Goal: Task Accomplishment & Management: Complete application form

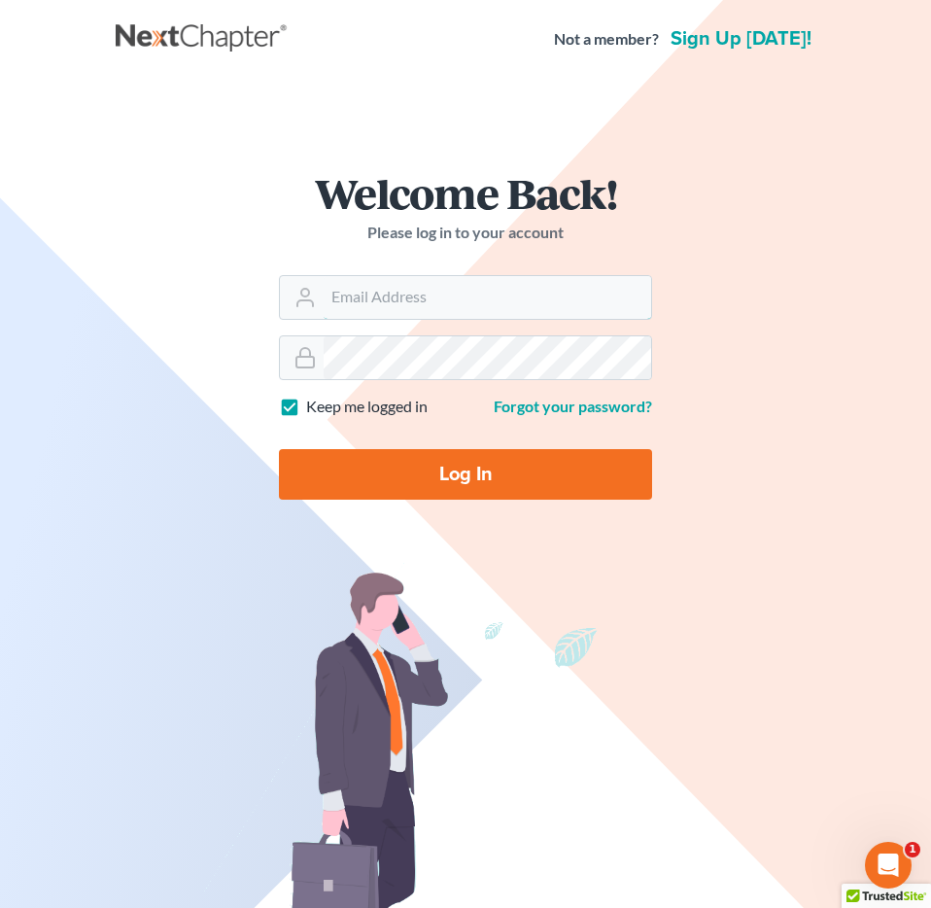
type input "[EMAIL_ADDRESS][DOMAIN_NAME]"
click at [419, 509] on form "Welcome Back! Please log in to your account Email Address [EMAIL_ADDRESS][DOMAI…" at bounding box center [465, 343] width 467 height 437
click at [422, 474] on input "Log In" at bounding box center [465, 474] width 373 height 51
type input "Thinking..."
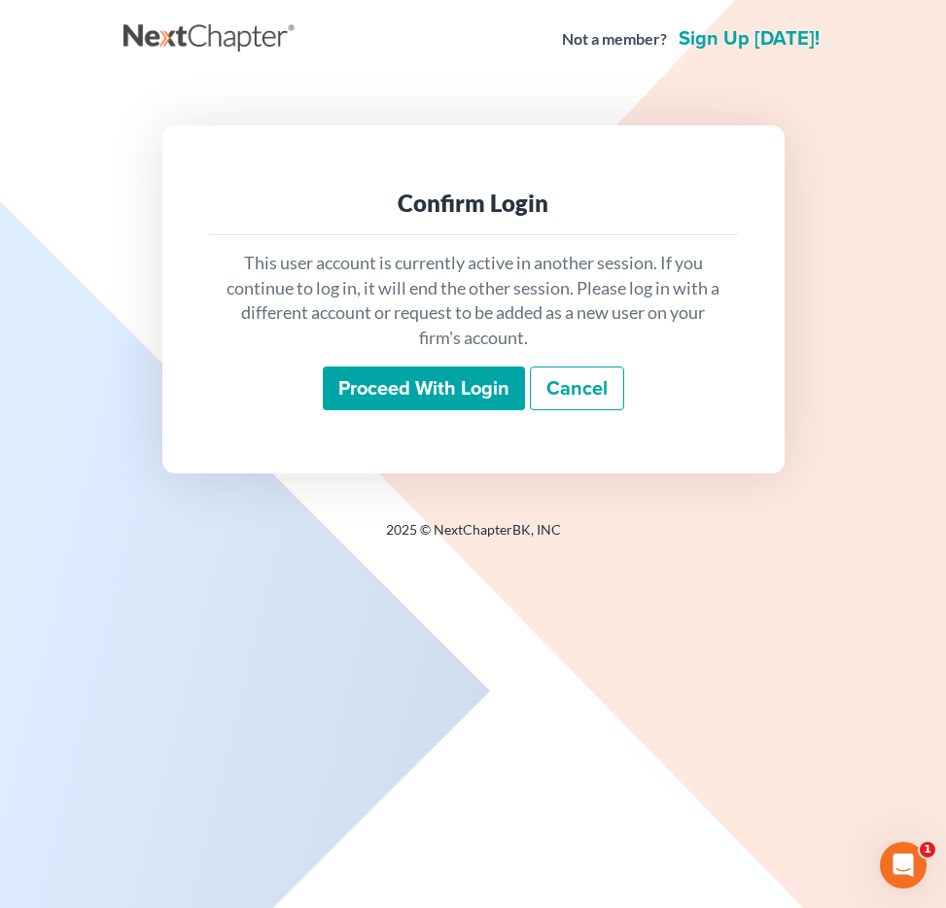
click at [397, 395] on input "Proceed with login" at bounding box center [424, 389] width 202 height 45
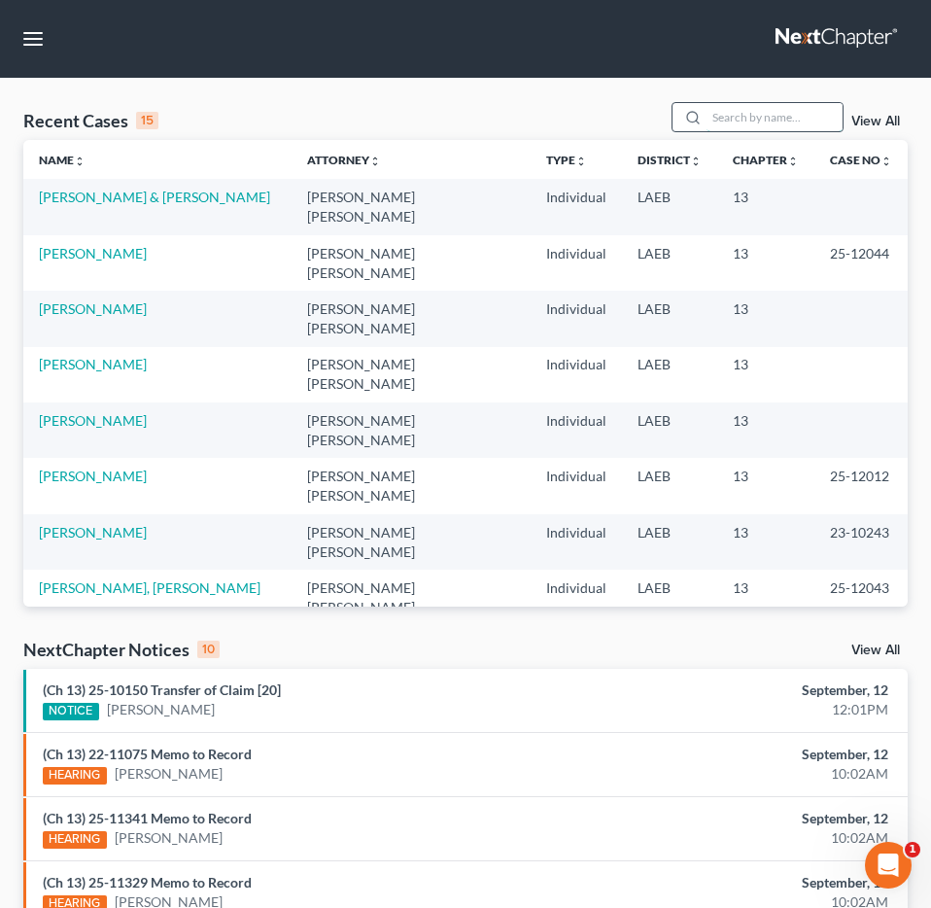
click at [773, 115] on input "search" at bounding box center [775, 117] width 136 height 28
type input "pringle"
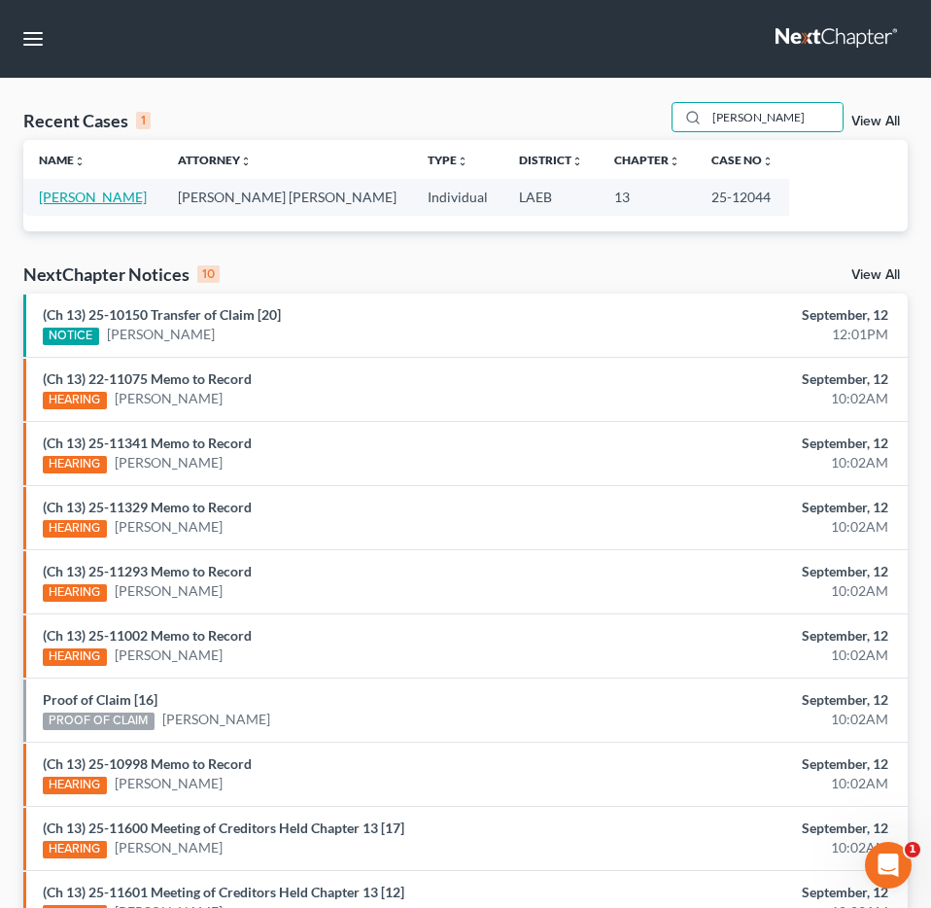
click at [79, 193] on link "[PERSON_NAME]" at bounding box center [93, 197] width 108 height 17
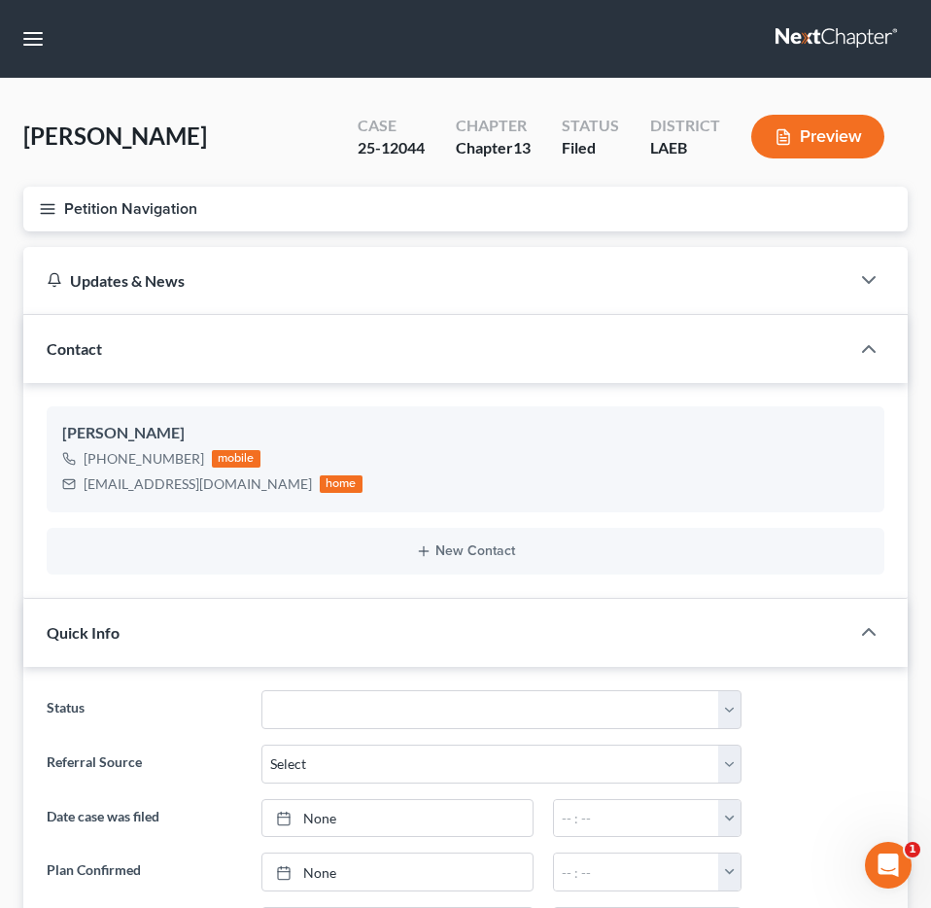
click at [202, 216] on button "Petition Navigation" at bounding box center [465, 209] width 885 height 45
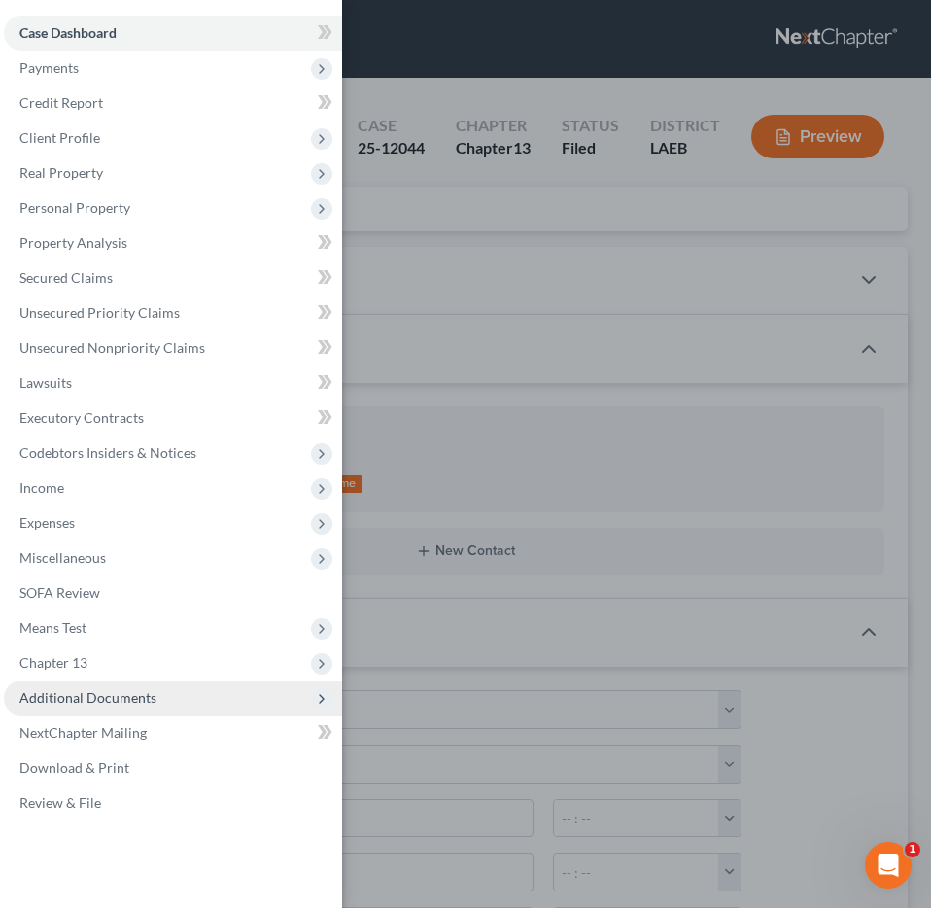
click at [157, 709] on span "Additional Documents" at bounding box center [173, 698] width 338 height 35
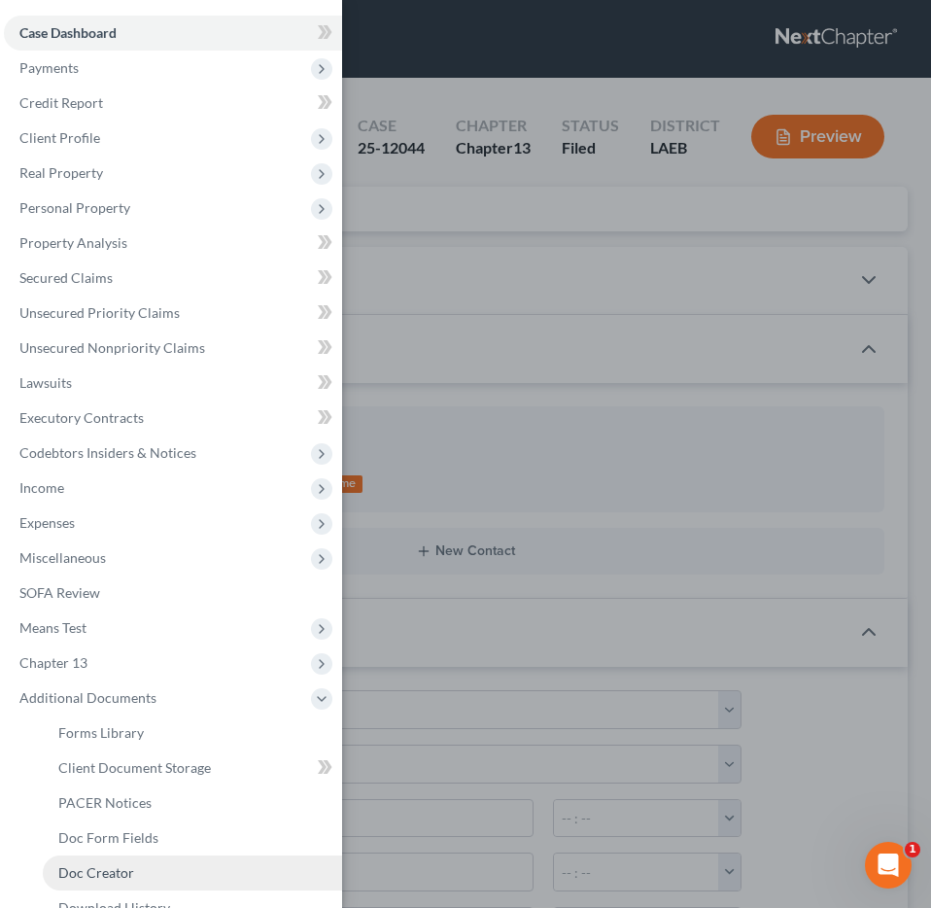
click at [156, 870] on link "Doc Creator" at bounding box center [192, 873] width 299 height 35
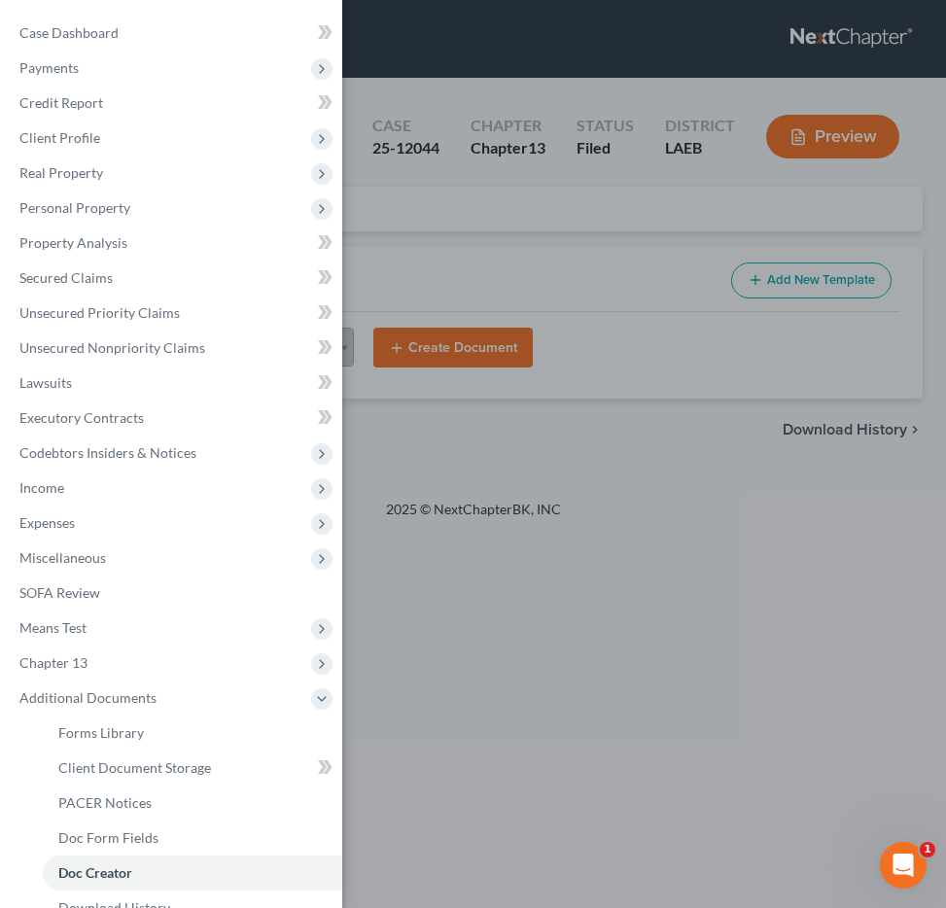
click at [500, 471] on div "Case Dashboard Payments Invoices Payments Payments Credit Report Client Profile" at bounding box center [473, 454] width 946 height 908
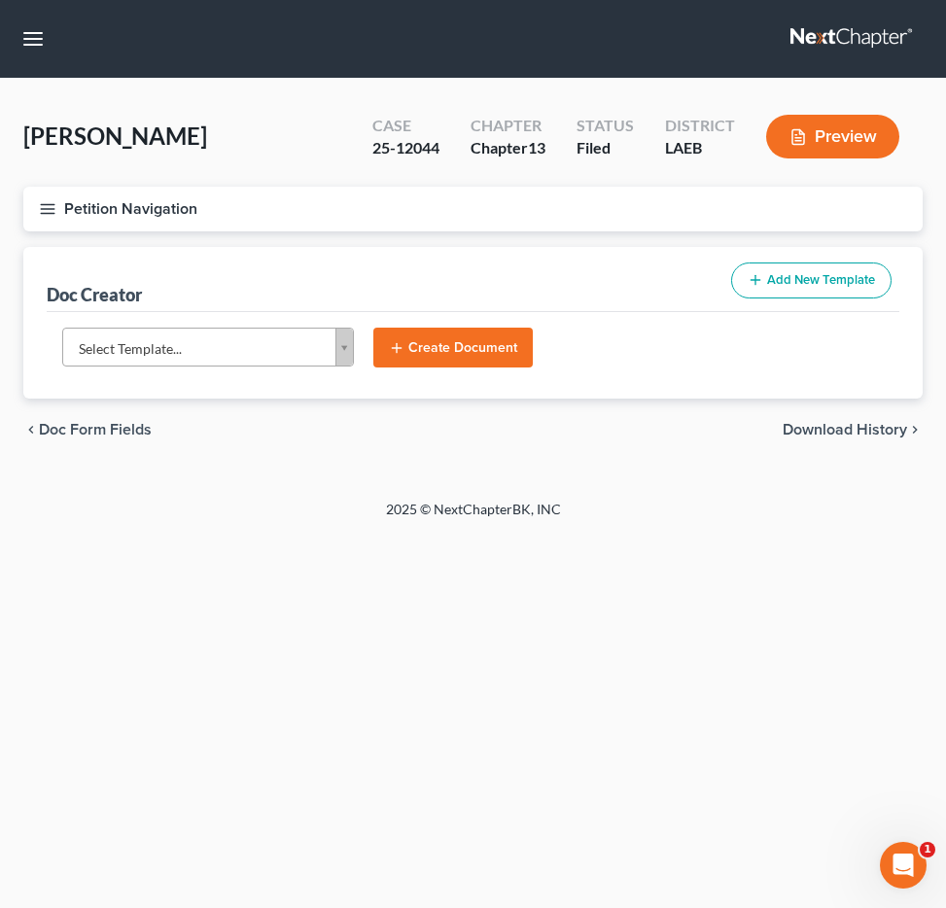
click at [228, 361] on body "Home New Case Client Portal Directory Cases DebtorCC Payments Big Easy Law Grou…" at bounding box center [473, 454] width 946 height 908
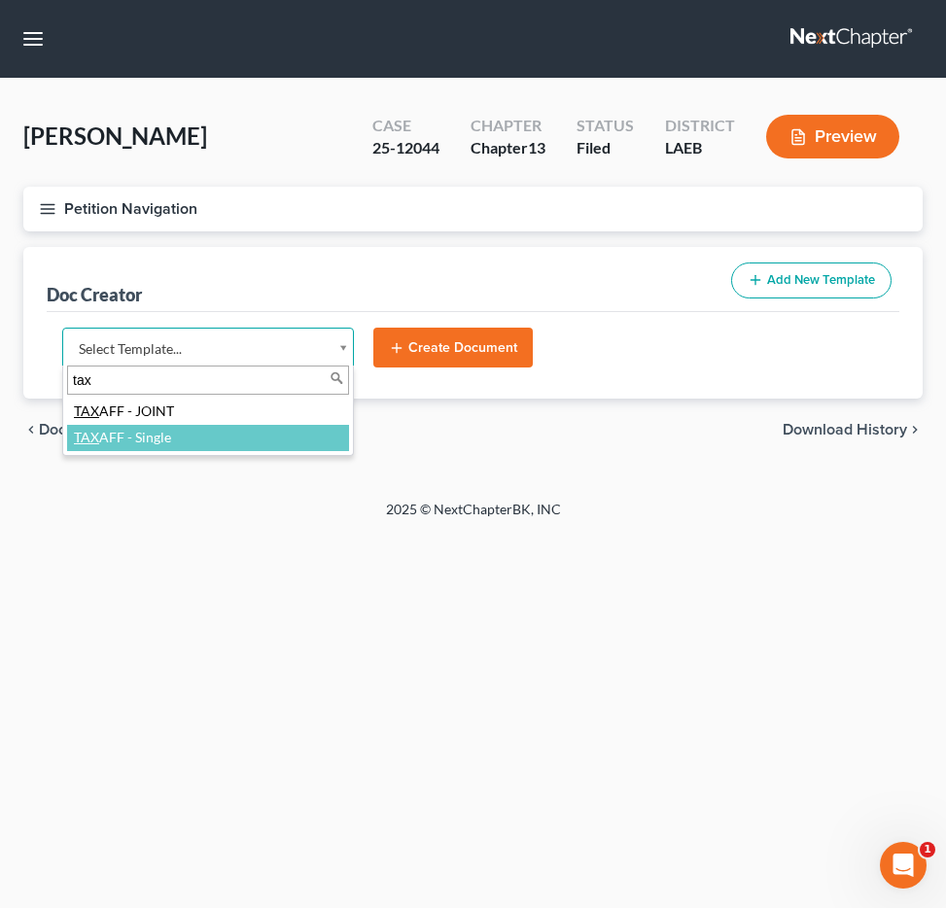
type input "tax"
select select "97403"
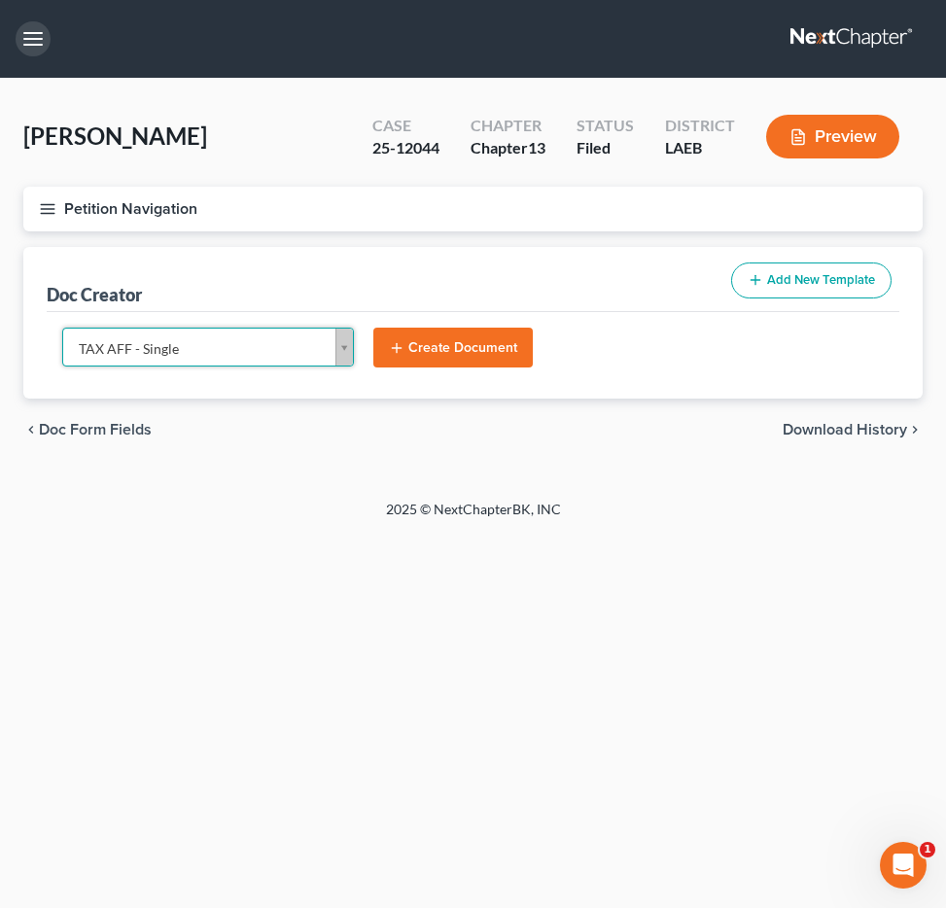
click at [25, 36] on button "button" at bounding box center [33, 38] width 35 height 35
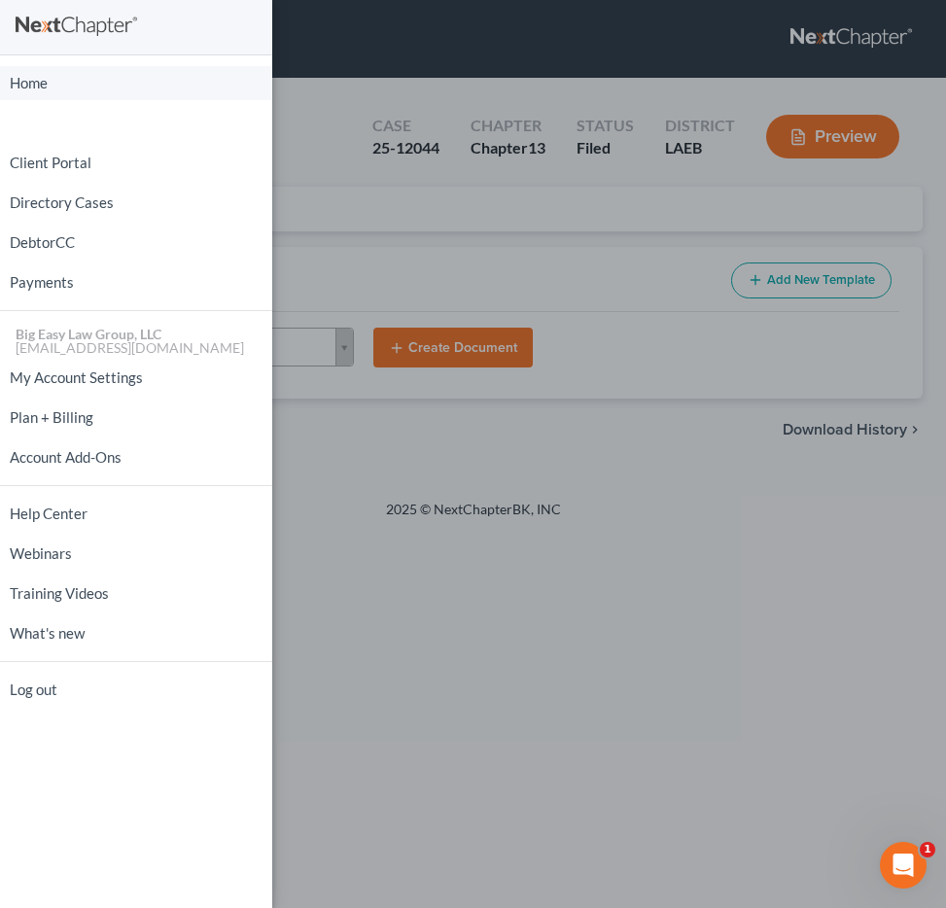
click at [106, 76] on link "Home" at bounding box center [136, 83] width 272 height 34
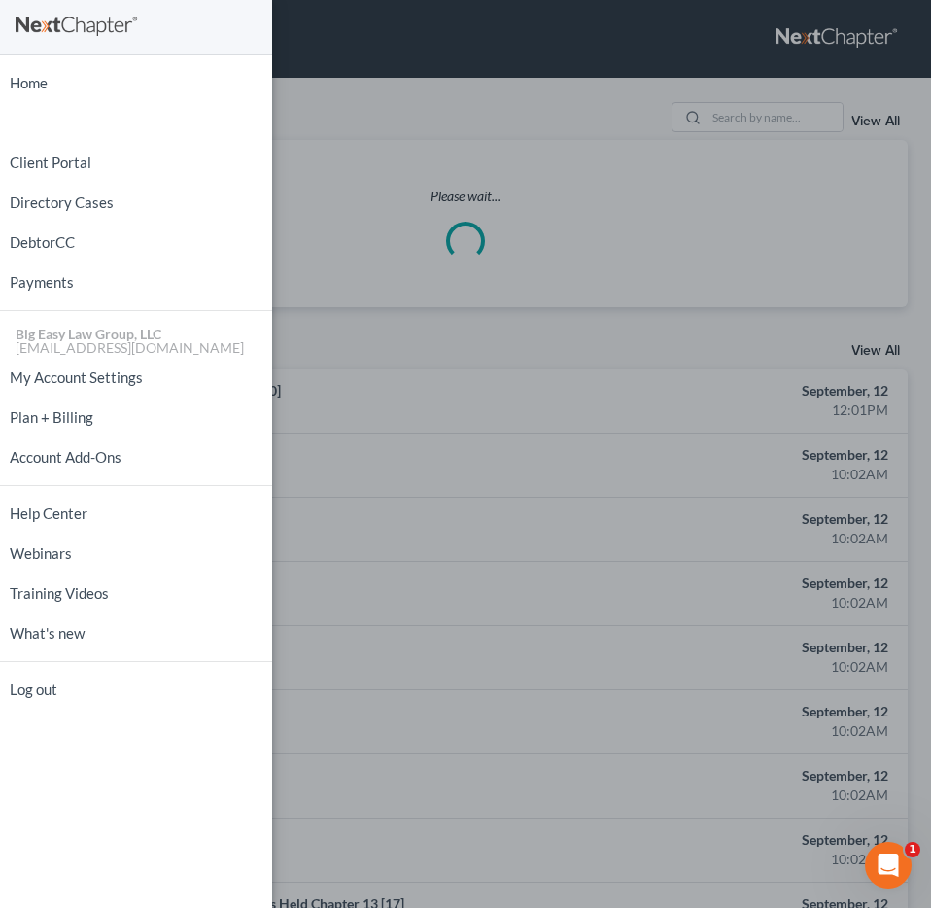
click at [774, 125] on div "Home New Case Client Portal Directory Cases DebtorCC Payments Big Easy Law Grou…" at bounding box center [465, 454] width 931 height 908
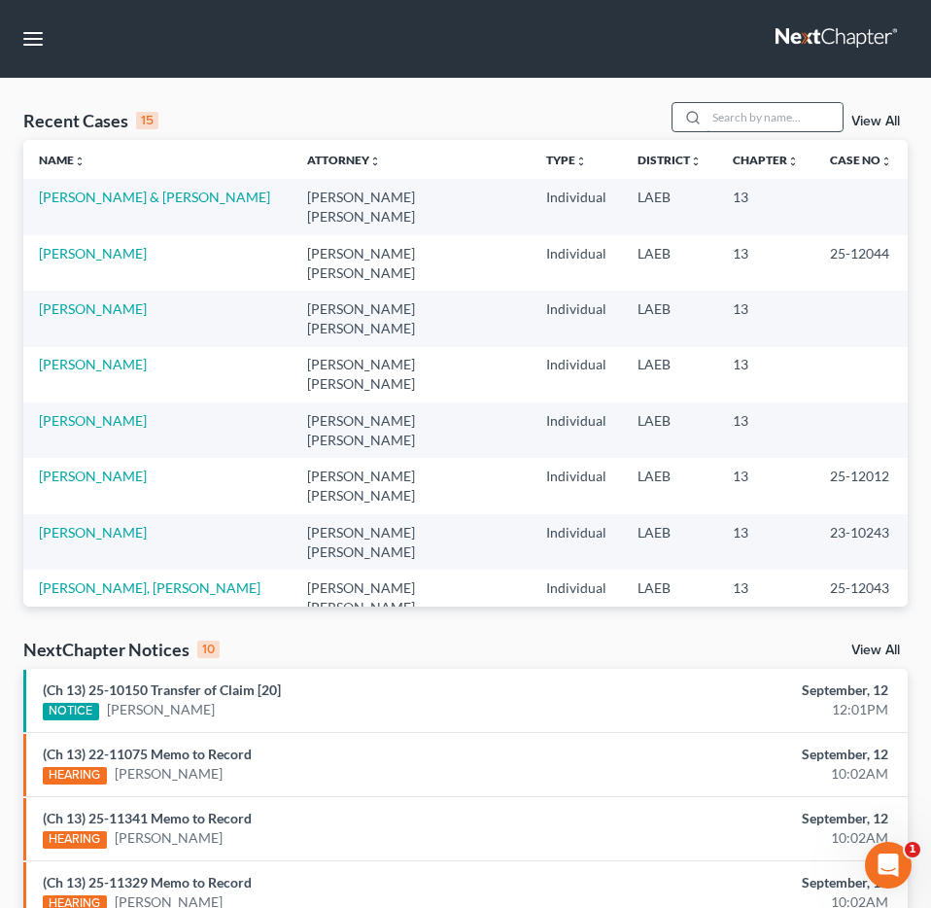
click at [784, 123] on input "search" at bounding box center [775, 117] width 136 height 28
type input "matthew"
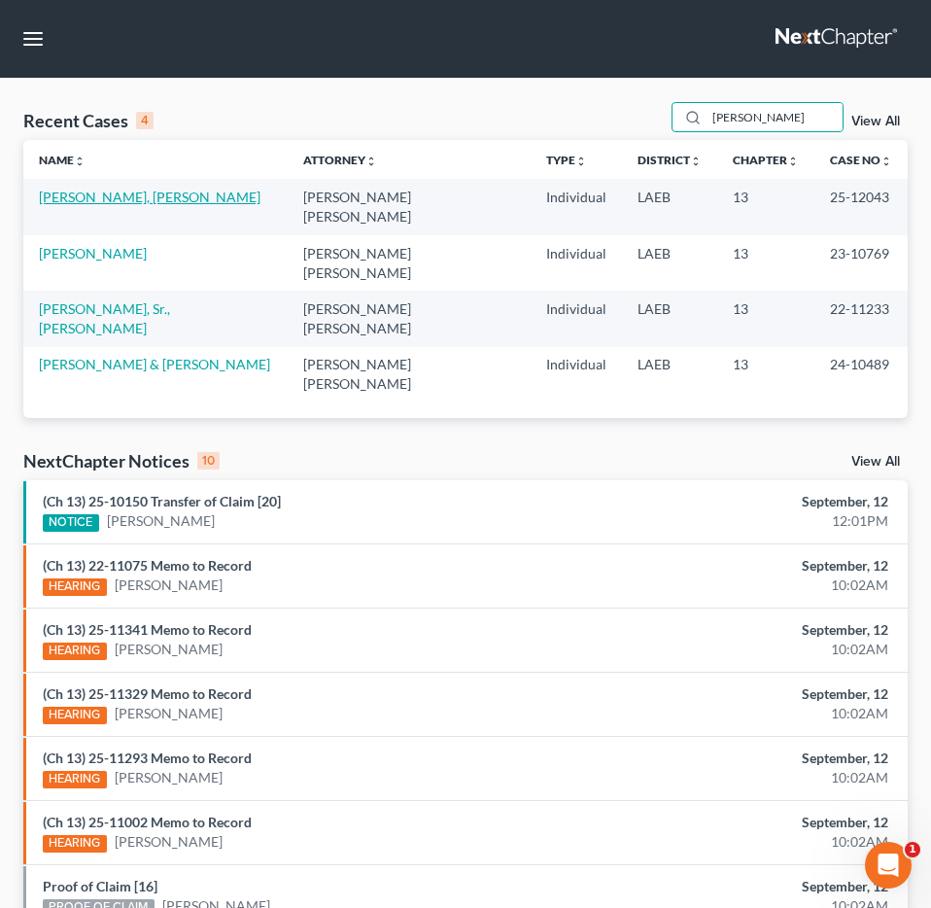
click at [112, 204] on link "[PERSON_NAME], [PERSON_NAME]" at bounding box center [150, 197] width 222 height 17
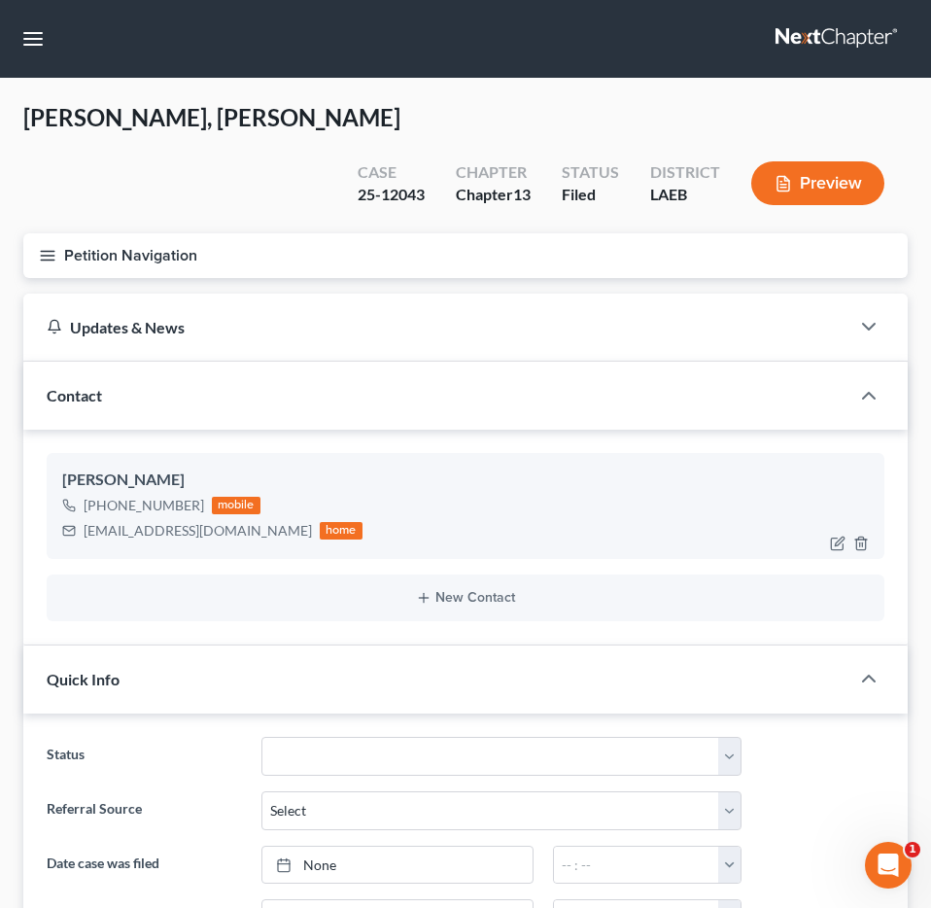
scroll to position [2542, 0]
click at [112, 233] on button "Petition Navigation" at bounding box center [465, 255] width 885 height 45
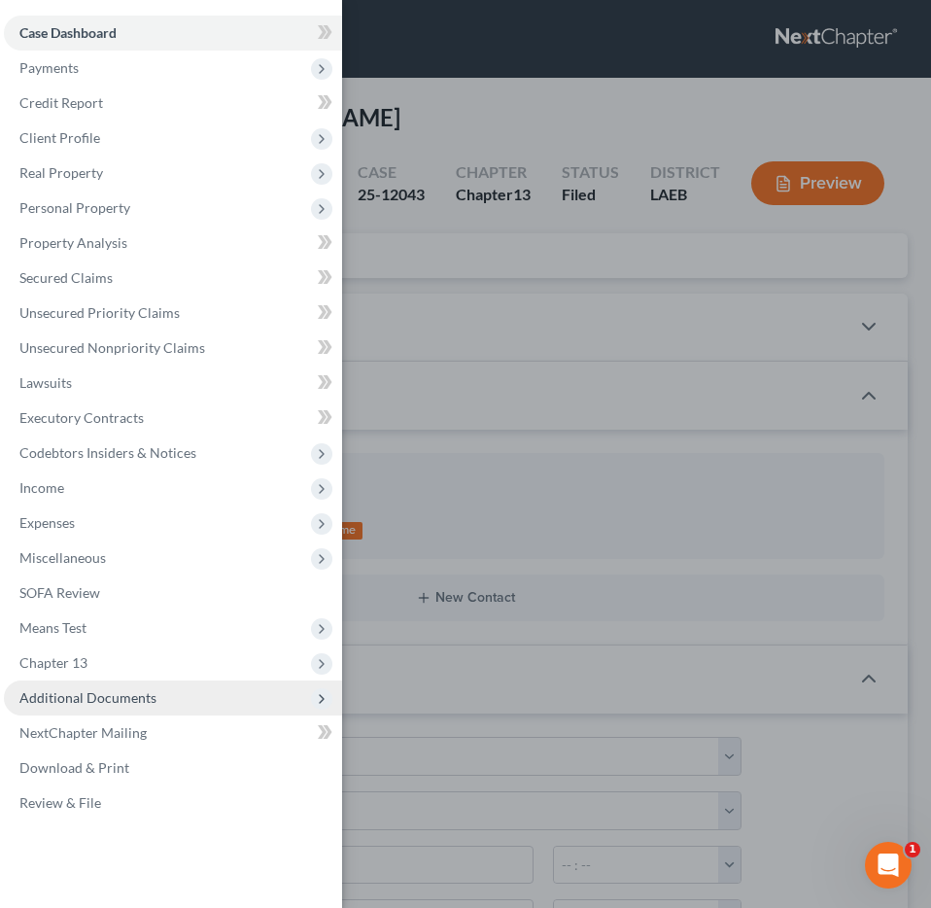
click at [141, 705] on span "Additional Documents" at bounding box center [87, 697] width 137 height 17
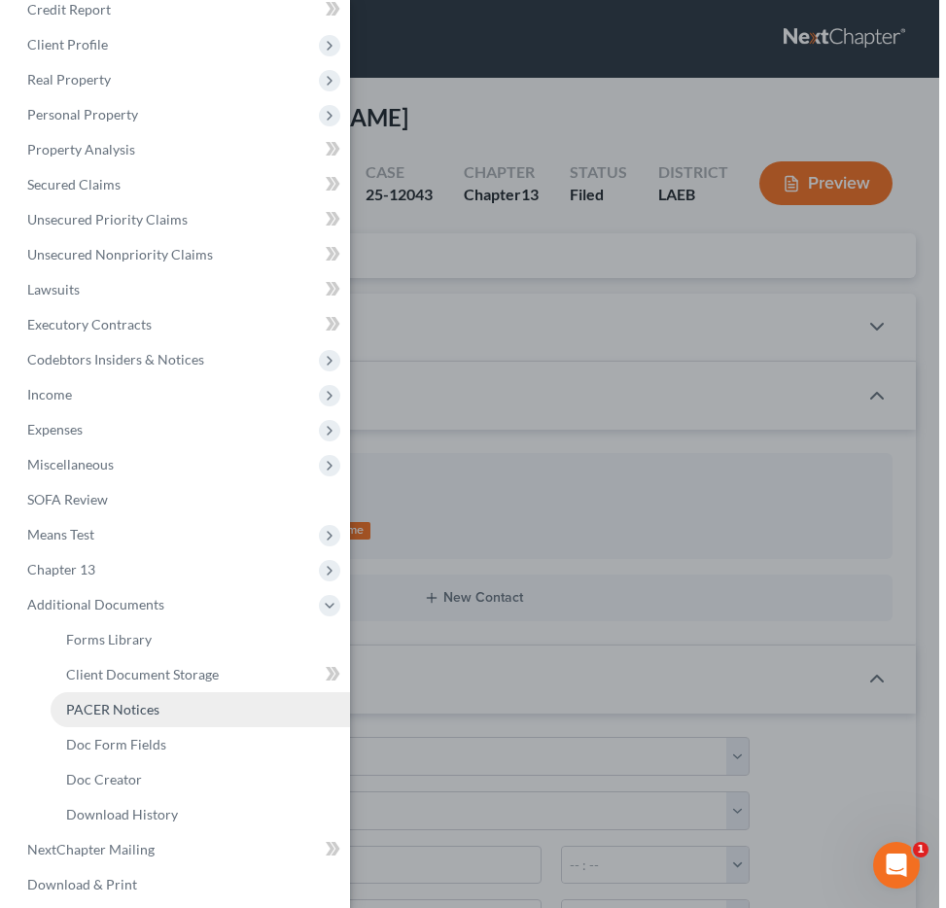
scroll to position [116, 0]
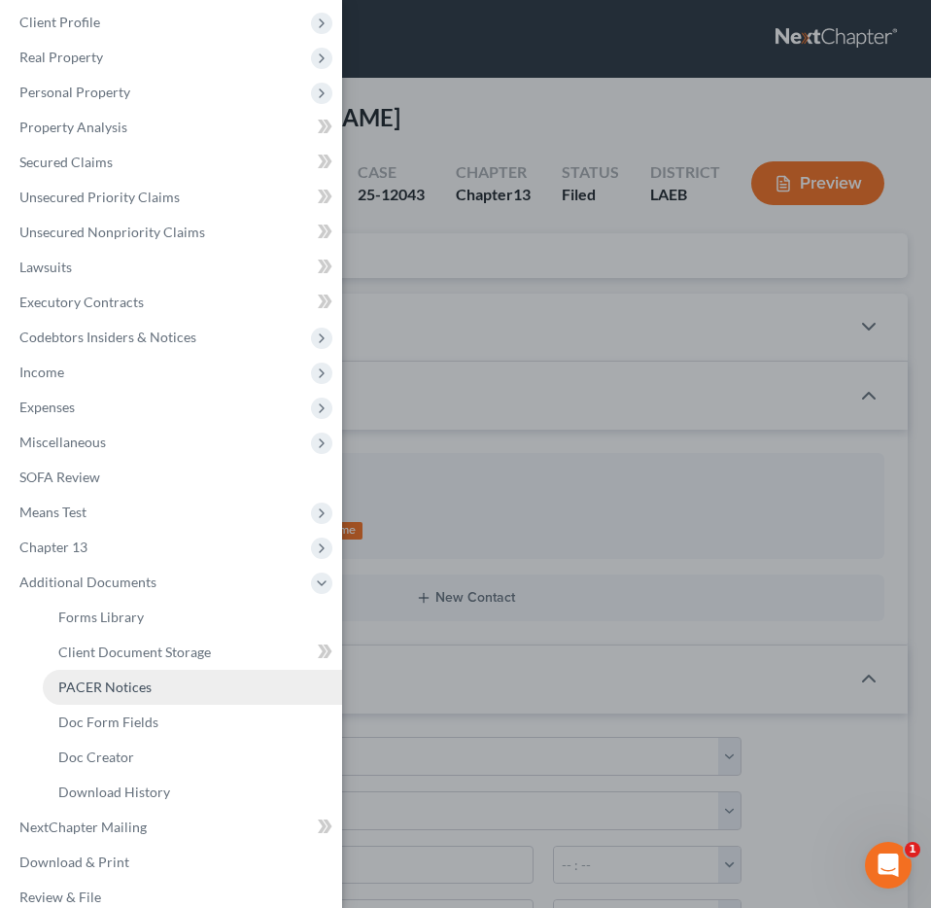
click at [174, 701] on link "PACER Notices" at bounding box center [192, 687] width 299 height 35
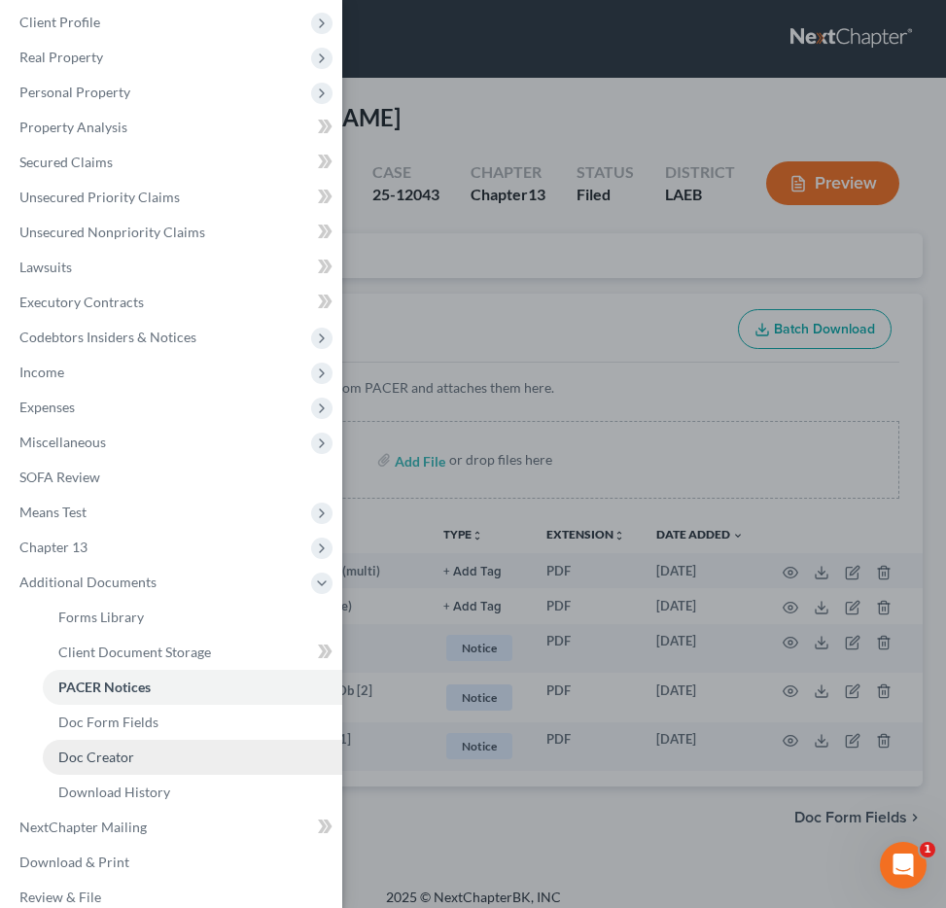
click at [174, 766] on link "Doc Creator" at bounding box center [192, 757] width 299 height 35
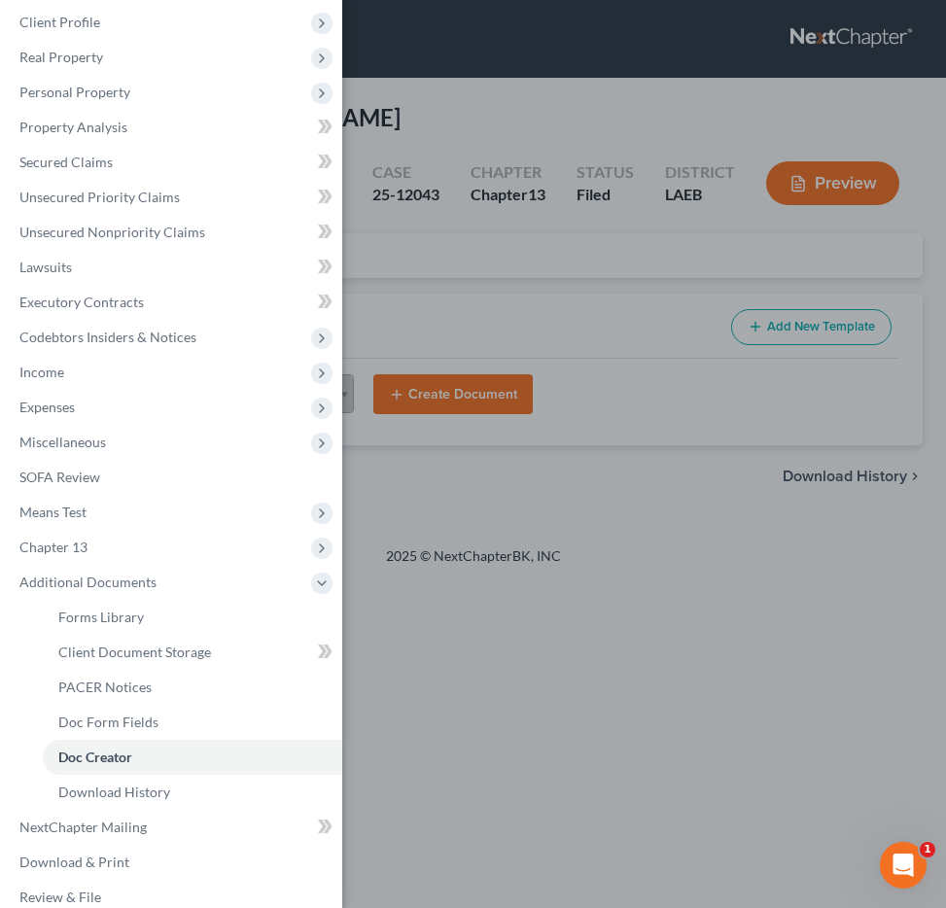
click at [454, 562] on div "Case Dashboard Payments Invoices Payments Payments Credit Report Client Profile" at bounding box center [473, 454] width 946 height 908
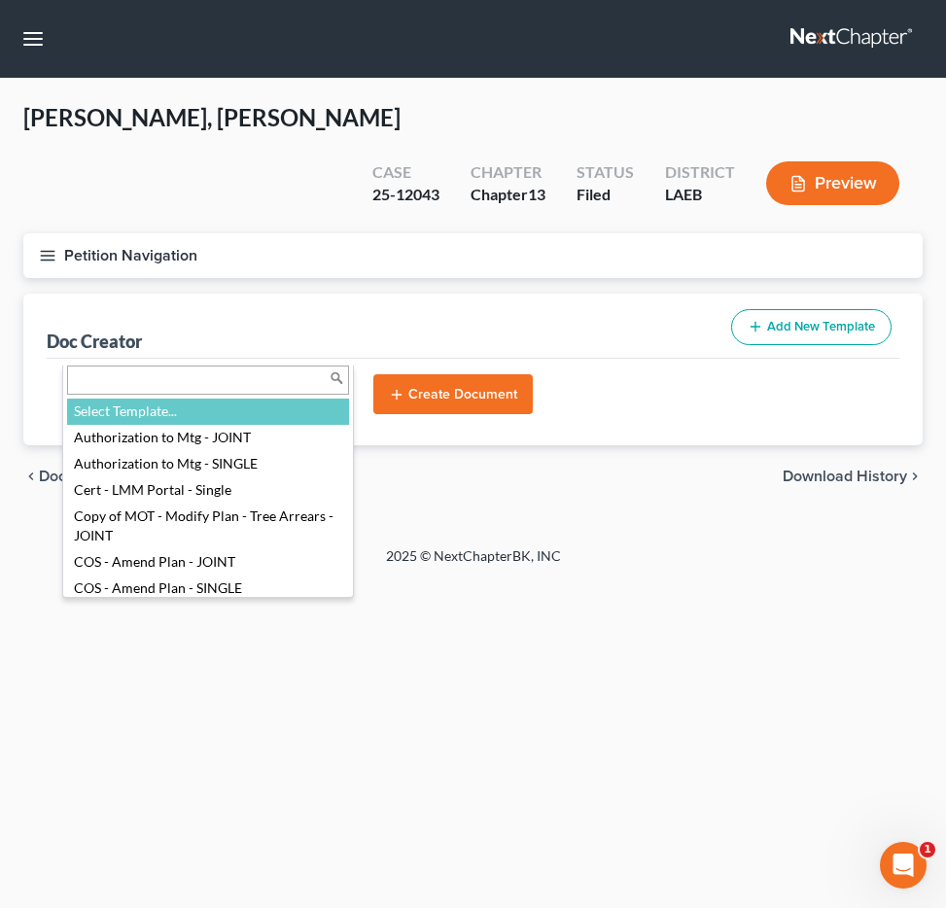
click at [259, 347] on body "Home New Case Client Portal Directory Cases DebtorCC Payments Big Easy Law Grou…" at bounding box center [473, 454] width 946 height 908
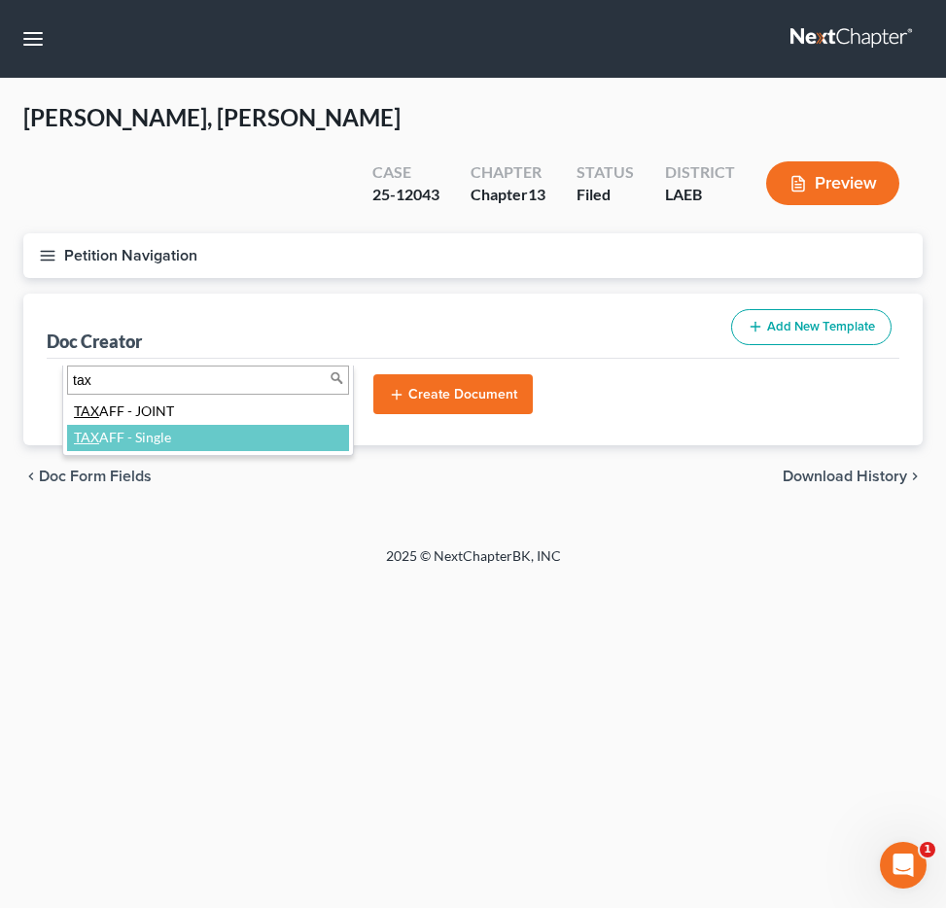
type input "tax"
select select "97403"
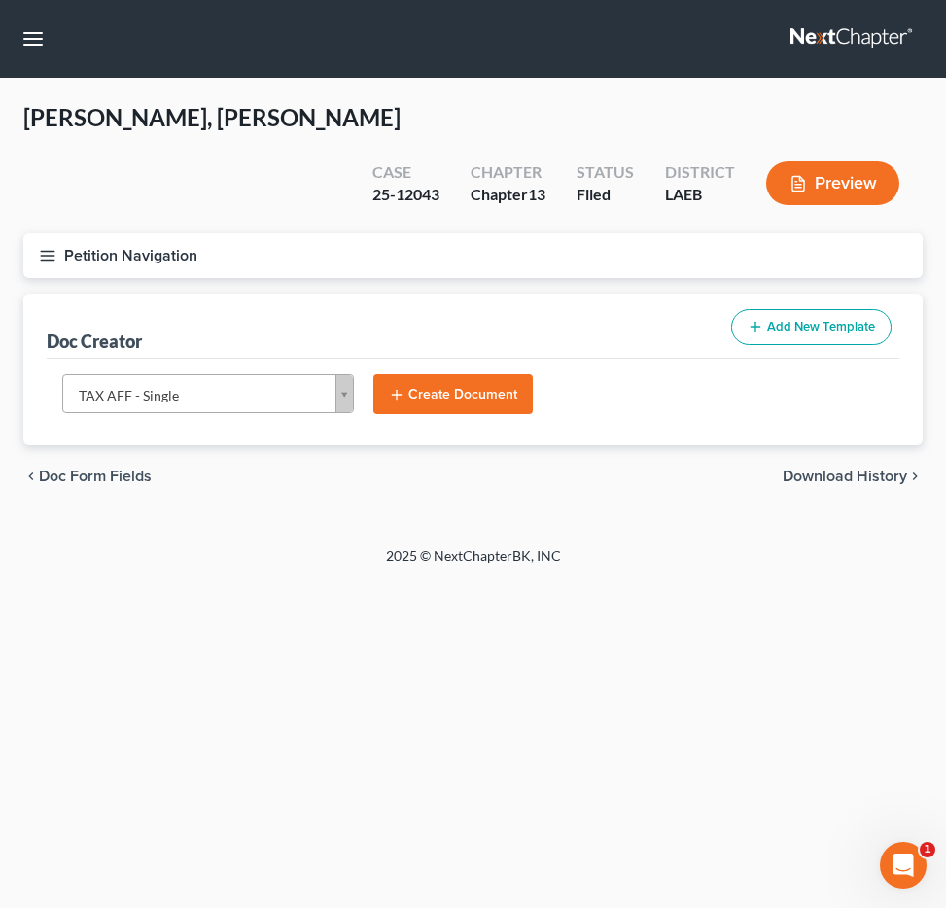
click at [464, 374] on button "Create Document" at bounding box center [452, 394] width 159 height 41
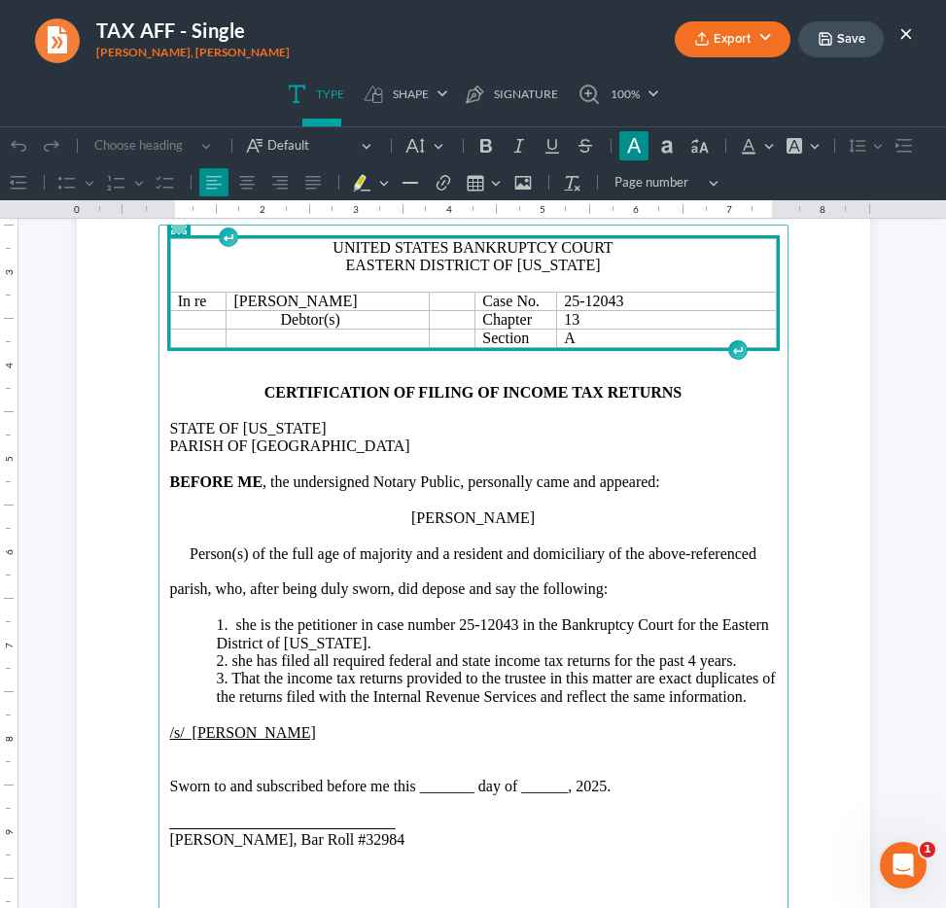
scroll to position [236, 0]
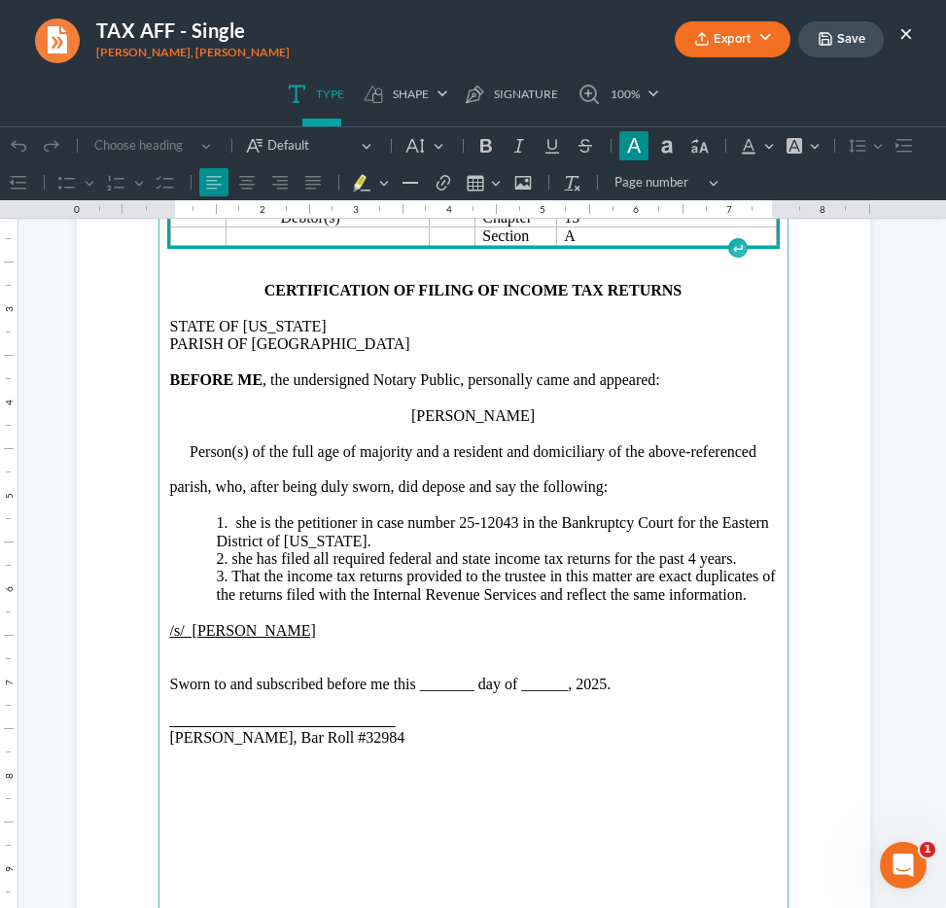
click at [238, 525] on p "1. she is the petitioner in case number 25-12043 in the Bankruptcy Court for th…" at bounding box center [497, 532] width 560 height 36
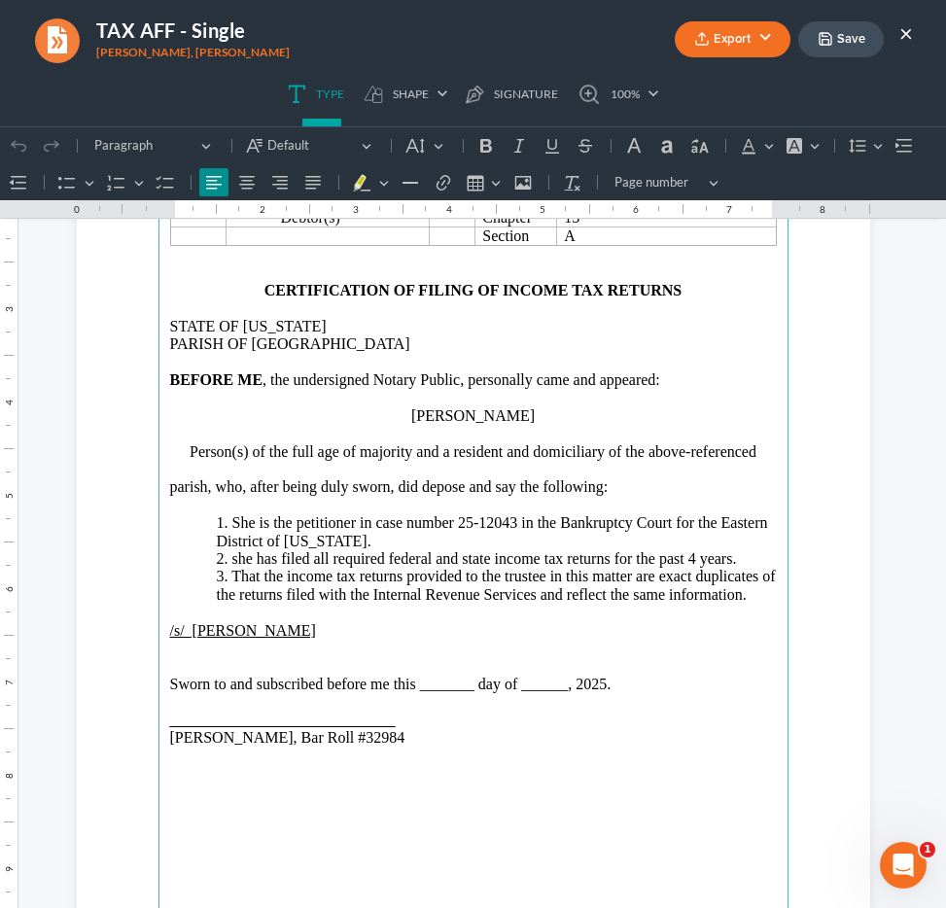
click at [228, 557] on p "2. she has filed all required federal and state income tax returns for the past…" at bounding box center [497, 559] width 560 height 18
drag, startPoint x: 469, startPoint y: 686, endPoint x: 412, endPoint y: 688, distance: 56.4
click at [412, 688] on p "Sworn to and subscribed before me this _______ day of ______, 2025." at bounding box center [473, 685] width 607 height 18
click at [508, 695] on p "Rich Text Editor, page-0-main" at bounding box center [473, 702] width 607 height 18
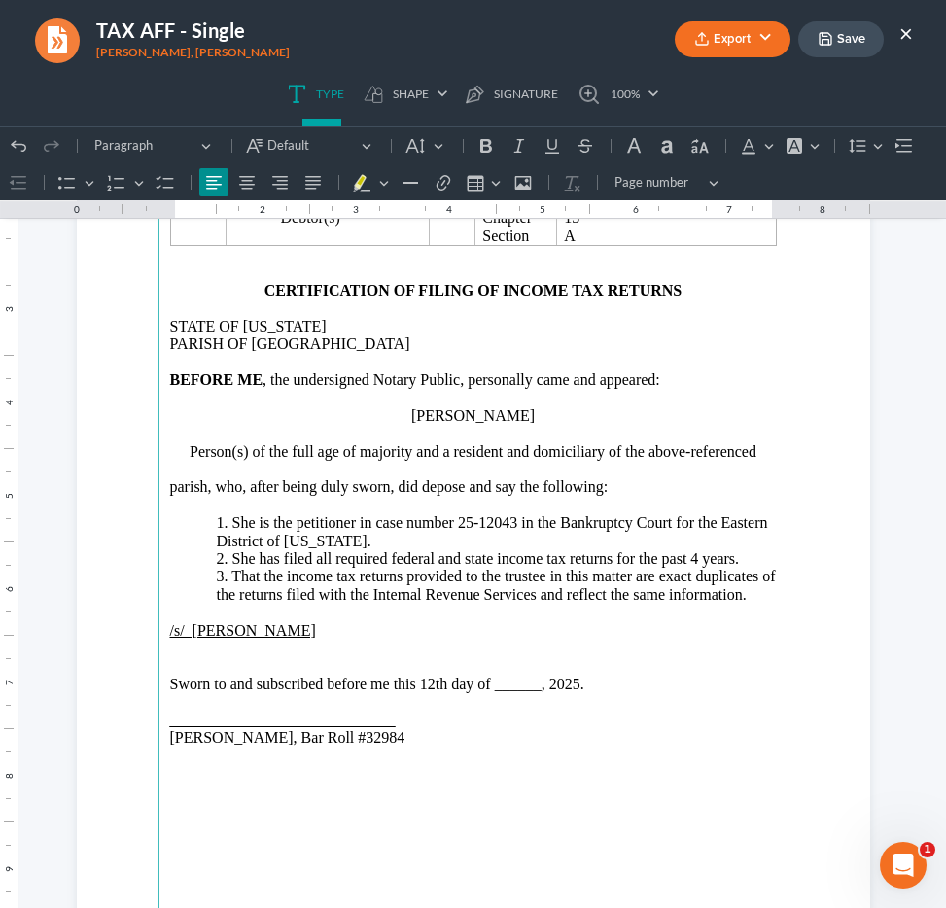
click at [510, 691] on p "Sworn to and subscribed before me this 12th day of ______, 2025." at bounding box center [473, 685] width 607 height 18
click at [160, 728] on main "United States Bankruptcy Court Eastern District of Louisiana In re Sharmain Mat…" at bounding box center [473, 543] width 630 height 840
click at [533, 732] on p "Jenny Abshier, Bar Roll #32984" at bounding box center [473, 738] width 607 height 18
click at [530, 729] on p "Jenny Abshier, Bar Roll #32984" at bounding box center [473, 738] width 607 height 18
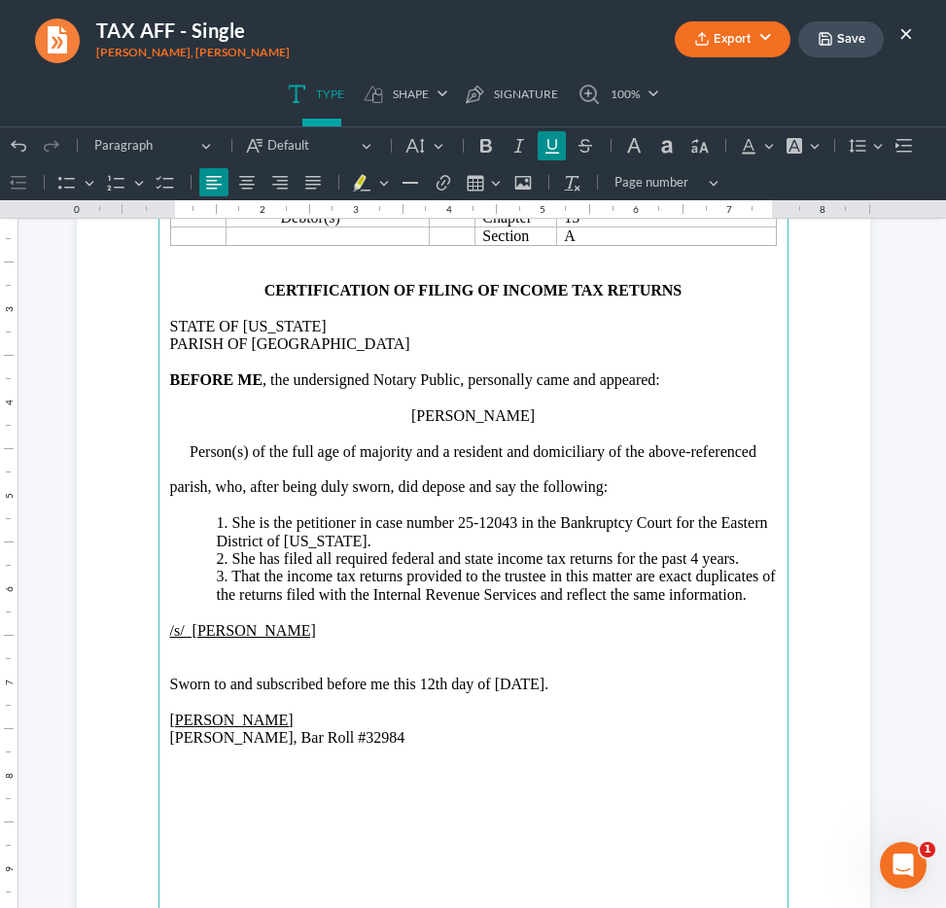
click at [495, 726] on p "Jenny Abshier_____________________________" at bounding box center [473, 721] width 607 height 18
click at [158, 730] on main "United States Bankruptcy Court Eastern District of Louisiana In re Sharmain Mat…" at bounding box center [473, 543] width 630 height 840
click at [705, 43] on icon "button" at bounding box center [702, 39] width 16 height 16
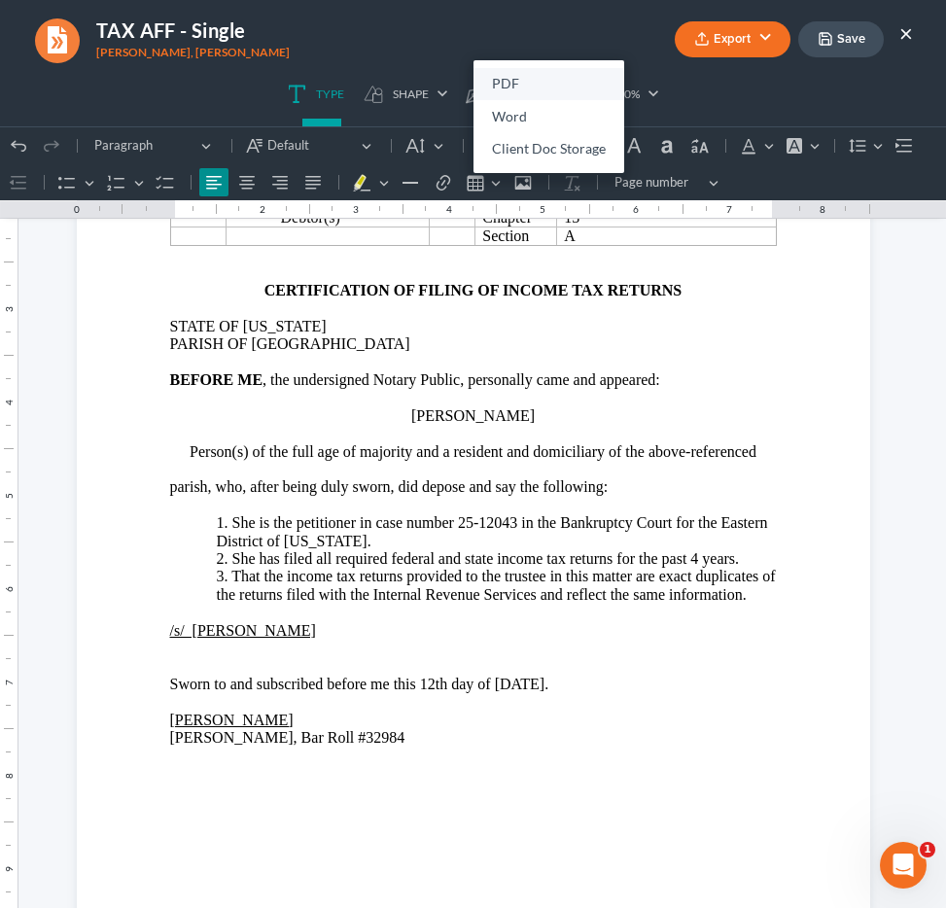
click at [547, 90] on link "PDF" at bounding box center [549, 84] width 151 height 33
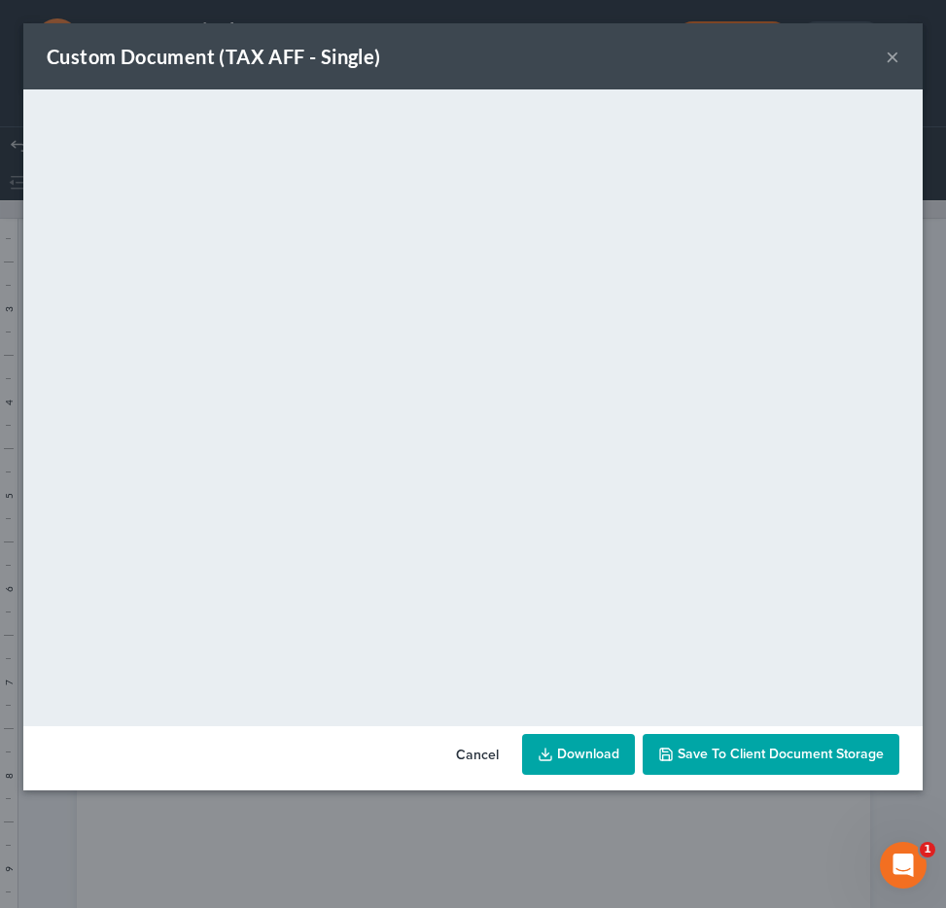
click at [599, 753] on link "Download" at bounding box center [578, 754] width 113 height 41
click at [887, 56] on button "×" at bounding box center [893, 56] width 14 height 23
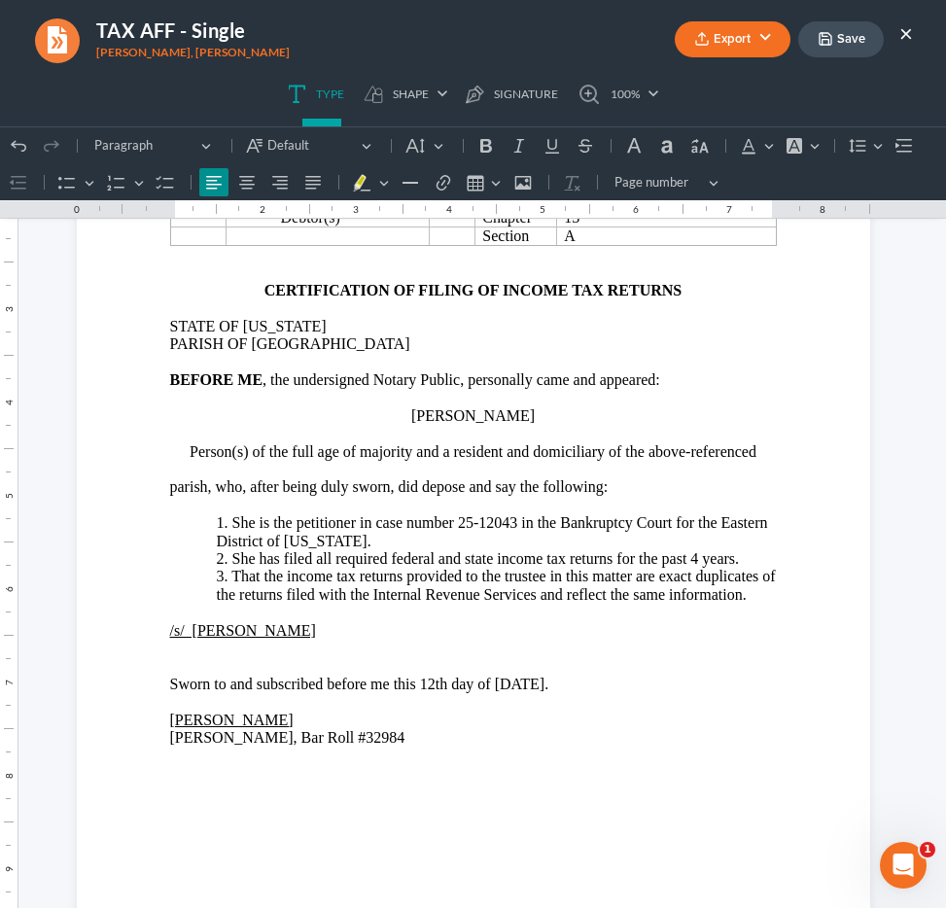
click at [908, 31] on button "×" at bounding box center [906, 32] width 14 height 23
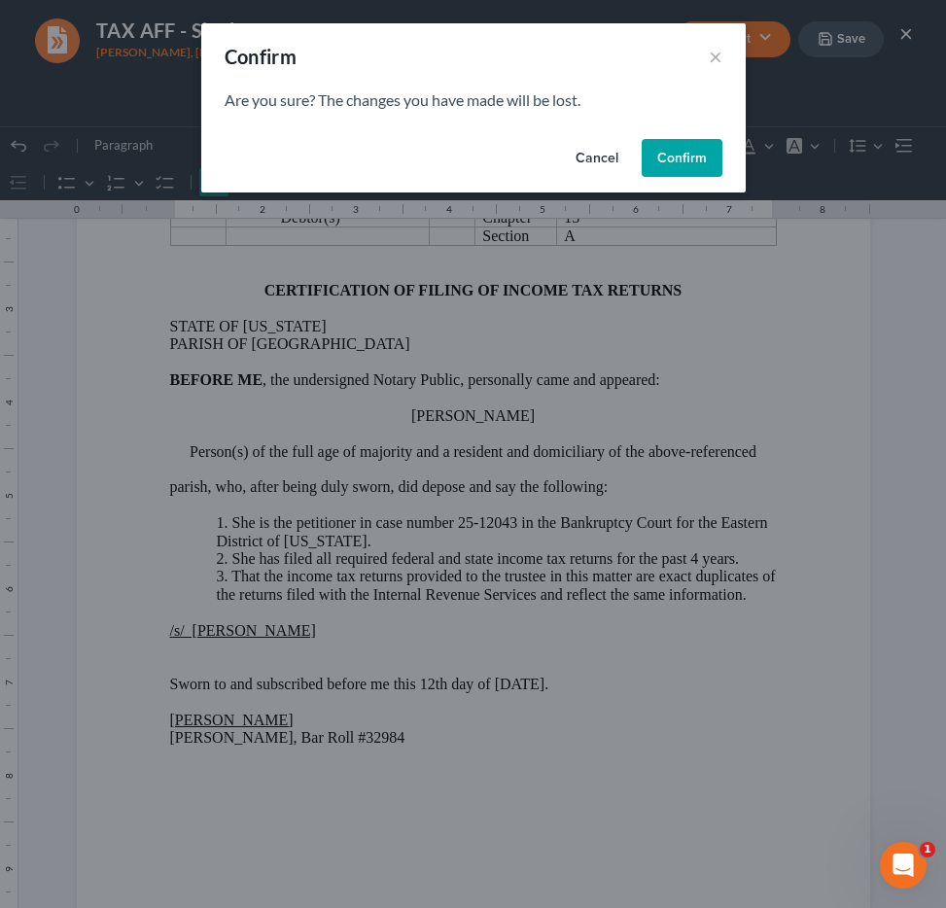
click at [674, 156] on button "Confirm" at bounding box center [682, 158] width 81 height 39
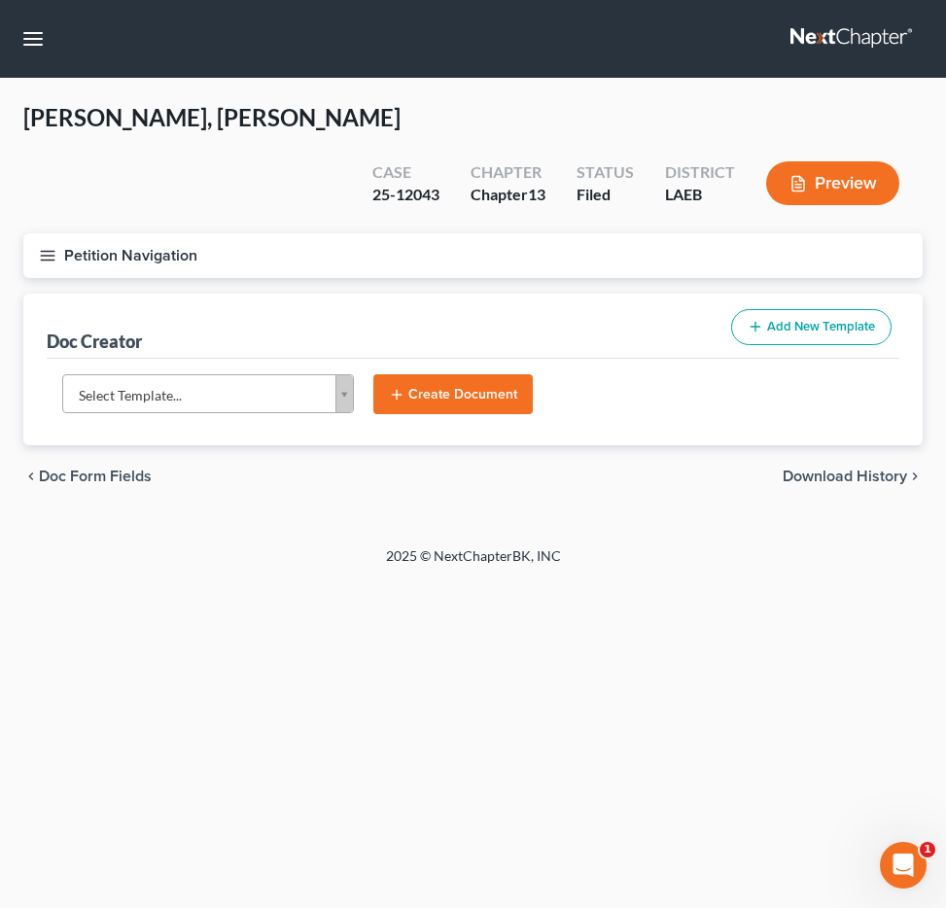
click at [10, 45] on nav "Home New Case Client Portal Directory Cases DebtorCC Payments Big Easy Law Grou…" at bounding box center [473, 39] width 946 height 78
click at [28, 41] on button "button" at bounding box center [33, 38] width 35 height 35
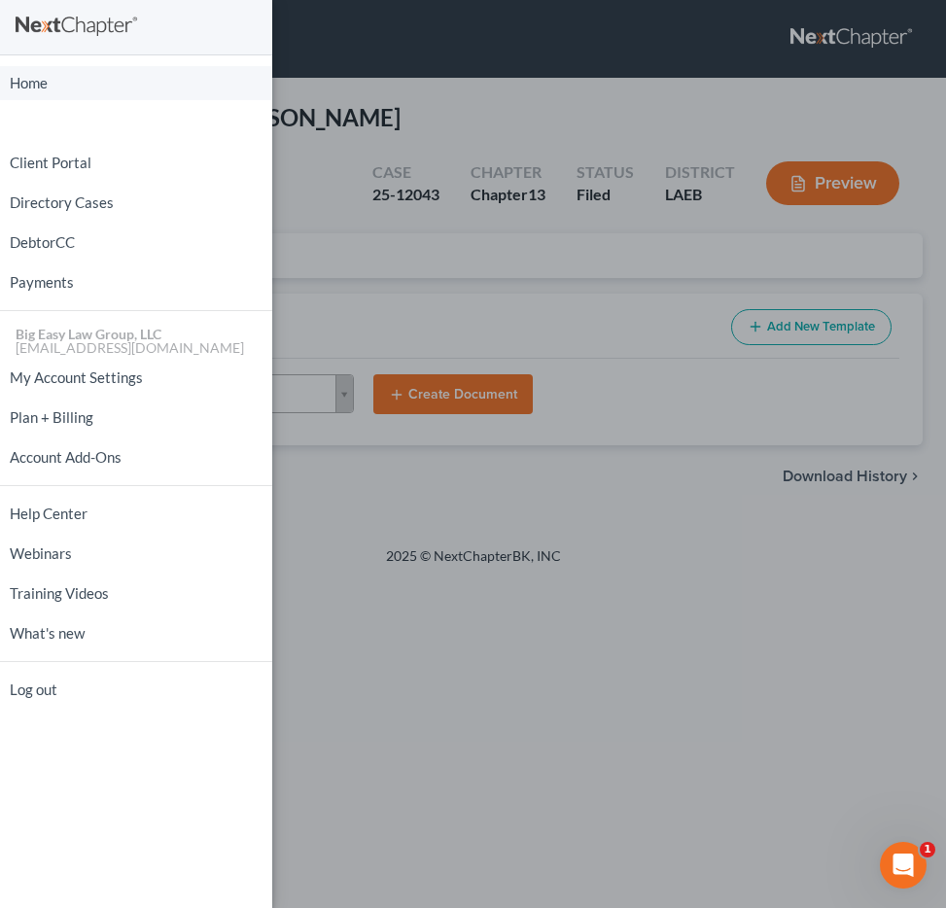
click at [152, 75] on link "Home" at bounding box center [136, 83] width 272 height 34
click at [10, 80] on link "Home" at bounding box center [136, 83] width 272 height 34
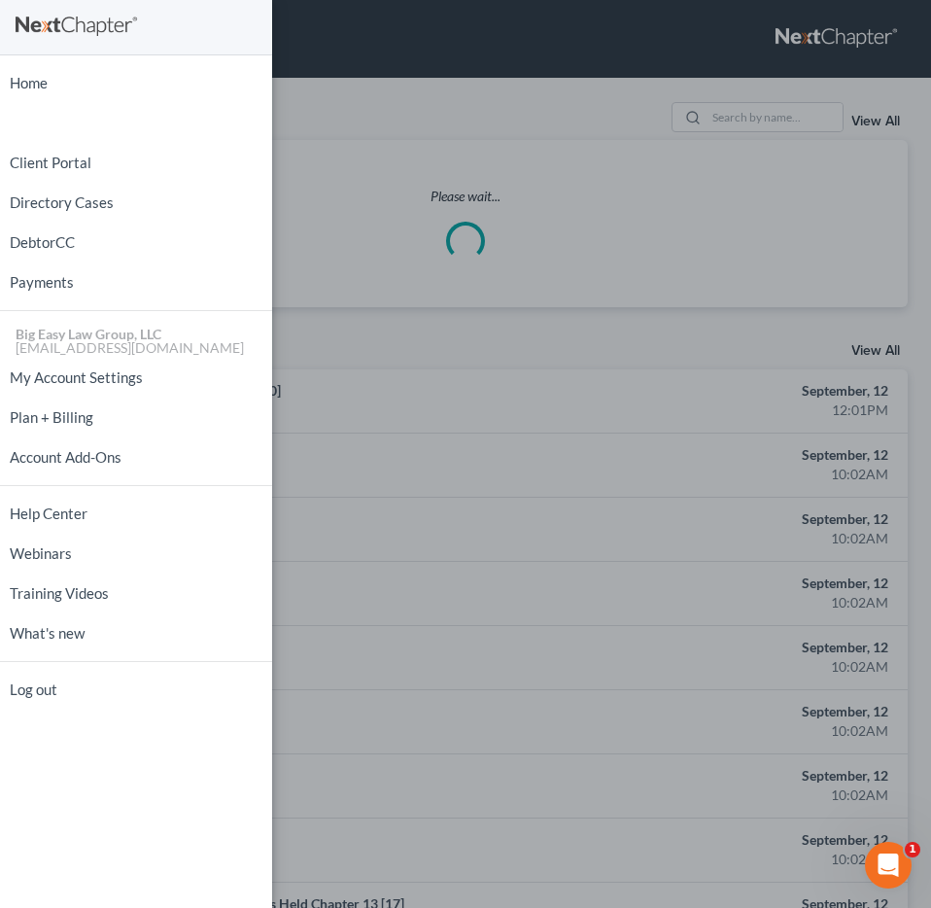
click at [514, 108] on div "Home New Case Client Portal Directory Cases DebtorCC Payments Big Easy Law Grou…" at bounding box center [465, 454] width 931 height 908
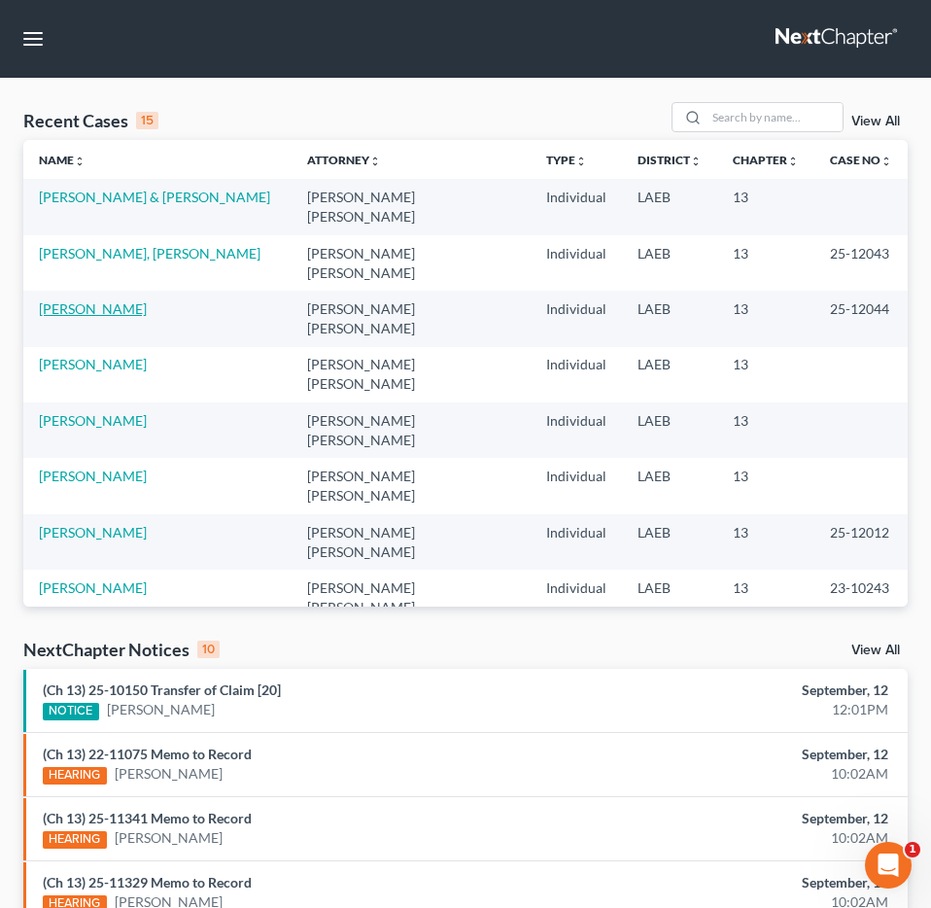
click at [86, 300] on link "[PERSON_NAME]" at bounding box center [93, 308] width 108 height 17
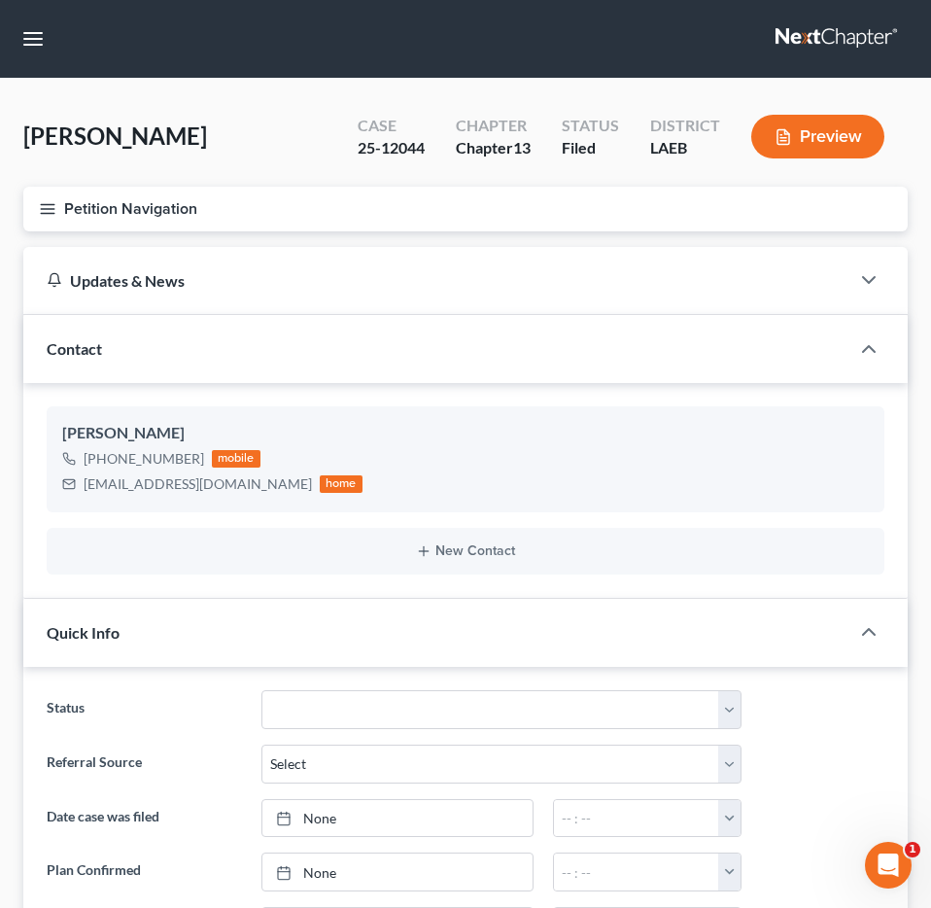
click at [106, 223] on button "Petition Navigation" at bounding box center [465, 209] width 885 height 45
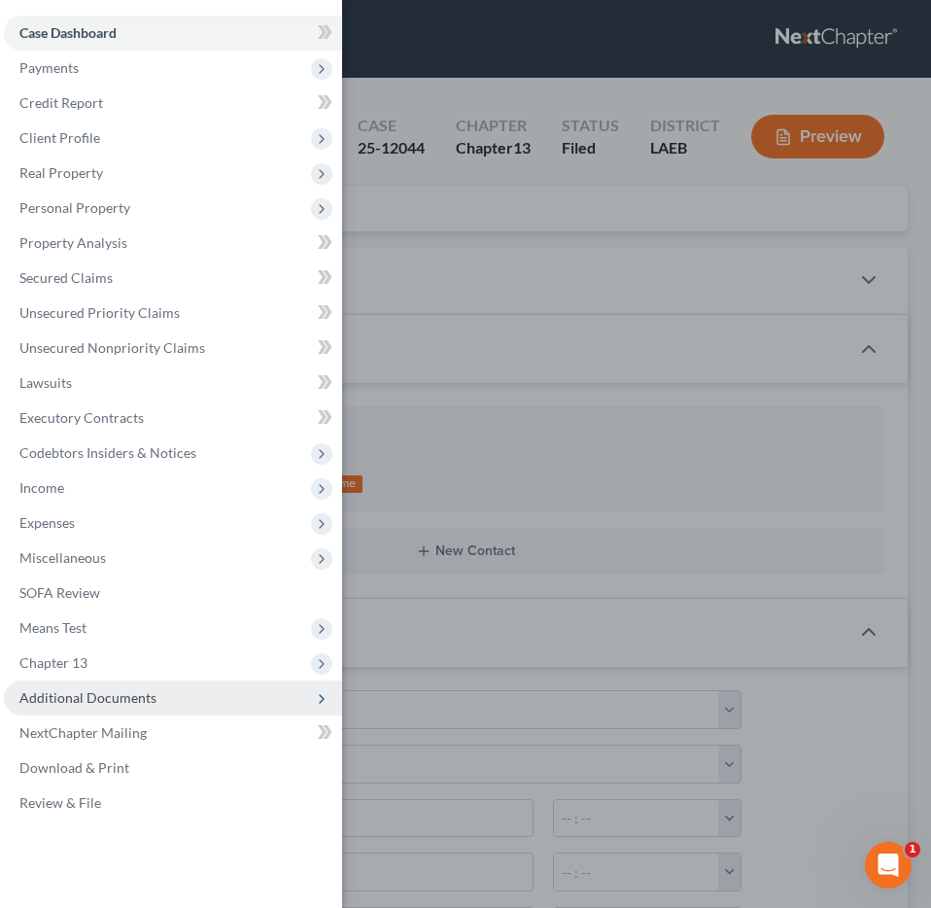
click at [123, 710] on span "Additional Documents" at bounding box center [173, 698] width 338 height 35
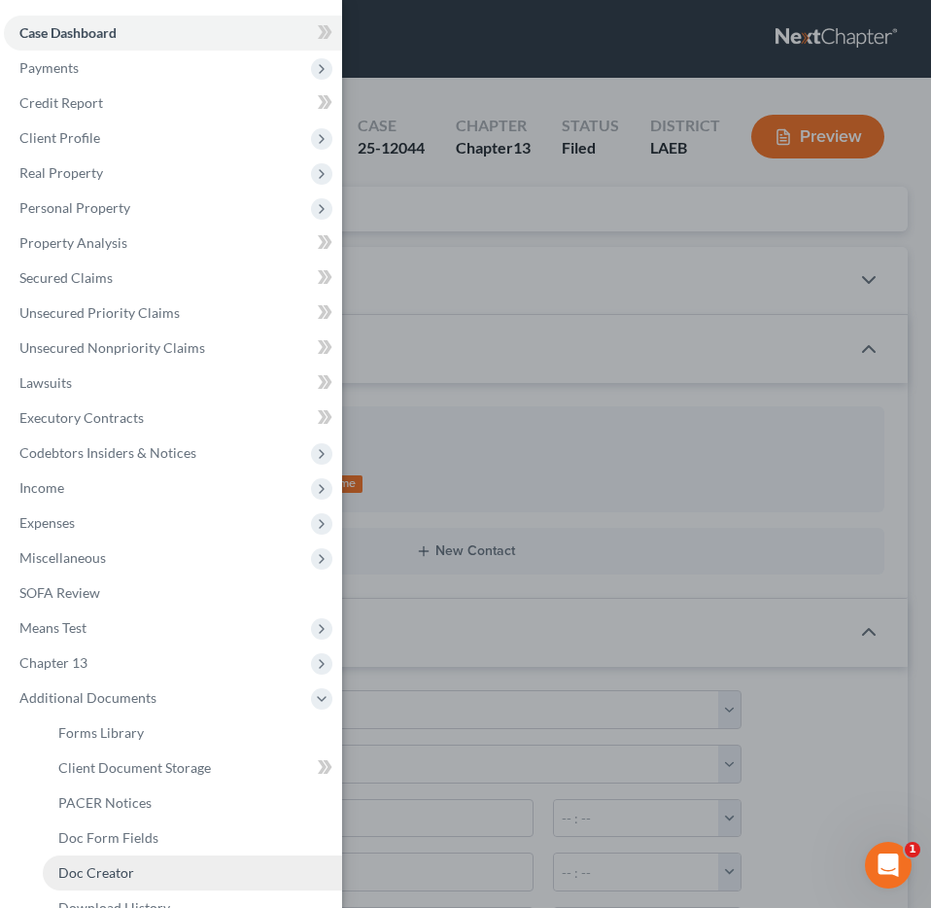
click at [108, 867] on span "Doc Creator" at bounding box center [96, 872] width 76 height 17
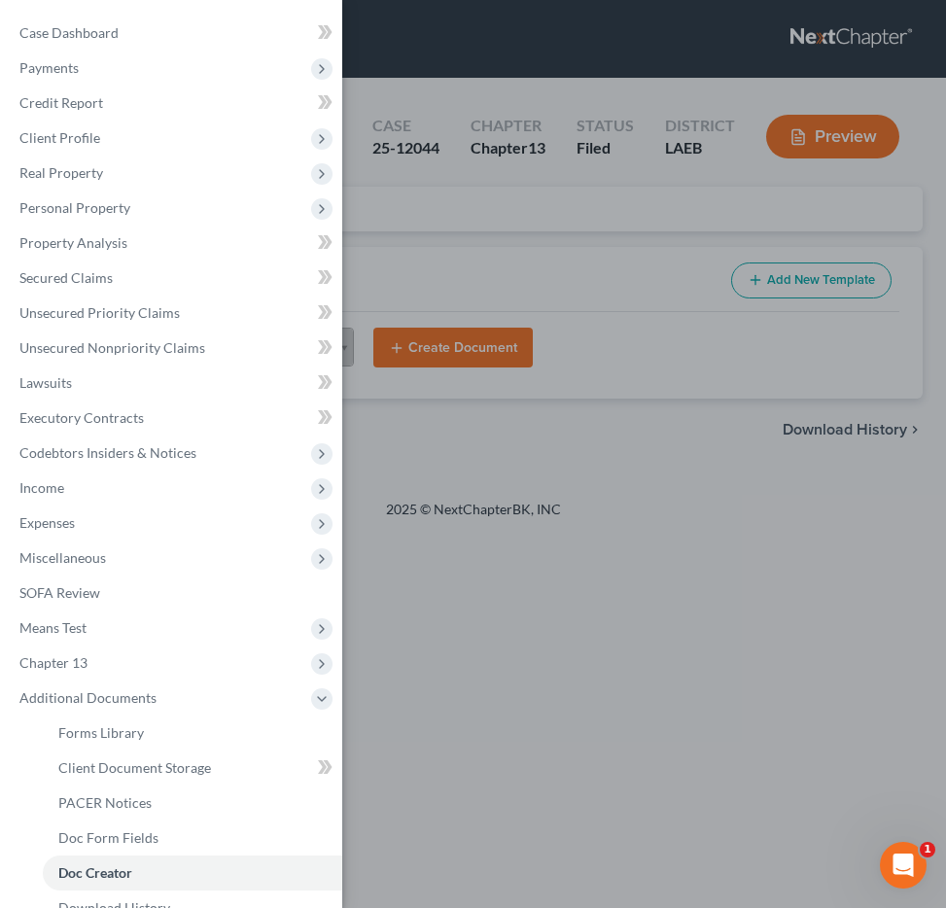
click at [577, 650] on div "Case Dashboard Payments Invoices Payments Payments Credit Report Client Profile" at bounding box center [473, 454] width 946 height 908
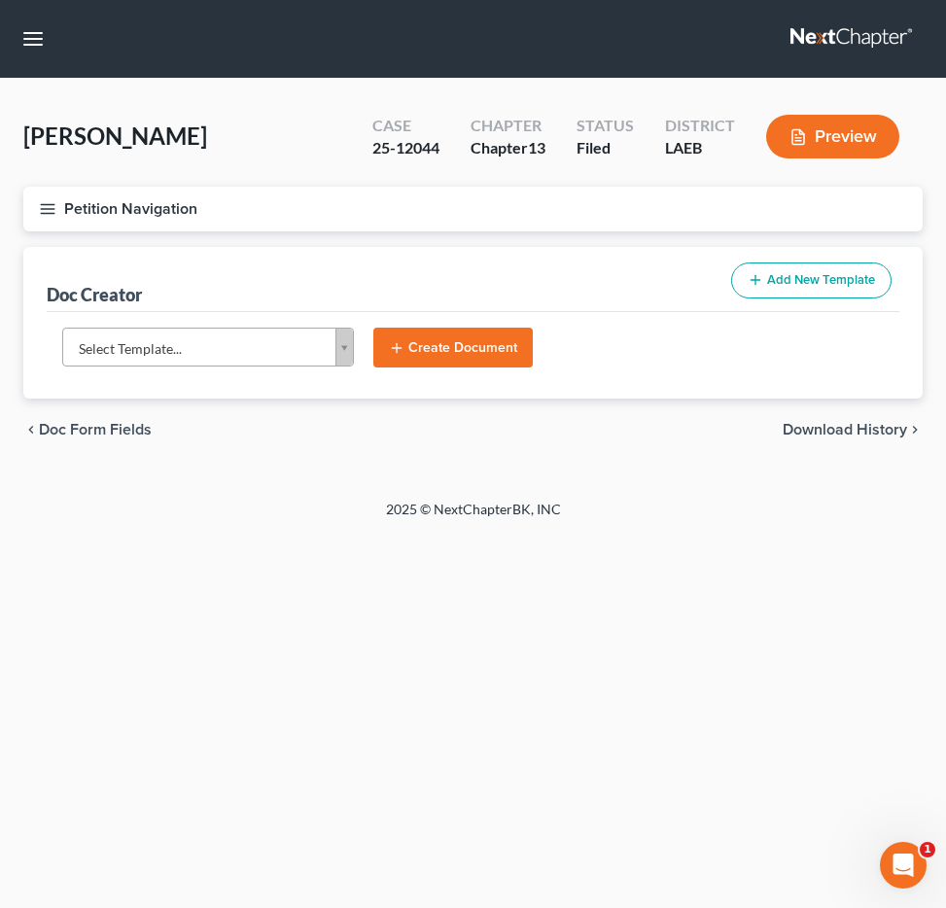
click at [297, 330] on body "Home New Case Client Portal Directory Cases DebtorCC Payments Big Easy Law Grou…" at bounding box center [473, 454] width 946 height 908
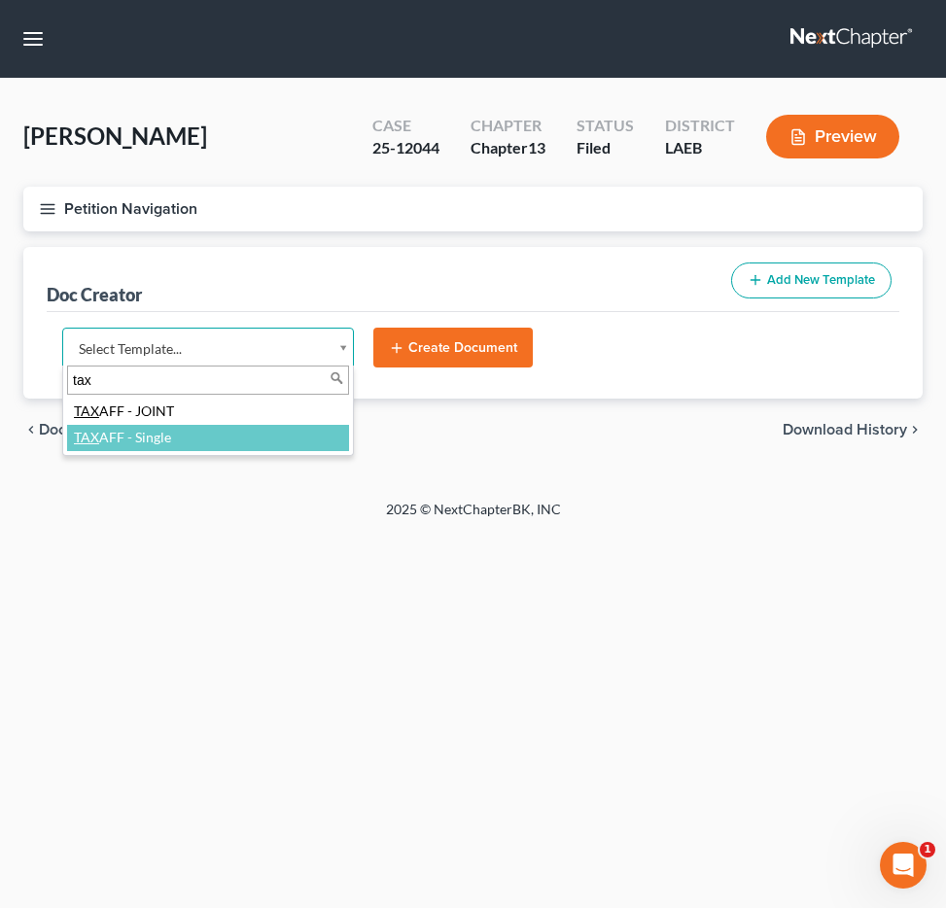
type input "tax"
select select "97403"
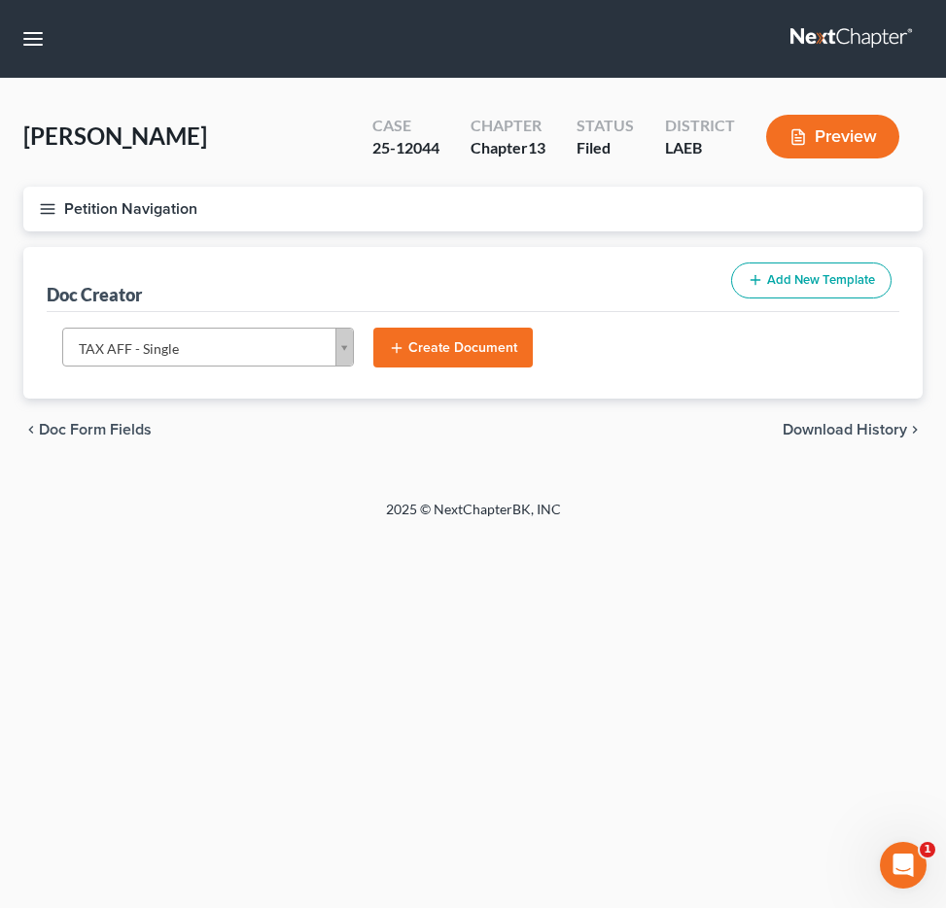
click at [447, 359] on button "Create Document" at bounding box center [452, 348] width 159 height 41
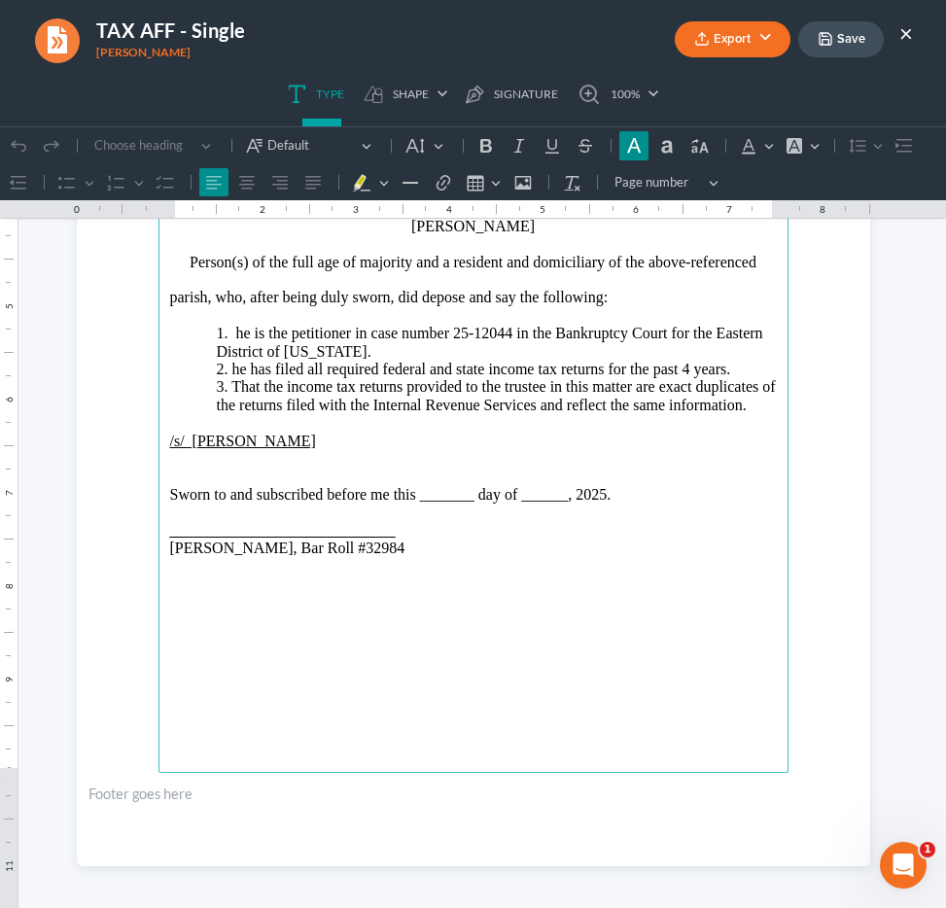
scroll to position [431, 0]
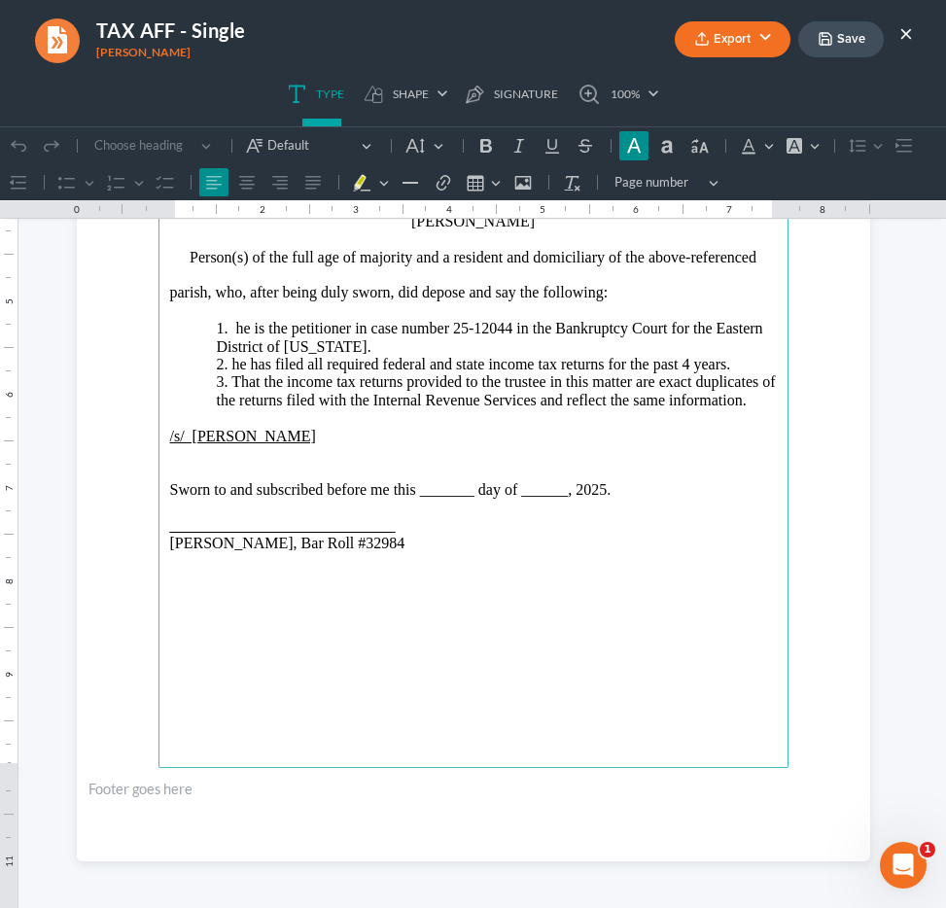
click at [236, 327] on p "1. he is the petitioner in case number 25-12044 in the Bankruptcy Court for the…" at bounding box center [497, 338] width 560 height 36
click at [232, 371] on p "2. he has filed all required federal and state income tax returns for the past …" at bounding box center [497, 365] width 560 height 18
click at [460, 494] on p "Sworn to and subscribed before me this _______ day of ______, 2025." at bounding box center [473, 490] width 607 height 18
click at [509, 488] on p "Sworn to and subscribed before me this 12th day of ______, 2025." at bounding box center [473, 490] width 607 height 18
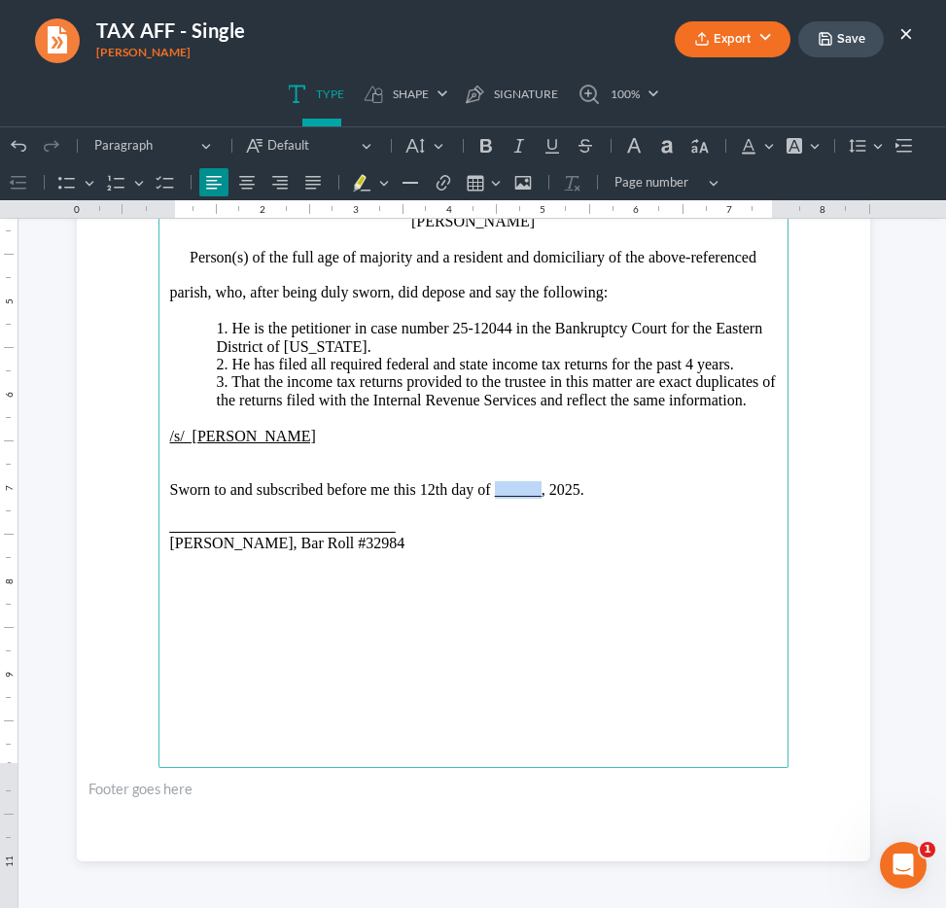
click at [509, 488] on p "Sworn to and subscribed before me this 12th day of ______, 2025." at bounding box center [473, 490] width 607 height 18
click at [170, 531] on u "_____________________________" at bounding box center [283, 525] width 226 height 17
click at [490, 535] on p "Jenny Abshier, Bar Roll #32984" at bounding box center [473, 544] width 607 height 18
click at [492, 530] on p "Jenny Abshier_____________________________" at bounding box center [473, 526] width 607 height 18
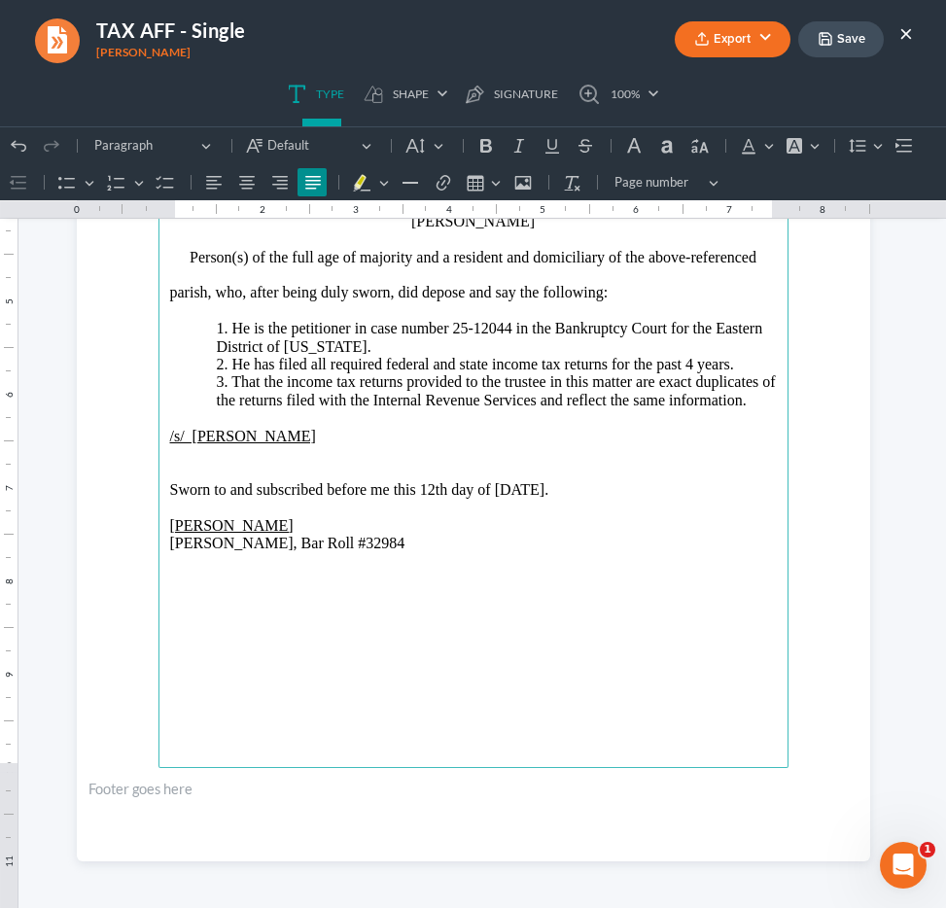
click at [307, 692] on main "United States Bankruptcy Court Eastern District of Louisiana In re David Pringl…" at bounding box center [473, 348] width 630 height 840
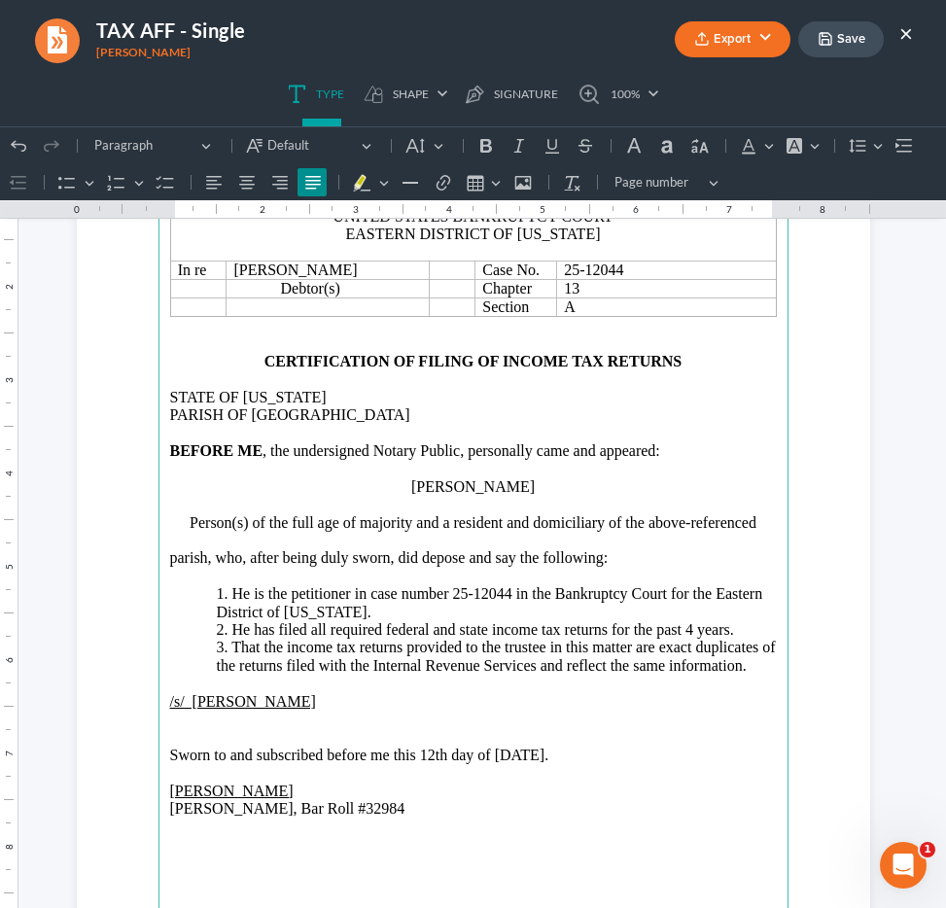
scroll to position [163, 0]
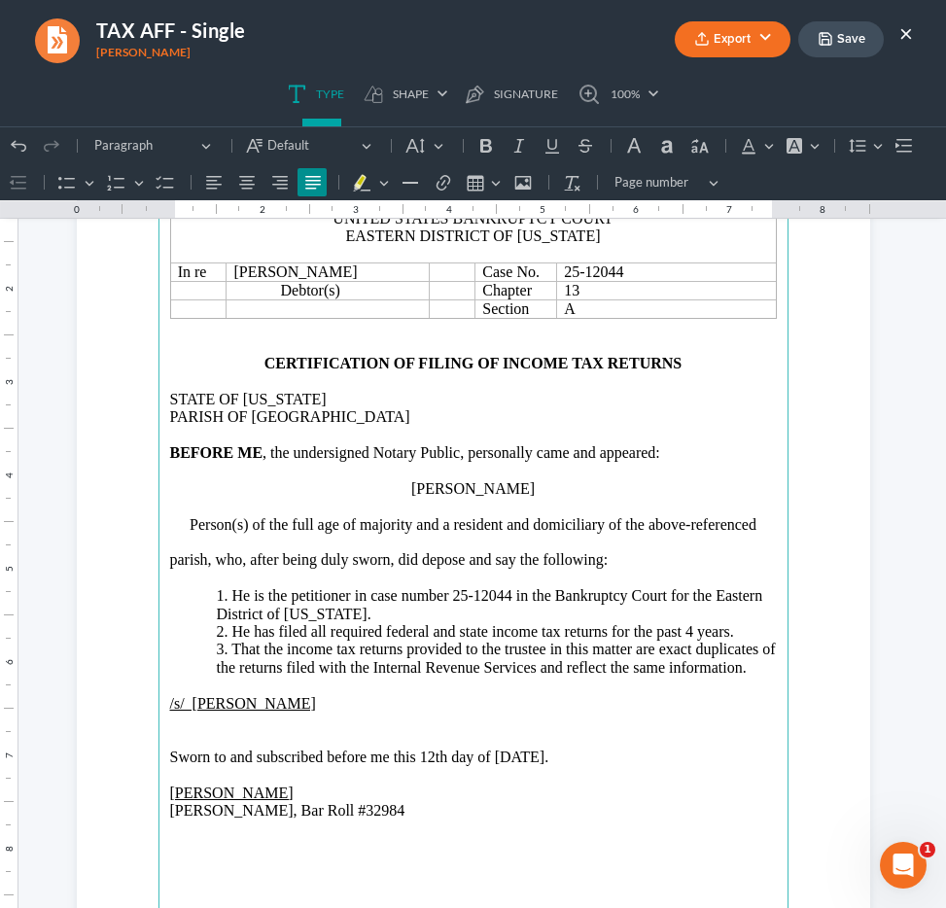
click at [751, 39] on button "Export" at bounding box center [733, 39] width 116 height 36
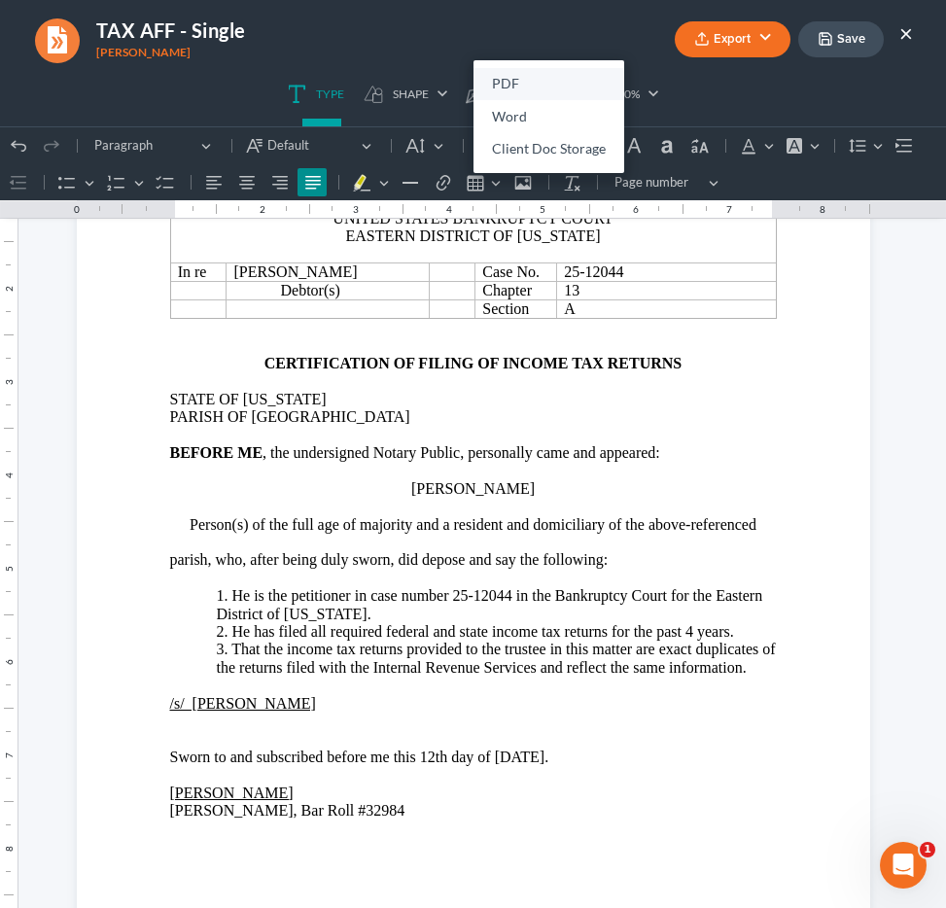
click at [512, 80] on link "PDF" at bounding box center [549, 84] width 151 height 33
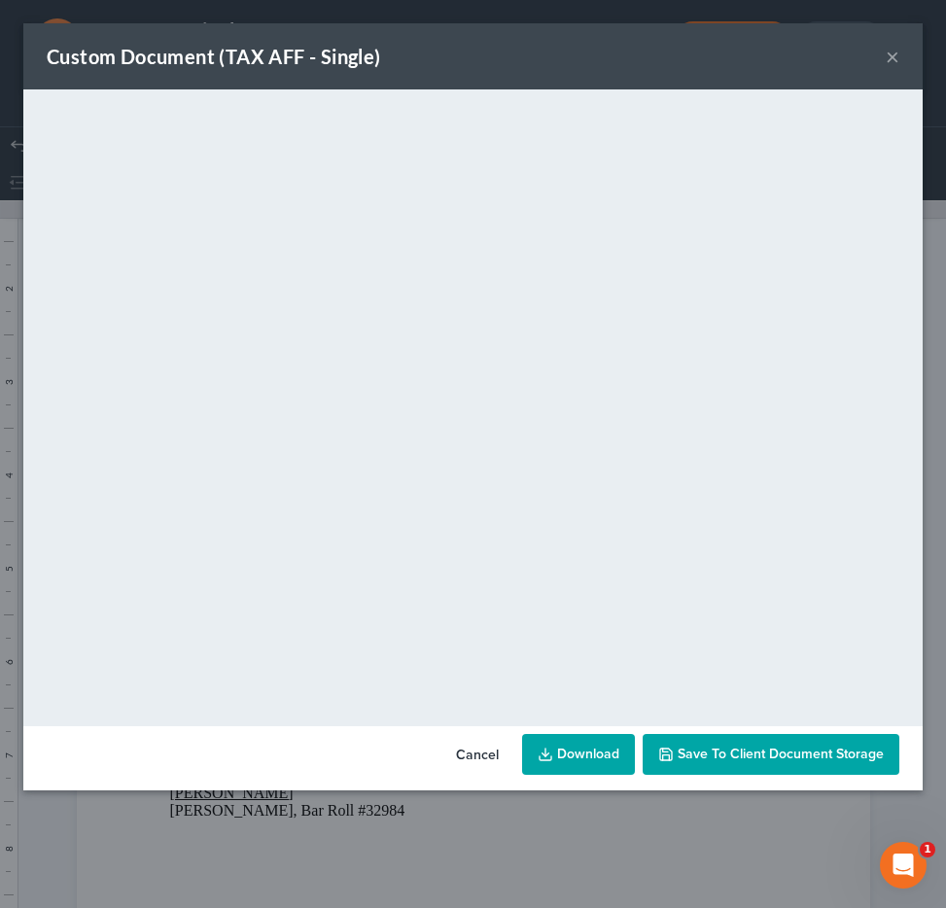
click at [564, 759] on link "Download" at bounding box center [578, 754] width 113 height 41
click at [901, 60] on div "Custom Document (TAX AFF - Single) ×" at bounding box center [472, 56] width 899 height 66
click at [893, 58] on button "×" at bounding box center [893, 56] width 14 height 23
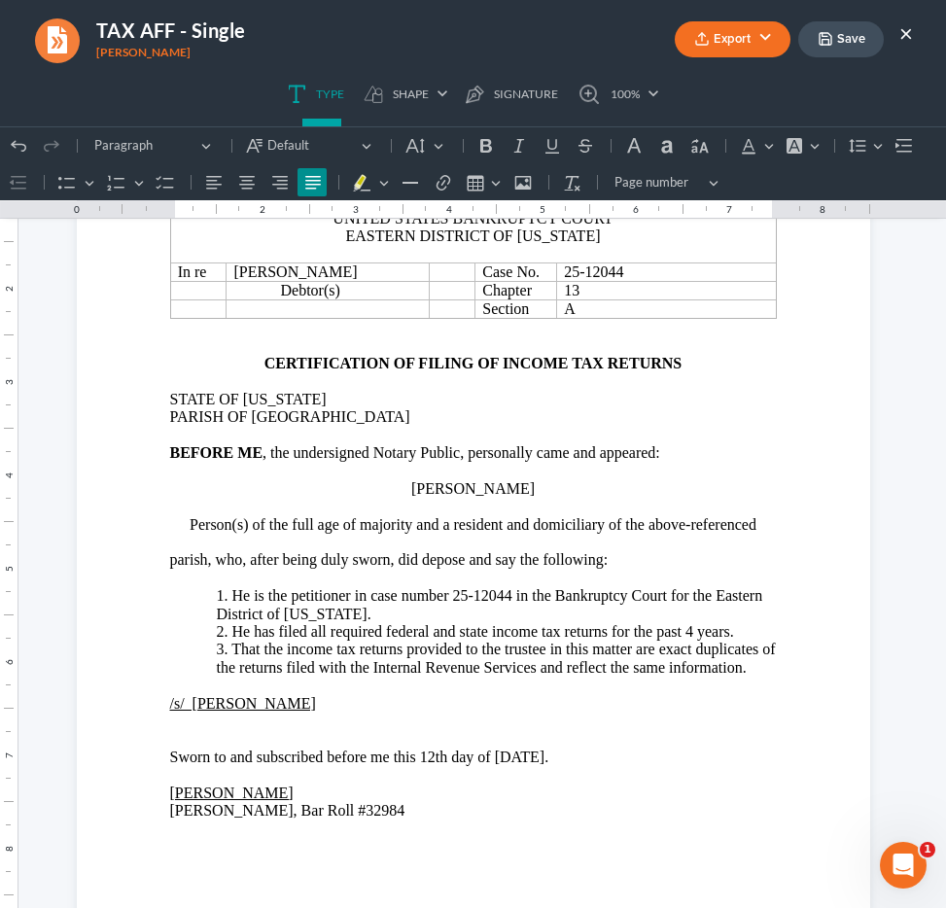
click at [904, 24] on button "×" at bounding box center [906, 32] width 14 height 23
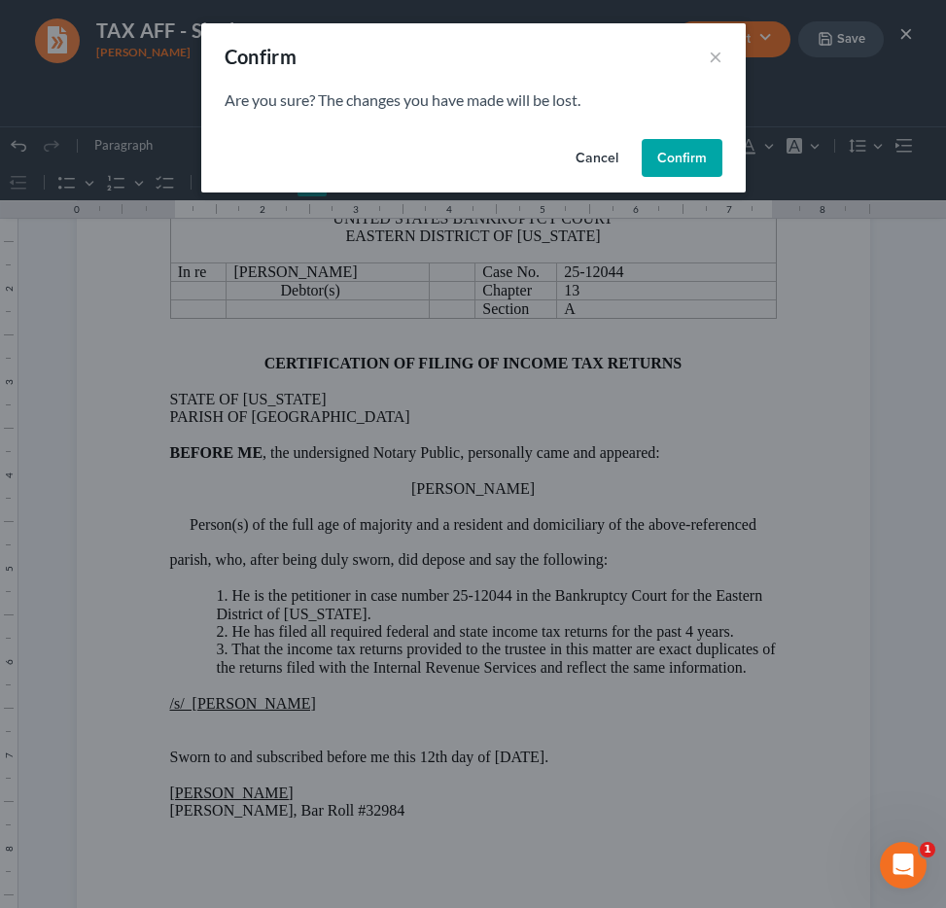
click at [671, 141] on button "Confirm" at bounding box center [682, 158] width 81 height 39
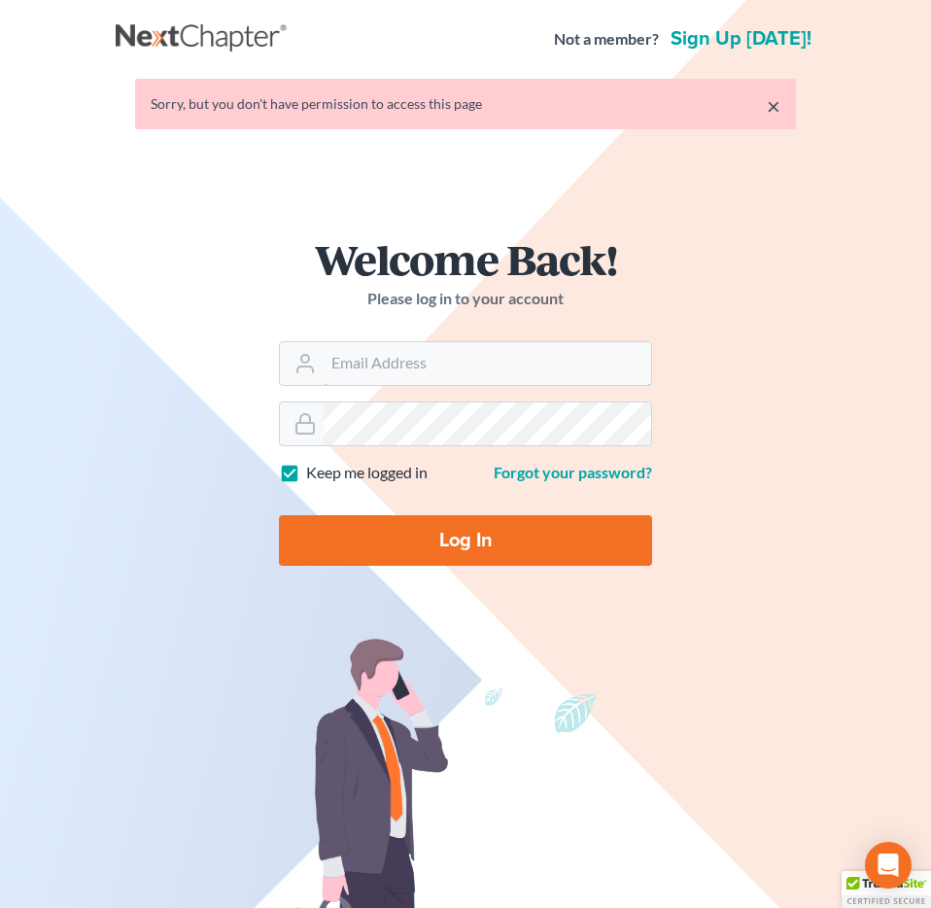
type input "[EMAIL_ADDRESS][DOMAIN_NAME]"
click at [557, 531] on input "Log In" at bounding box center [465, 540] width 373 height 51
type input "Thinking..."
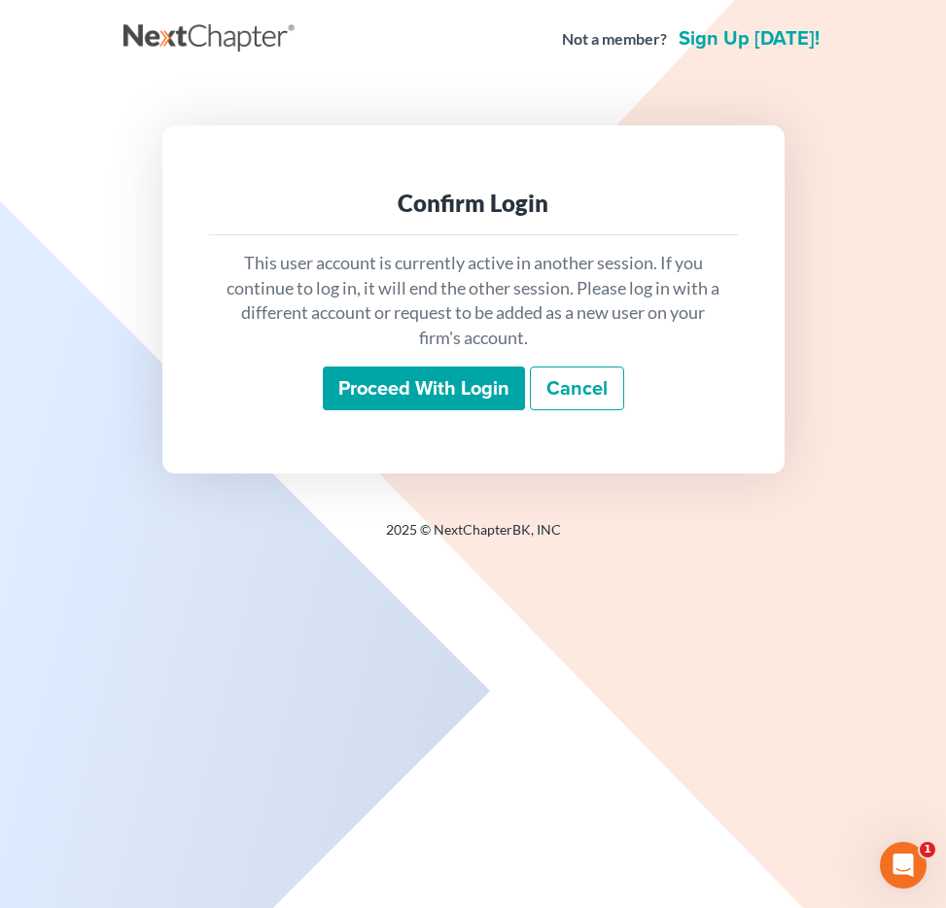
click at [458, 403] on input "Proceed with login" at bounding box center [424, 389] width 202 height 45
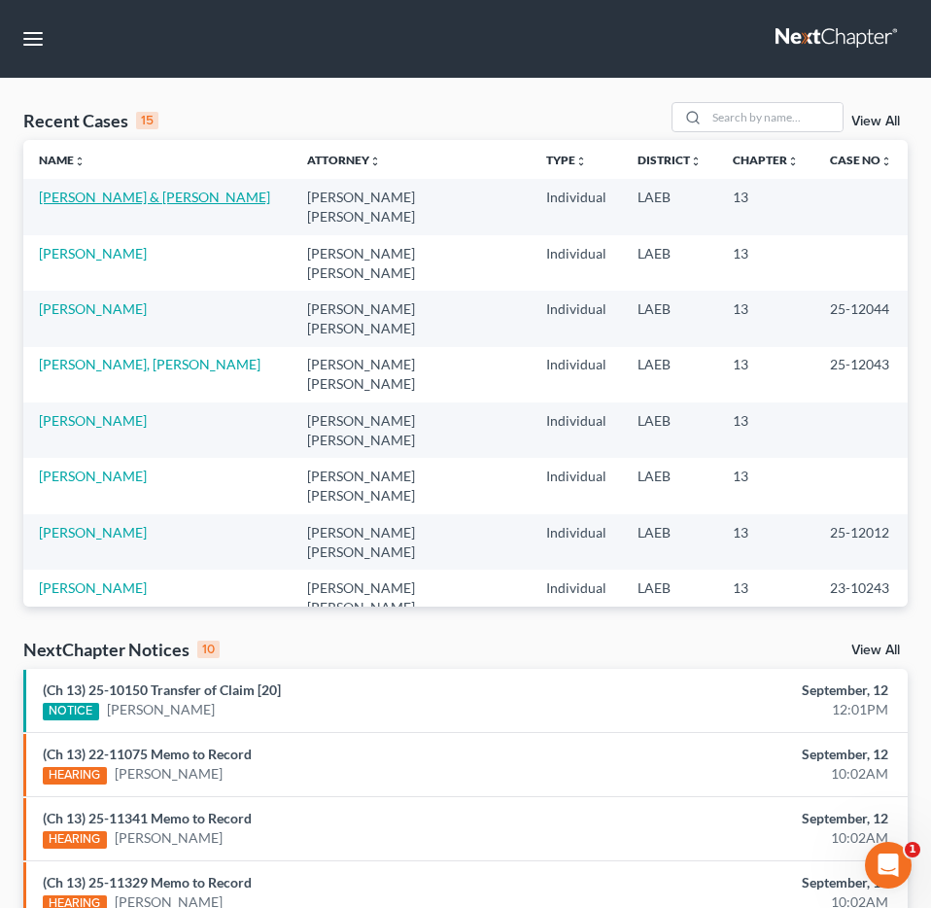
click at [87, 199] on link "[PERSON_NAME] & [PERSON_NAME]" at bounding box center [154, 197] width 231 height 17
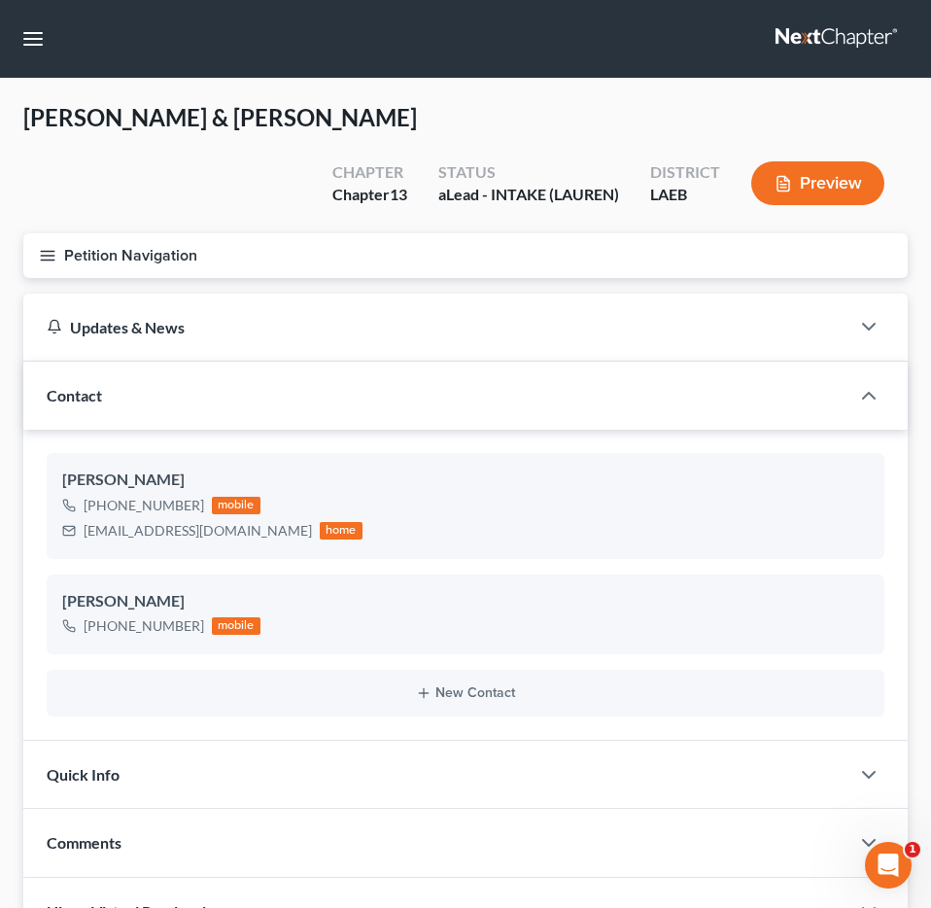
click at [160, 233] on button "Petition Navigation" at bounding box center [465, 255] width 885 height 45
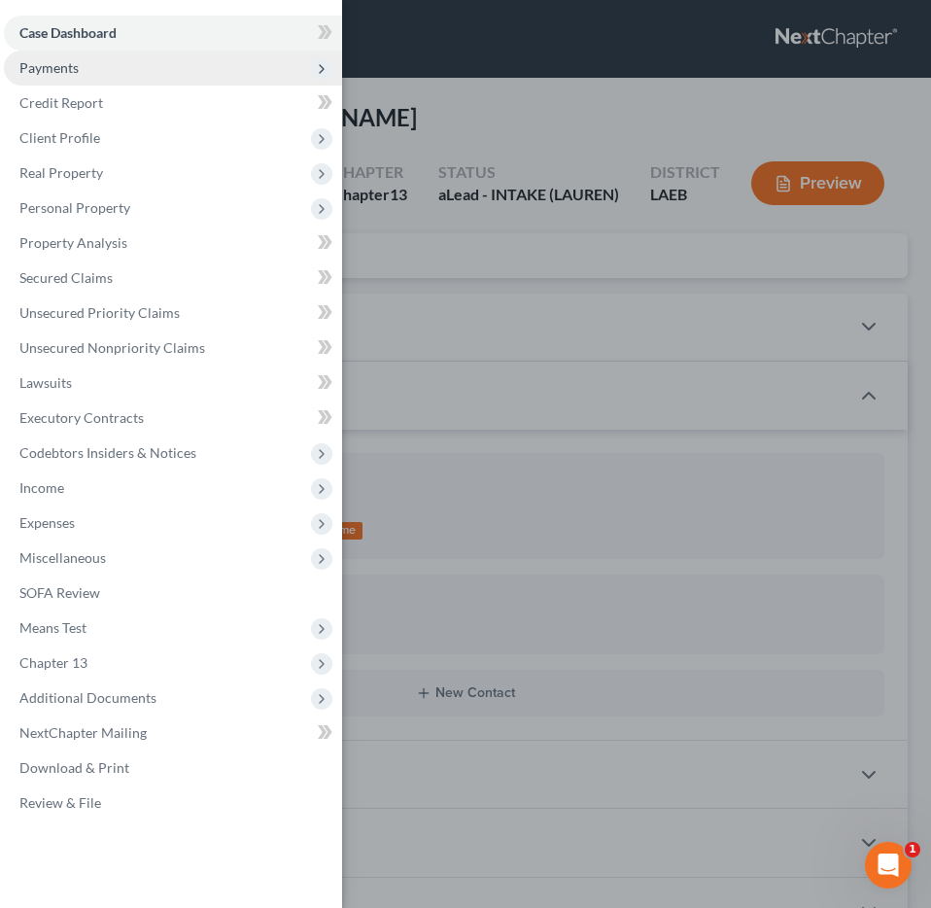
click at [165, 73] on span "Payments" at bounding box center [173, 68] width 338 height 35
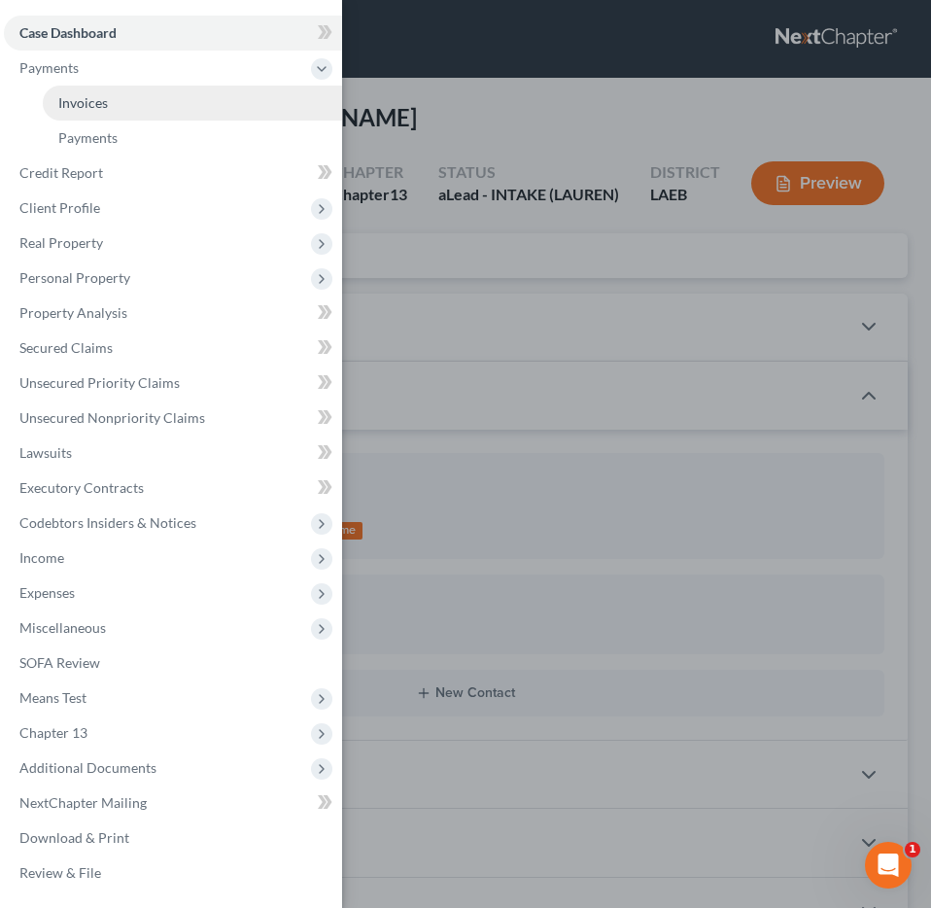
click at [154, 109] on link "Invoices" at bounding box center [192, 103] width 299 height 35
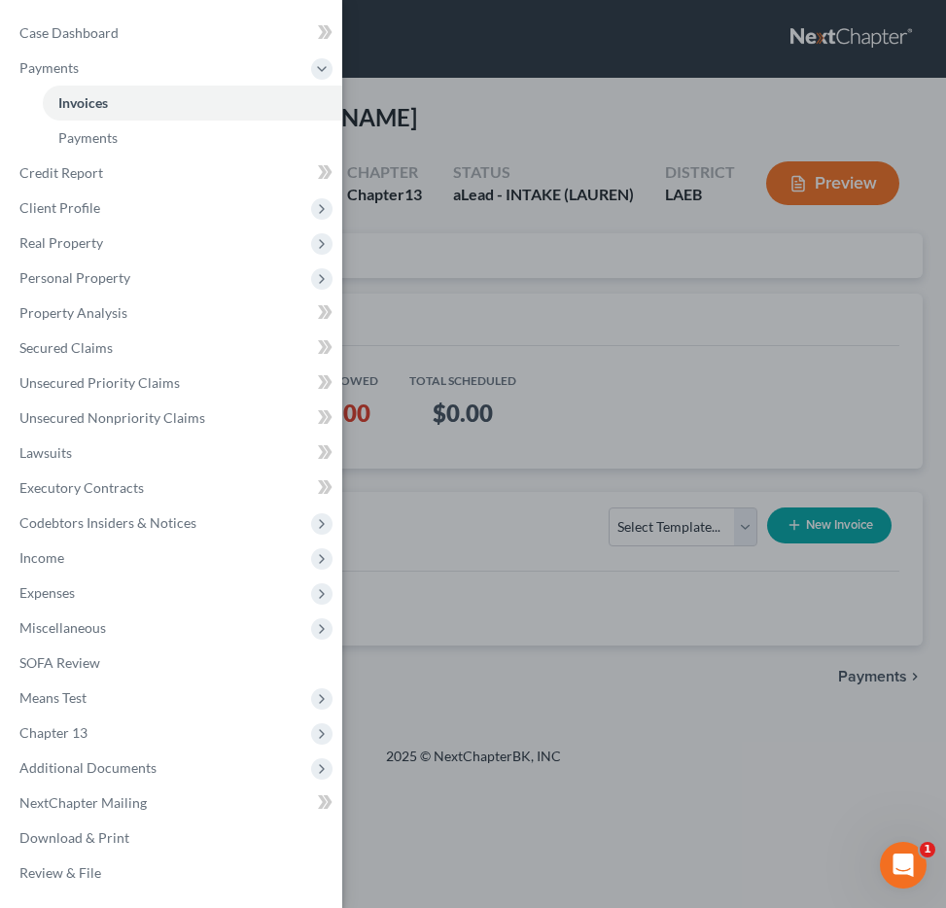
click at [509, 143] on div "Case Dashboard Payments Invoices Payments Payments Credit Report Client Profile" at bounding box center [473, 454] width 946 height 908
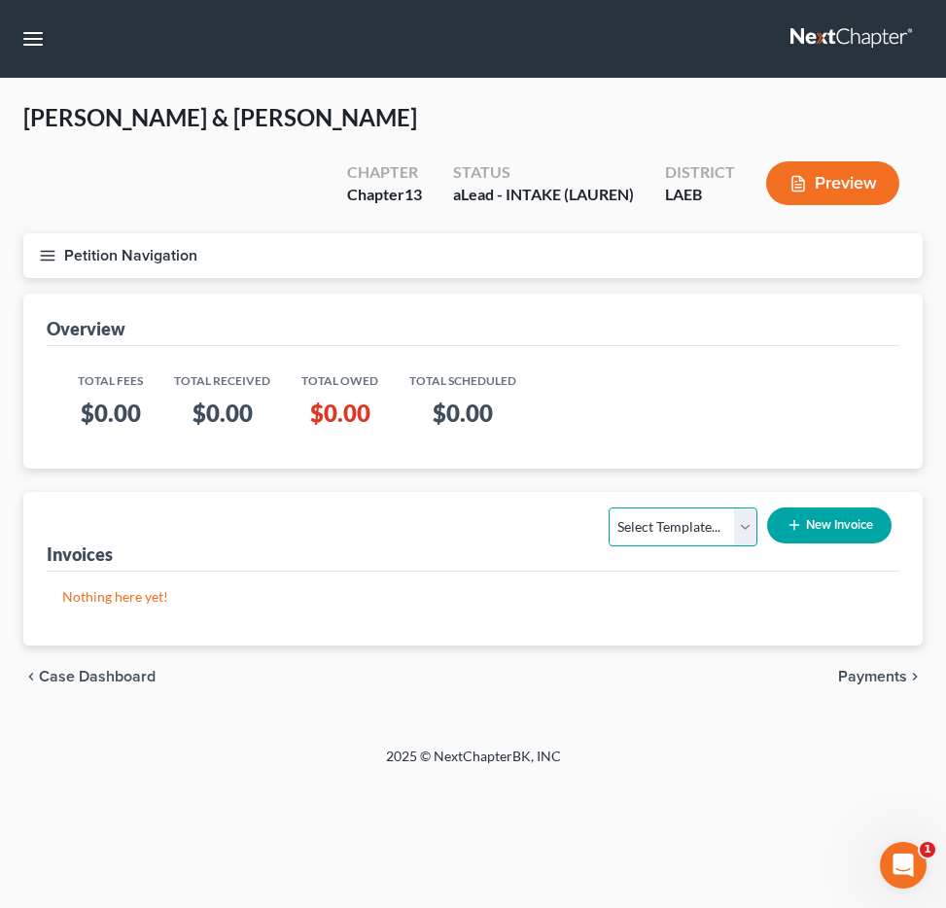
click at [726, 508] on select "Select Template..." at bounding box center [683, 527] width 149 height 39
click at [830, 508] on button "New Invoice" at bounding box center [829, 526] width 124 height 36
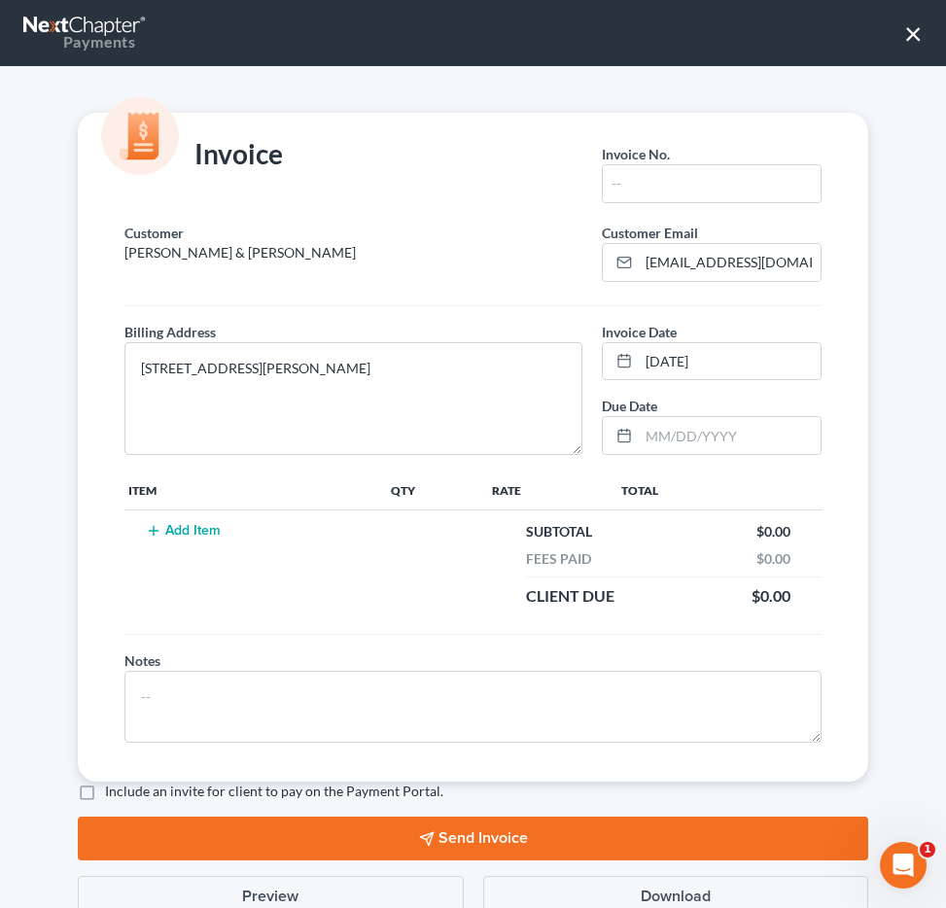
click at [906, 37] on button "×" at bounding box center [913, 33] width 18 height 31
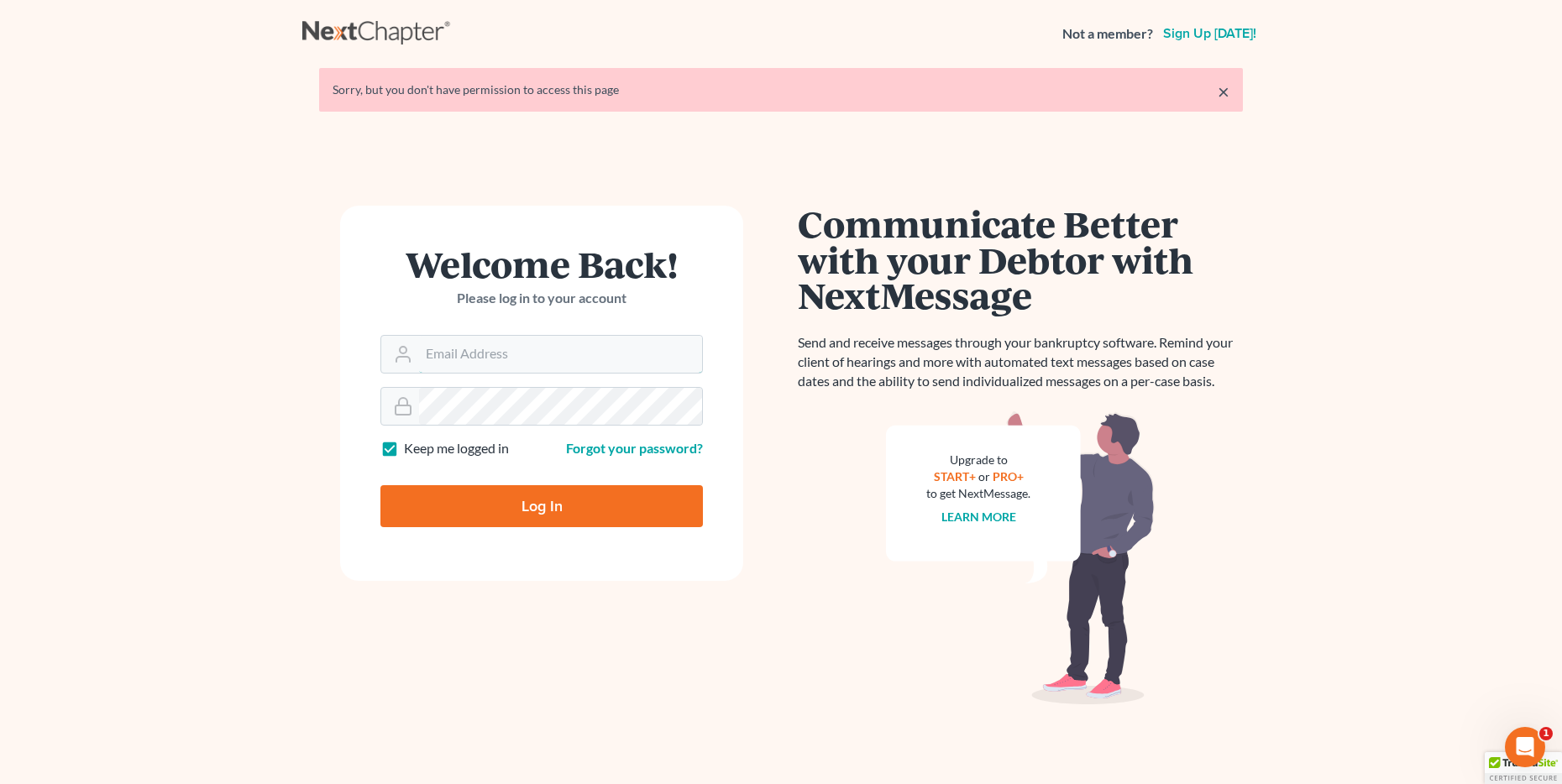
type input "[EMAIL_ADDRESS][DOMAIN_NAME]"
click at [476, 507] on input "Log In" at bounding box center [541, 506] width 322 height 42
type input "Thinking..."
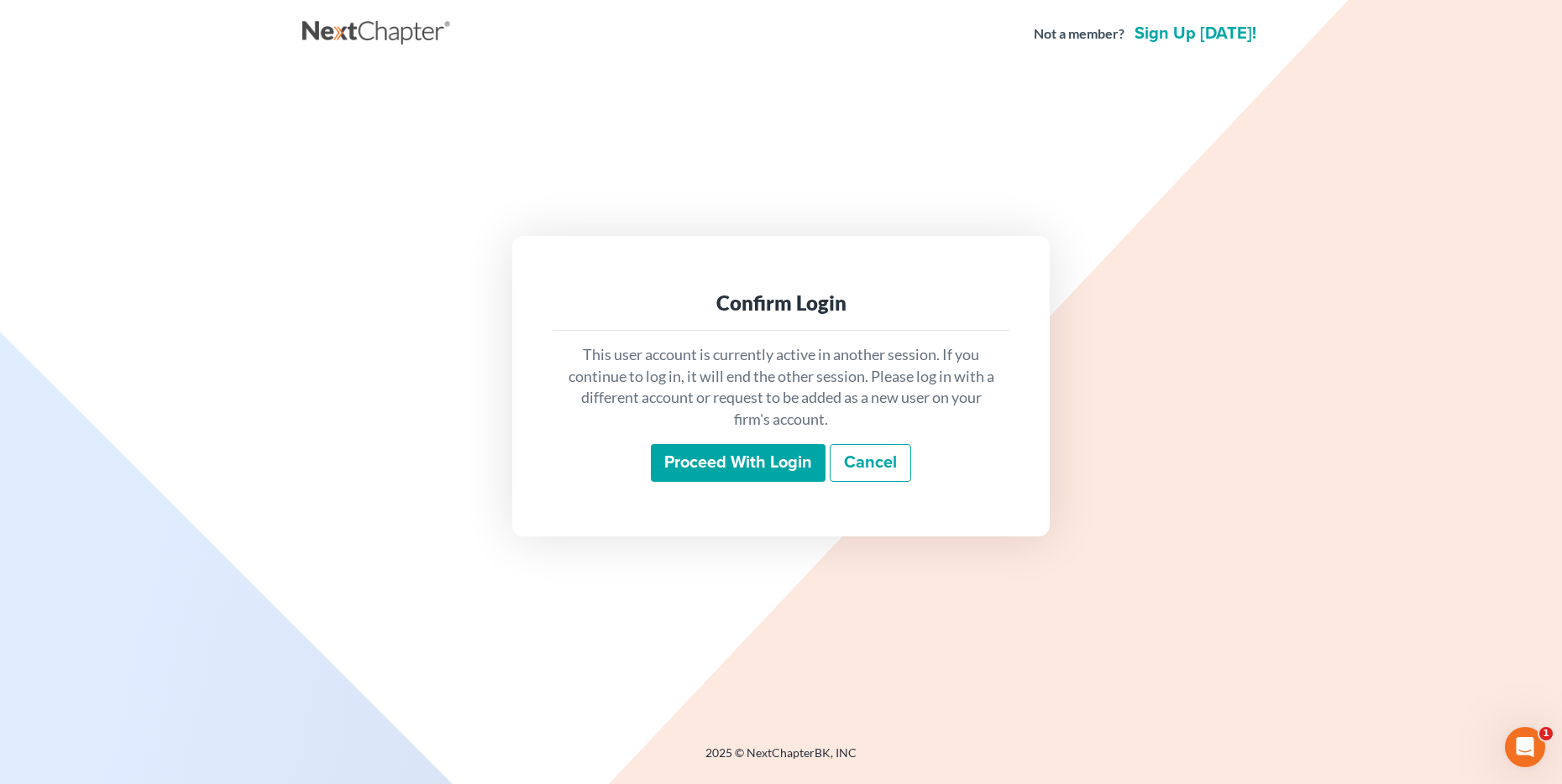
click at [692, 458] on input "Proceed with login" at bounding box center [739, 463] width 175 height 39
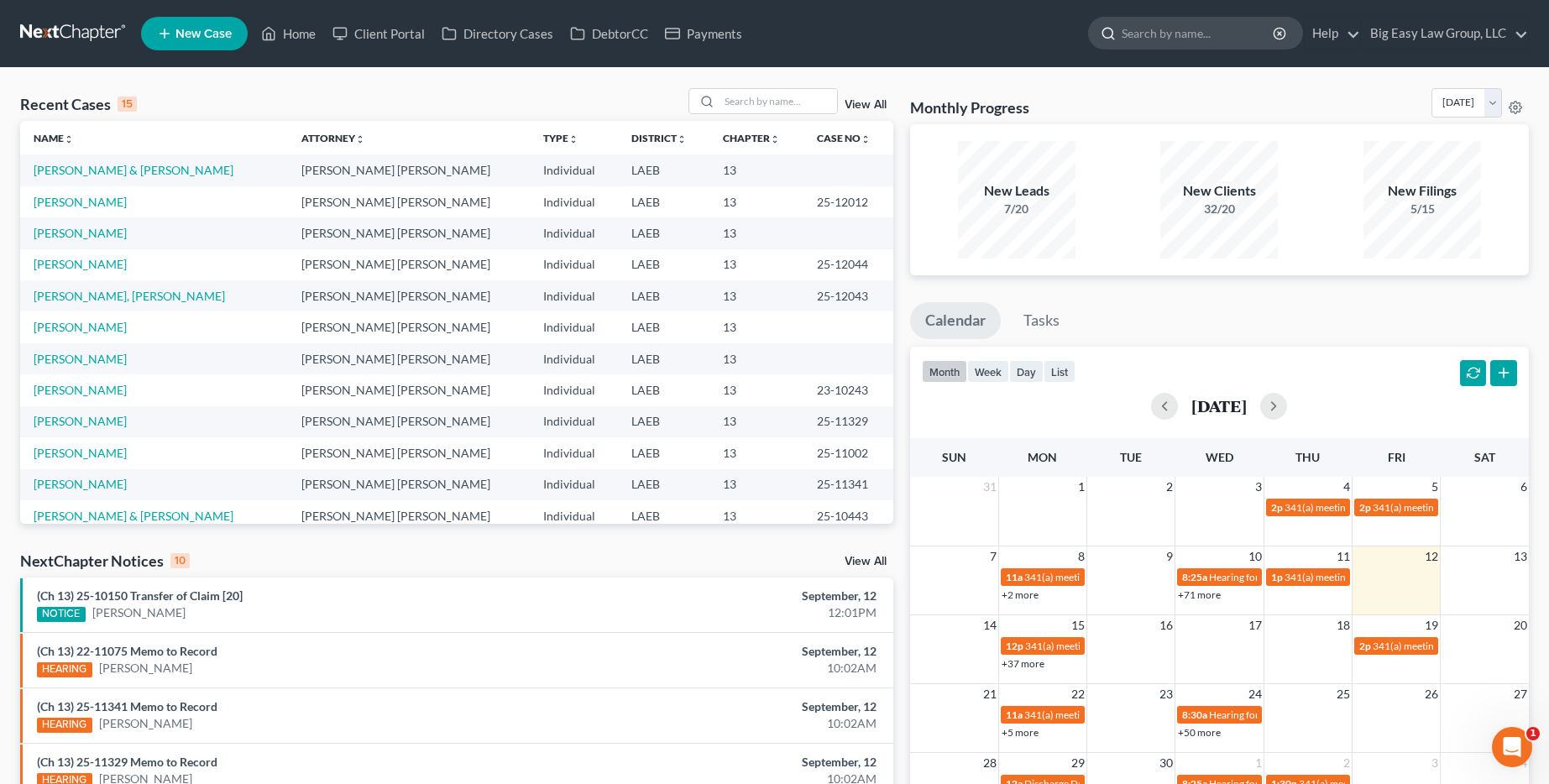
drag, startPoint x: 1145, startPoint y: 16, endPoint x: 1155, endPoint y: 21, distance: 11.2
click at [1145, 17] on input "search" at bounding box center [1198, 33] width 154 height 31
type input "k"
click at [84, 362] on link "[PERSON_NAME]" at bounding box center [80, 358] width 93 height 15
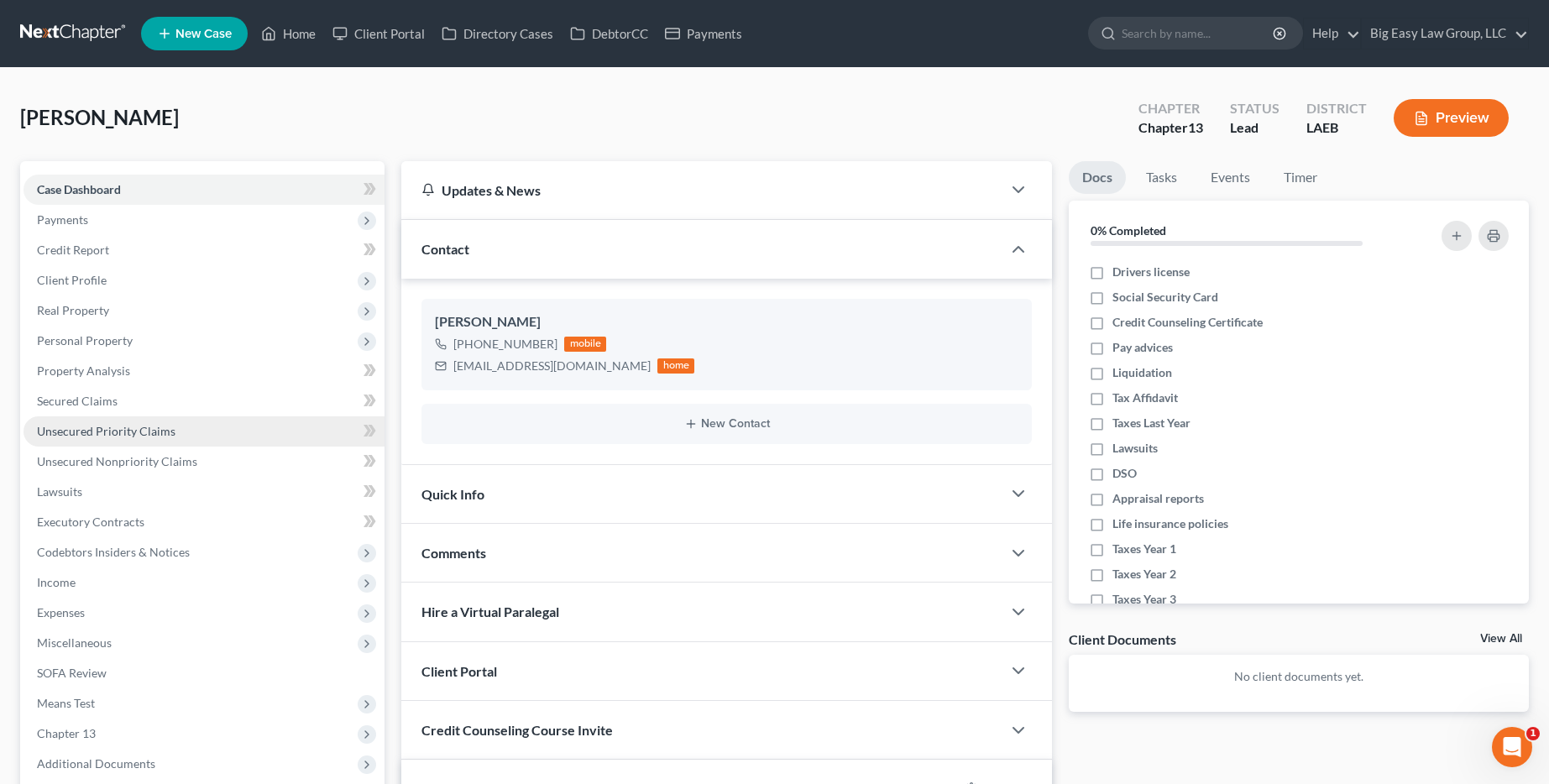
click at [237, 442] on link "Unsecured Priority Claims" at bounding box center [204, 431] width 361 height 30
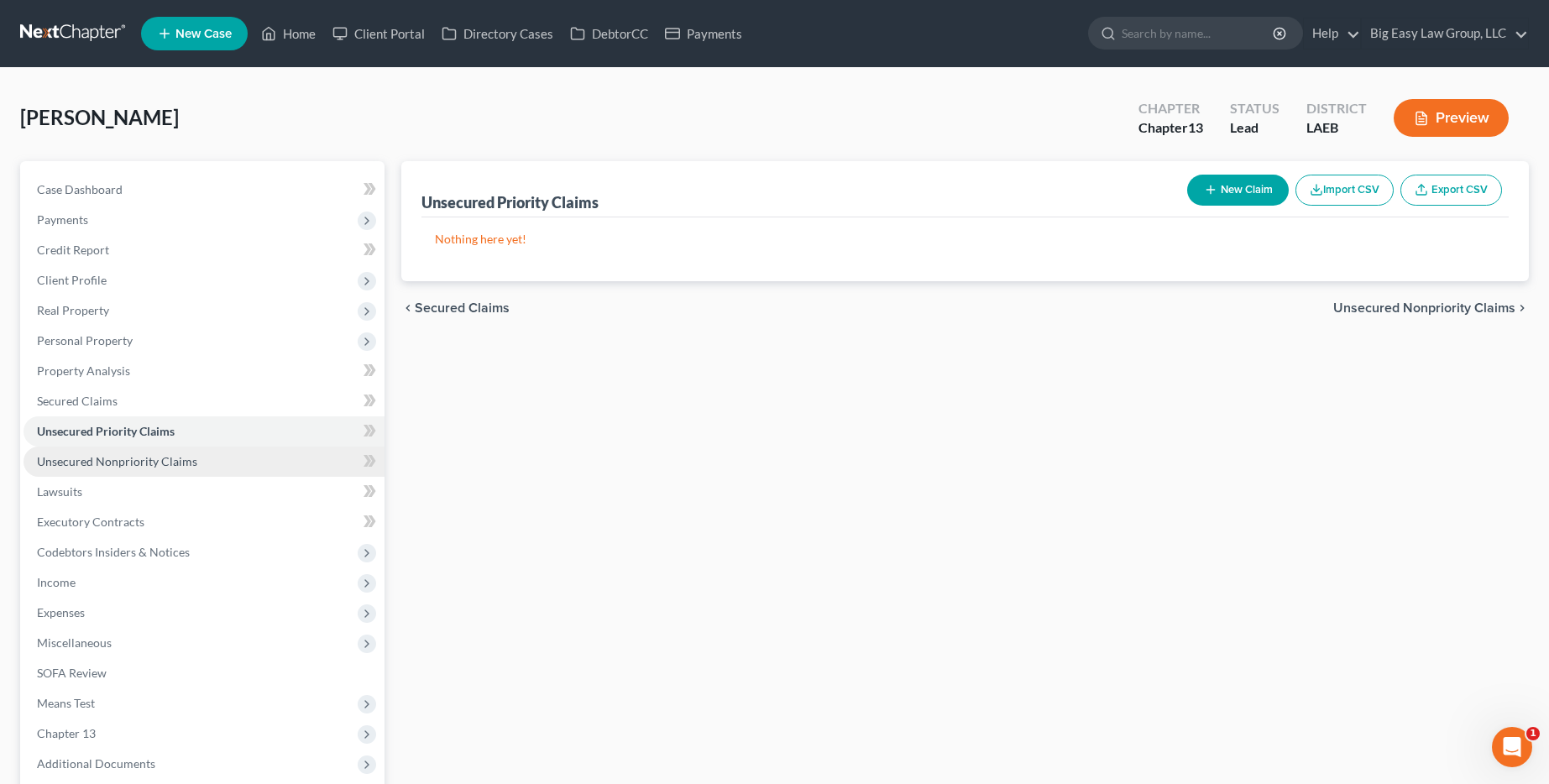
click at [149, 454] on span "Unsecured Nonpriority Claims" at bounding box center [117, 461] width 161 height 15
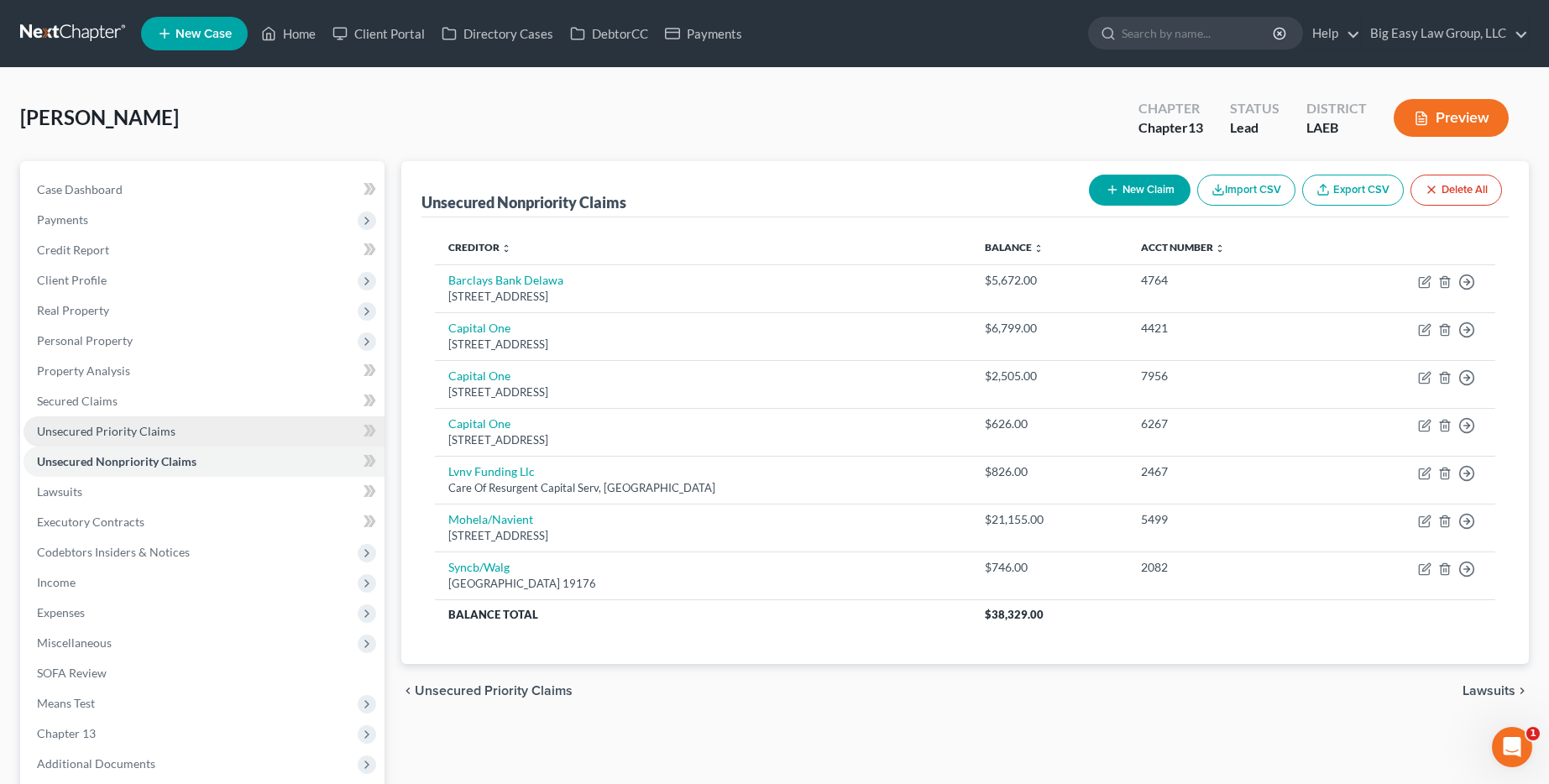
click at [161, 431] on span "Unsecured Priority Claims" at bounding box center [106, 431] width 138 height 15
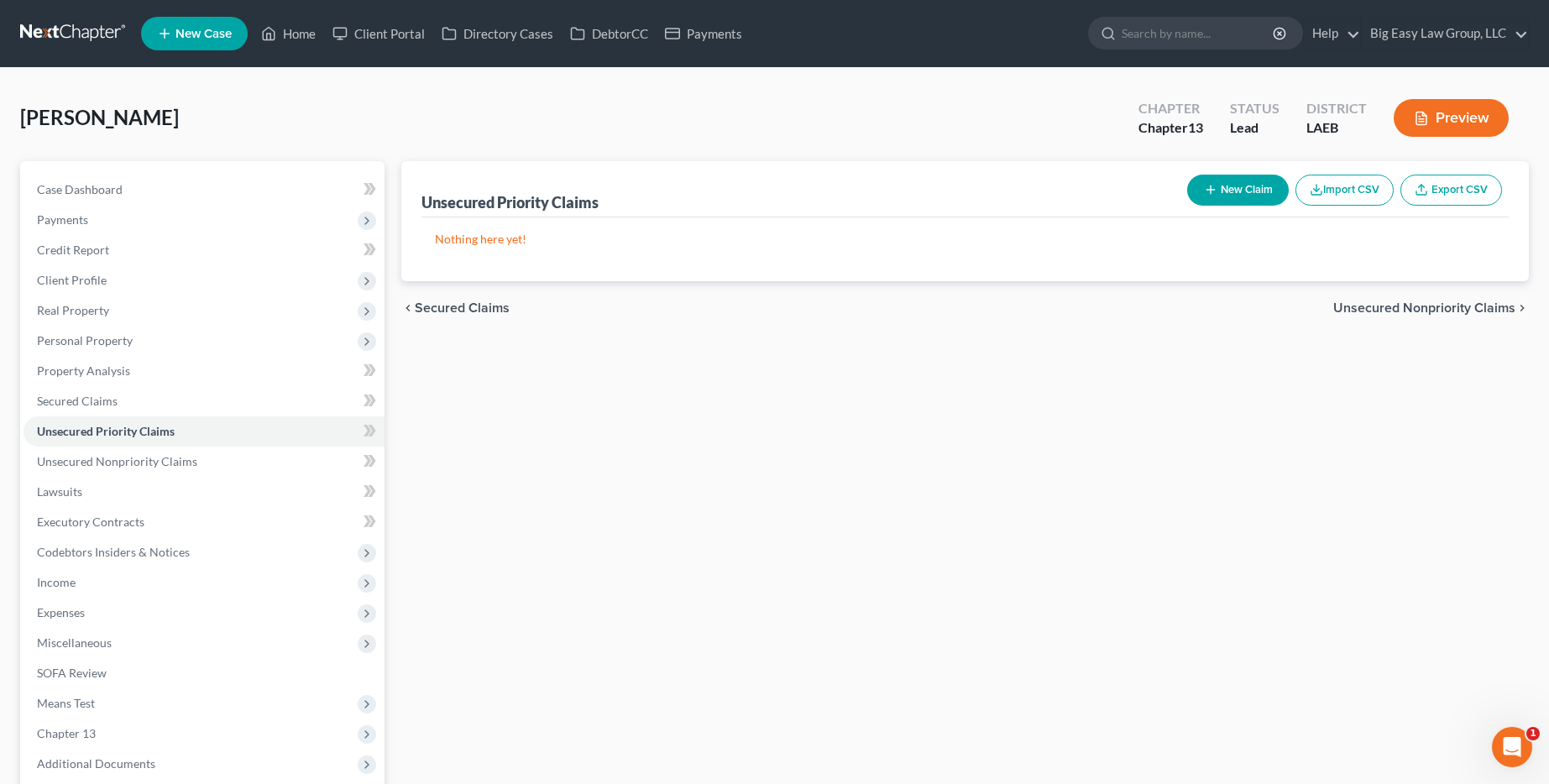
click at [1244, 192] on button "New Claim" at bounding box center [1238, 190] width 102 height 31
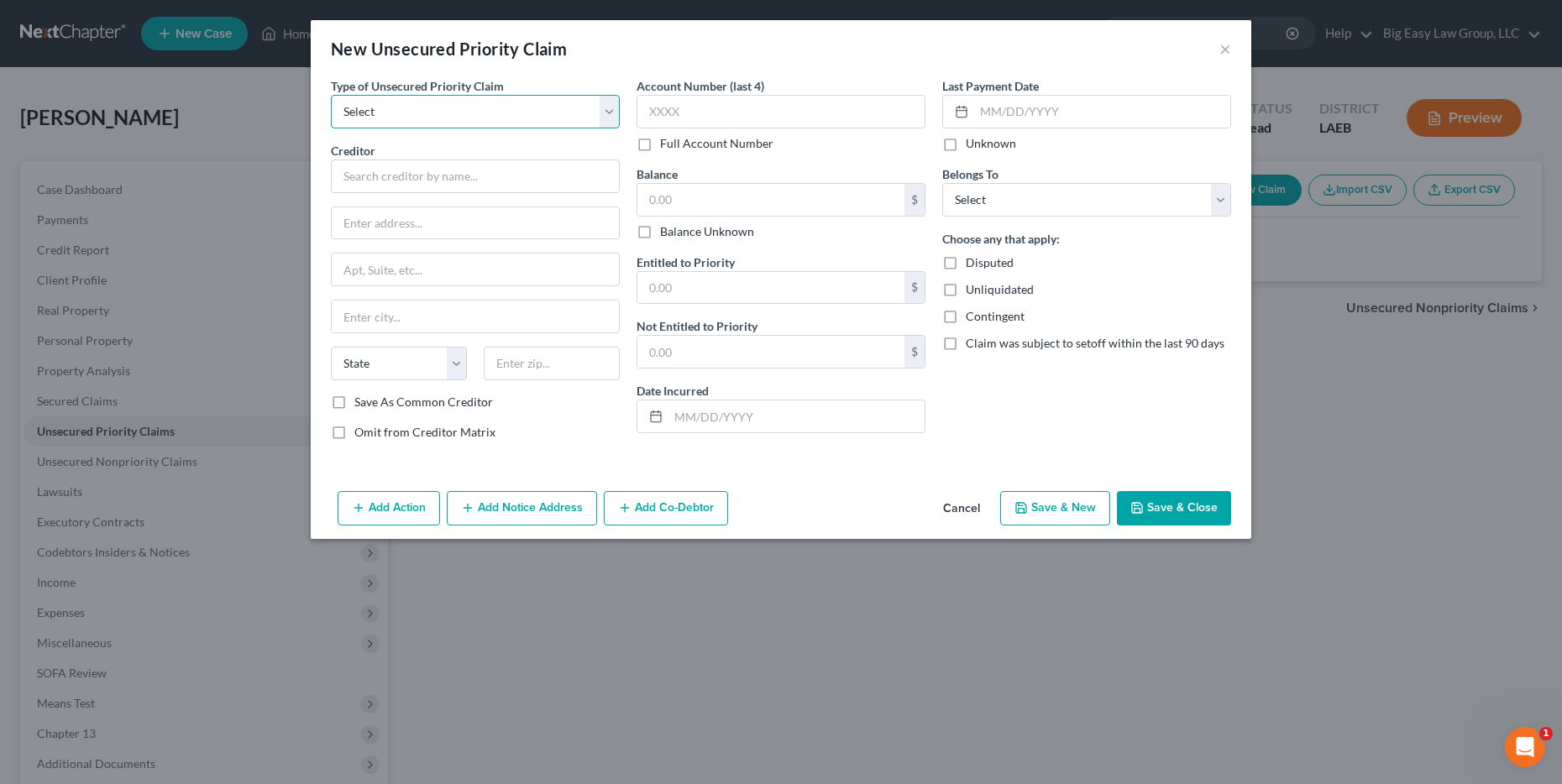
click at [447, 108] on select "Select Taxes & Other Government Units Domestic Support Obligations Extensions o…" at bounding box center [475, 111] width 289 height 34
click at [331, 95] on select "Select Taxes & Other Government Units Domestic Support Obligations Extensions o…" at bounding box center [475, 111] width 289 height 34
click at [447, 108] on select "Select Taxes & Other Government Units Domestic Support Obligations Extensions o…" at bounding box center [475, 111] width 289 height 34
click at [961, 505] on button "Cancel" at bounding box center [962, 509] width 64 height 34
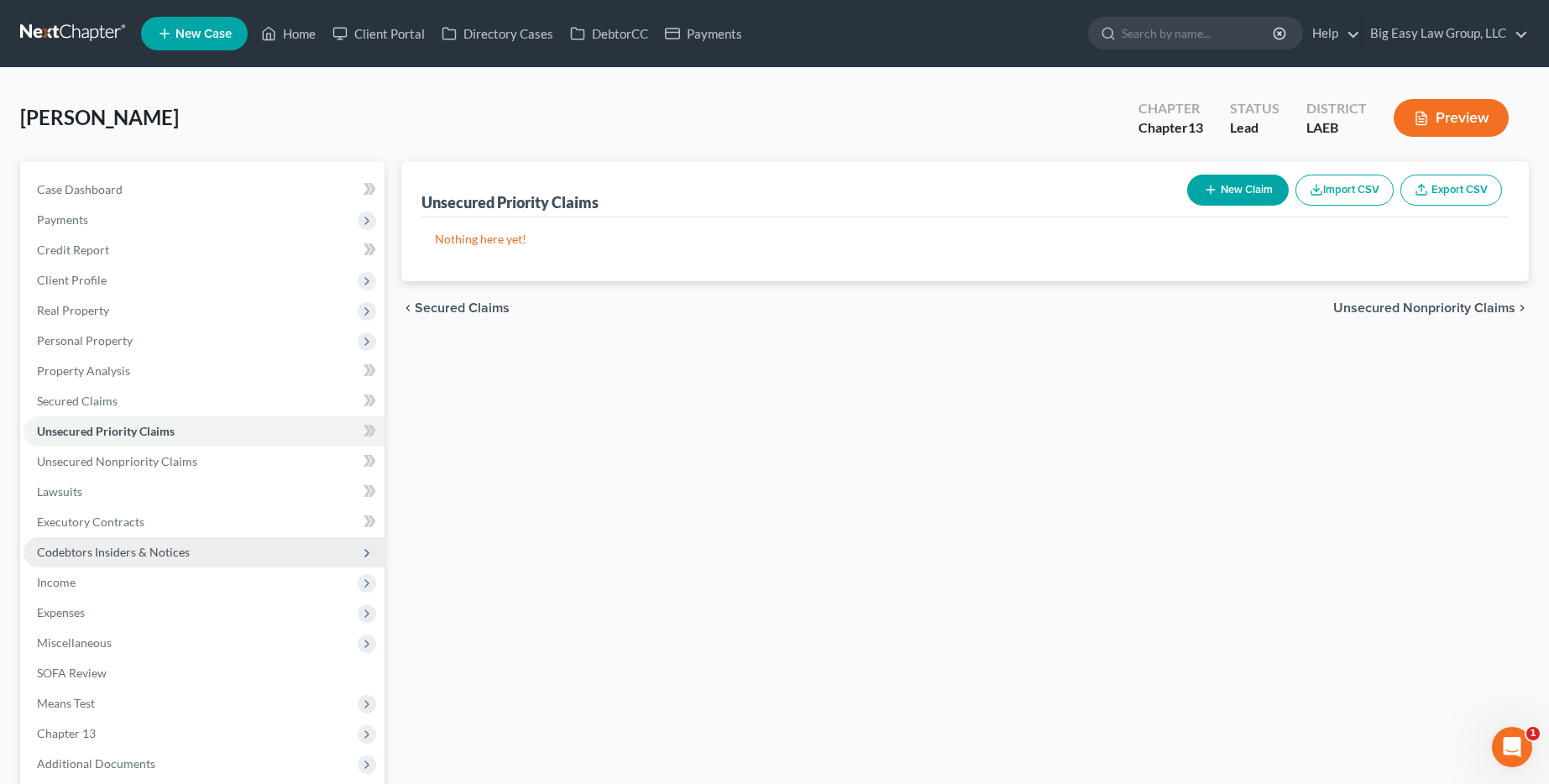
click at [114, 548] on span "Codebtors Insiders & Notices" at bounding box center [113, 552] width 153 height 15
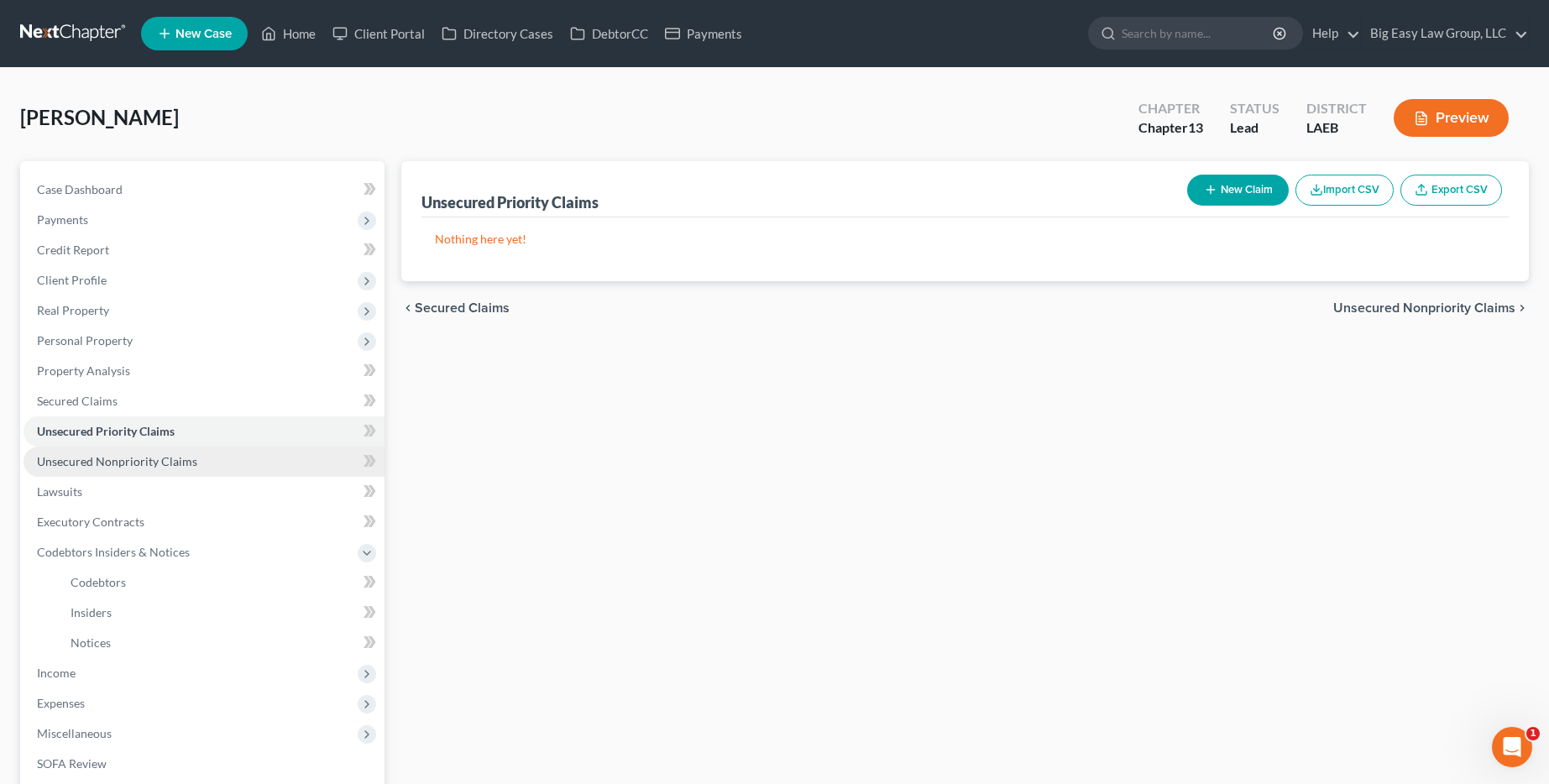
click at [112, 469] on link "Unsecured Nonpriority Claims" at bounding box center [204, 461] width 361 height 30
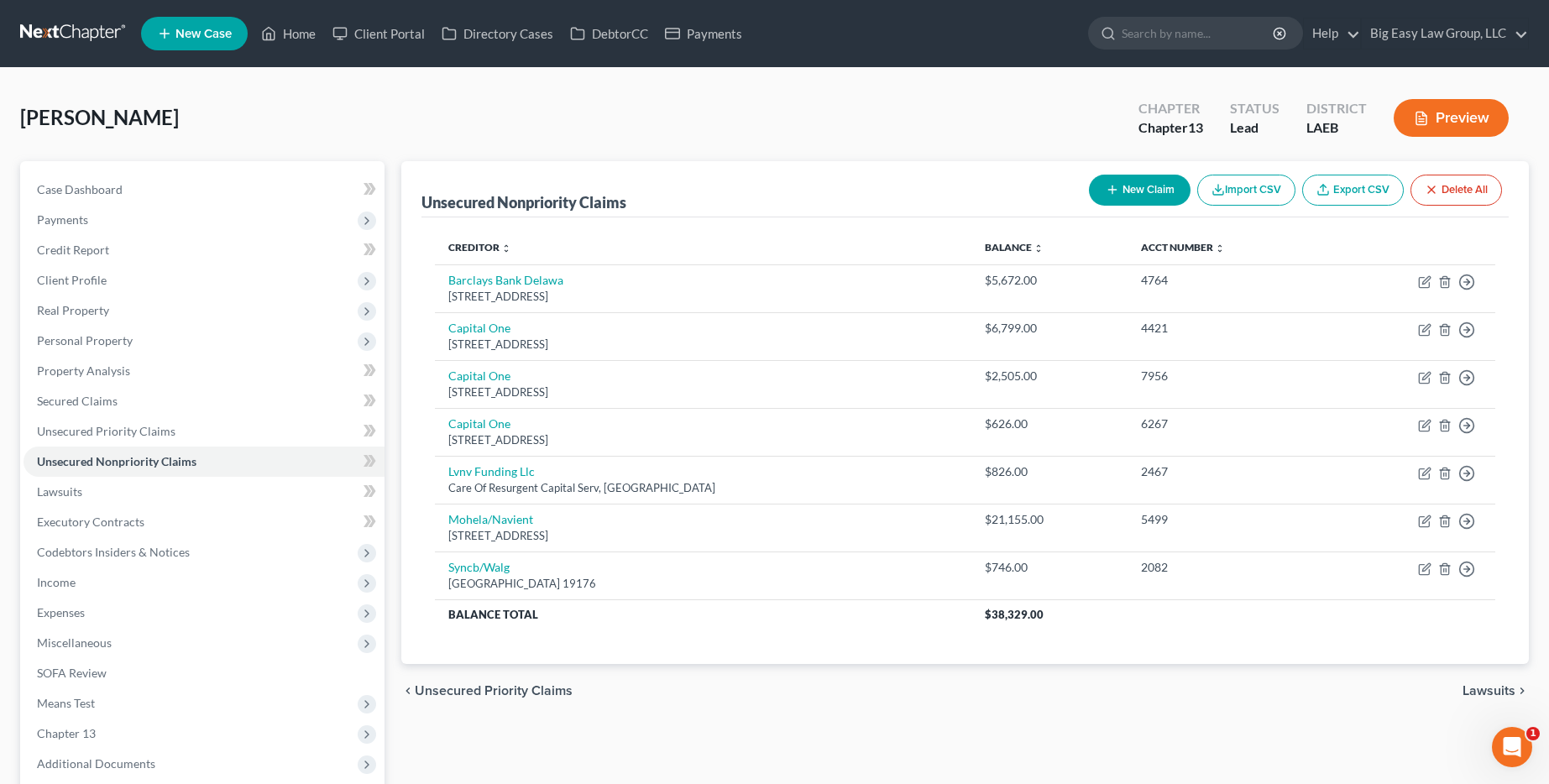
click at [1116, 190] on button "New Claim" at bounding box center [1140, 190] width 102 height 31
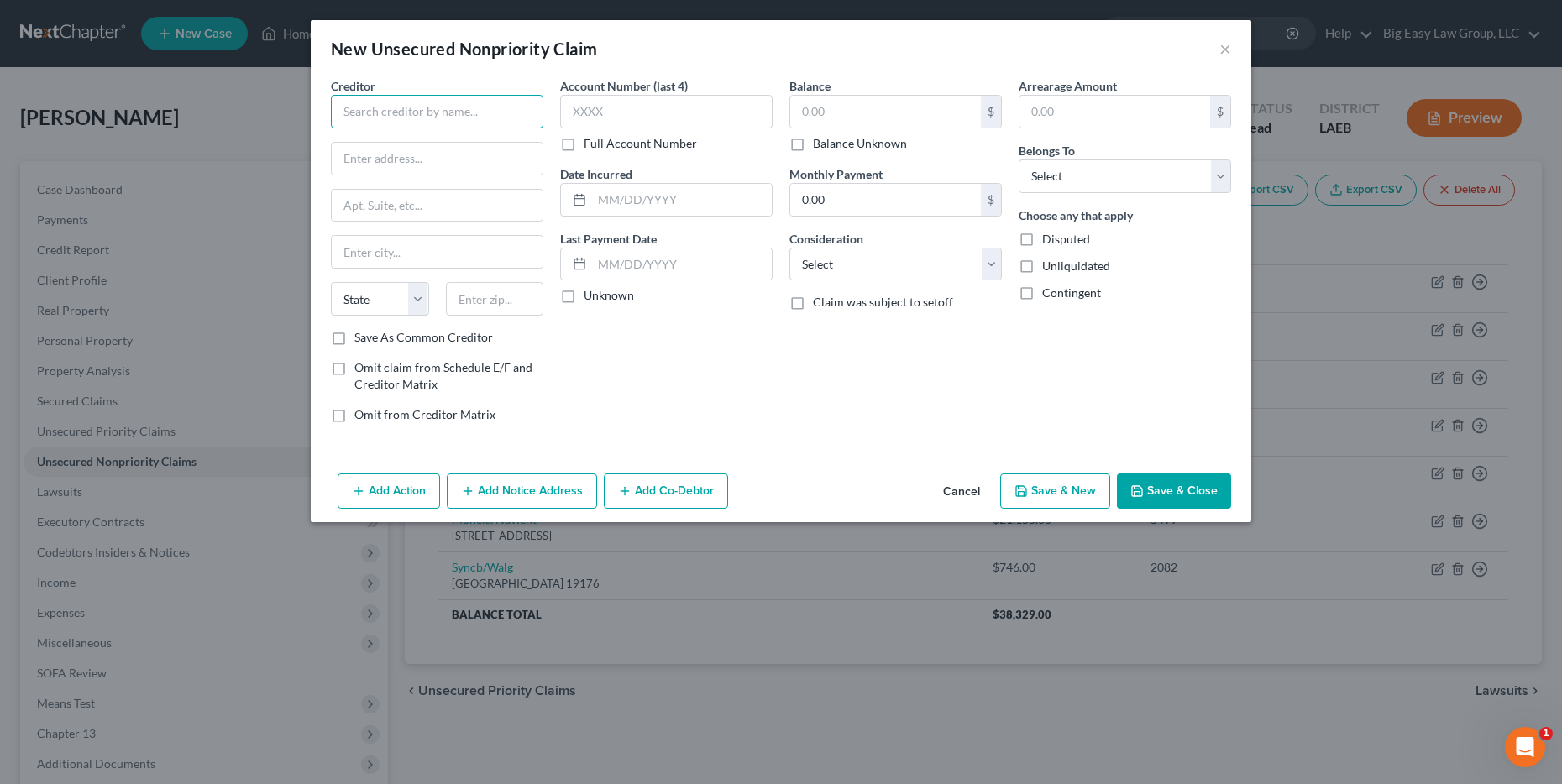
click at [412, 118] on input "text" at bounding box center [437, 111] width 213 height 34
click at [449, 167] on input "text" at bounding box center [437, 158] width 211 height 32
click at [613, 120] on input "text" at bounding box center [667, 111] width 213 height 34
click at [474, 115] on input "Rooms To Go" at bounding box center [437, 111] width 213 height 34
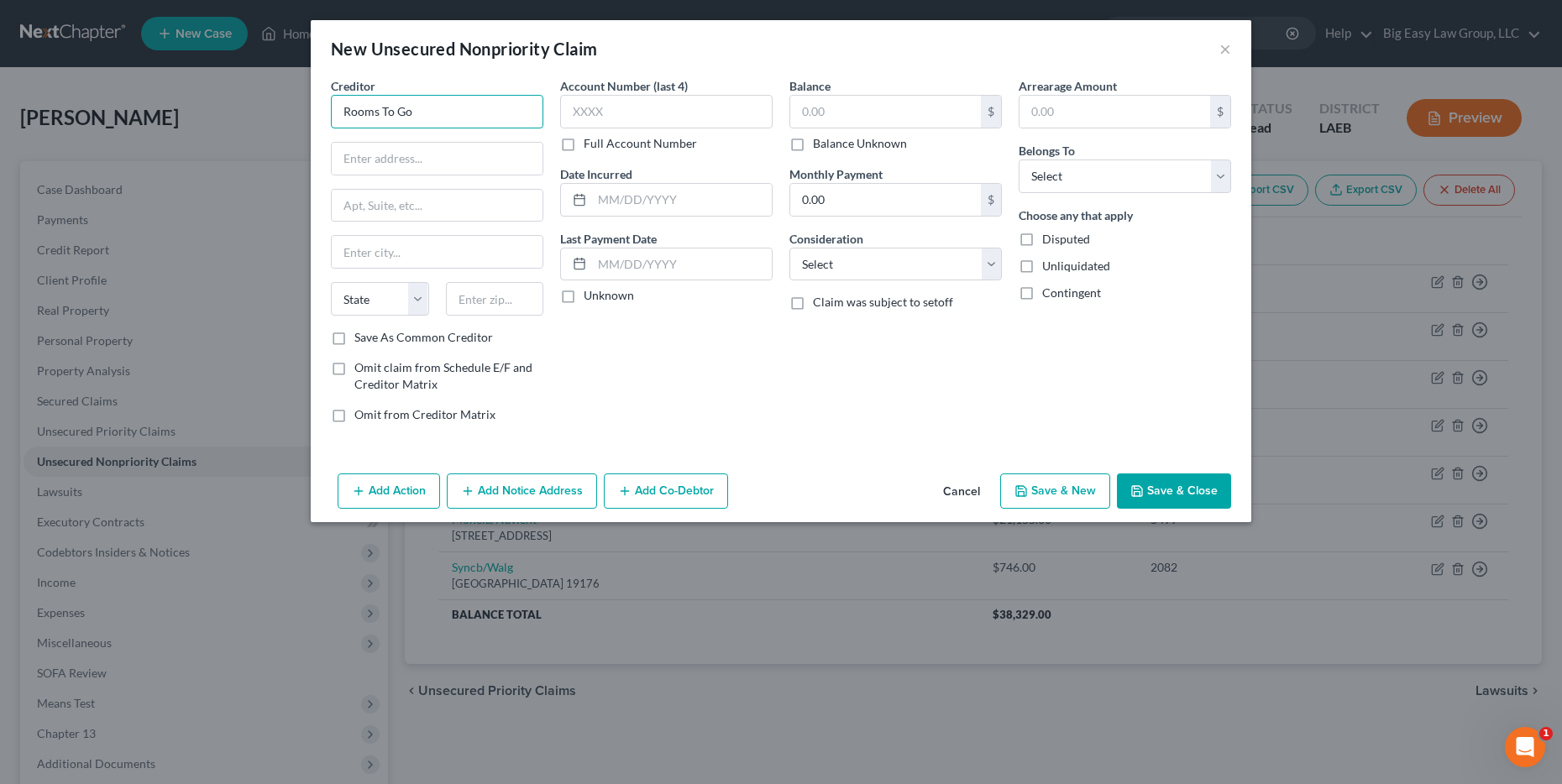
click at [475, 115] on input "Rooms To Go" at bounding box center [437, 111] width 213 height 34
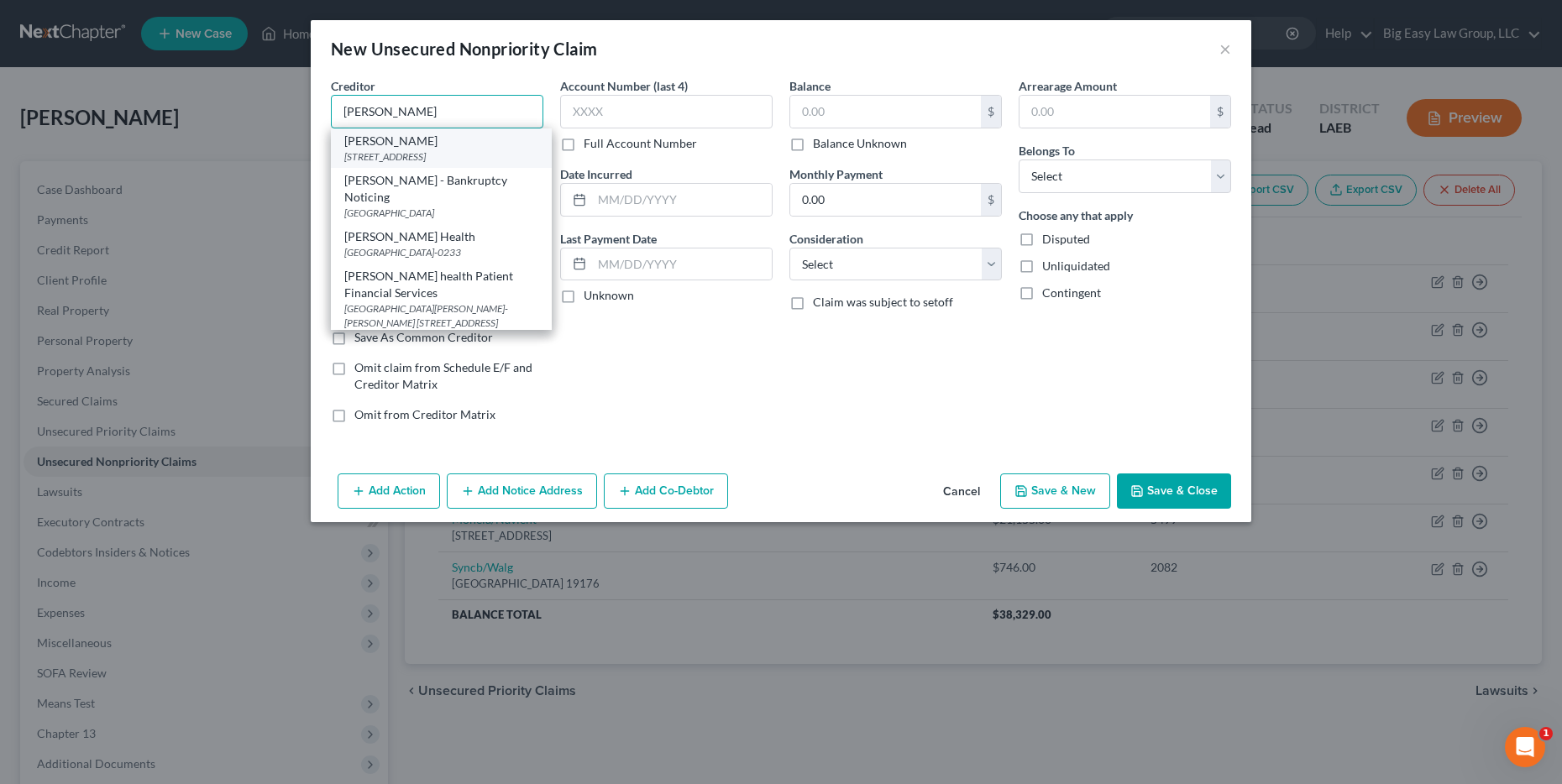
type input "[PERSON_NAME]"
click at [462, 164] on div "[STREET_ADDRESS]" at bounding box center [441, 156] width 194 height 15
type input "1514 Jefferson Highway"
type input "New Orleans"
select select "19"
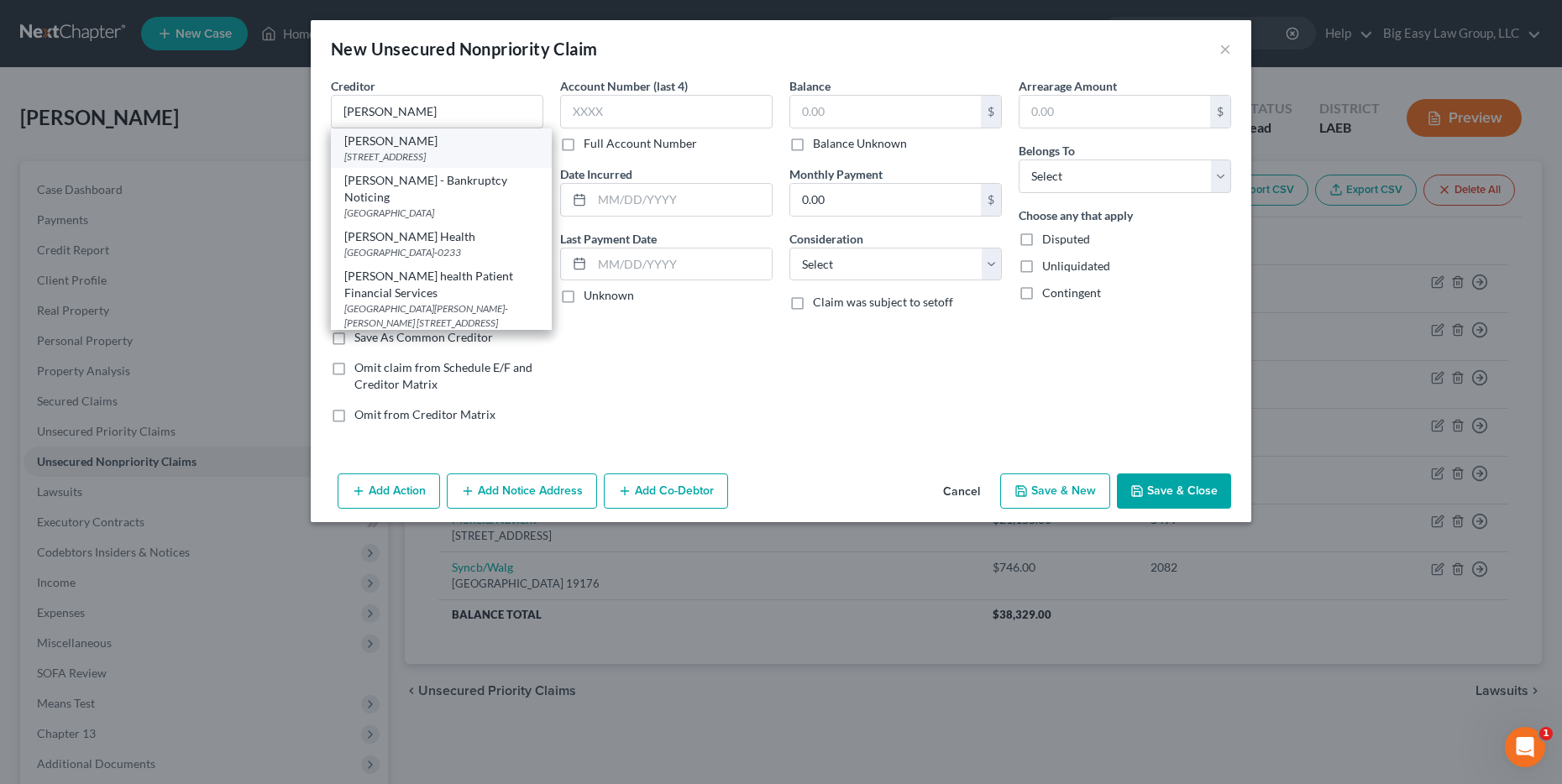
type input "70121"
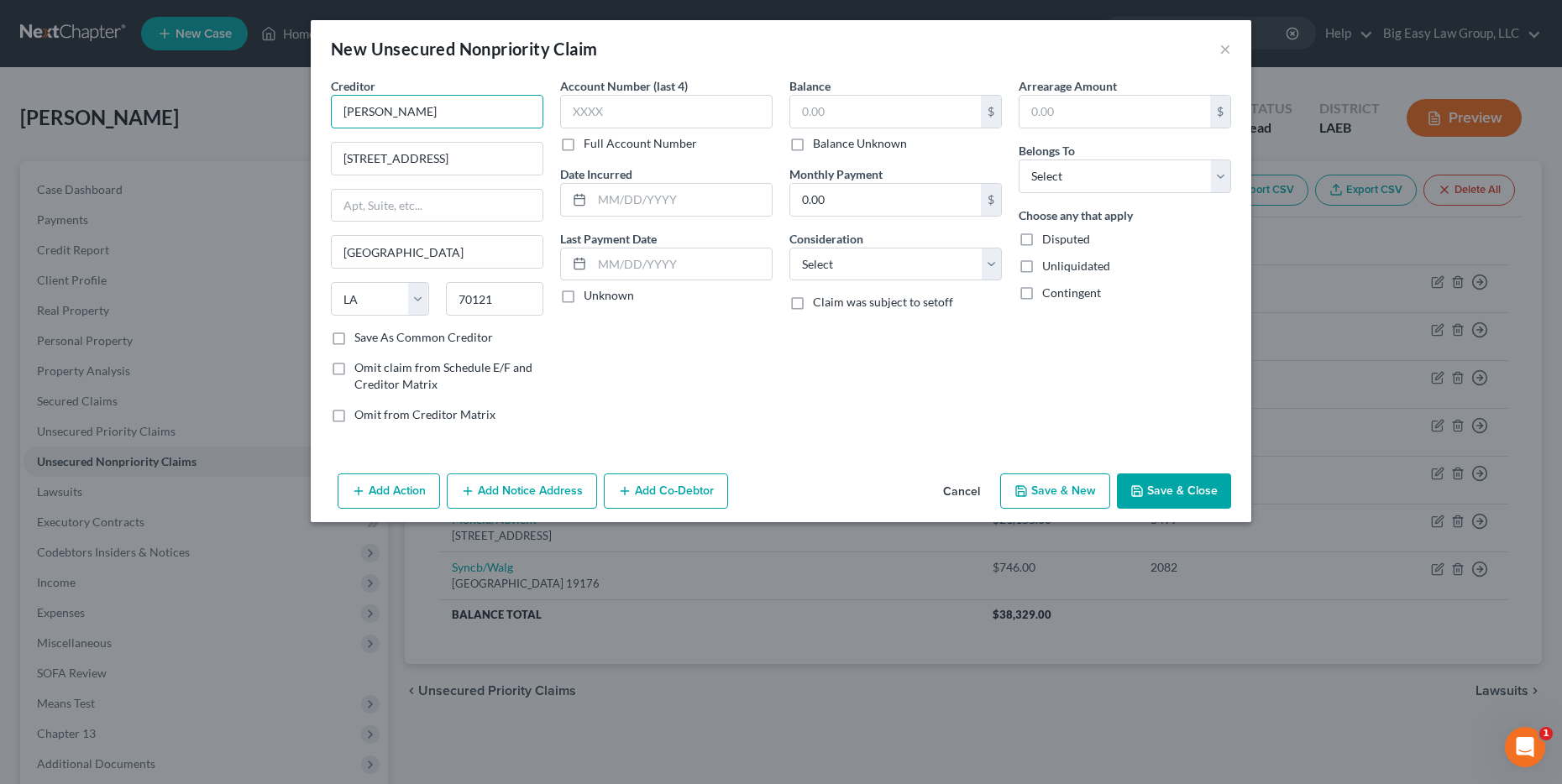
click at [486, 117] on input "[PERSON_NAME]" at bounding box center [437, 111] width 213 height 34
click at [867, 96] on input "text" at bounding box center [886, 111] width 191 height 32
type input "2,069.78"
click at [1070, 189] on select "Select Debtor 1 Only Debtor 2 Only Debtor 1 And Debtor 2 Only At Least One Of T…" at bounding box center [1125, 176] width 213 height 34
select select "0"
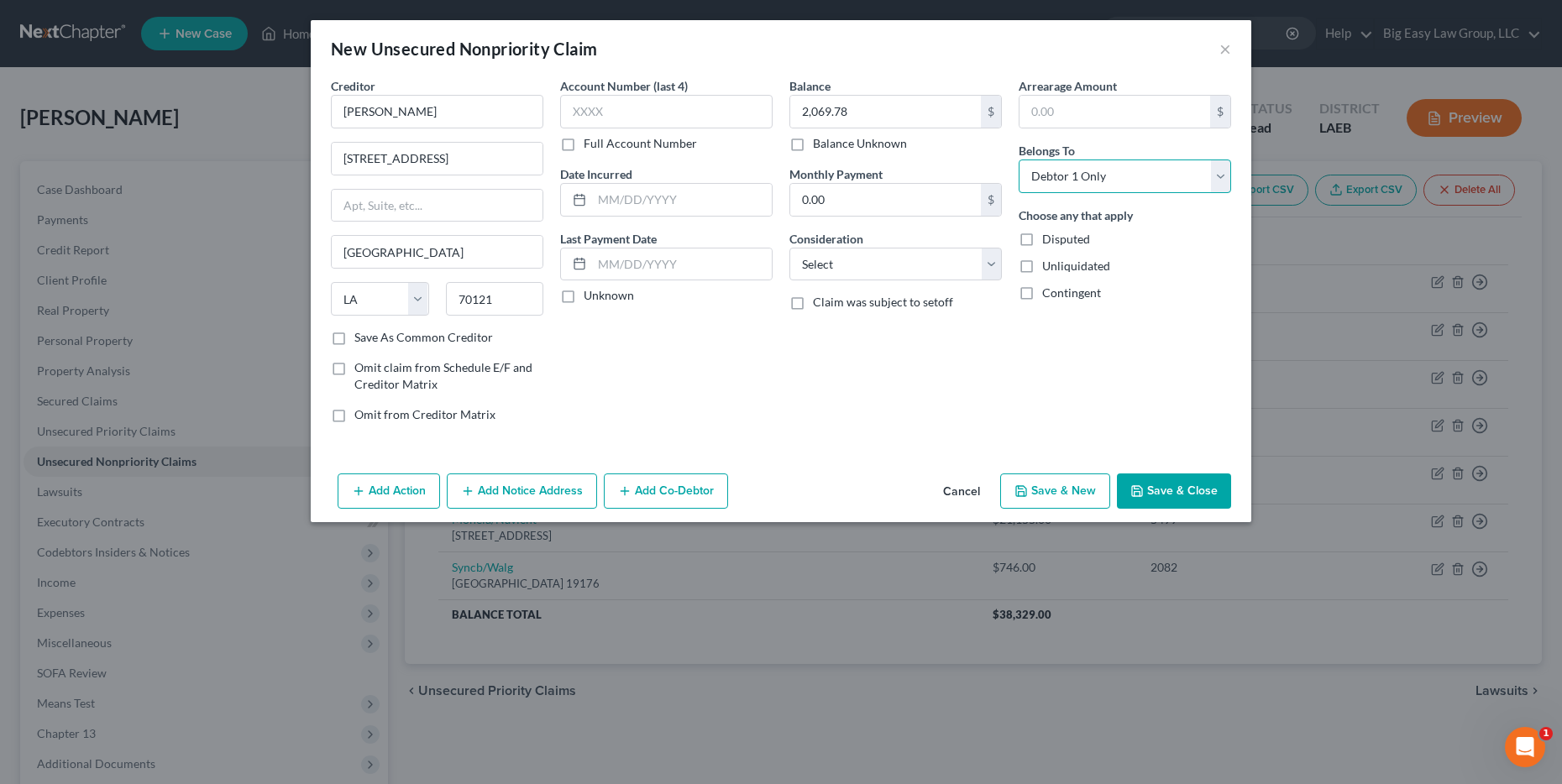
click at [1019, 160] on select "Select Debtor 1 Only Debtor 2 Only Debtor 1 And Debtor 2 Only At Least One Of T…" at bounding box center [1125, 176] width 213 height 34
click at [859, 265] on select "Select Cable / Satellite Services Collection Agency Credit Card Debt Debt Couns…" at bounding box center [896, 264] width 213 height 34
select select "9"
click at [790, 248] on select "Select Cable / Satellite Services Collection Agency Credit Card Debt Debt Couns…" at bounding box center [896, 264] width 213 height 34
click at [1179, 506] on button "Save & Close" at bounding box center [1174, 490] width 114 height 35
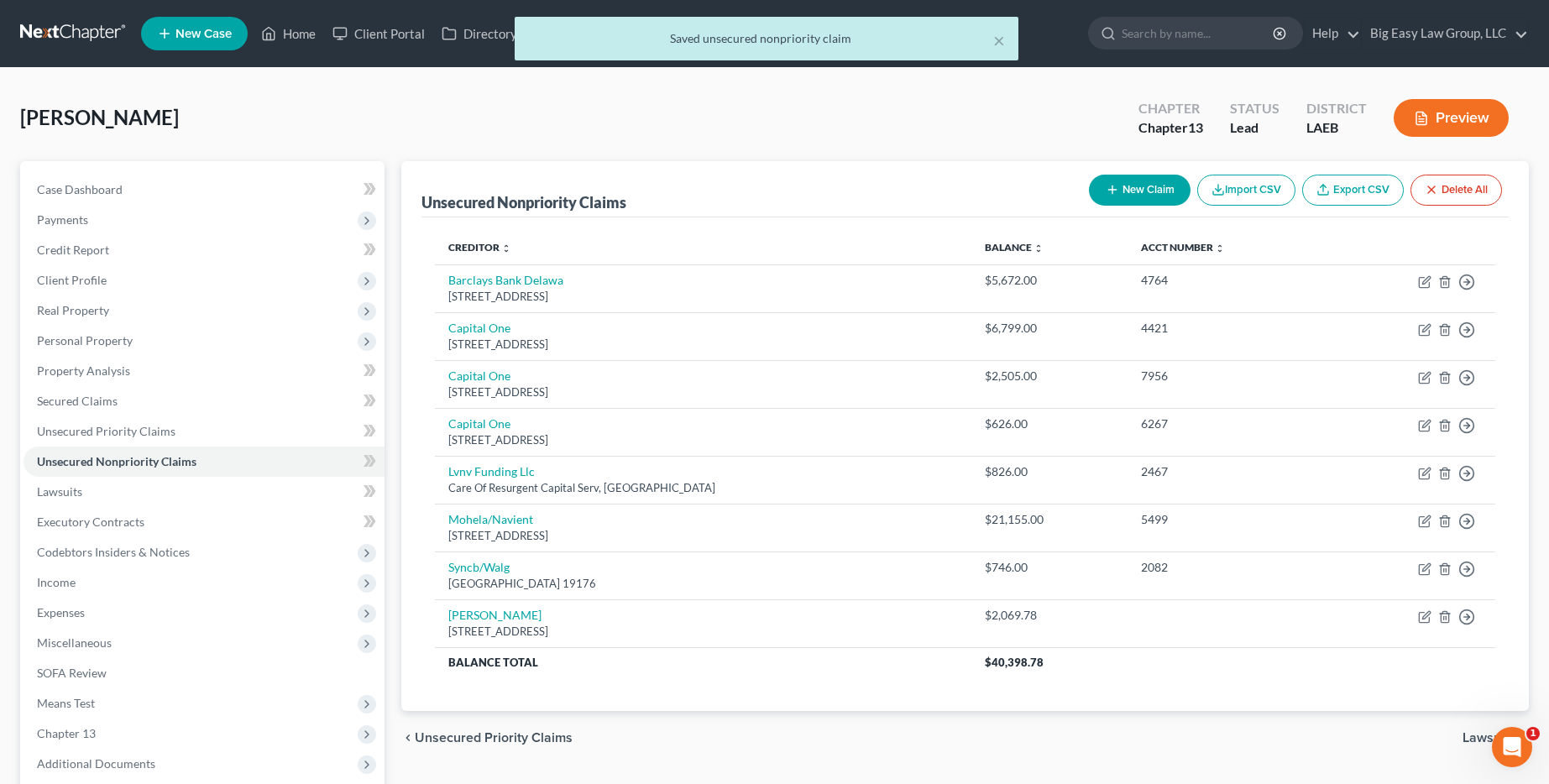
click at [1166, 170] on div "New Claim Import CSV Export CSV Delete All" at bounding box center [1295, 190] width 427 height 45
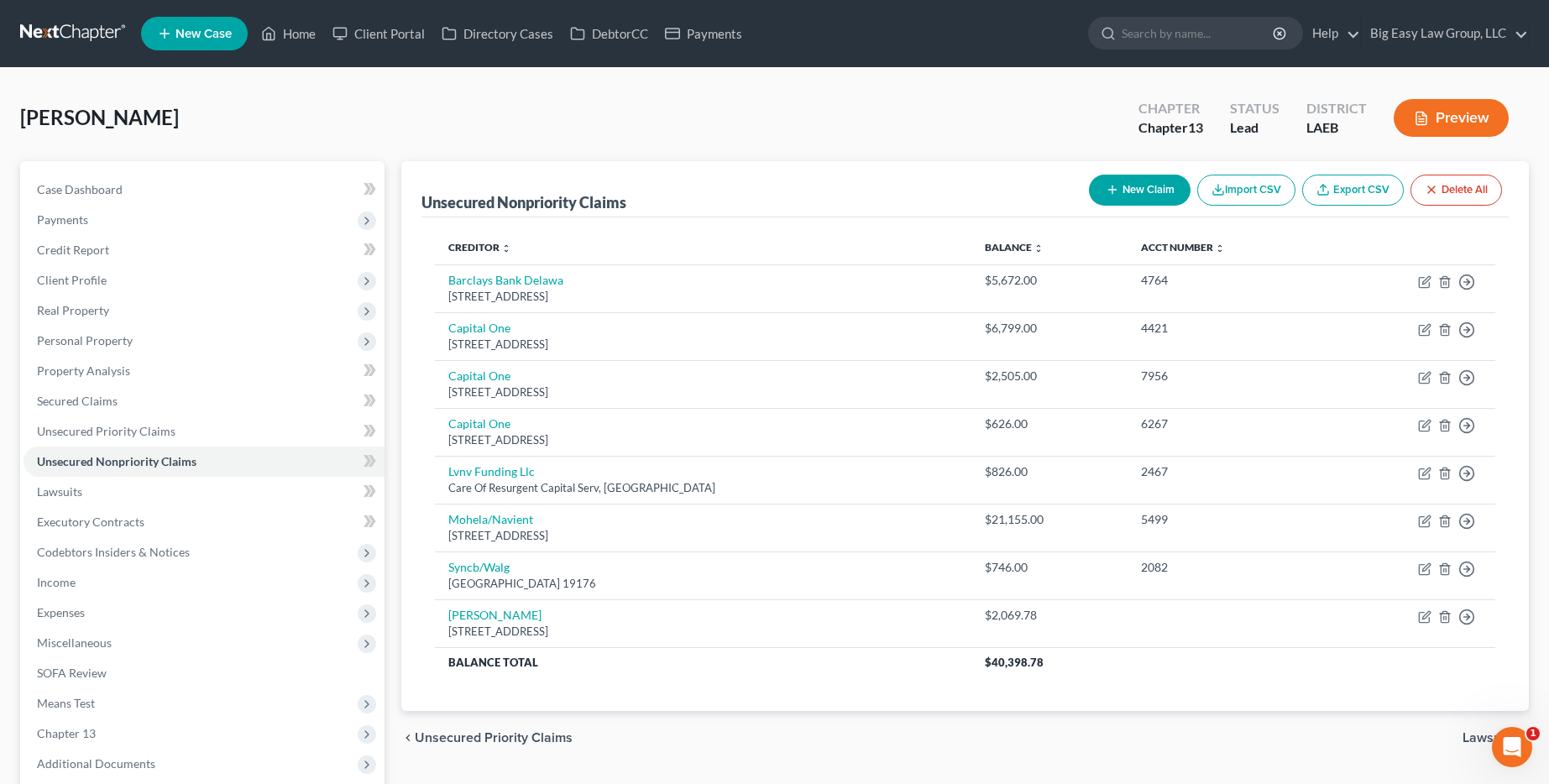
click at [1166, 197] on button "New Claim" at bounding box center [1140, 190] width 102 height 31
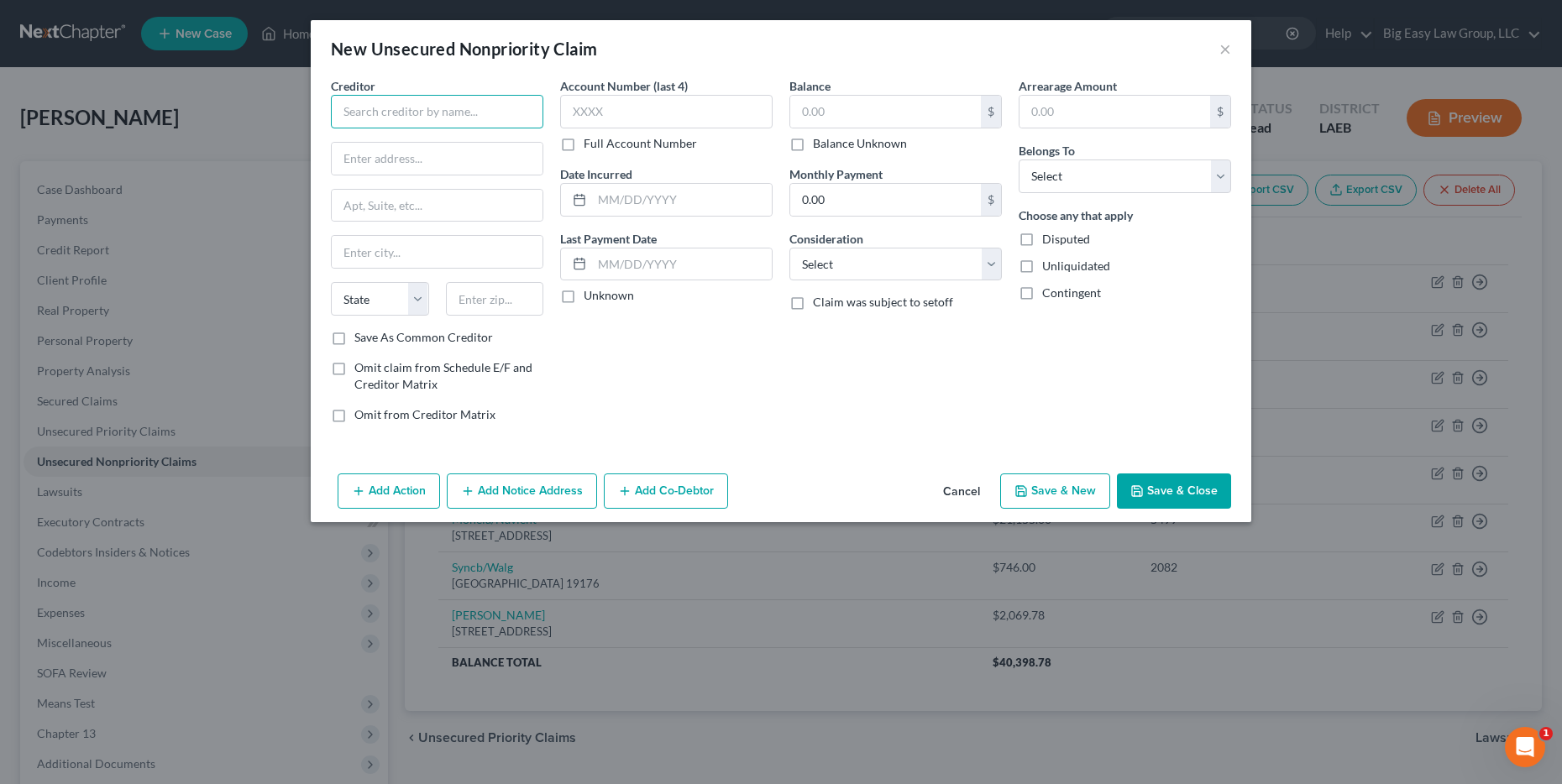
click at [501, 111] on input "text" at bounding box center [437, 111] width 213 height 34
type input "slidell memorial hospital"
click at [423, 160] on input "text" at bounding box center [437, 158] width 211 height 32
click at [875, 203] on input "0.00" at bounding box center [886, 199] width 191 height 32
click at [862, 102] on input "text" at bounding box center [886, 111] width 191 height 32
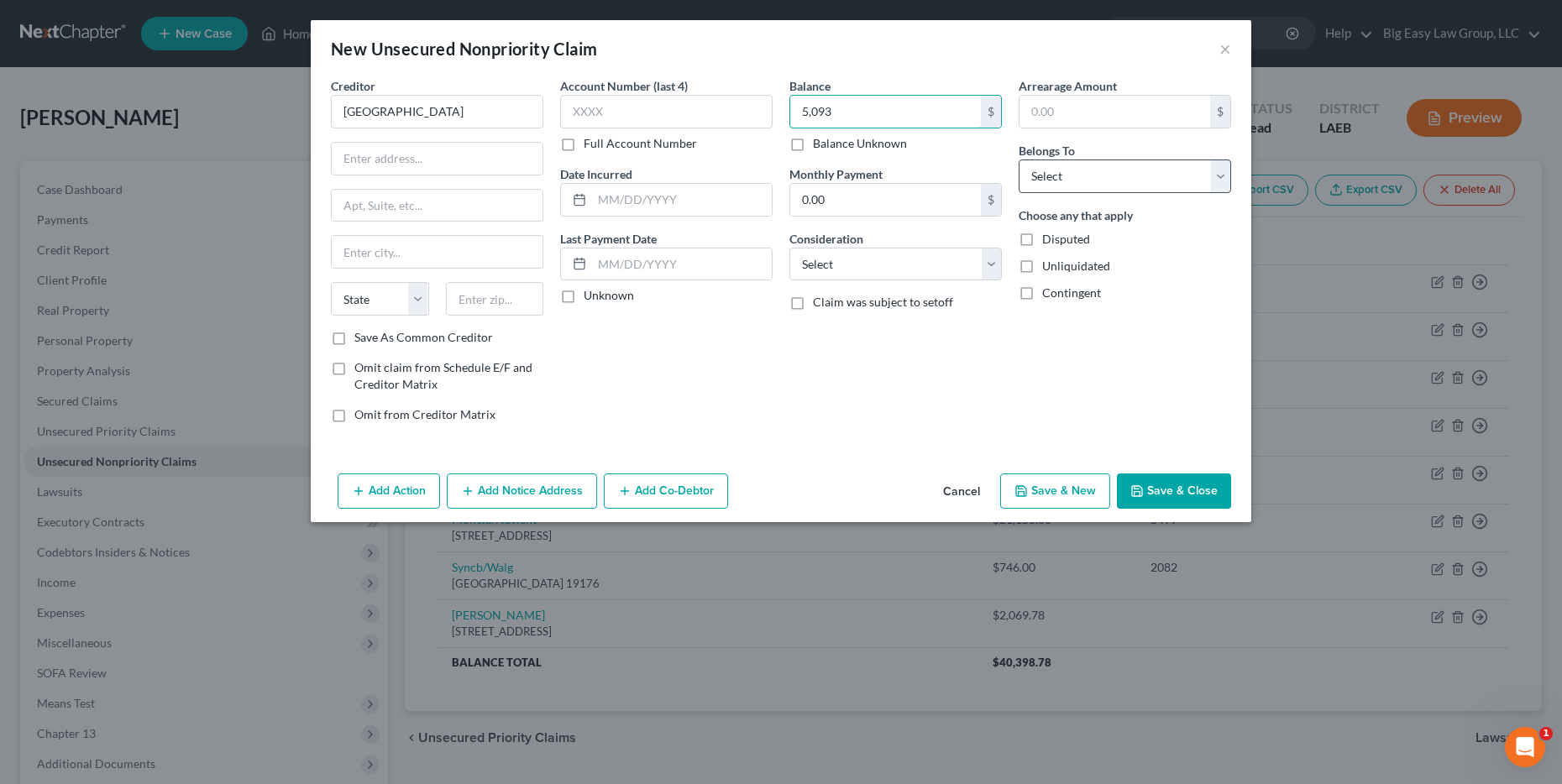
type input "5,093"
click at [1118, 184] on select "Select Debtor 1 Only Debtor 2 Only Debtor 1 And Debtor 2 Only At Least One Of T…" at bounding box center [1125, 176] width 213 height 34
select select "0"
click at [1019, 160] on select "Select Debtor 1 Only Debtor 2 Only Debtor 1 And Debtor 2 Only At Least One Of T…" at bounding box center [1125, 176] width 213 height 34
click at [928, 249] on select "Select Cable / Satellite Services Collection Agency Credit Card Debt Debt Couns…" at bounding box center [896, 264] width 213 height 34
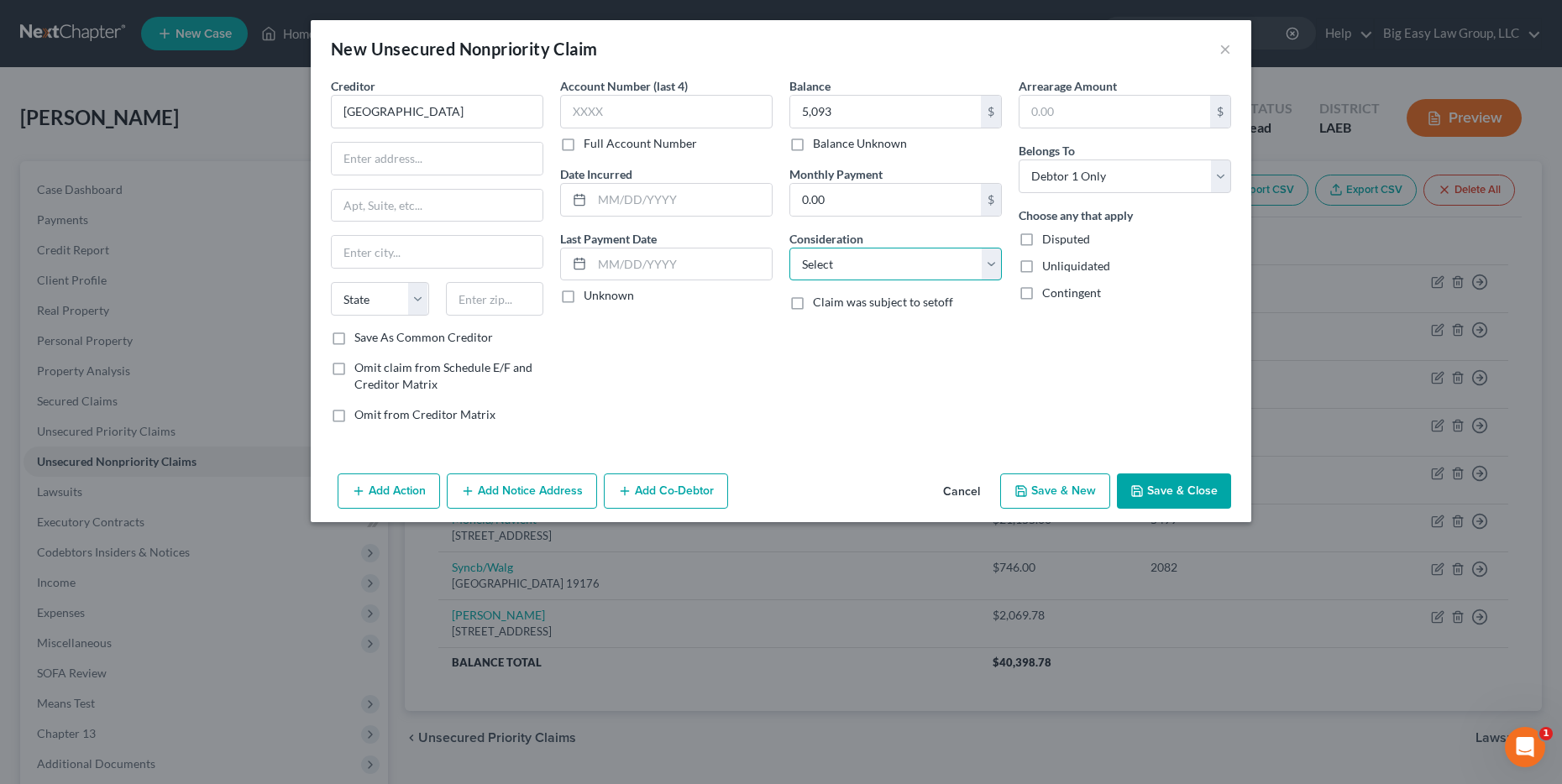
select select "9"
click at [790, 248] on select "Select Cable / Satellite Services Collection Agency Credit Card Debt Debt Couns…" at bounding box center [896, 264] width 213 height 34
click at [1169, 485] on button "Save & Close" at bounding box center [1174, 490] width 114 height 35
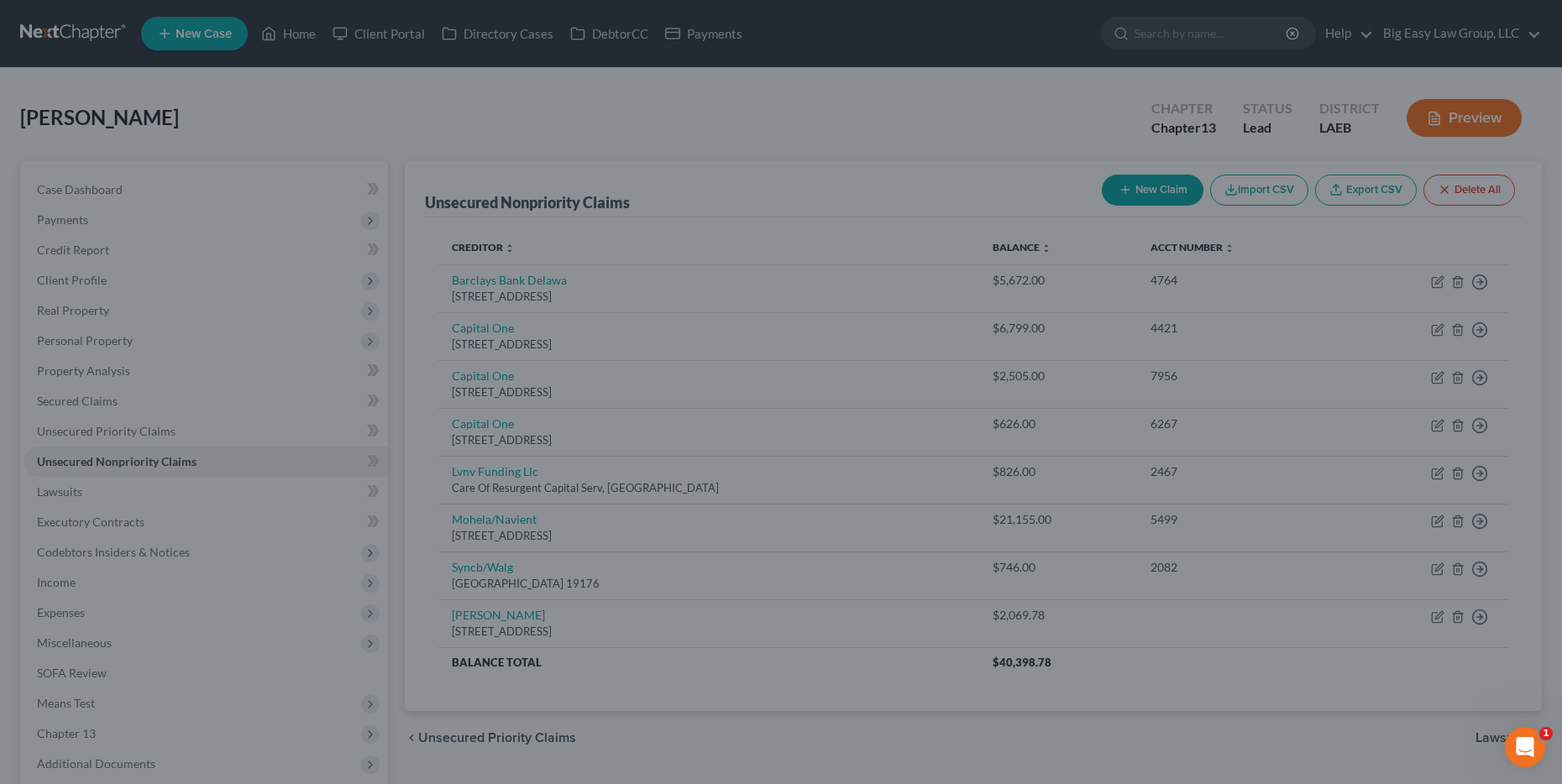
type input "5,093.00"
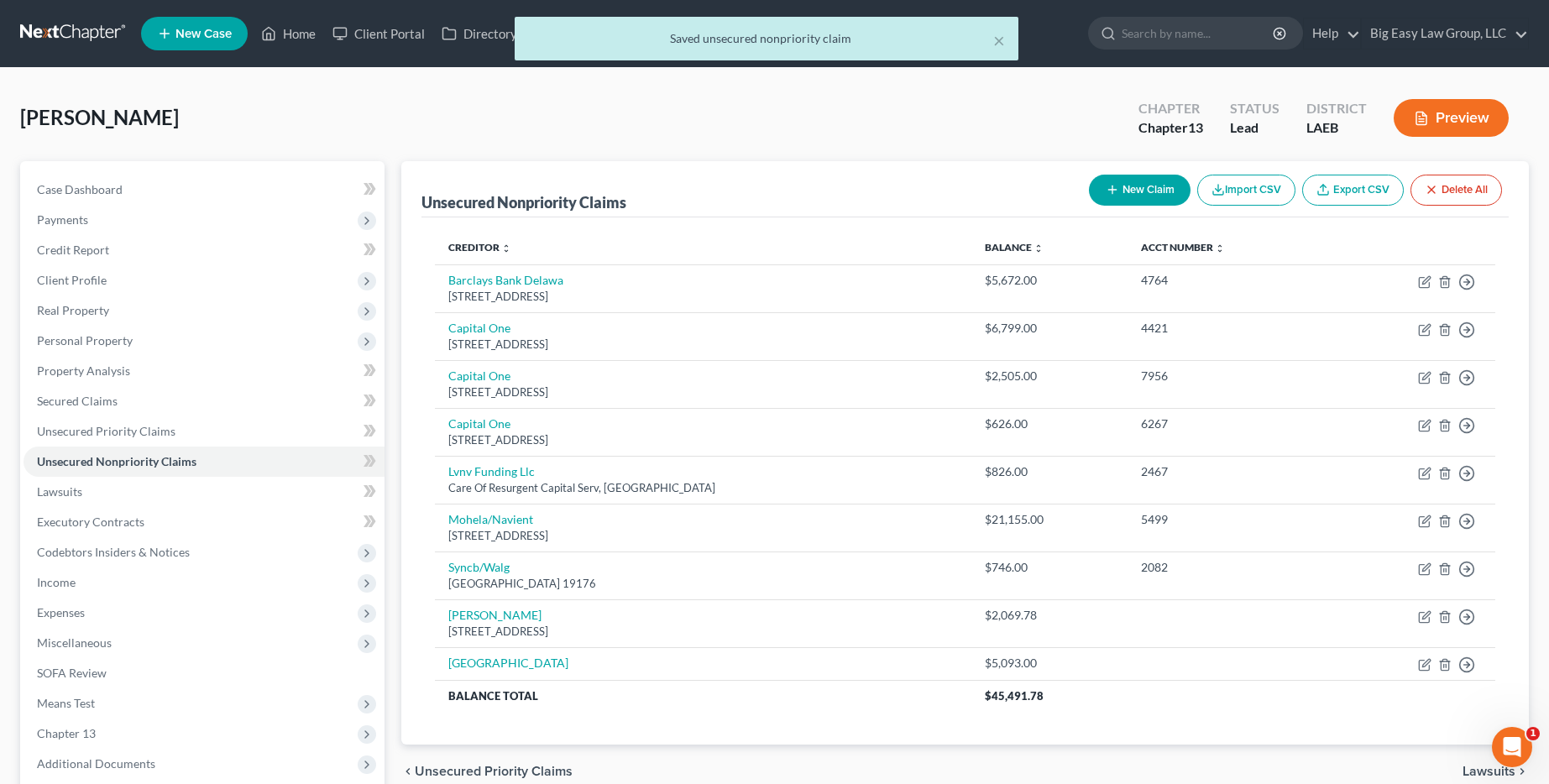
click at [1166, 197] on button "New Claim" at bounding box center [1140, 190] width 102 height 31
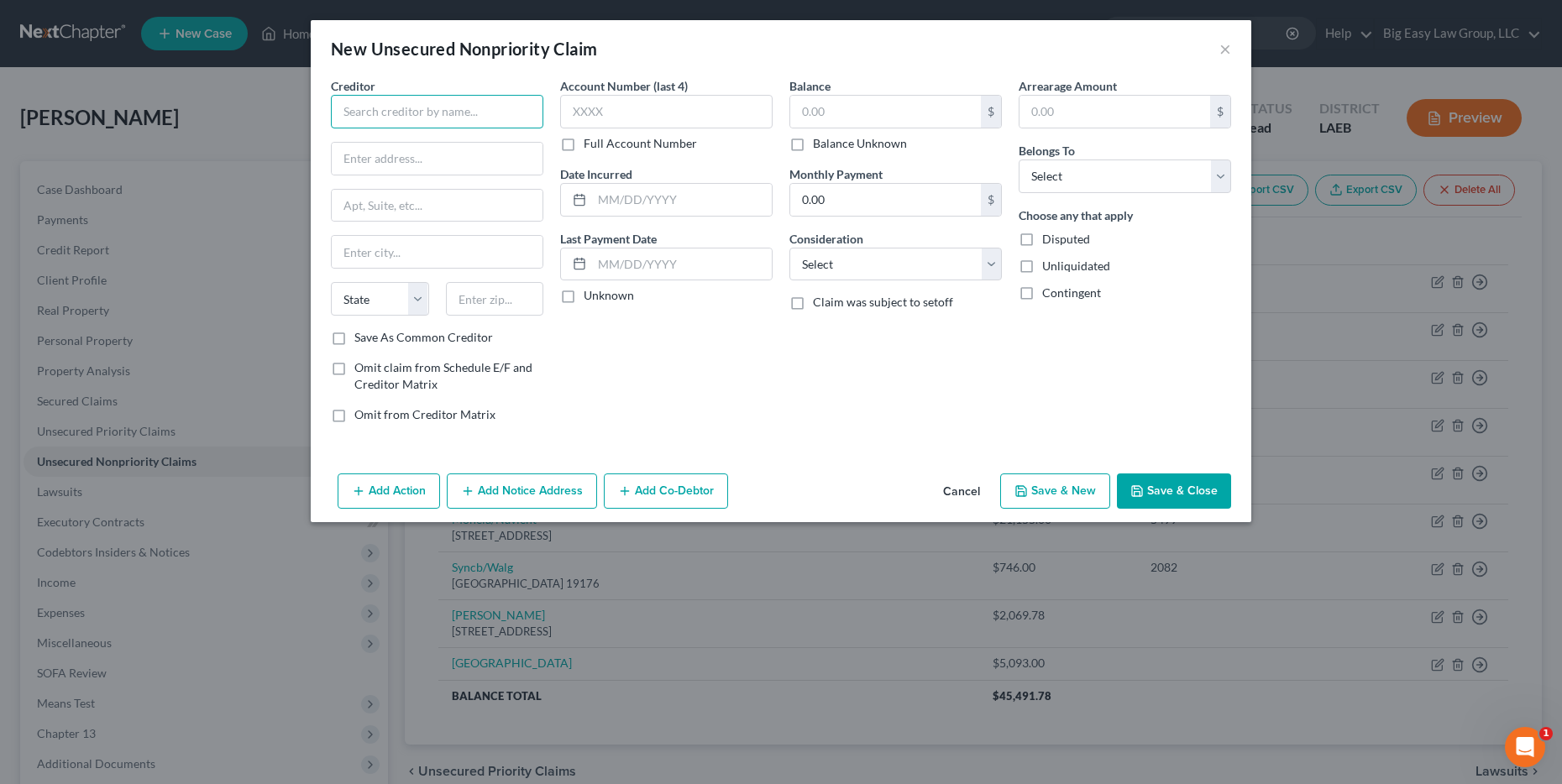
click at [486, 115] on input "text" at bounding box center [437, 111] width 213 height 34
click at [354, 114] on input "greenbrink" at bounding box center [437, 111] width 213 height 34
type input "Greenbrink"
click at [409, 148] on input "text" at bounding box center [437, 158] width 211 height 32
type input "505 Robert Blvd"
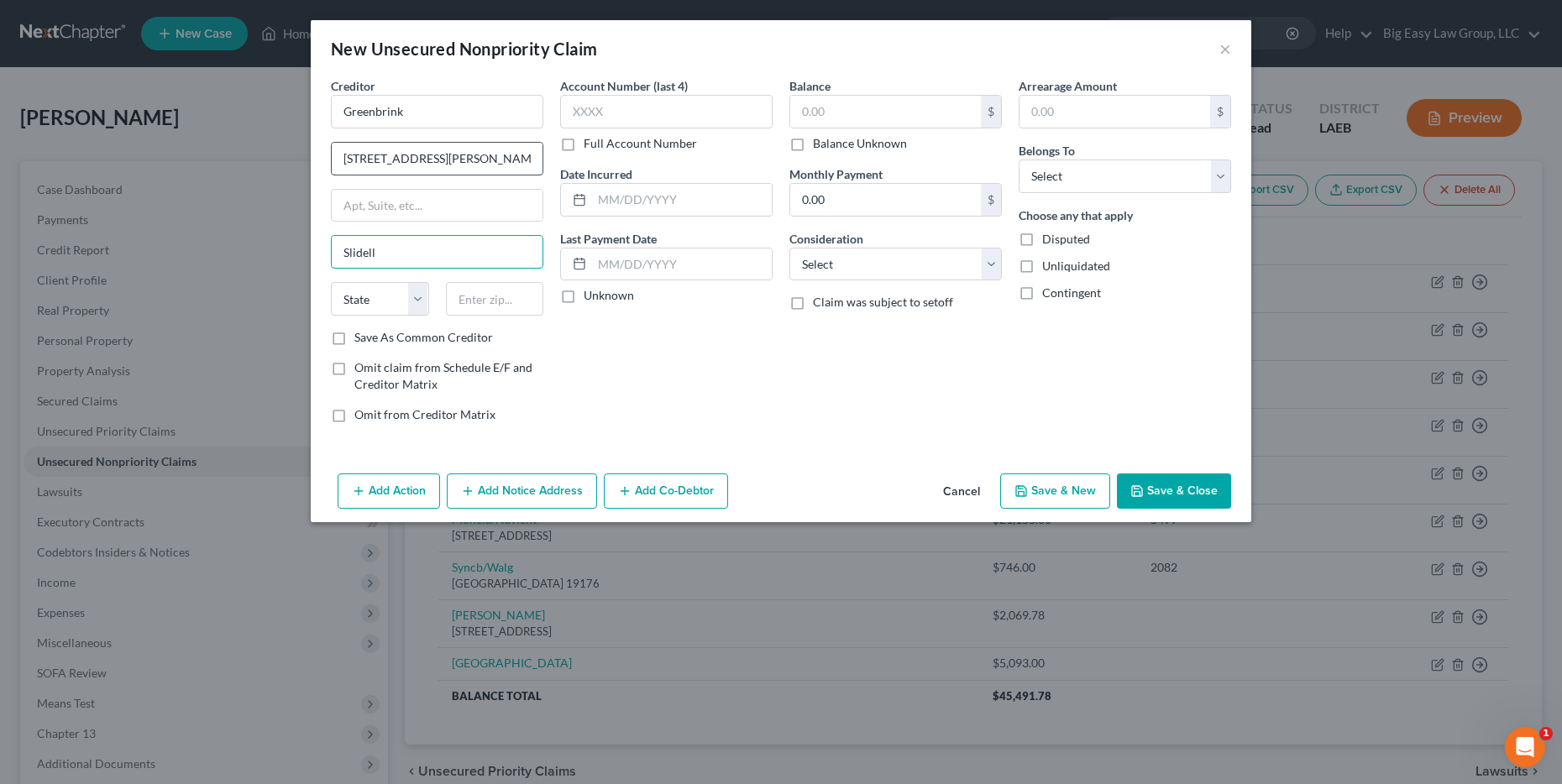
type input "Slidell"
select select "19"
type input "70458"
click at [879, 119] on input "text" at bounding box center [886, 111] width 191 height 32
type input "400"
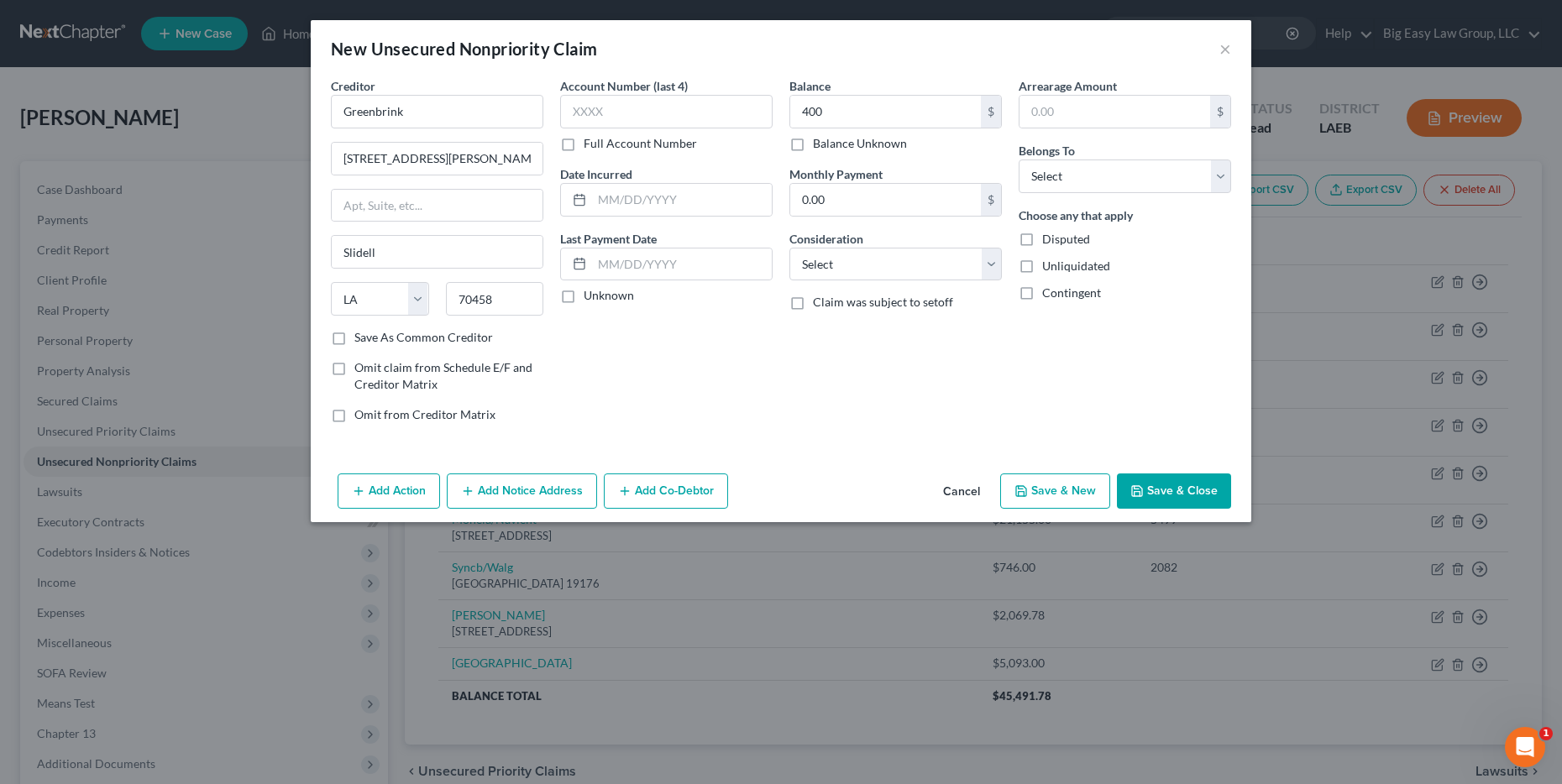
click at [1163, 485] on button "Save & Close" at bounding box center [1174, 490] width 114 height 35
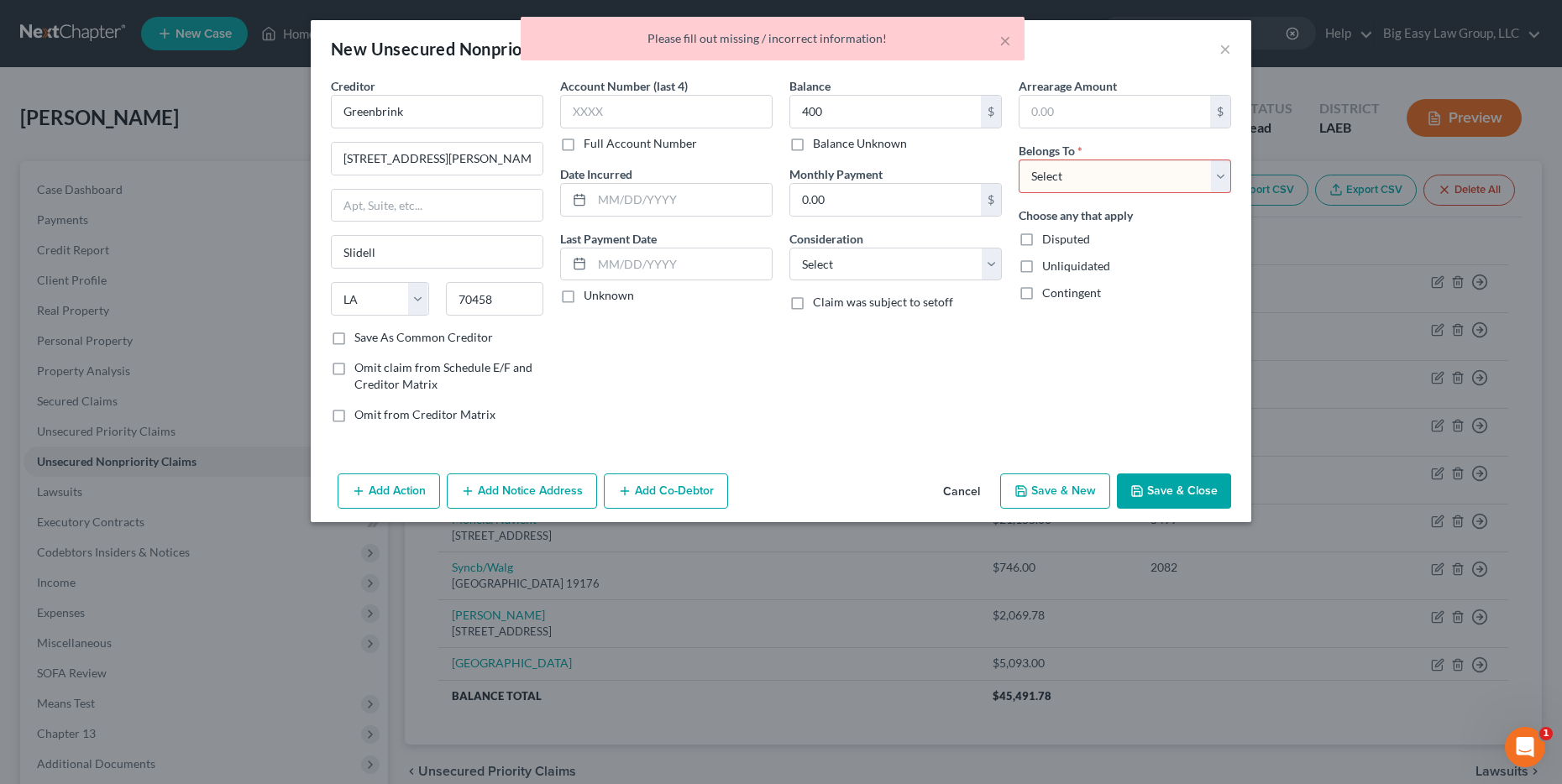
click at [1142, 175] on select "Select Debtor 1 Only Debtor 2 Only Debtor 1 And Debtor 2 Only At Least One Of T…" at bounding box center [1125, 176] width 213 height 34
select select "0"
click at [1019, 160] on select "Select Debtor 1 Only Debtor 2 Only Debtor 1 And Debtor 2 Only At Least One Of T…" at bounding box center [1125, 176] width 213 height 34
click at [1203, 480] on button "Save & Close" at bounding box center [1174, 490] width 114 height 35
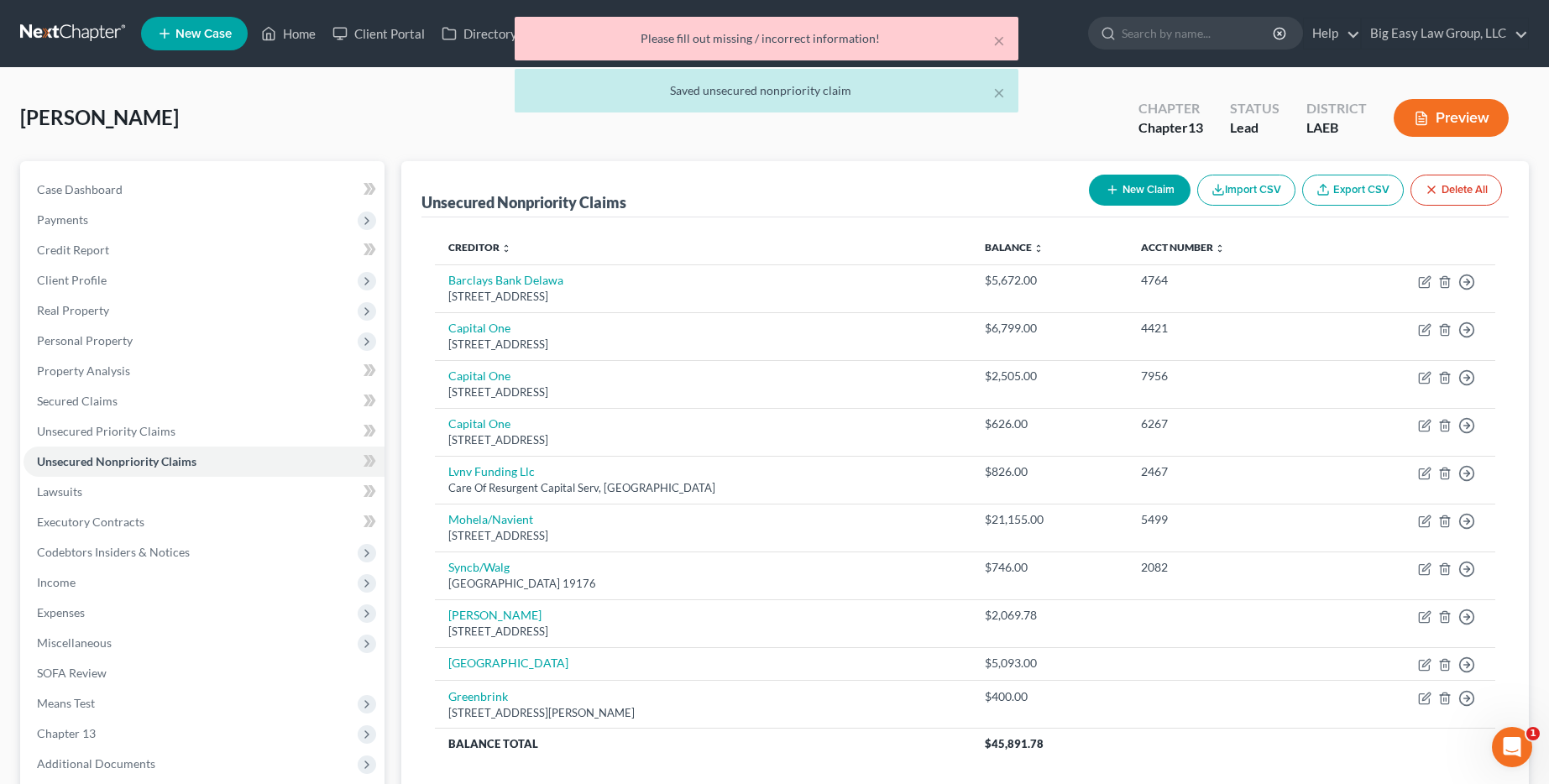
click at [1122, 188] on button "New Claim" at bounding box center [1140, 190] width 102 height 31
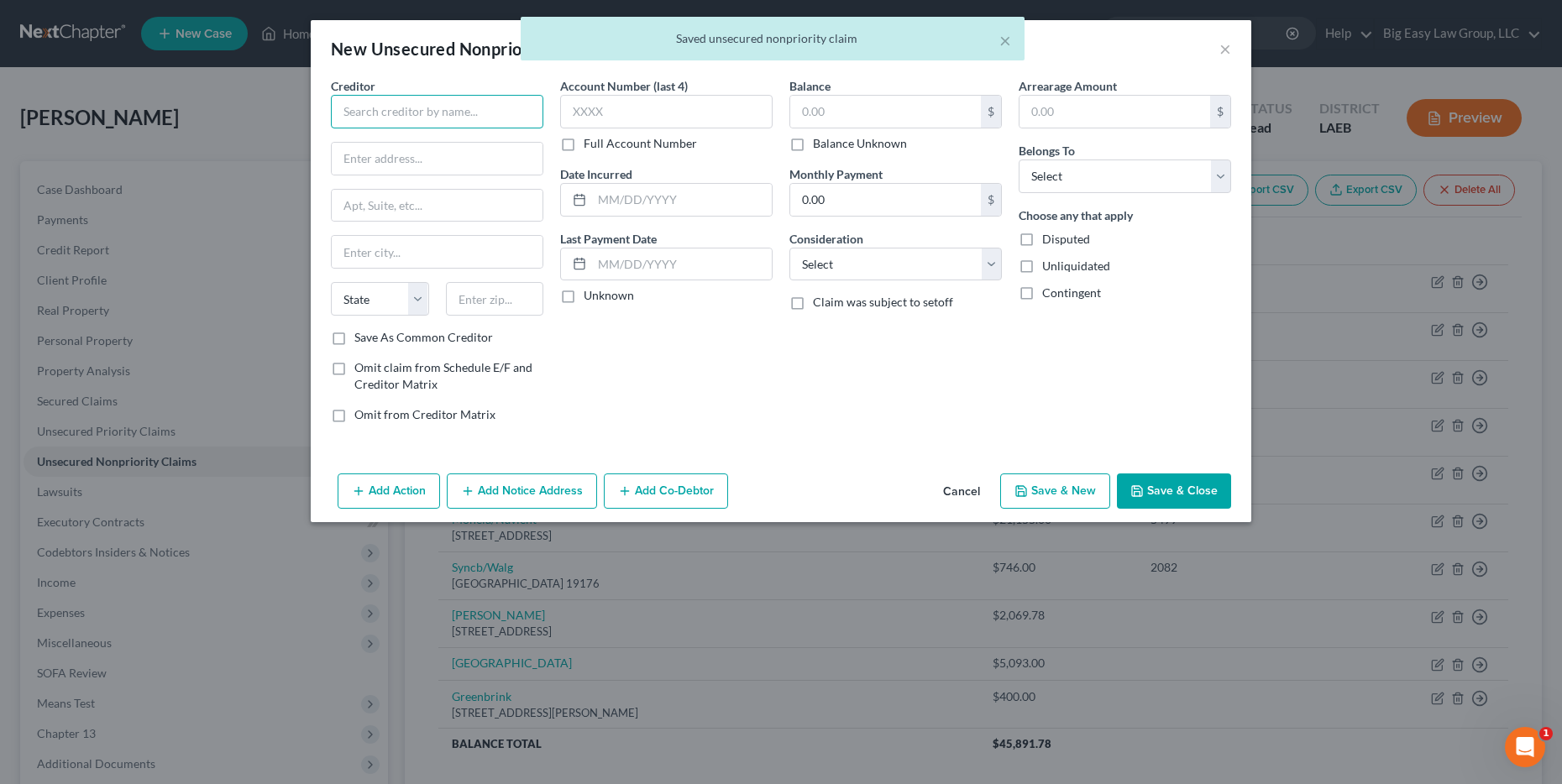
click at [445, 100] on input "text" at bounding box center [437, 111] width 213 height 34
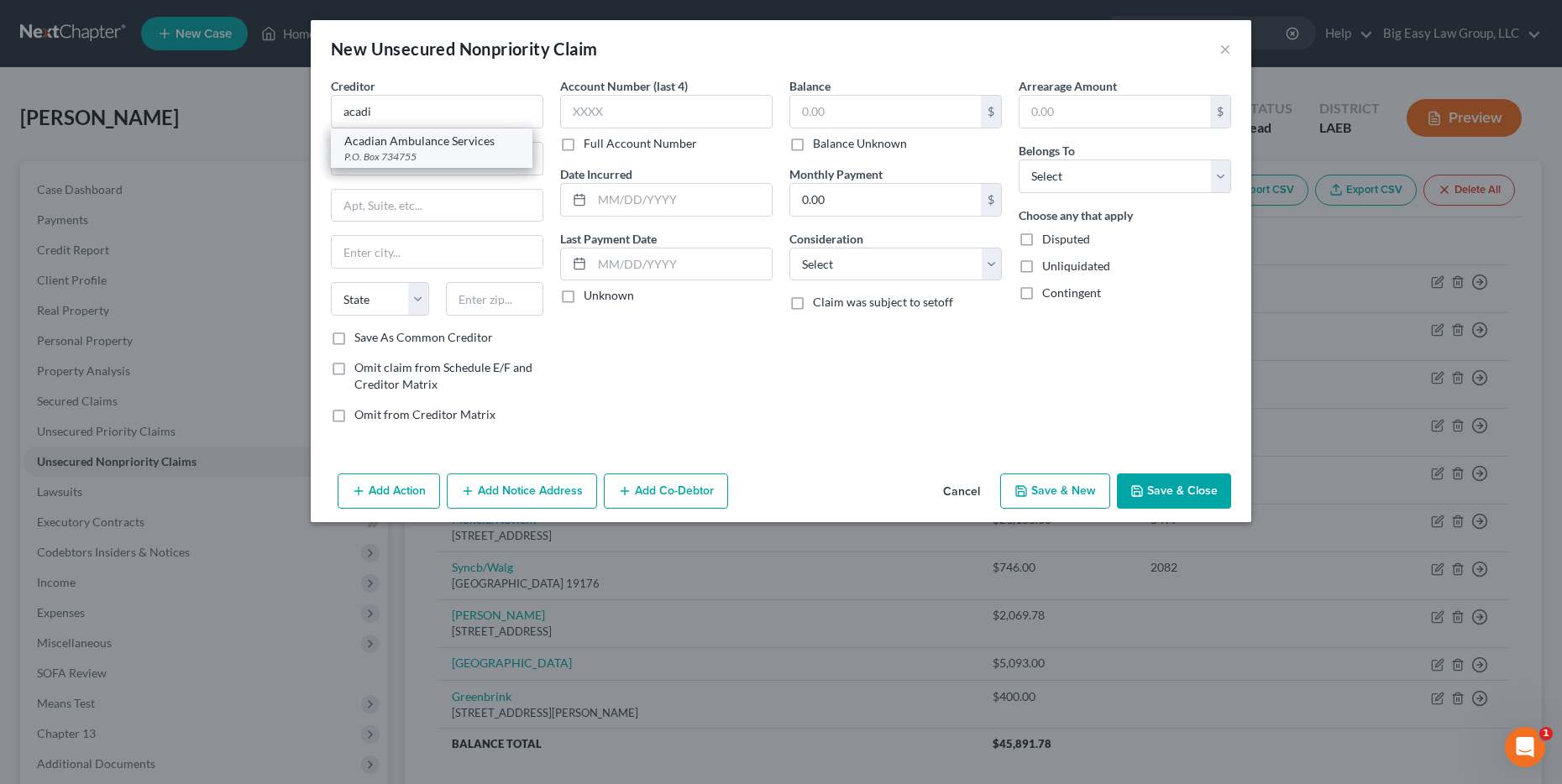
click at [440, 141] on div "Acadian Ambulance Services" at bounding box center [432, 141] width 175 height 16
type input "Acadian Ambulance Services"
type input "P.O. Box 734755"
click at [848, 121] on input "text" at bounding box center [886, 111] width 191 height 32
type input "1,450"
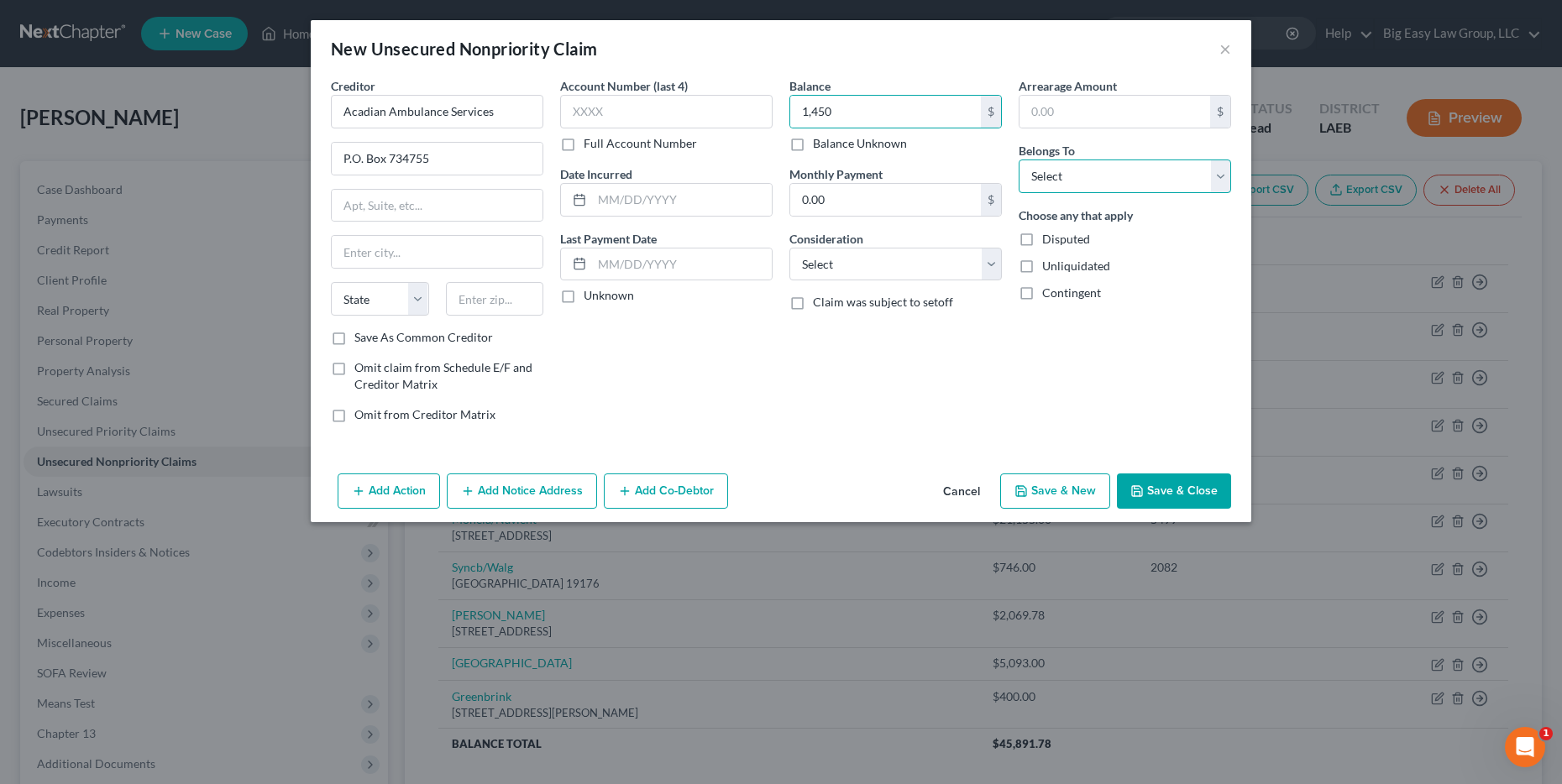
click at [1170, 174] on select "Select Debtor 1 Only Debtor 2 Only Debtor 1 And Debtor 2 Only At Least One Of T…" at bounding box center [1125, 176] width 213 height 34
select select "0"
click at [1019, 160] on select "Select Debtor 1 Only Debtor 2 Only Debtor 1 And Debtor 2 Only At Least One Of T…" at bounding box center [1125, 176] width 213 height 34
click at [854, 253] on select "Select Cable / Satellite Services Collection Agency Credit Card Debt Debt Couns…" at bounding box center [896, 264] width 213 height 34
select select "9"
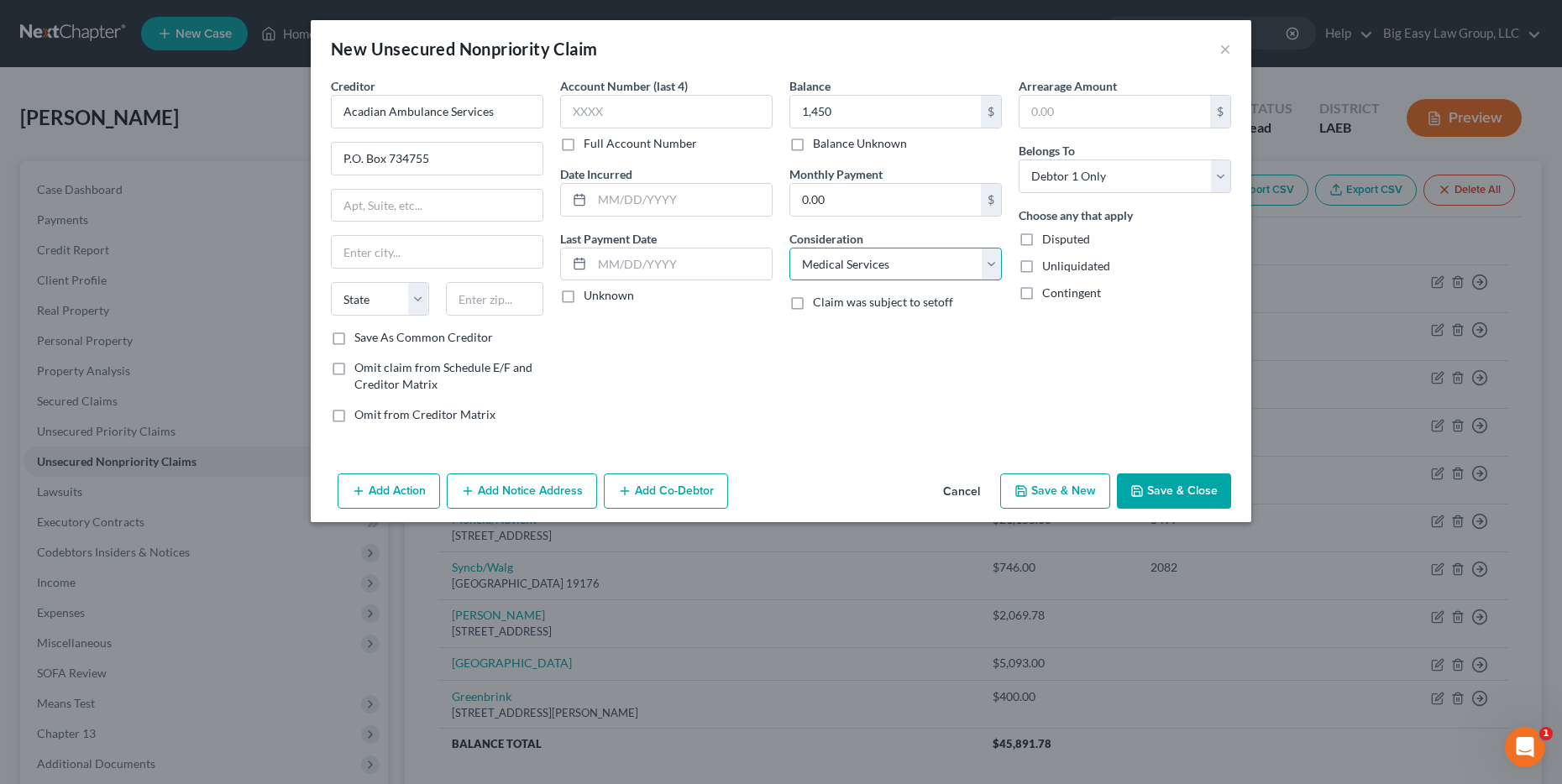
click at [790, 248] on select "Select Cable / Satellite Services Collection Agency Credit Card Debt Debt Couns…" at bounding box center [896, 264] width 213 height 34
click at [1186, 507] on button "Save & Close" at bounding box center [1174, 490] width 114 height 35
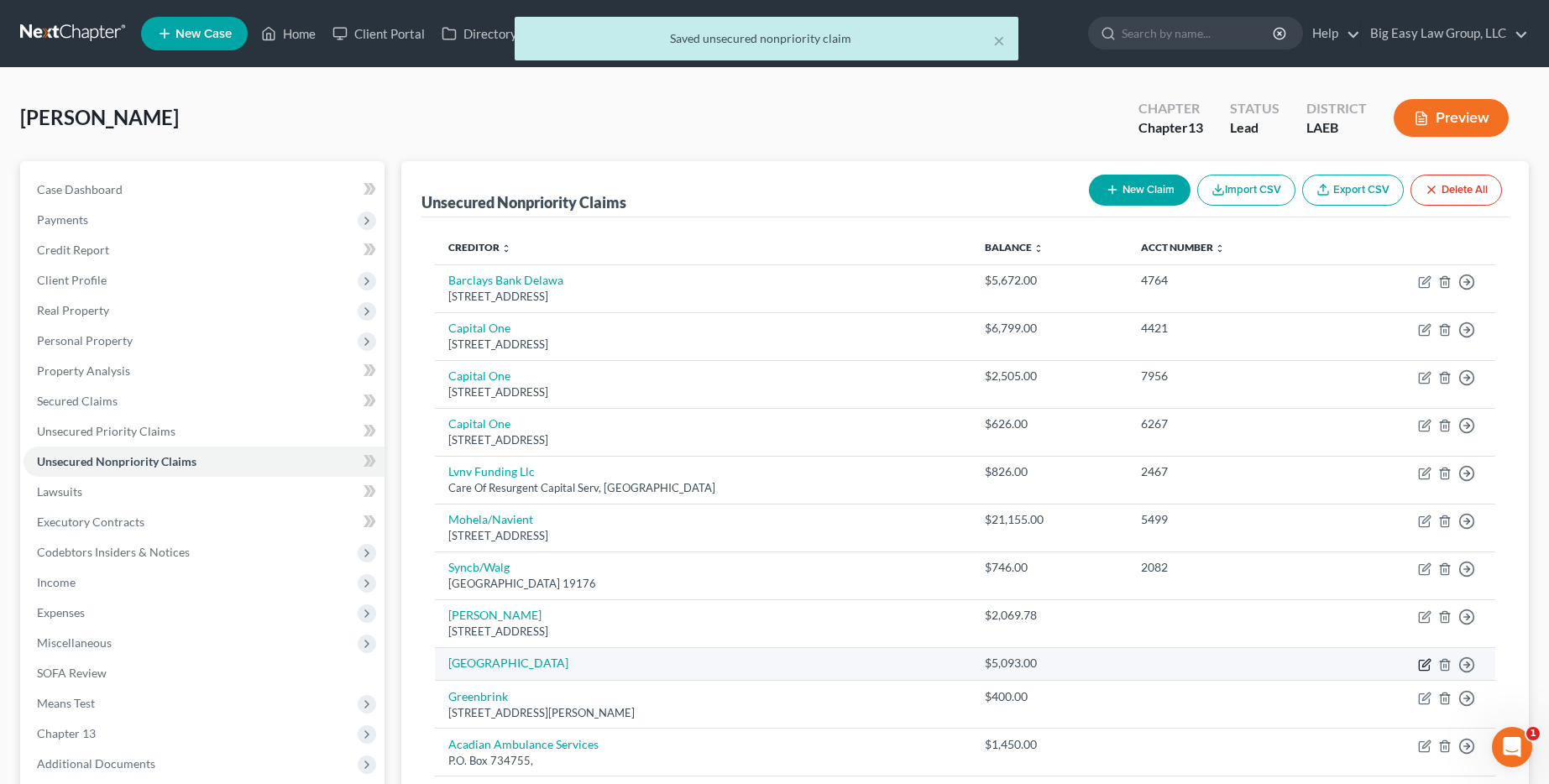
click at [1423, 667] on icon "button" at bounding box center [1425, 665] width 14 height 14
select select "9"
select select "0"
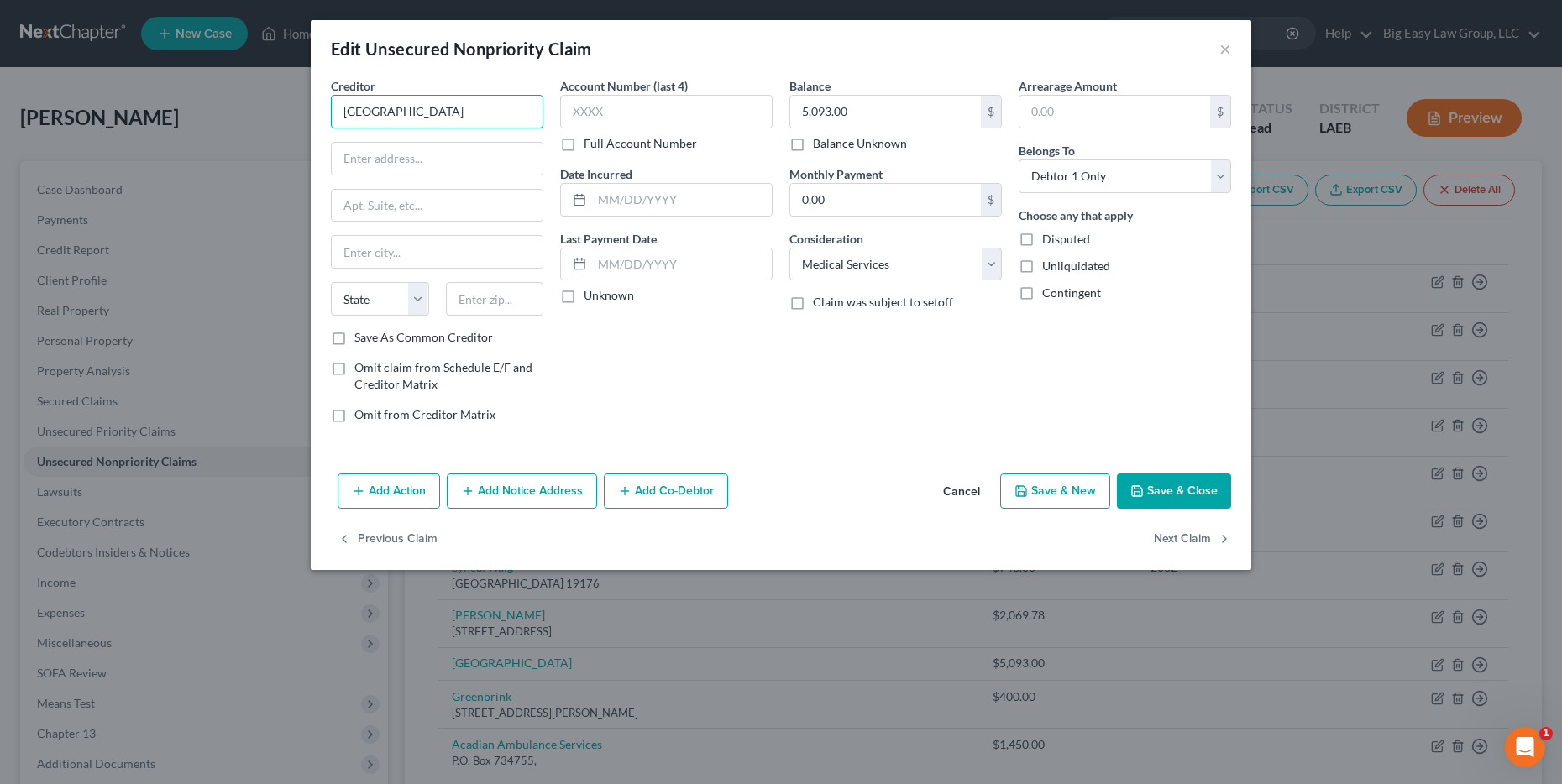
click at [345, 106] on input "slidell memorial hospital" at bounding box center [437, 111] width 213 height 34
type input "Slidell Memorial Hospital"
click at [1151, 497] on button "Save & Close" at bounding box center [1174, 490] width 114 height 35
type input "0"
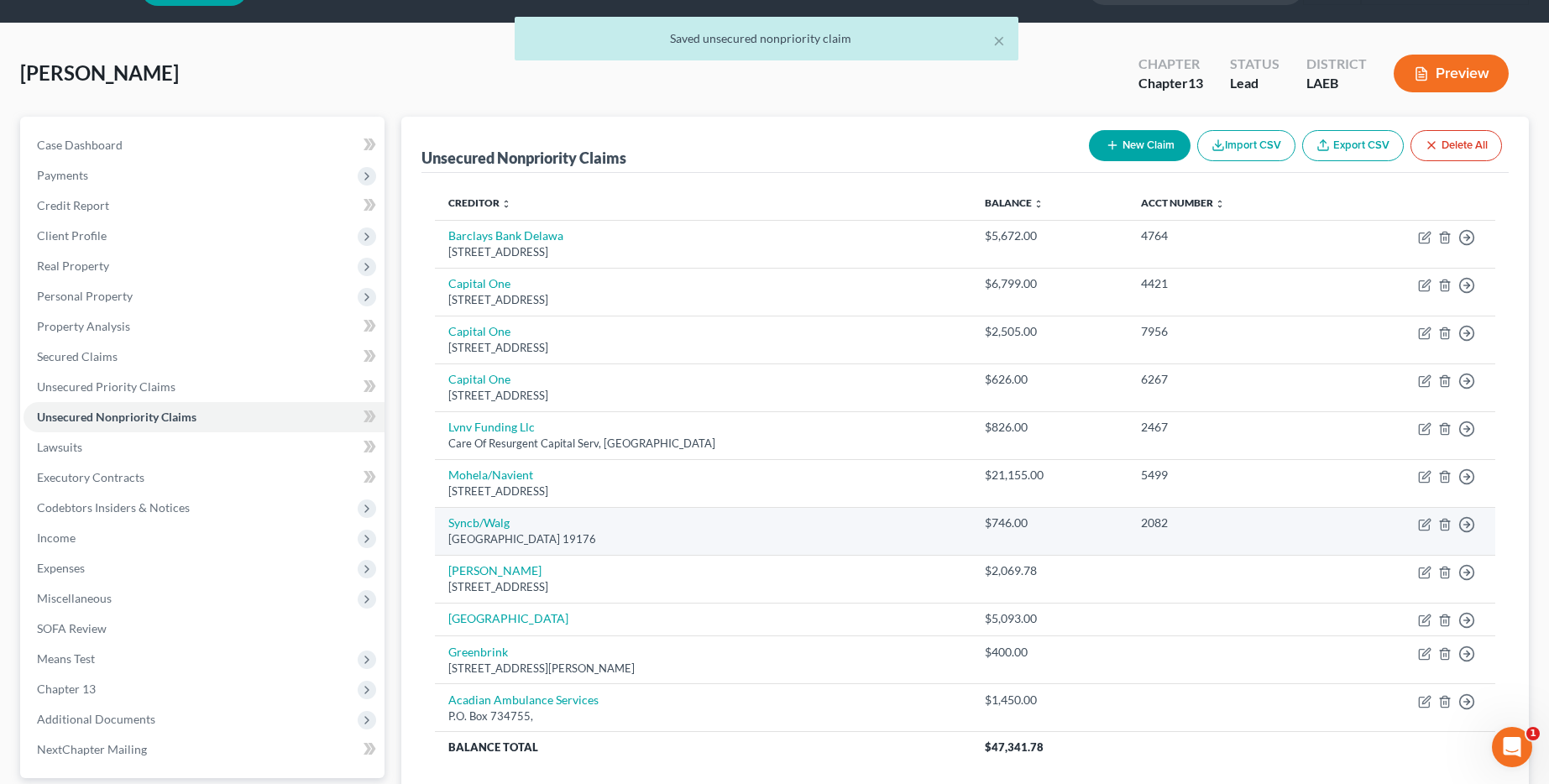
scroll to position [46, 0]
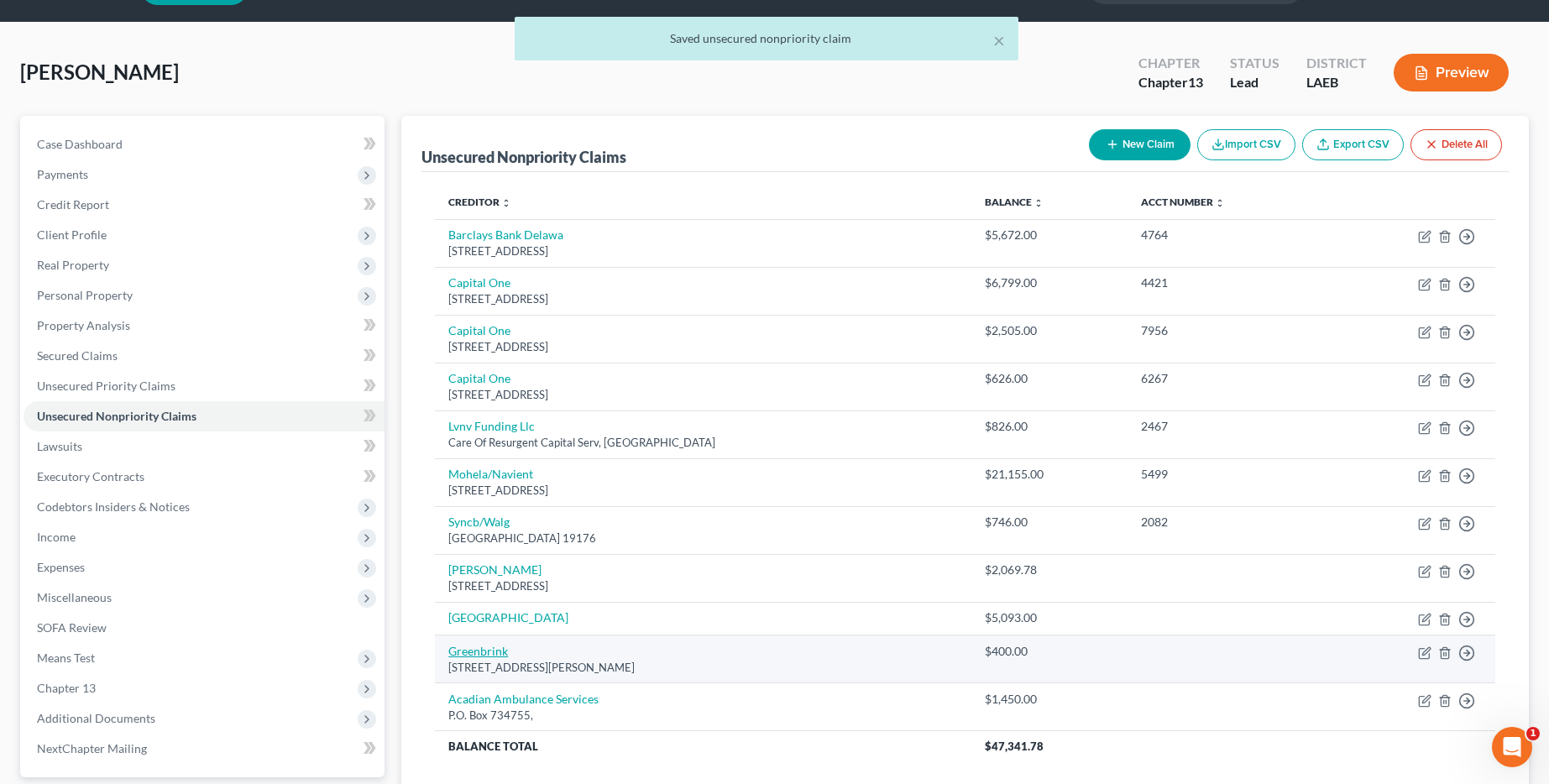
click at [470, 654] on link "Greenbrink" at bounding box center [477, 651] width 60 height 15
select select "19"
select select "0"
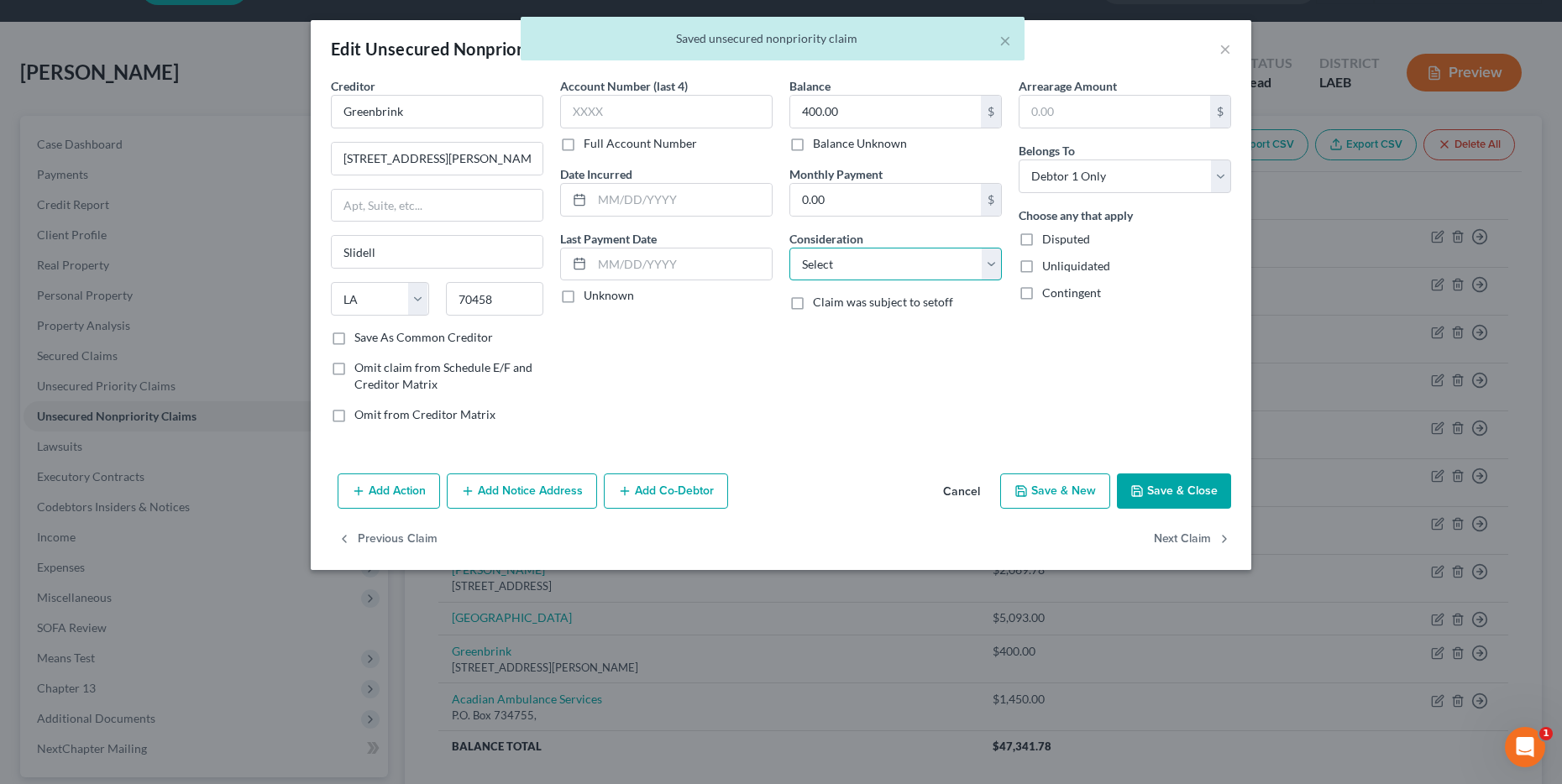
click at [922, 256] on select "Select Cable / Satellite Services Collection Agency Credit Card Debt Debt Couns…" at bounding box center [896, 264] width 213 height 34
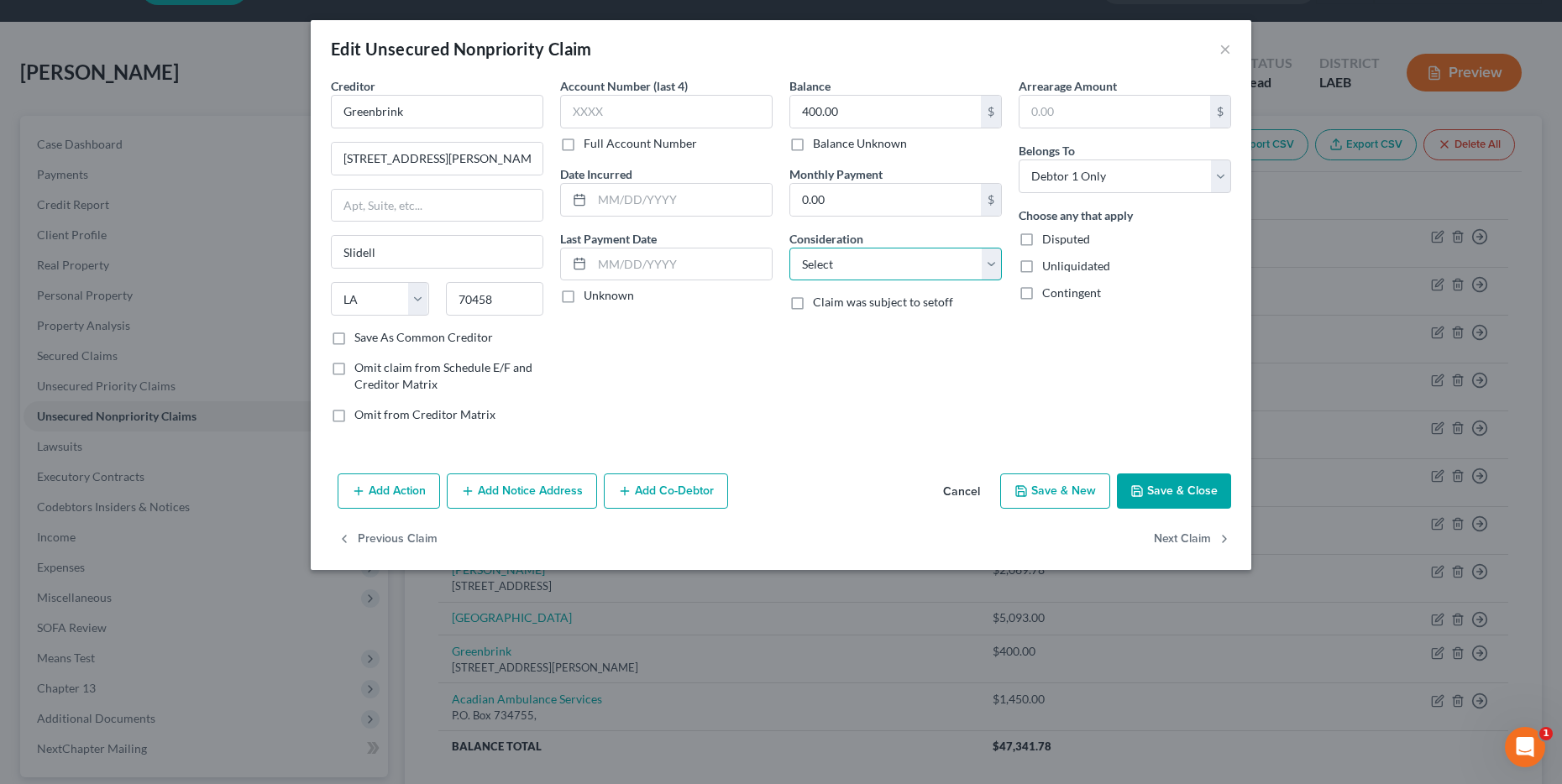
select select "9"
click at [790, 248] on select "Select Cable / Satellite Services Collection Agency Credit Card Debt Debt Couns…" at bounding box center [896, 264] width 213 height 34
click at [1142, 492] on icon "button" at bounding box center [1138, 491] width 10 height 10
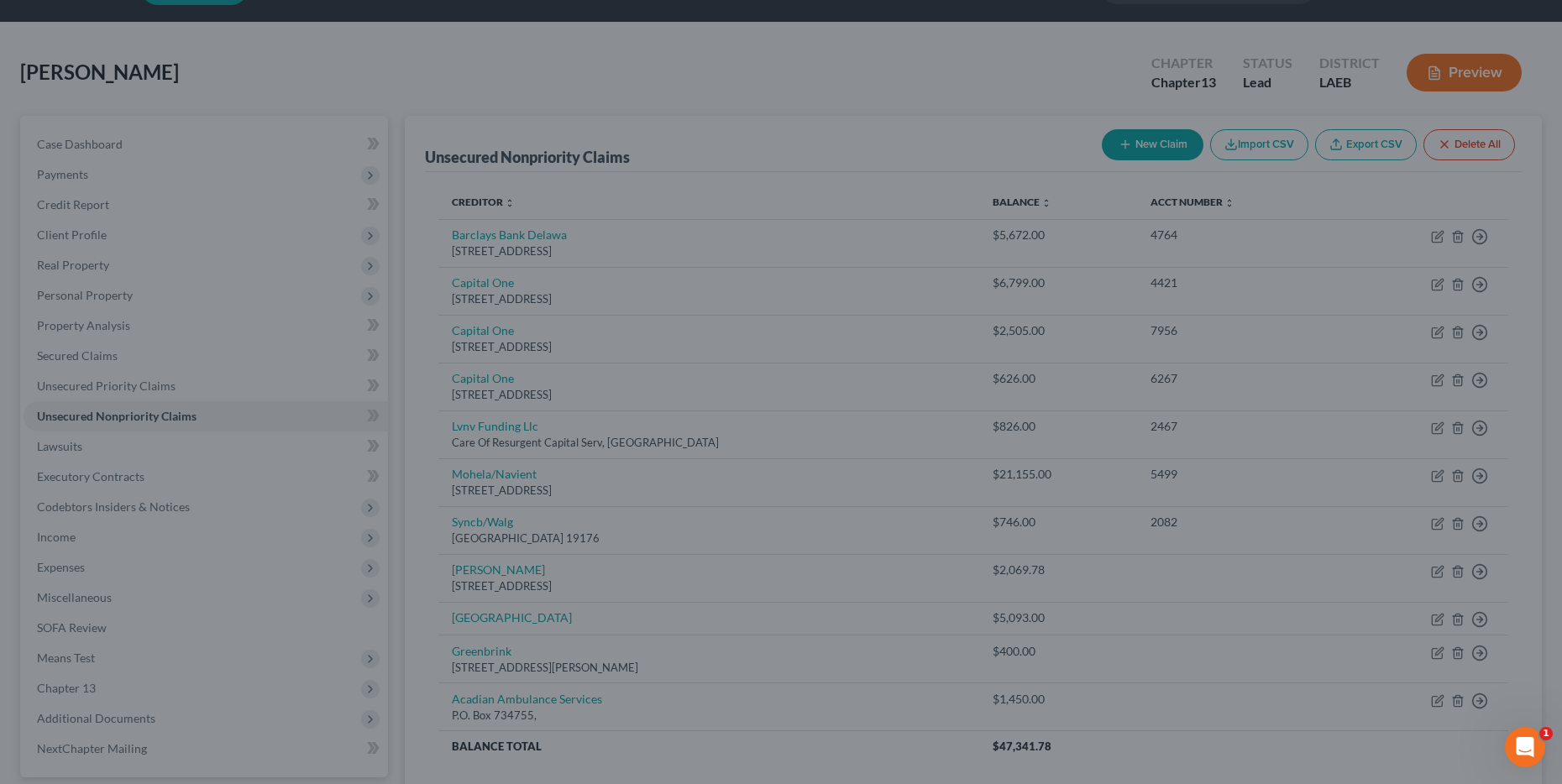
type input "0"
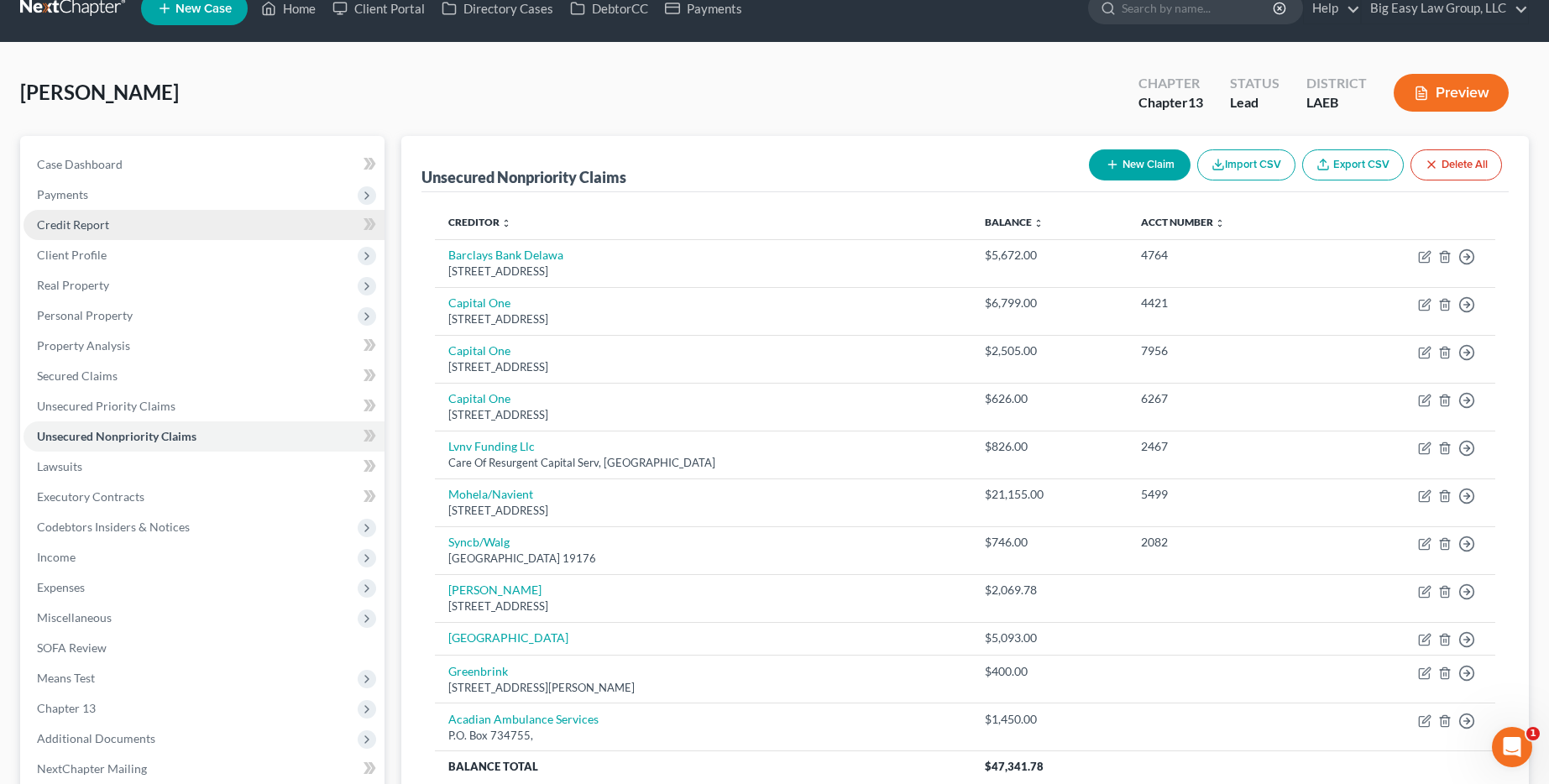
scroll to position [0, 0]
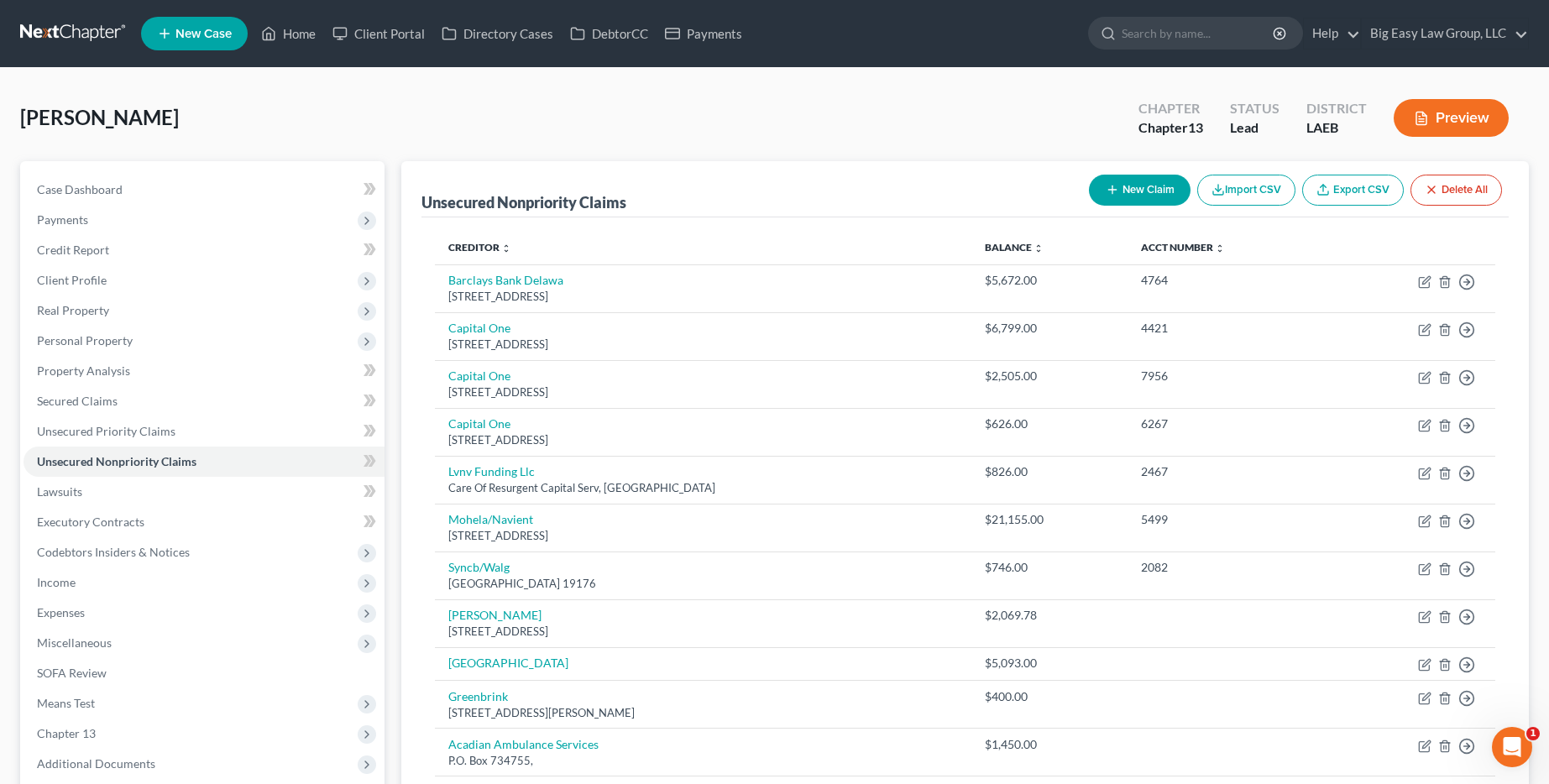
click at [71, 24] on link at bounding box center [73, 33] width 107 height 30
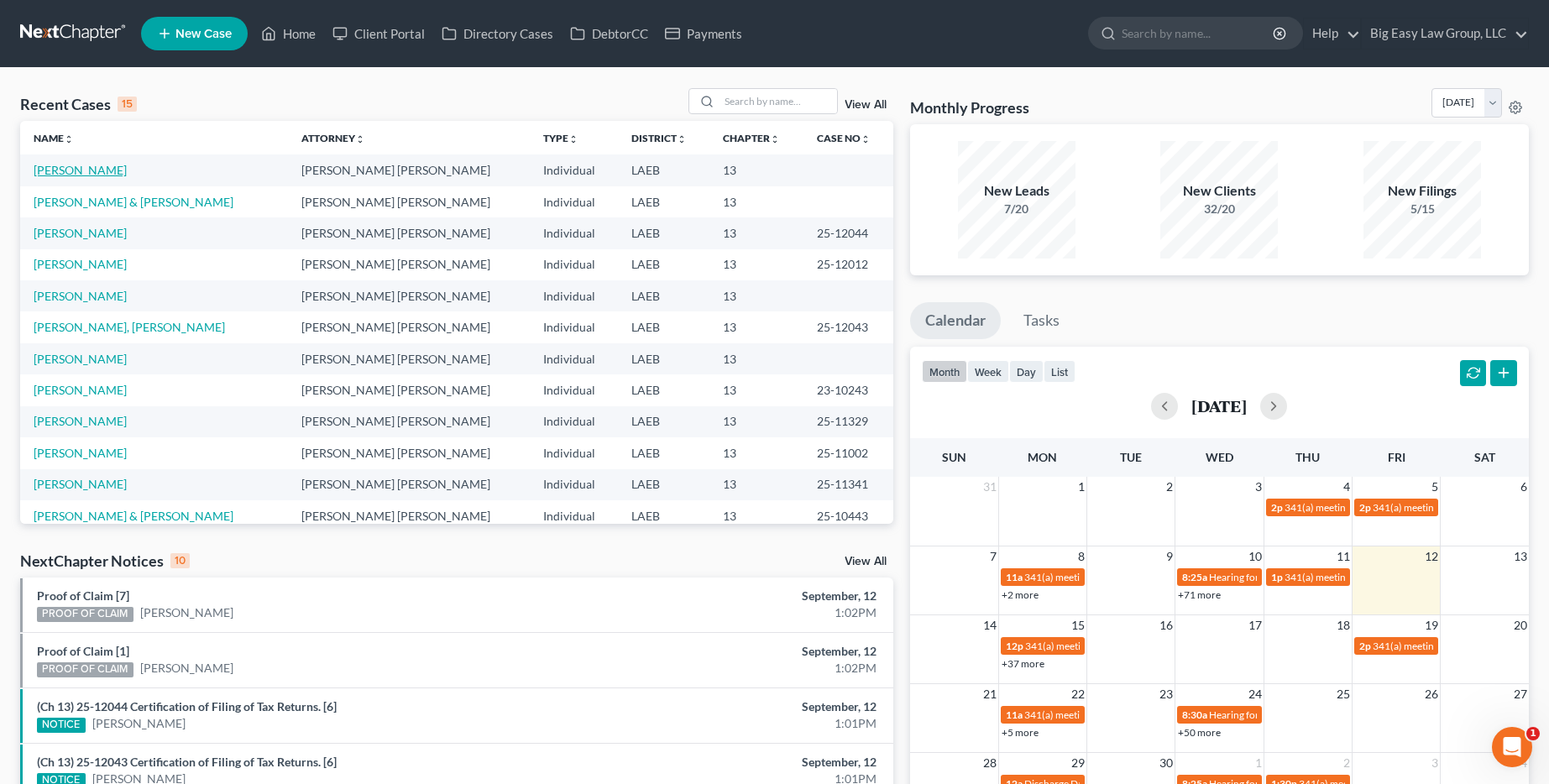
click at [104, 164] on link "[PERSON_NAME]" at bounding box center [80, 170] width 93 height 15
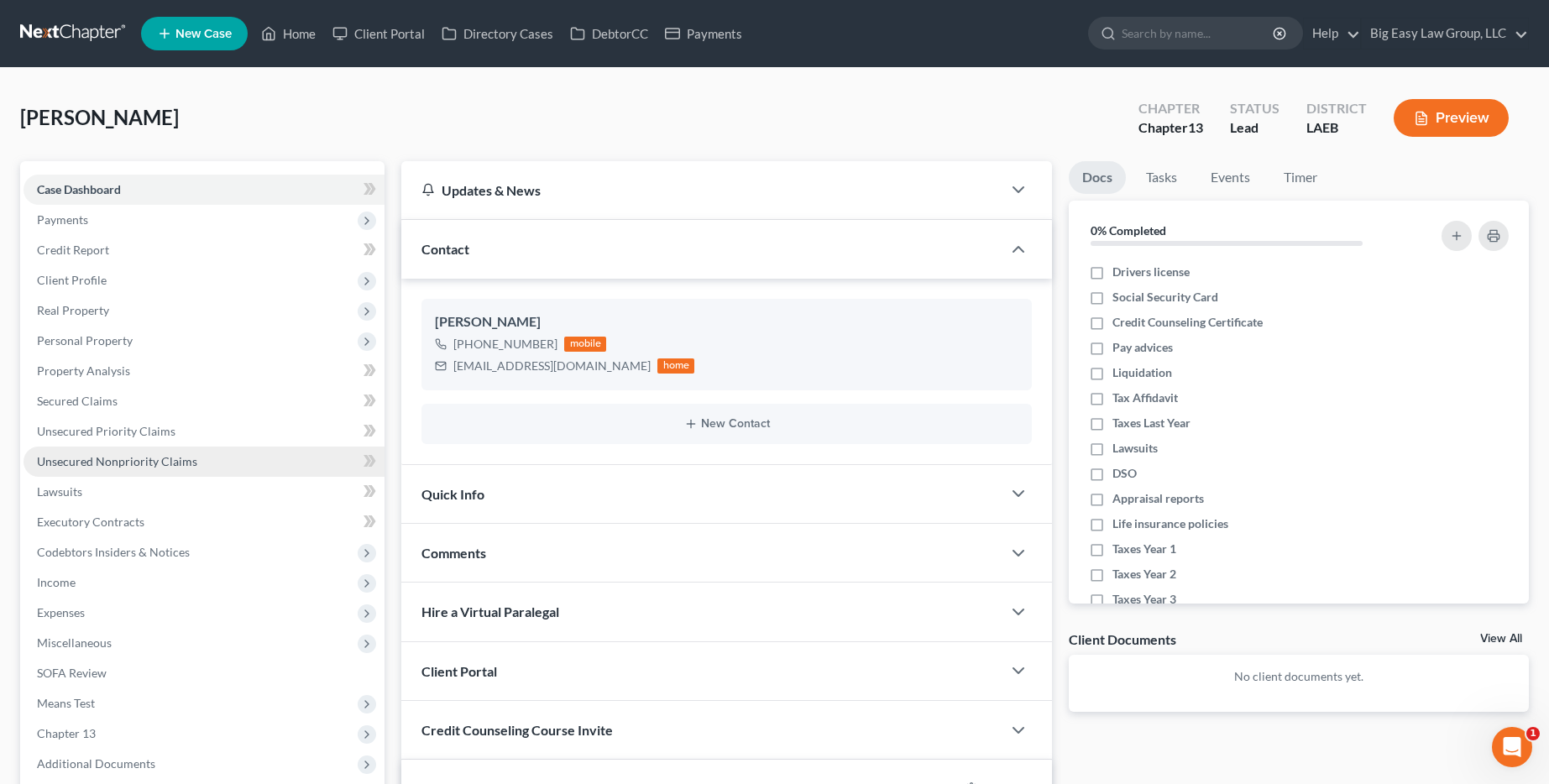
click at [253, 448] on link "Unsecured Nonpriority Claims" at bounding box center [204, 461] width 361 height 30
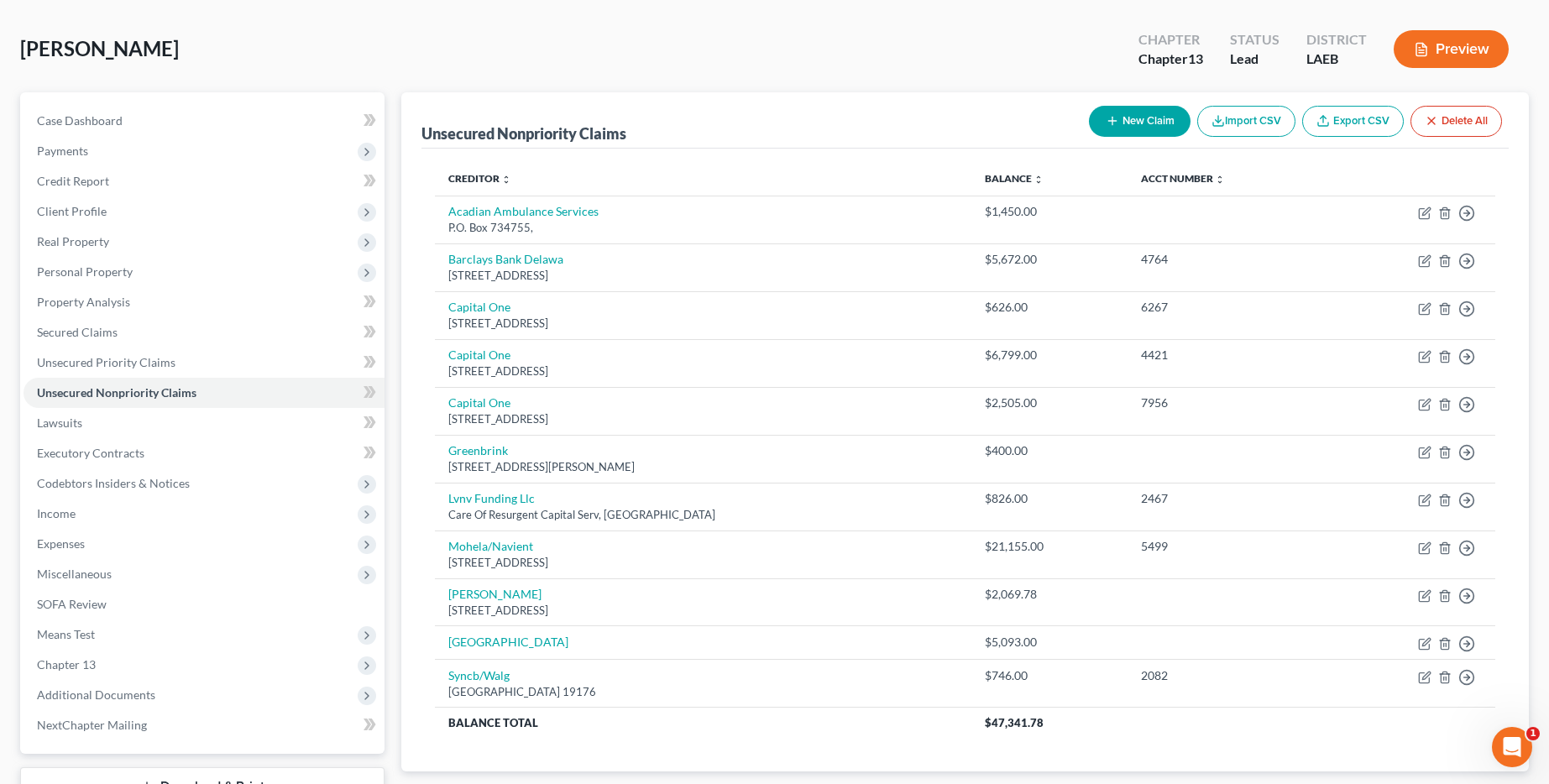
scroll to position [150, 0]
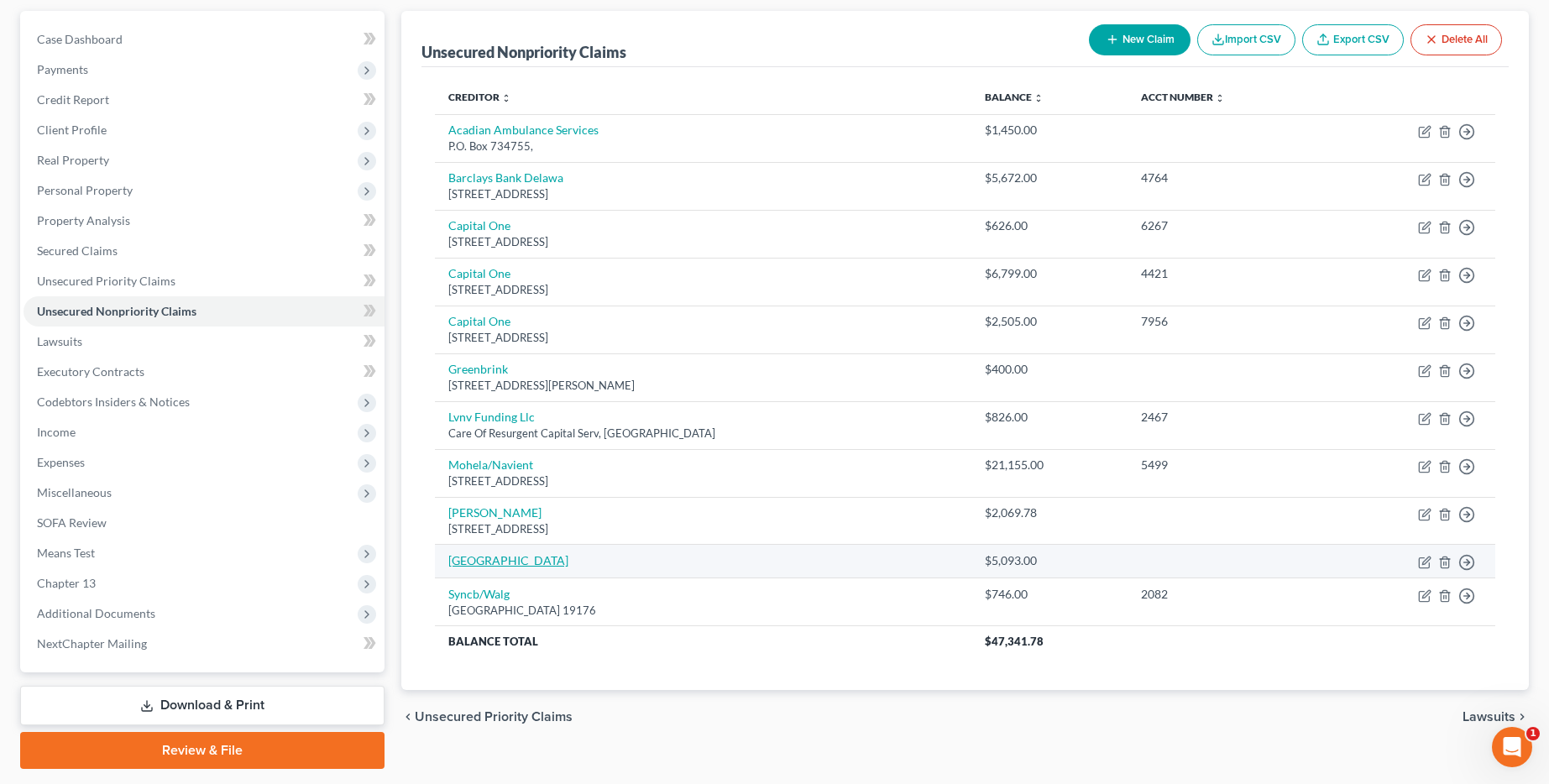
click at [566, 561] on link "[GEOGRAPHIC_DATA]" at bounding box center [508, 560] width 120 height 15
select select "9"
select select "0"
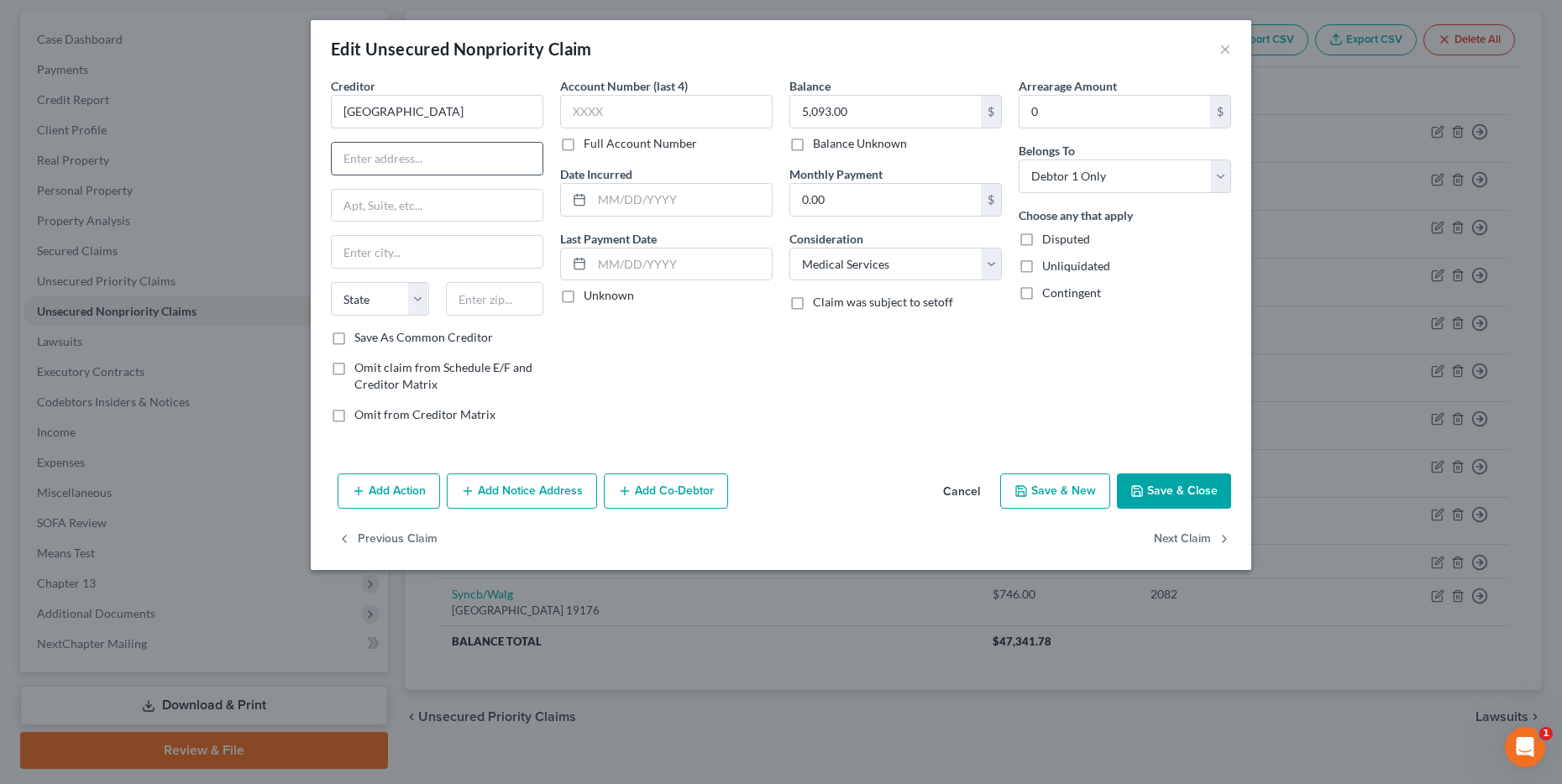
click at [384, 161] on input "text" at bounding box center [437, 158] width 211 height 32
type input "[STREET_ADDRESS][PERSON_NAME]"
type input "Slidell"
select select "19"
type input "70458"
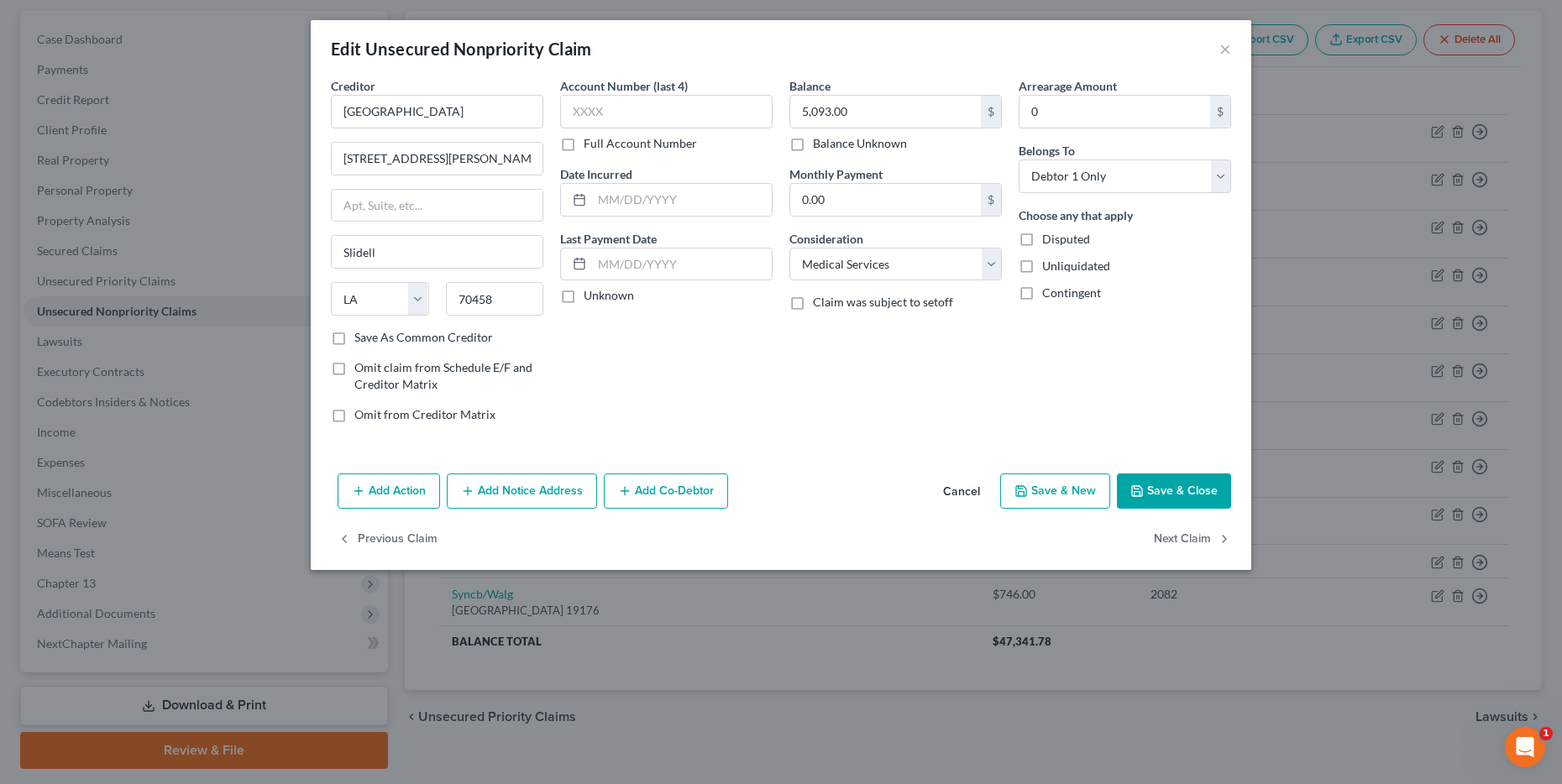
click at [1176, 490] on button "Save & Close" at bounding box center [1174, 490] width 114 height 35
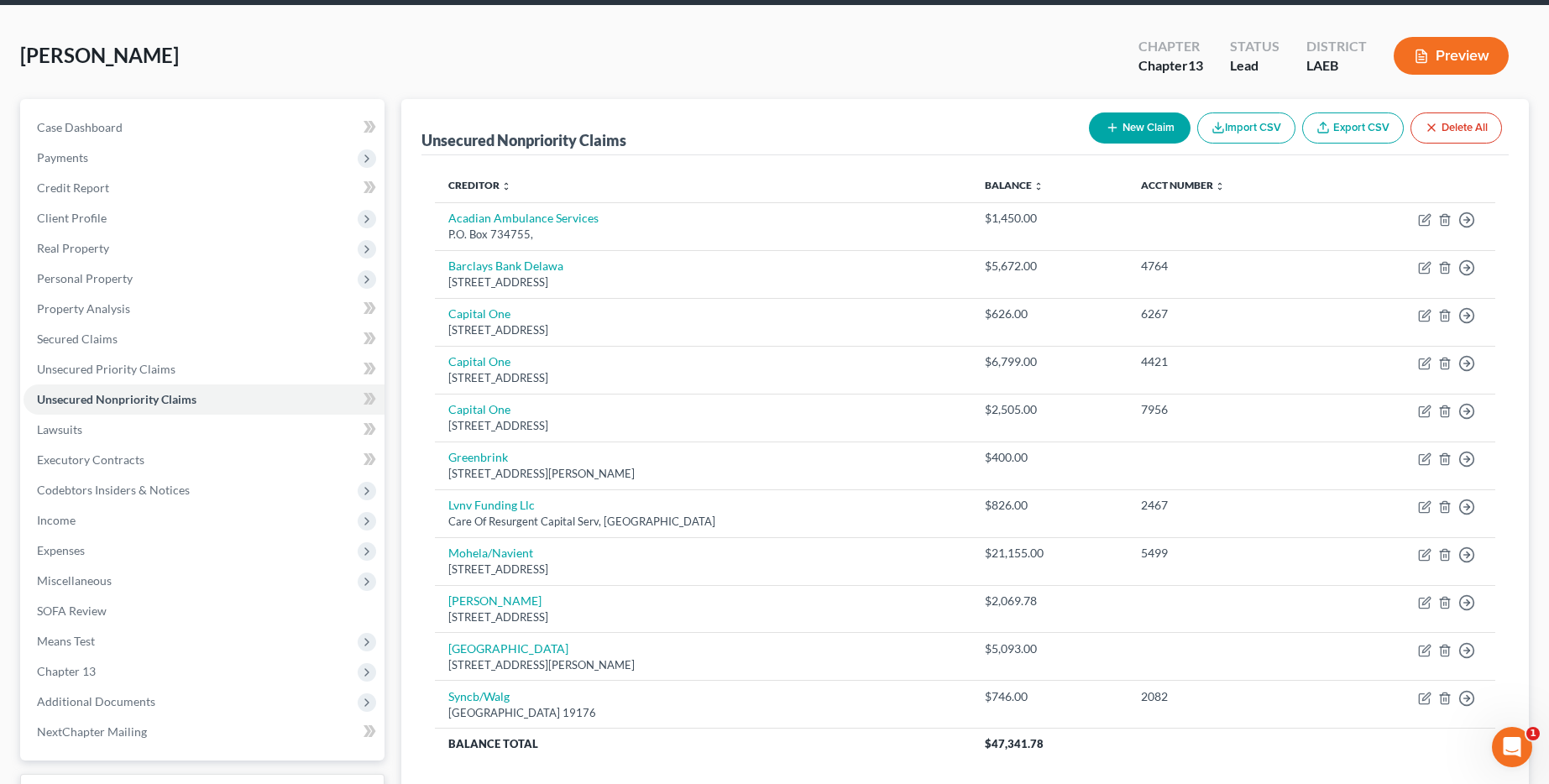
scroll to position [0, 0]
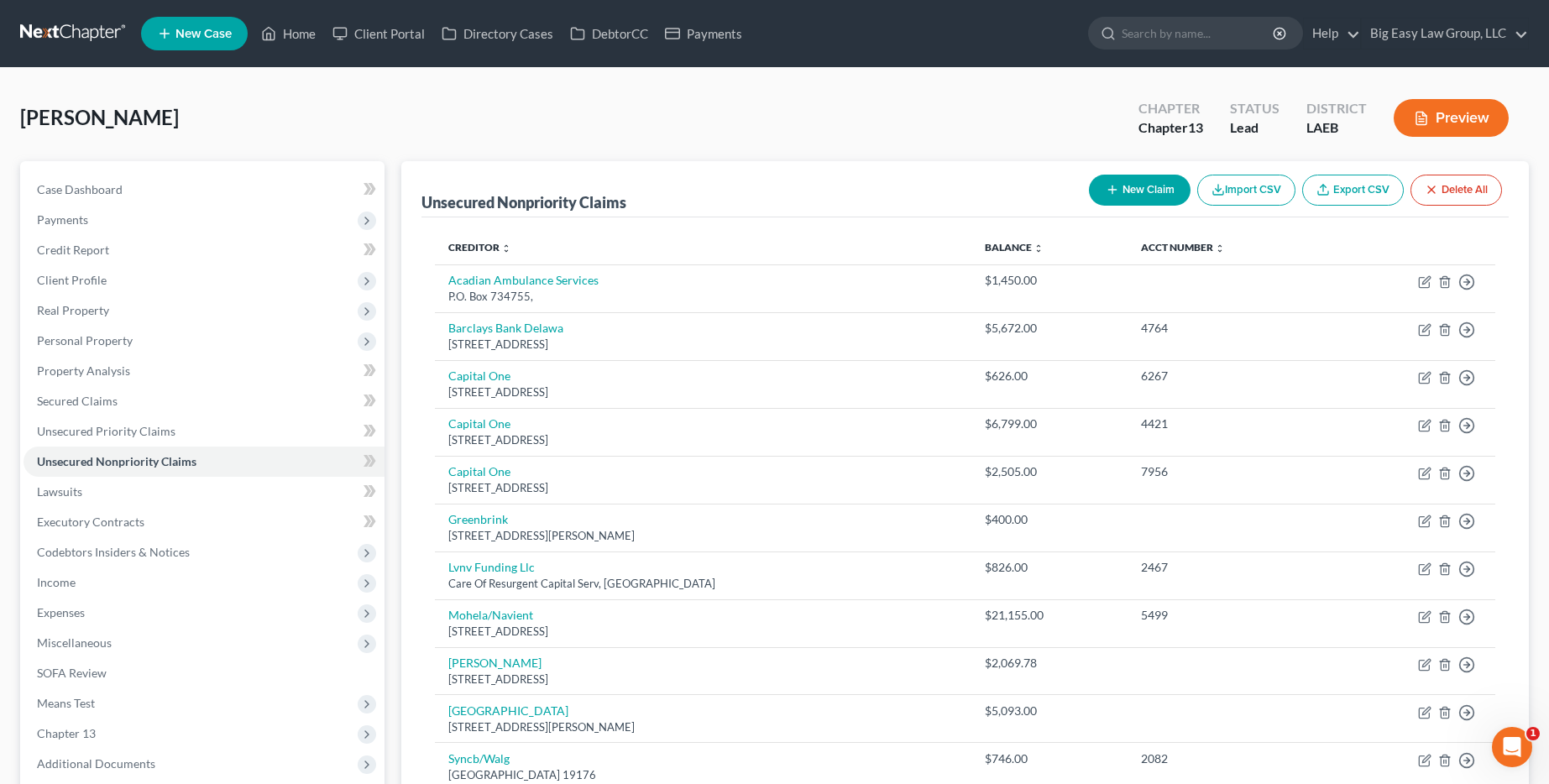
click at [37, 31] on link at bounding box center [73, 33] width 107 height 30
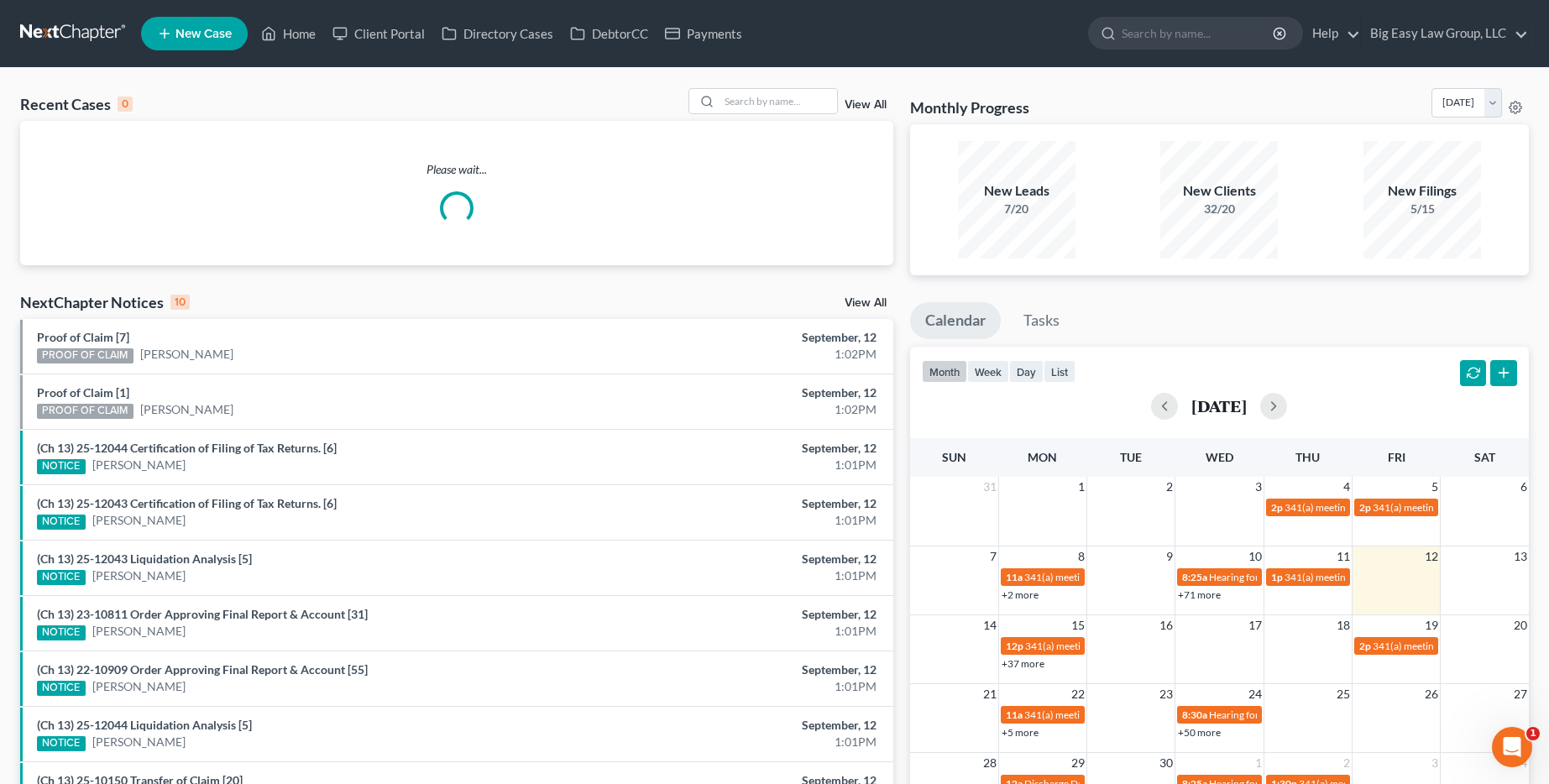
click at [224, 32] on span "New Case" at bounding box center [203, 34] width 56 height 13
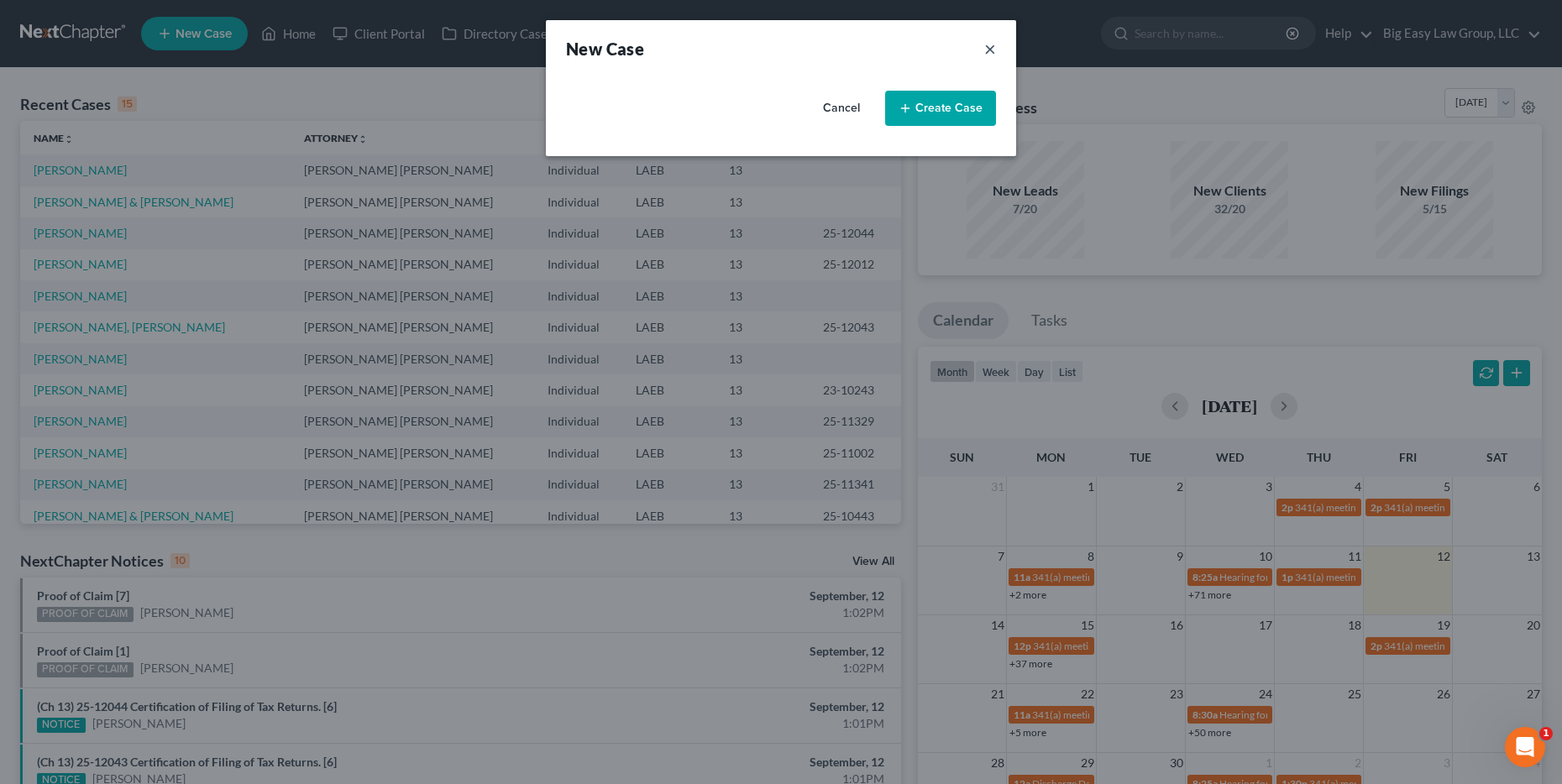
select select "34"
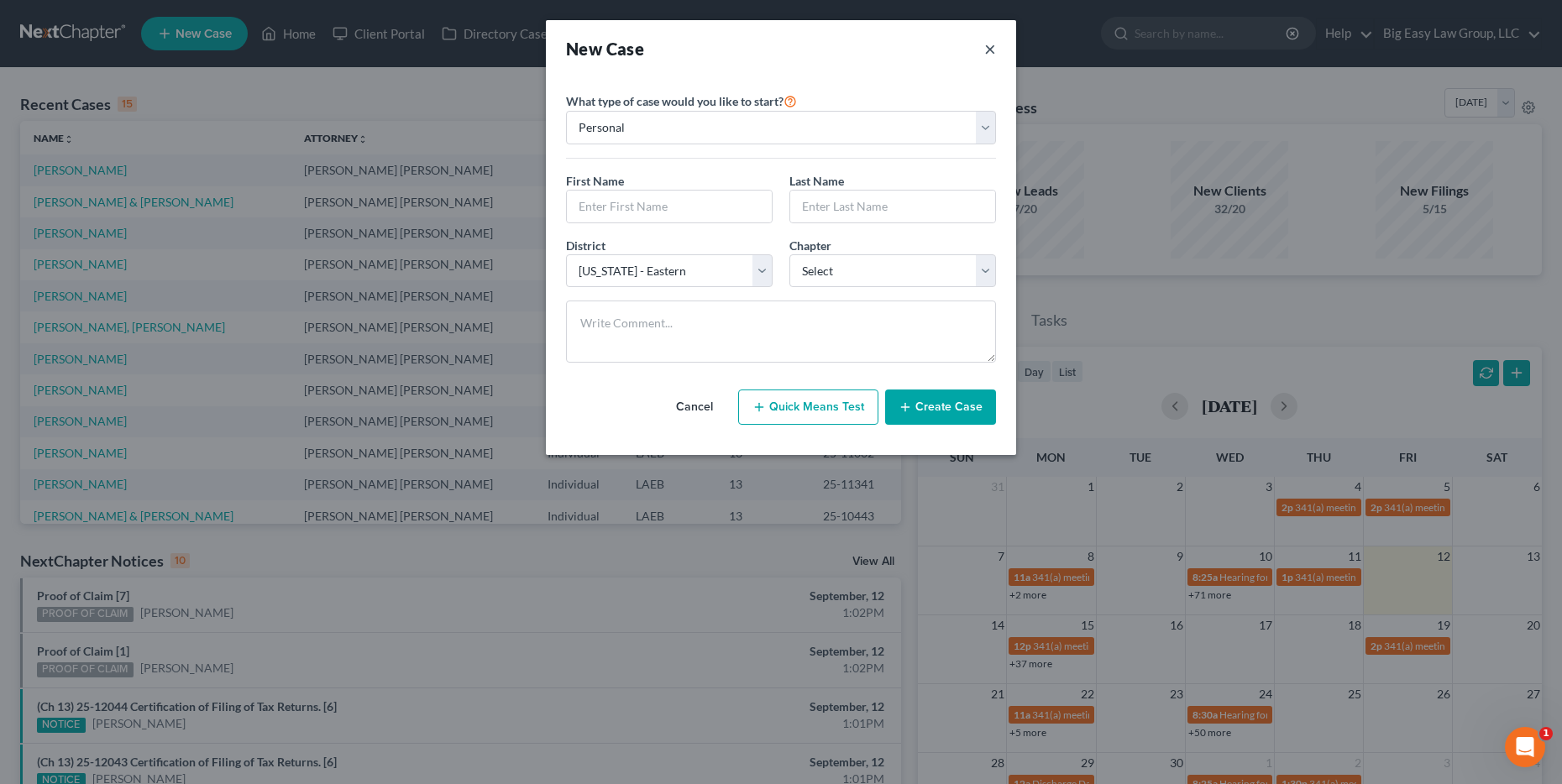
click at [993, 49] on button "×" at bounding box center [991, 48] width 12 height 23
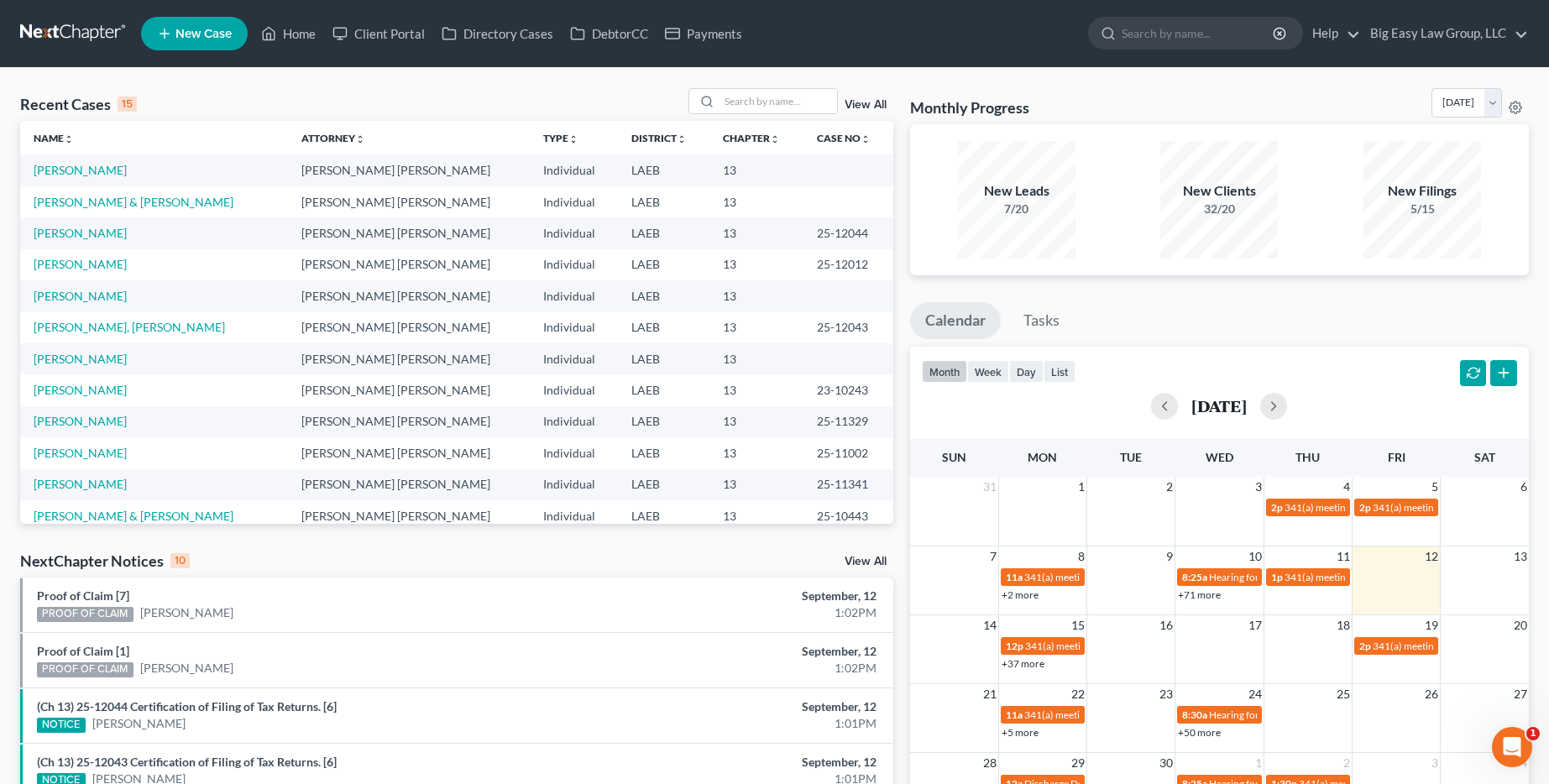
click at [872, 108] on link "View All" at bounding box center [865, 105] width 42 height 12
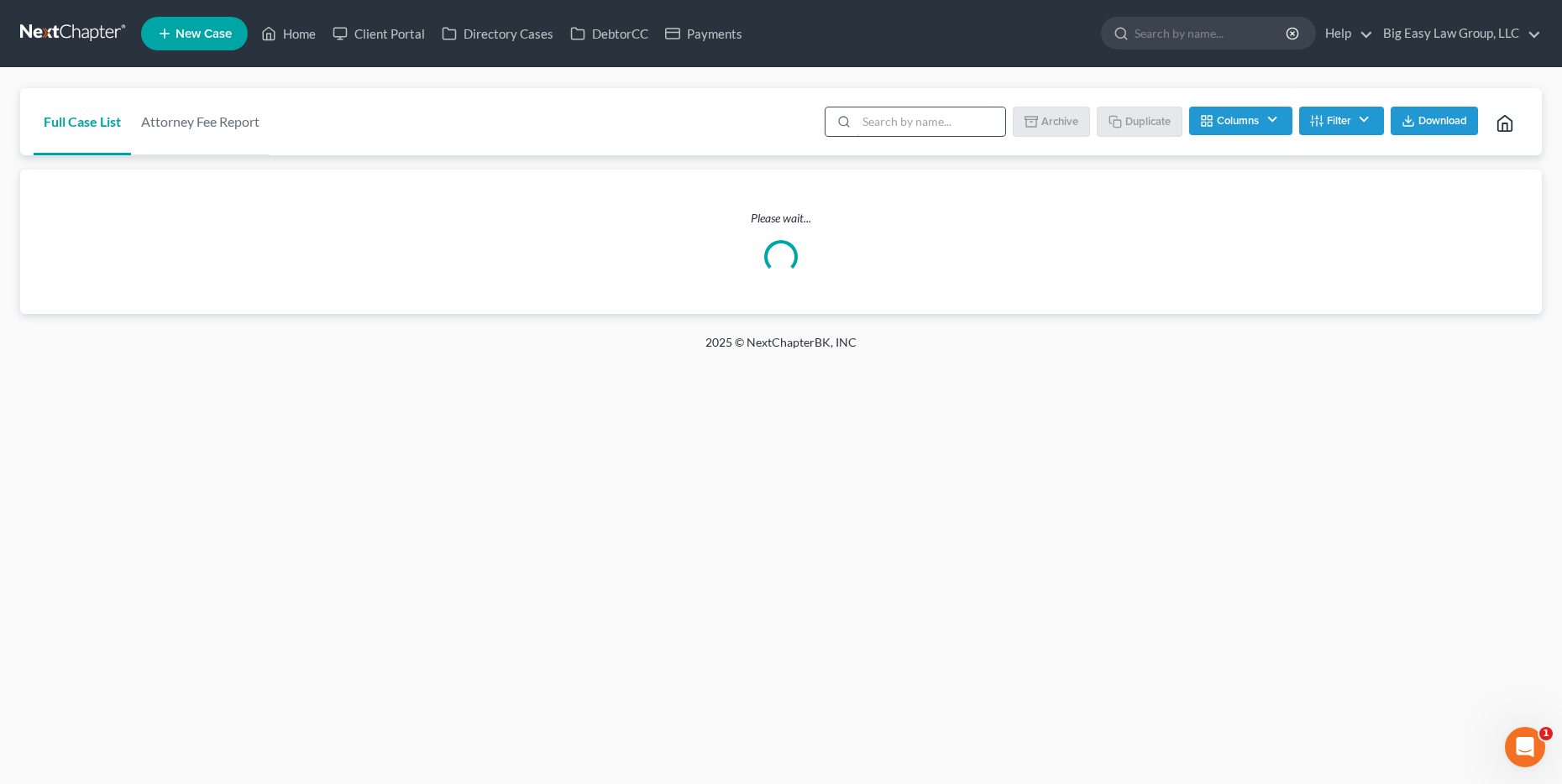
click at [910, 114] on input "search" at bounding box center [931, 121] width 149 height 28
type input "template"
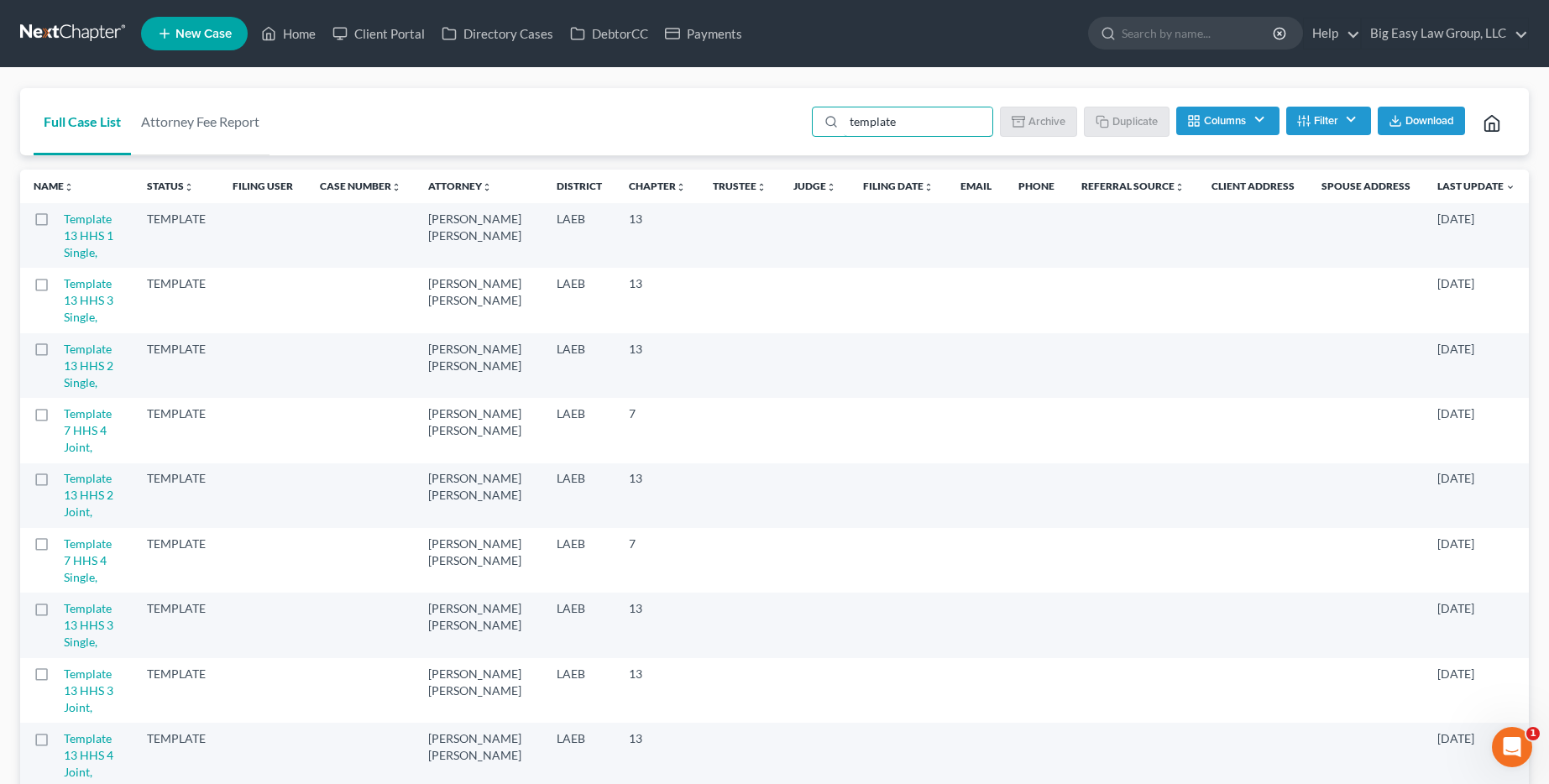
click at [57, 224] on label at bounding box center [57, 224] width 0 height 0
click at [64, 222] on input "checkbox" at bounding box center [69, 216] width 11 height 11
click at [1146, 122] on button "Duplicate" at bounding box center [1127, 120] width 84 height 28
checkbox input "false"
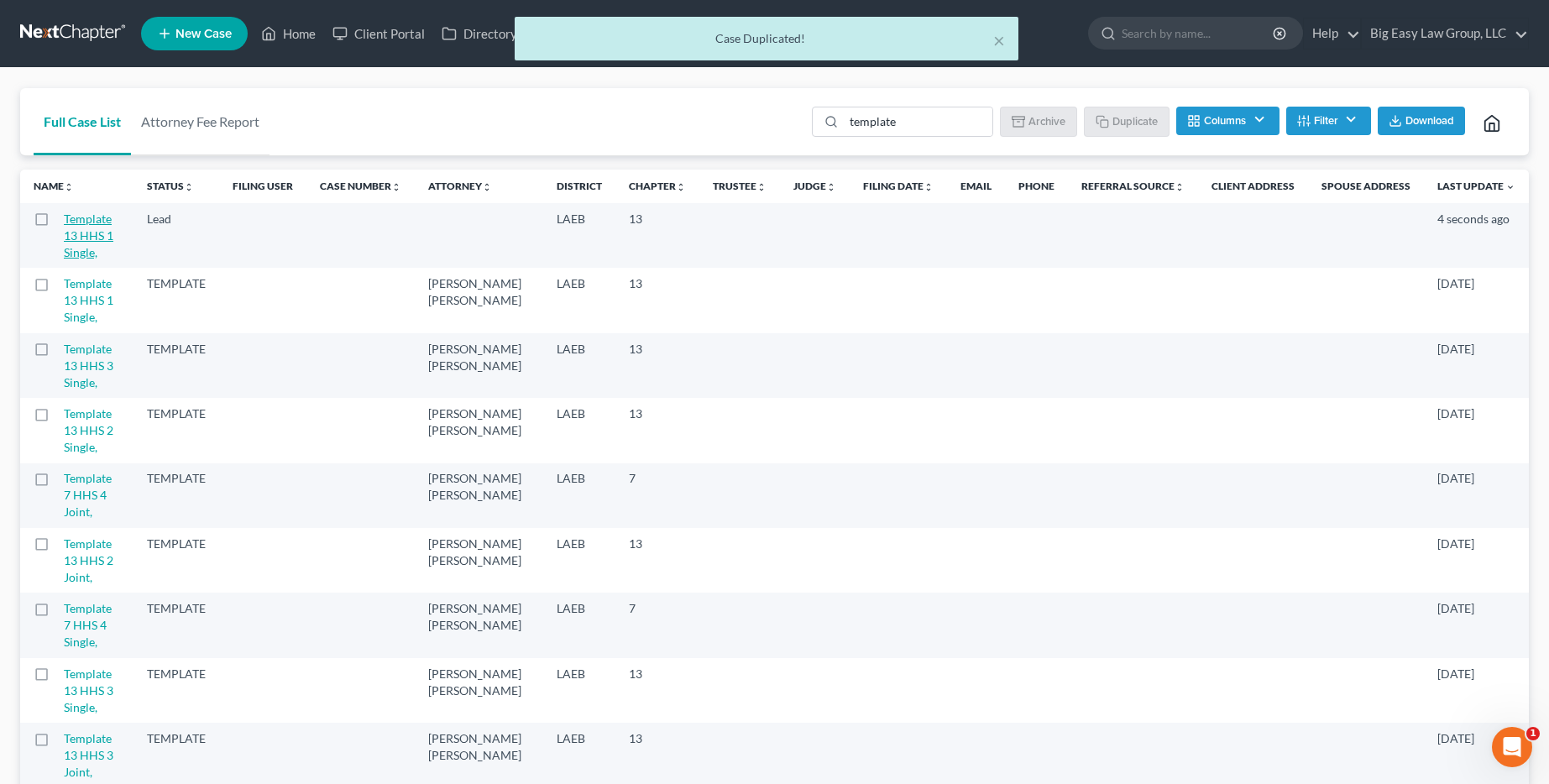
click at [96, 236] on link "Template 13 HHS 1 Single," at bounding box center [88, 235] width 49 height 47
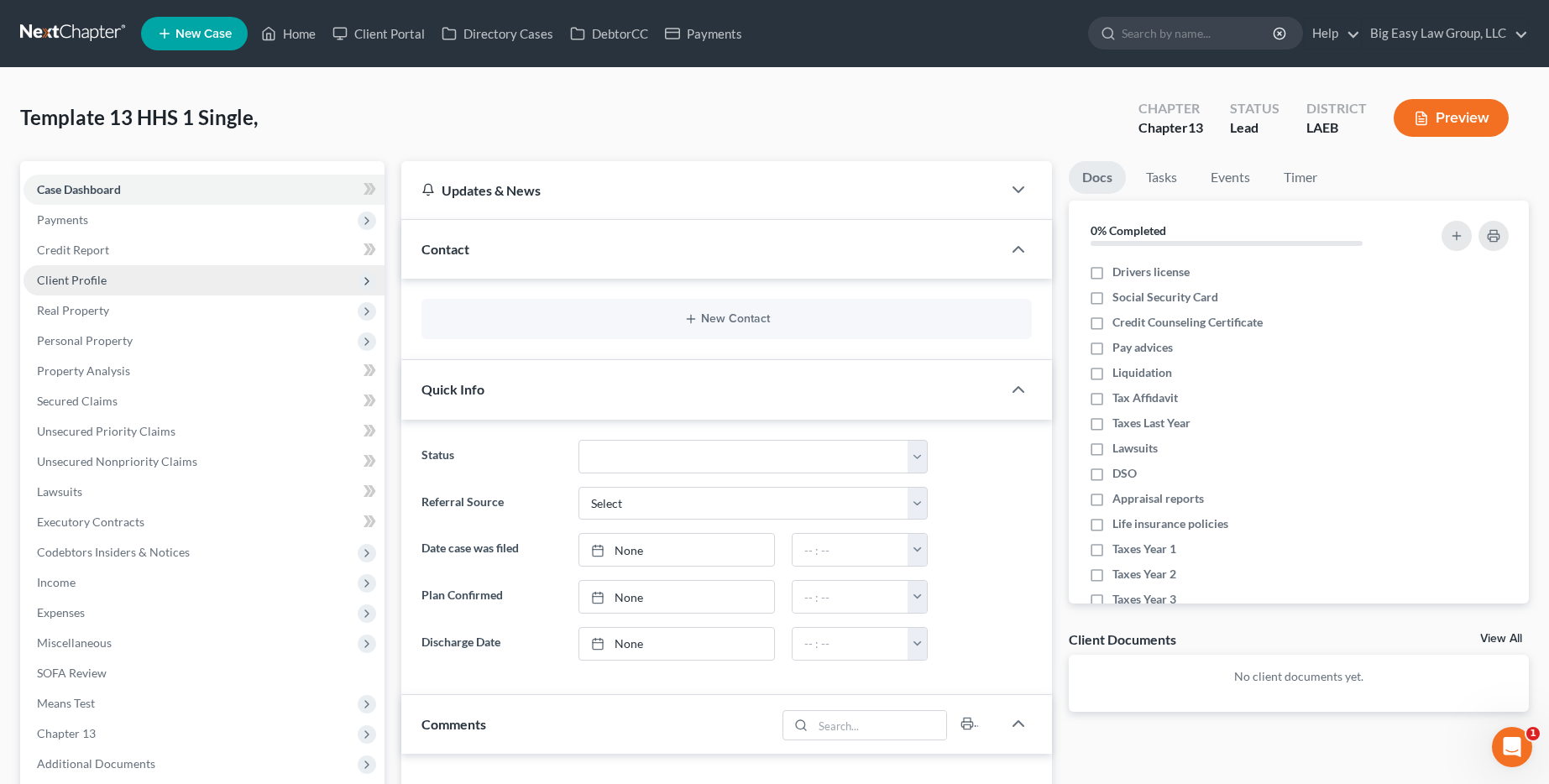
click at [136, 274] on span "Client Profile" at bounding box center [204, 280] width 361 height 30
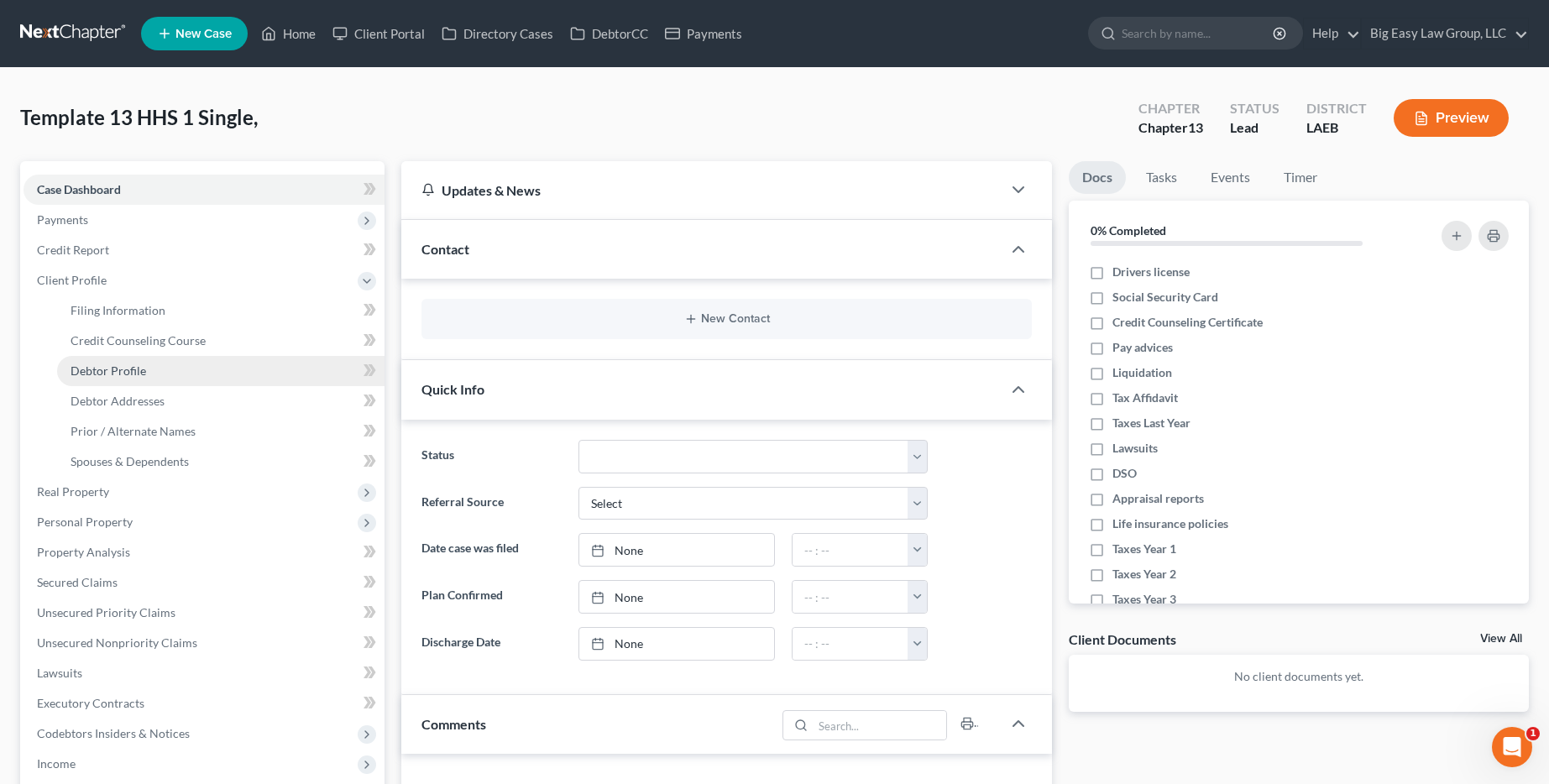
click at [142, 373] on span "Debtor Profile" at bounding box center [109, 370] width 76 height 15
select select "0"
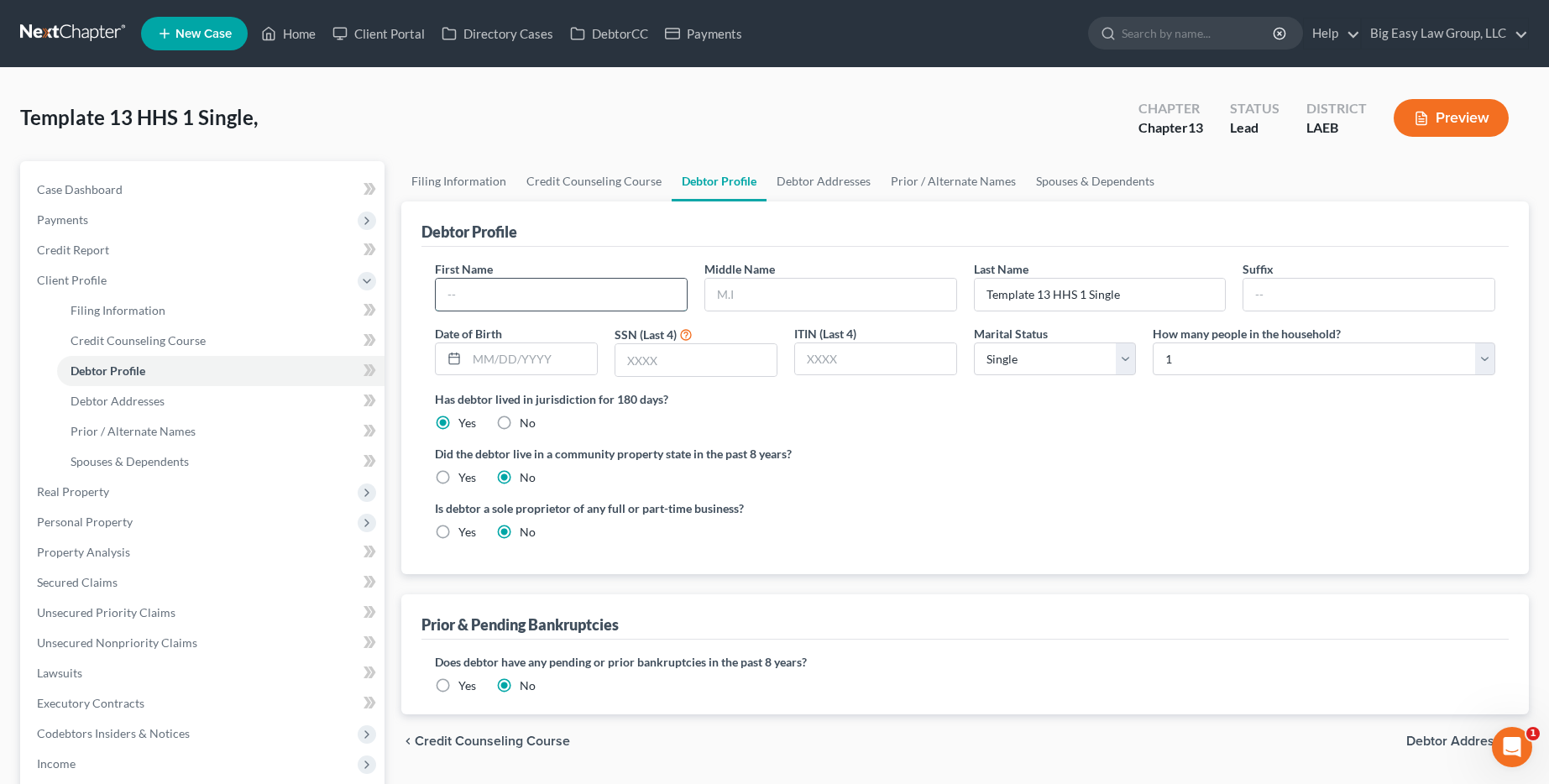
click at [582, 288] on input "text" at bounding box center [561, 294] width 251 height 32
type input "[PERSON_NAME]"
type input "[GEOGRAPHIC_DATA]"
click at [551, 357] on input "text" at bounding box center [532, 359] width 130 height 32
type input "[DATE]"
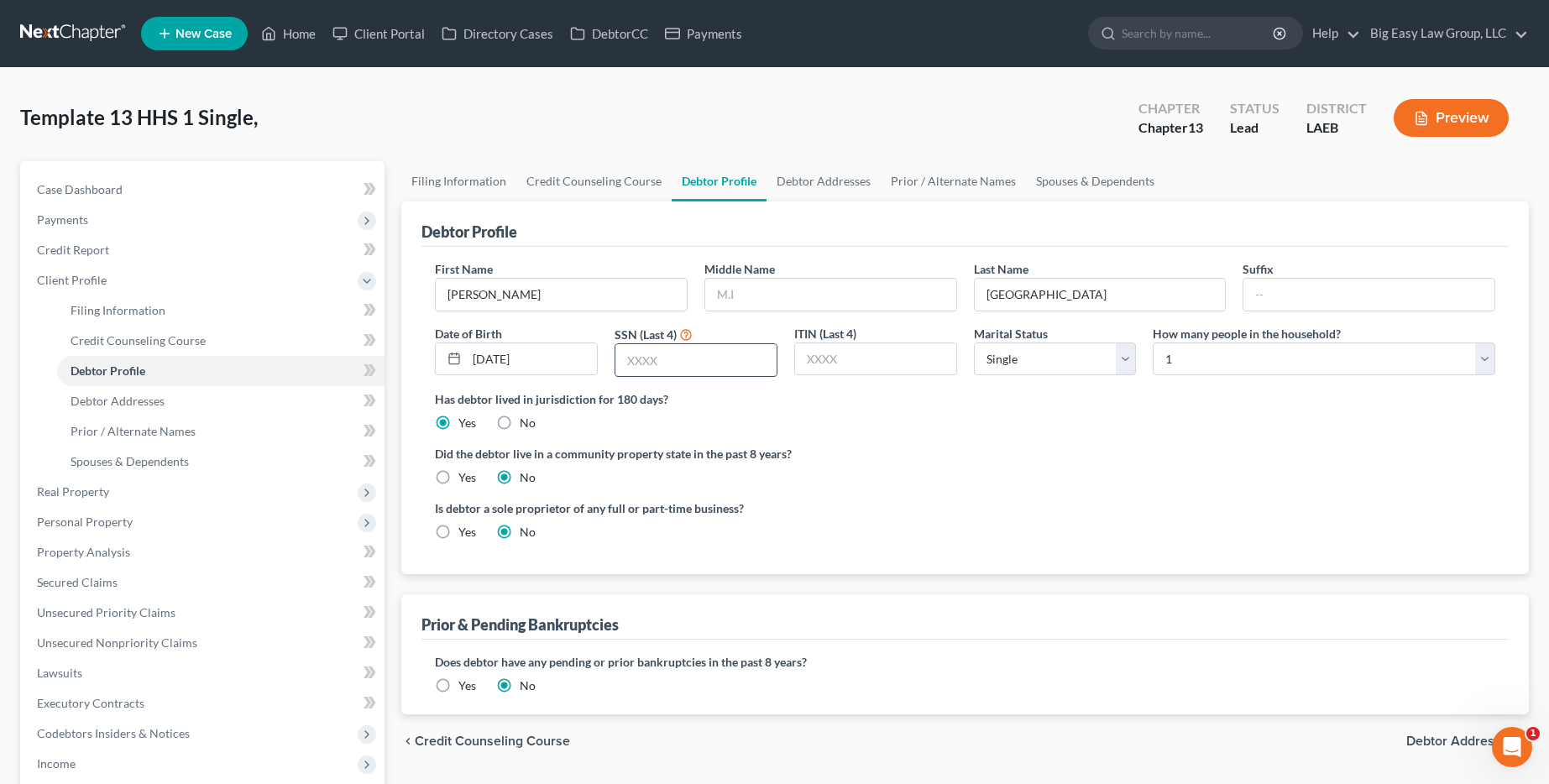
drag, startPoint x: 712, startPoint y: 359, endPoint x: 738, endPoint y: 367, distance: 27.2
click at [740, 367] on input "text" at bounding box center [696, 360] width 161 height 32
type input "1813"
click at [243, 412] on link "Debtor Addresses" at bounding box center [220, 401] width 327 height 30
select select "0"
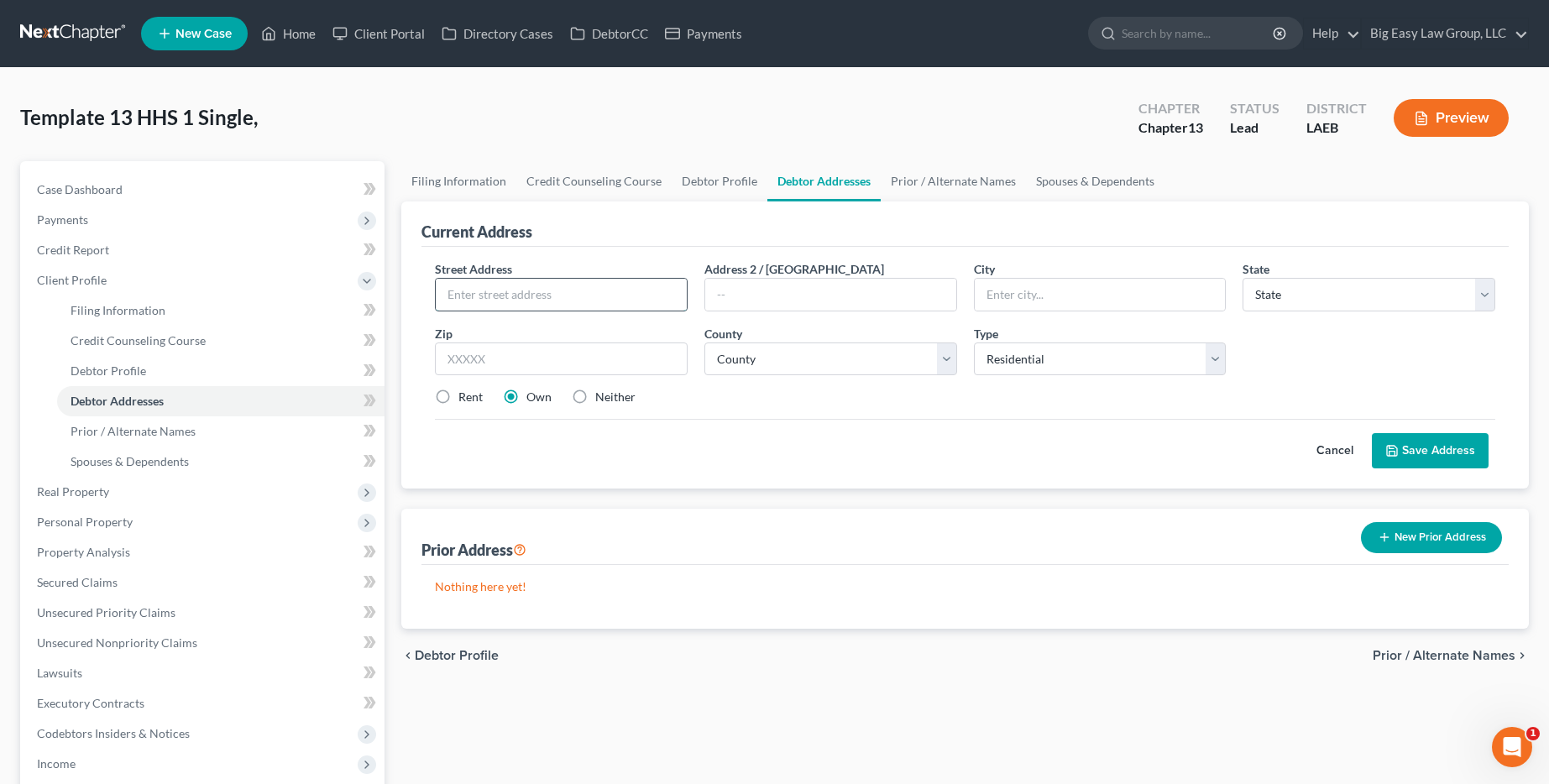
click at [553, 291] on input "text" at bounding box center [561, 294] width 251 height 32
type input "110 Nottaway Dr."
click at [1054, 296] on input "text" at bounding box center [1100, 294] width 251 height 32
type input "Destrehan"
select select "19"
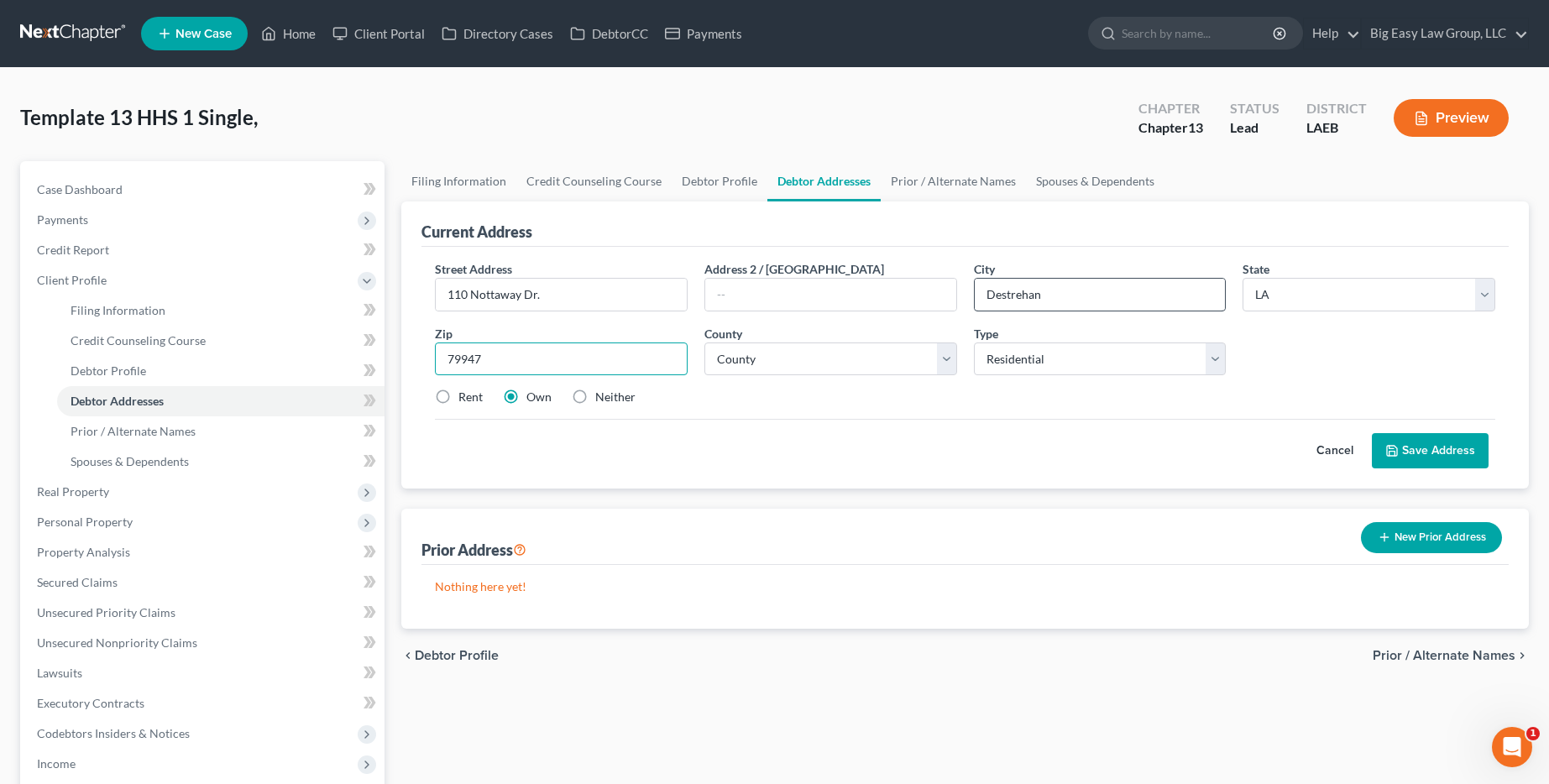
type input "79947"
type input "[GEOGRAPHIC_DATA]"
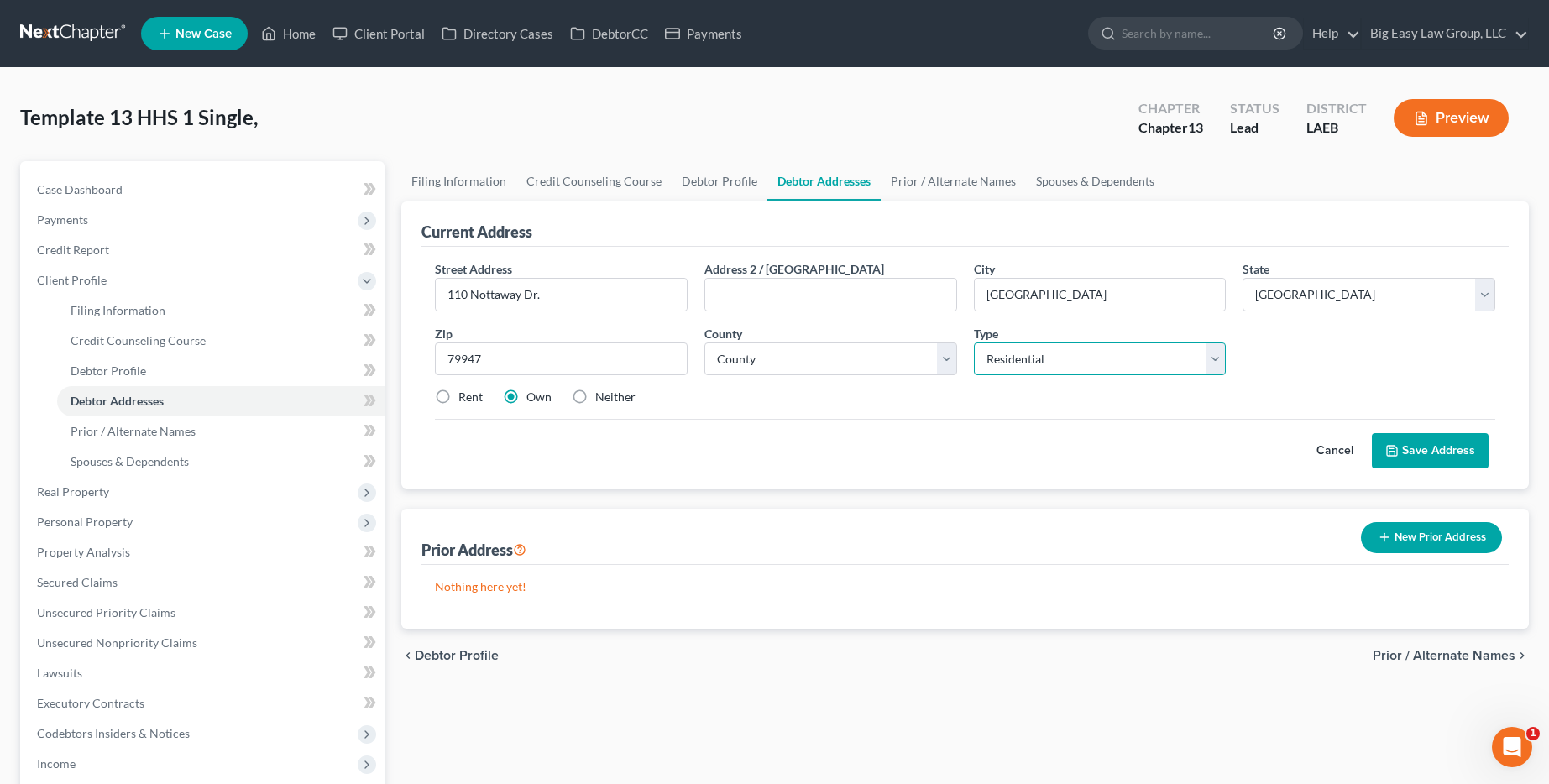
click at [1105, 368] on select "Select Residential Mailing Rental Business" at bounding box center [1100, 359] width 253 height 34
click at [821, 358] on select "County [GEOGRAPHIC_DATA] [GEOGRAPHIC_DATA] [GEOGRAPHIC_DATA] [GEOGRAPHIC_DATA] …" at bounding box center [831, 359] width 253 height 34
click at [1379, 318] on div "Street Address * 110 Nottaway Dr. Address 2 / [GEOGRAPHIC_DATA] * [GEOGRAPHIC_D…" at bounding box center [964, 339] width 1077 height 160
click at [1375, 303] on select "State [US_STATE] AK AR AZ CA CO CT DE DC [GEOGRAPHIC_DATA] [GEOGRAPHIC_DATA] GU…" at bounding box center [1369, 294] width 253 height 34
select select "19"
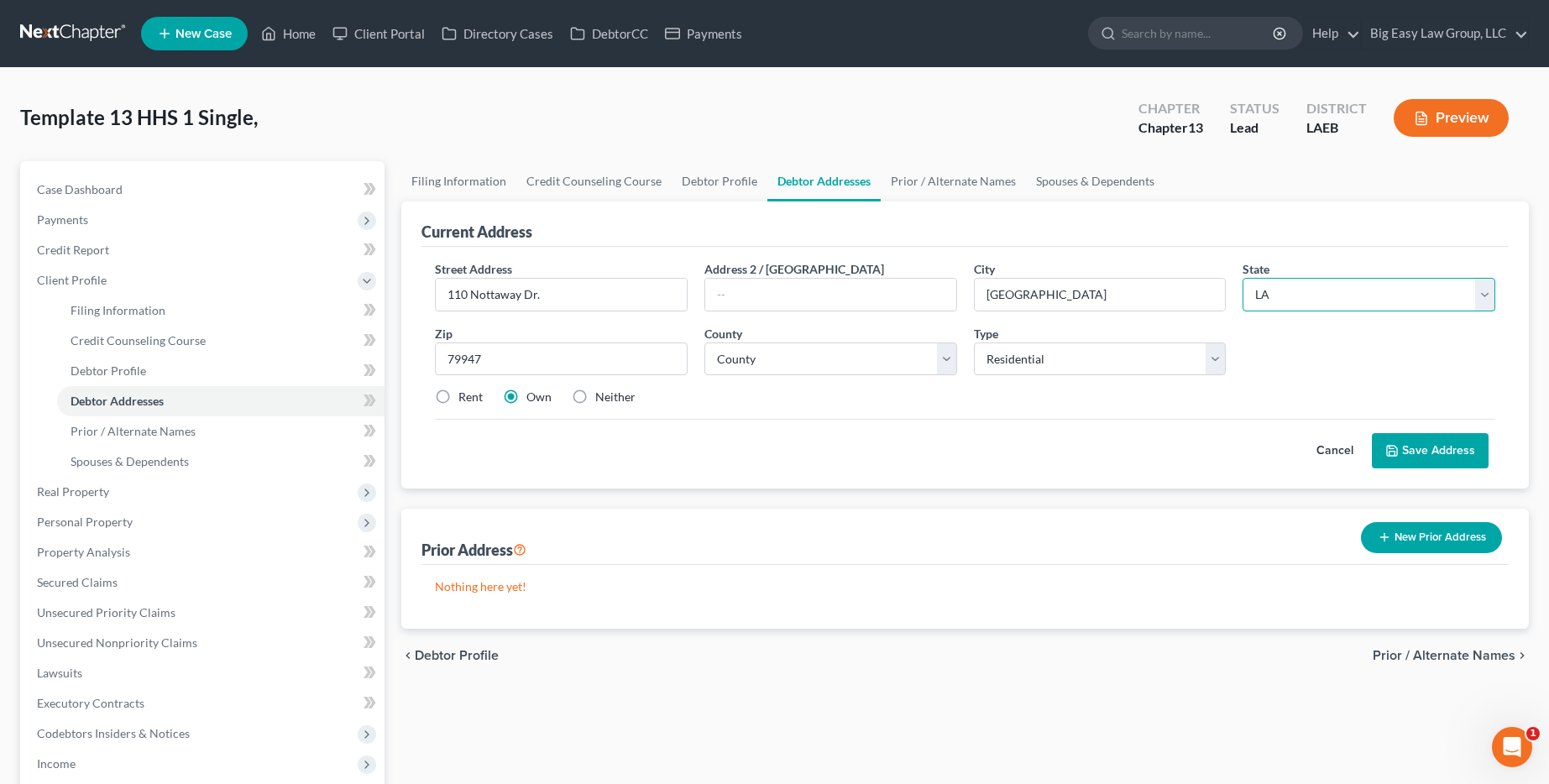
click at [1242, 278] on select "State [US_STATE] AK AR AZ CA CO CT DE DC [GEOGRAPHIC_DATA] [GEOGRAPHIC_DATA] GU…" at bounding box center [1369, 294] width 253 height 34
click at [910, 354] on select "County [GEOGRAPHIC_DATA] [GEOGRAPHIC_DATA] [GEOGRAPHIC_DATA] [GEOGRAPHIC_DATA] …" at bounding box center [831, 359] width 253 height 34
select select "44"
click at [705, 343] on select "County Acadia [PERSON_NAME] [DATE] Assumption Avoyelles [GEOGRAPHIC_DATA] Bienv…" at bounding box center [831, 359] width 253 height 34
click at [1058, 309] on input "[GEOGRAPHIC_DATA]" at bounding box center [1100, 294] width 251 height 32
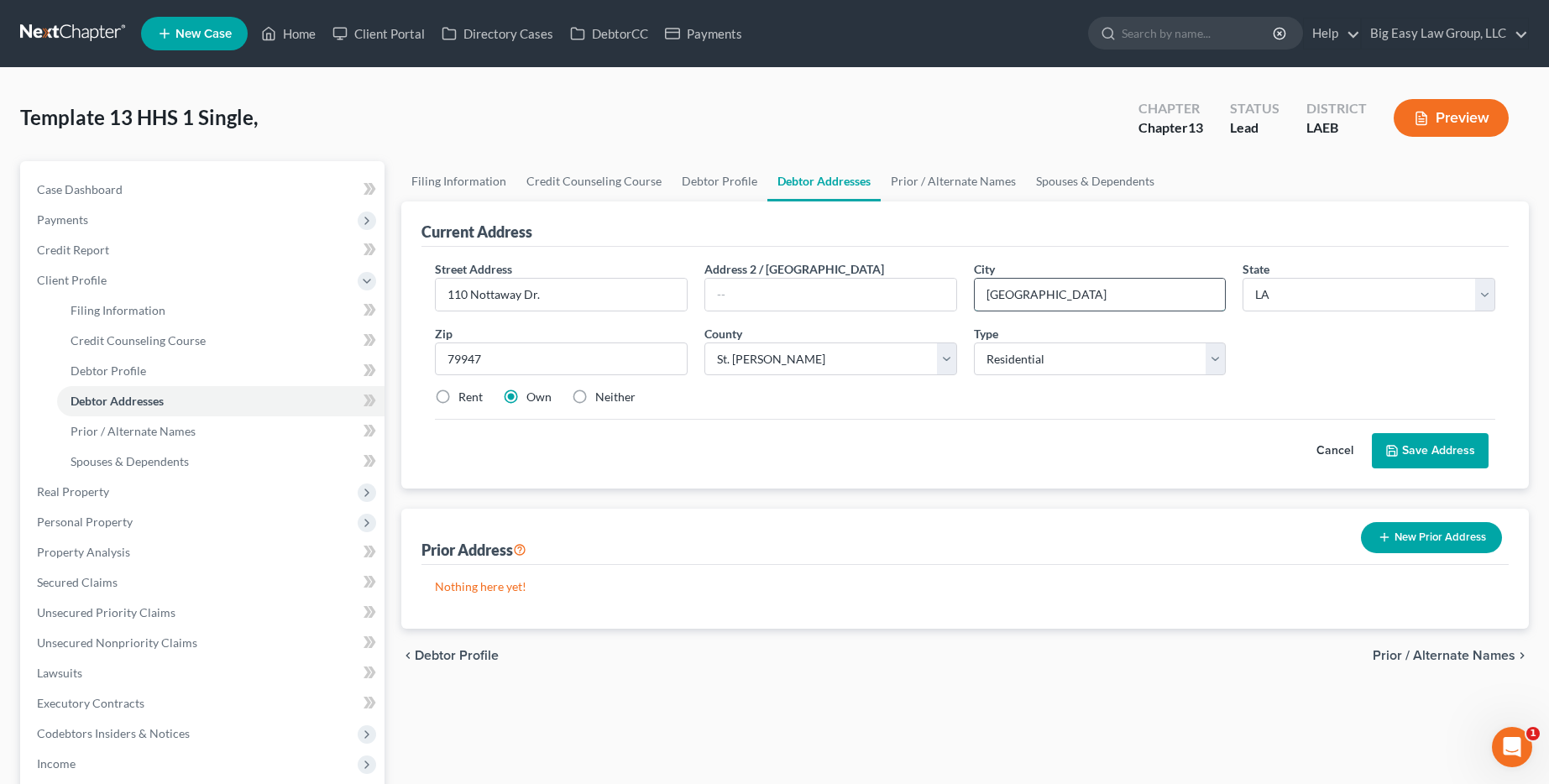
click at [1058, 308] on input "[GEOGRAPHIC_DATA]" at bounding box center [1100, 294] width 251 height 32
click at [1059, 308] on input "[GEOGRAPHIC_DATA]" at bounding box center [1100, 294] width 251 height 32
type input "Destrehan"
click at [476, 364] on input "79947" at bounding box center [561, 359] width 253 height 34
drag, startPoint x: 493, startPoint y: 360, endPoint x: 457, endPoint y: 366, distance: 36.5
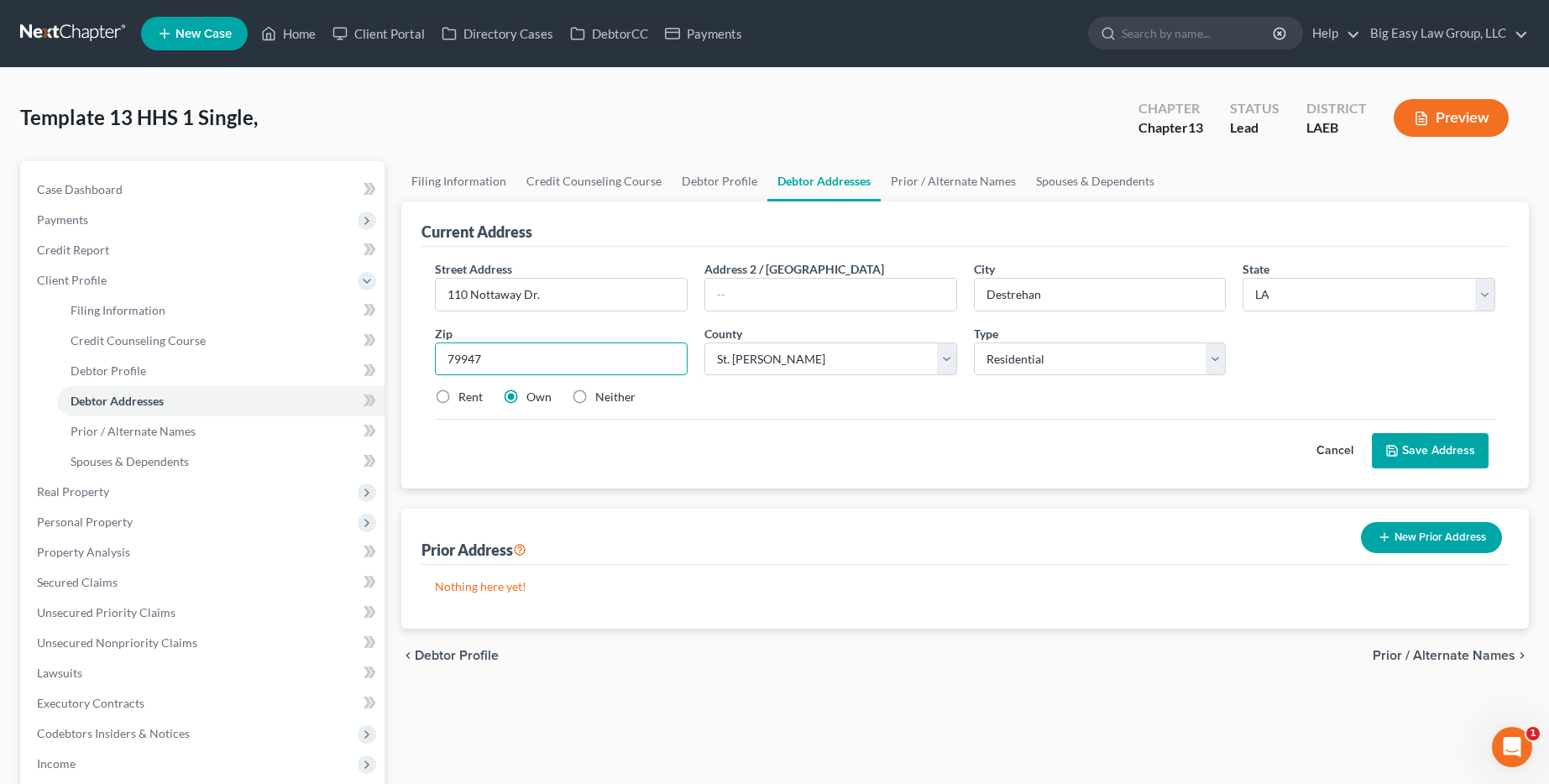
click at [457, 366] on input "79947" at bounding box center [561, 359] width 253 height 34
type input "70047"
click at [633, 428] on div "Cancel Save Address" at bounding box center [965, 443] width 1060 height 49
click at [1411, 464] on button "Save Address" at bounding box center [1430, 451] width 117 height 35
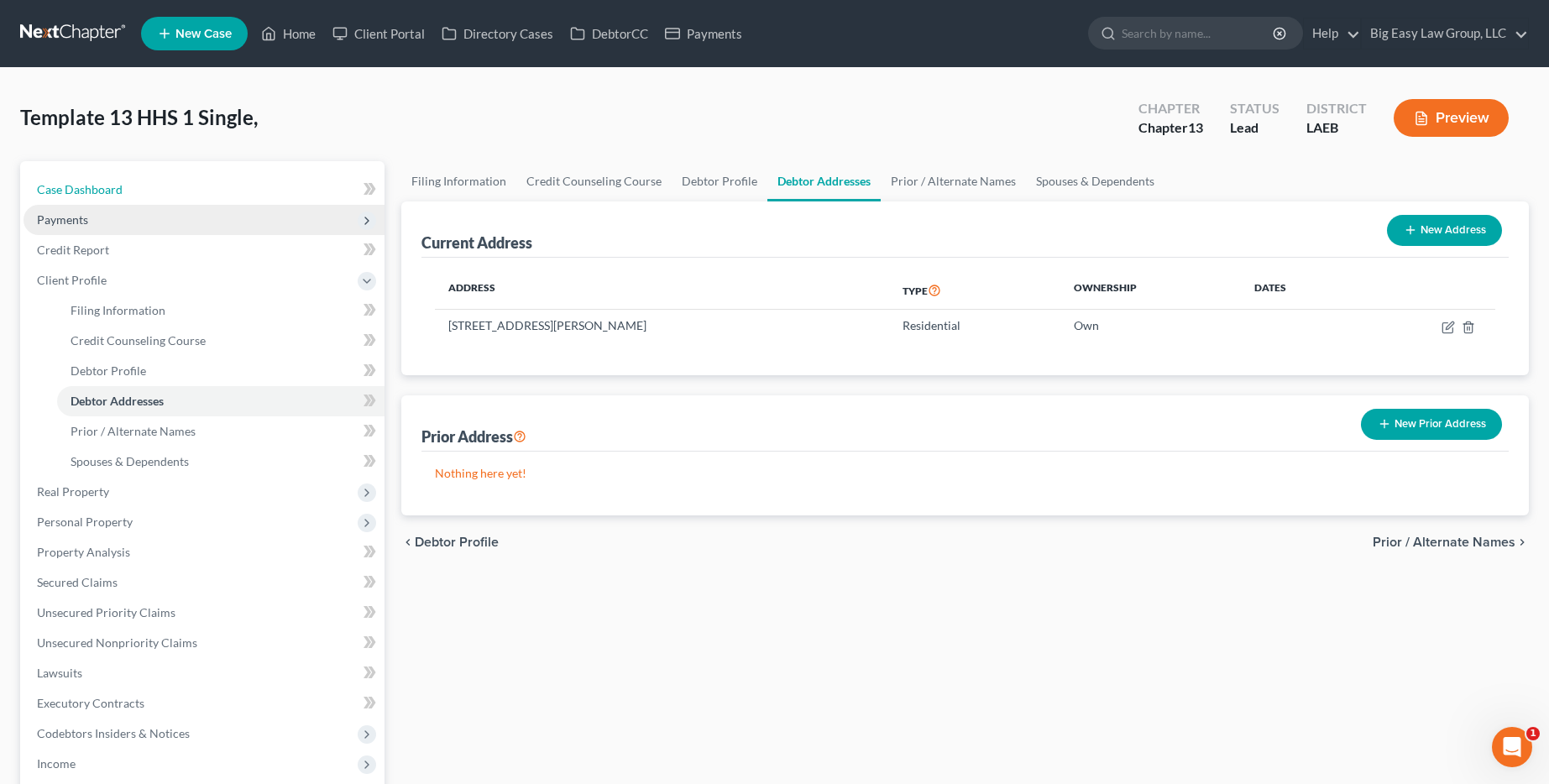
drag, startPoint x: 231, startPoint y: 186, endPoint x: 332, endPoint y: 223, distance: 107.6
click at [230, 186] on link "Case Dashboard" at bounding box center [204, 189] width 361 height 30
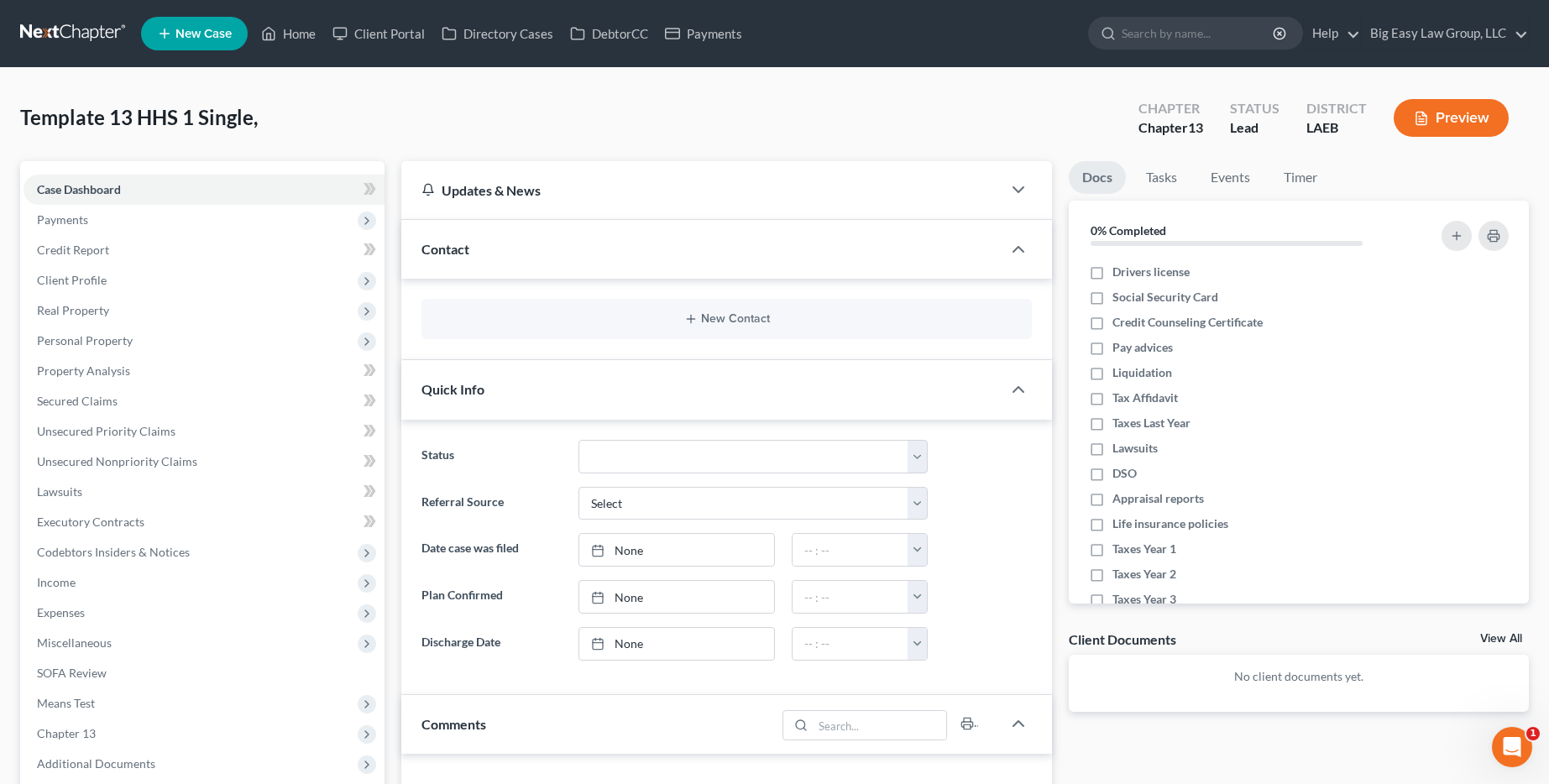
click at [526, 303] on div "New Contact" at bounding box center [726, 319] width 610 height 41
click at [604, 323] on button "New Contact" at bounding box center [727, 319] width 584 height 14
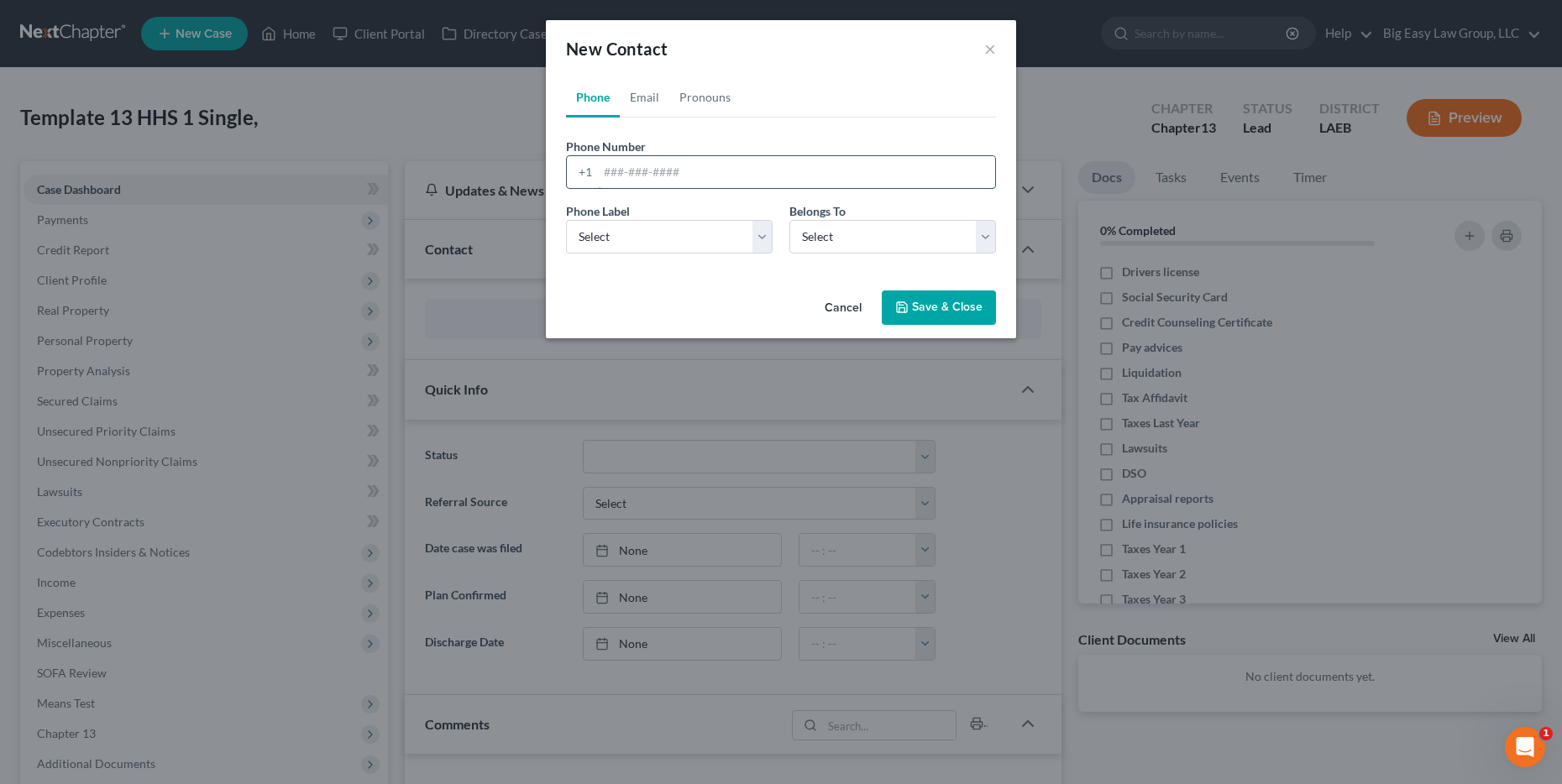
click at [651, 163] on input "tel" at bounding box center [797, 172] width 397 height 32
type input "[PHONE_NUMBER]"
click at [661, 238] on select "Select Mobile Home Work Other" at bounding box center [669, 237] width 206 height 34
select select "0"
click at [566, 220] on select "Select Mobile Home Work Other" at bounding box center [669, 237] width 206 height 34
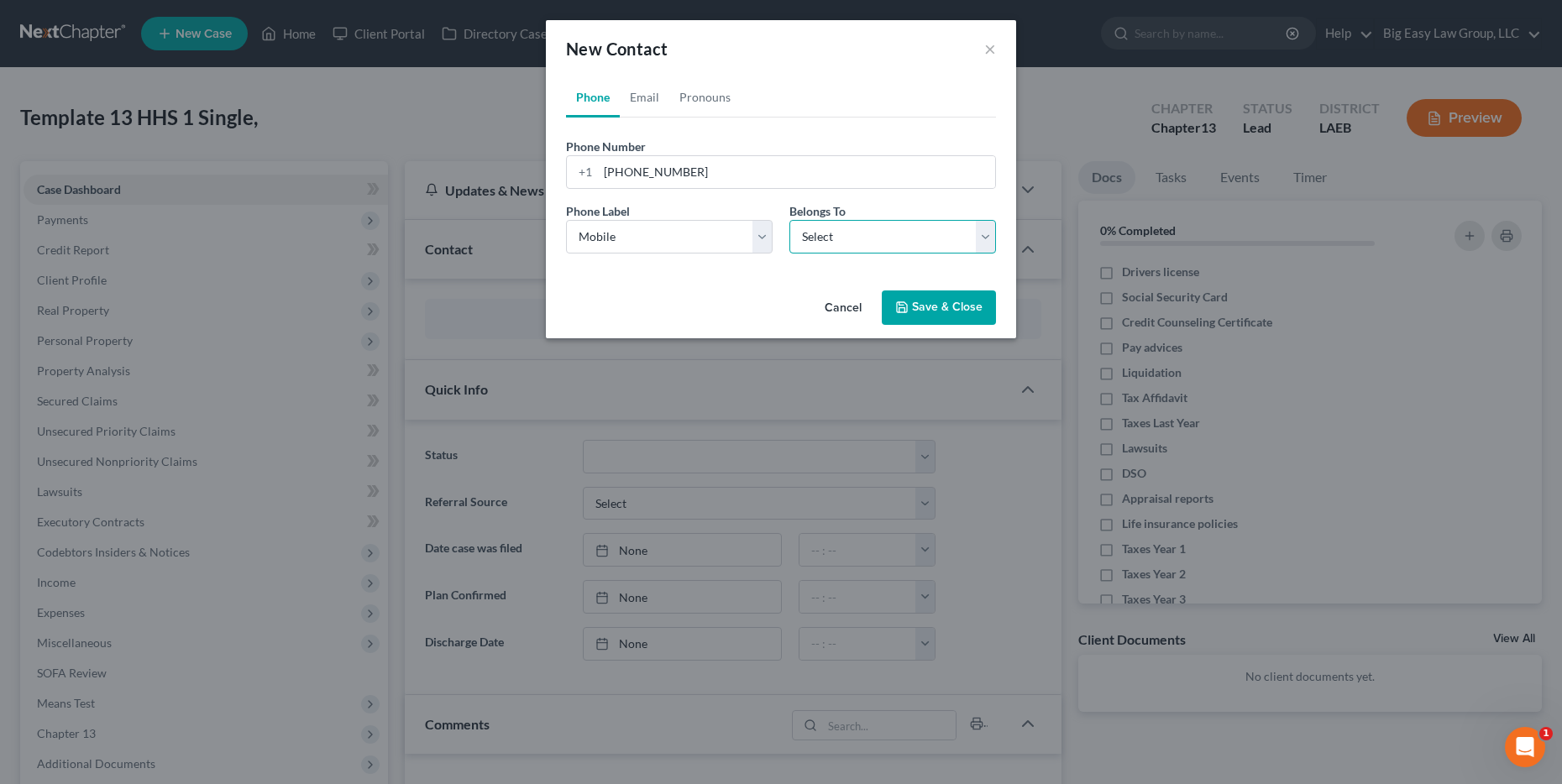
click at [944, 233] on select "Select Client Other" at bounding box center [892, 237] width 206 height 34
select select "0"
click at [790, 220] on select "Select Client Other" at bounding box center [892, 237] width 206 height 34
click at [631, 104] on link "Email" at bounding box center [644, 97] width 49 height 41
click at [670, 177] on input "email" at bounding box center [797, 172] width 397 height 32
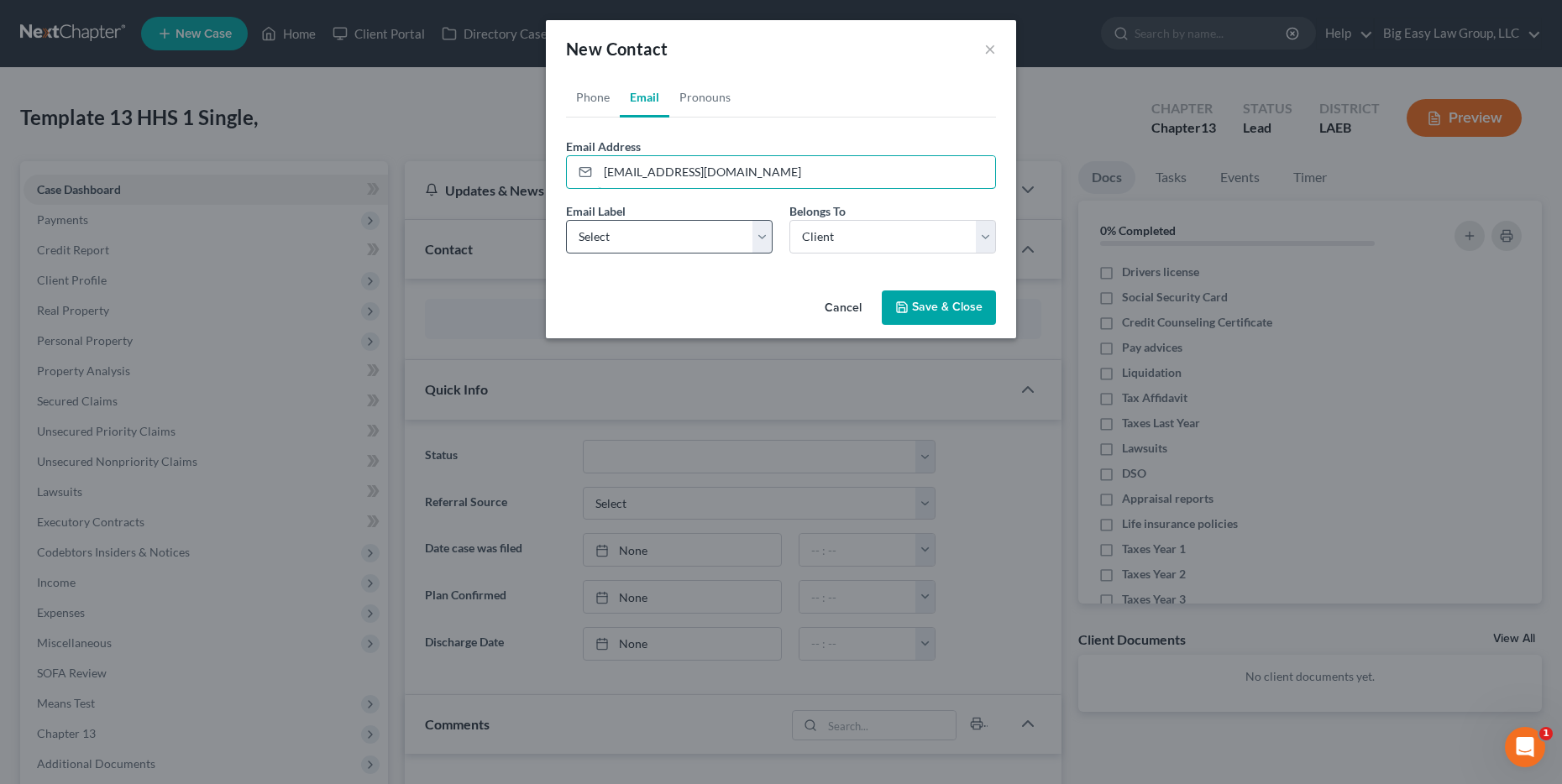
type input "[EMAIL_ADDRESS][DOMAIN_NAME]"
click at [723, 232] on select "Select Home Work Other" at bounding box center [669, 237] width 206 height 34
select select "0"
click at [566, 220] on select "Select Home Work Other" at bounding box center [669, 237] width 206 height 34
click at [970, 309] on button "Save & Close" at bounding box center [939, 307] width 114 height 35
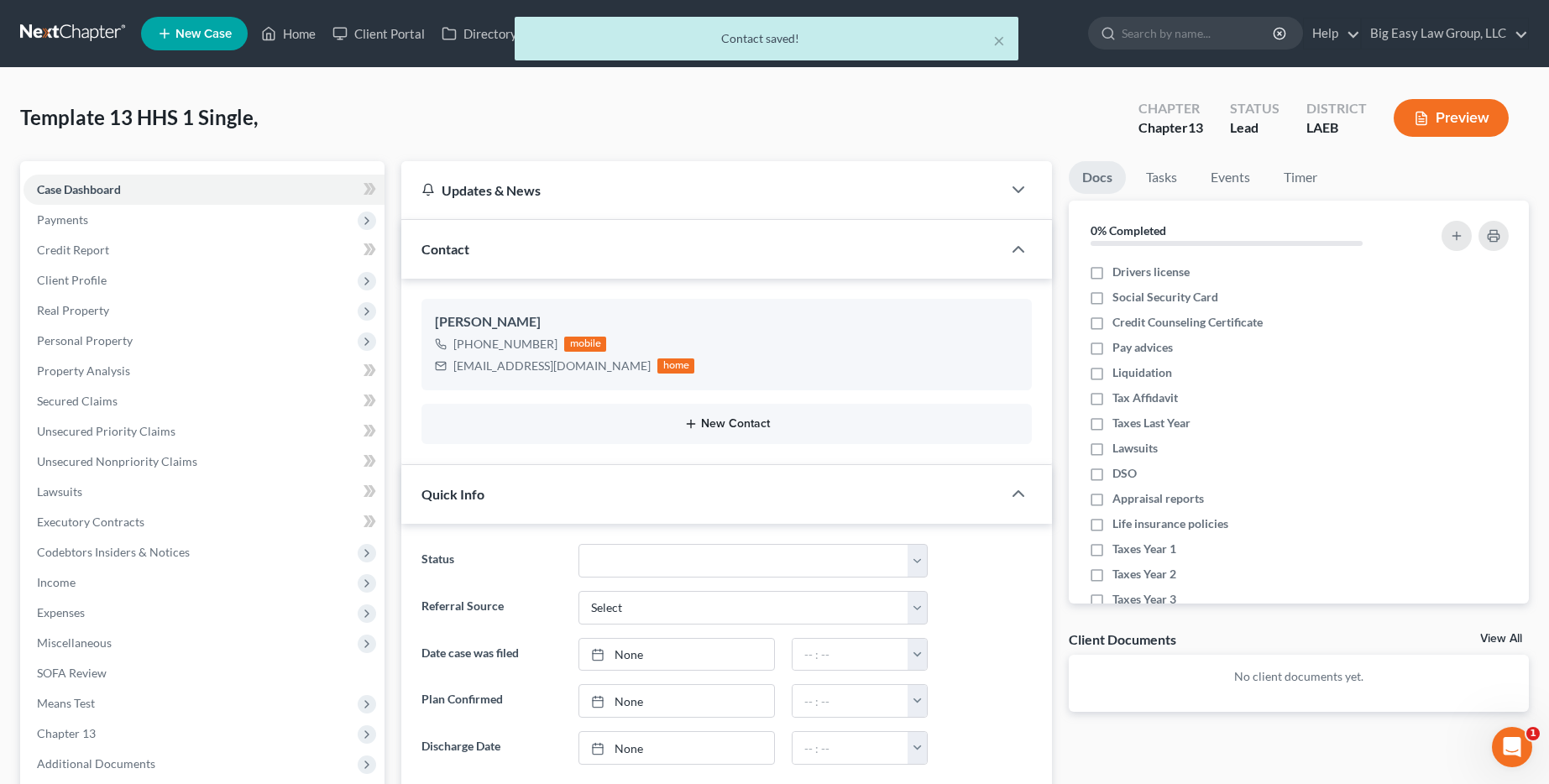
click at [641, 429] on button "New Contact" at bounding box center [727, 424] width 584 height 14
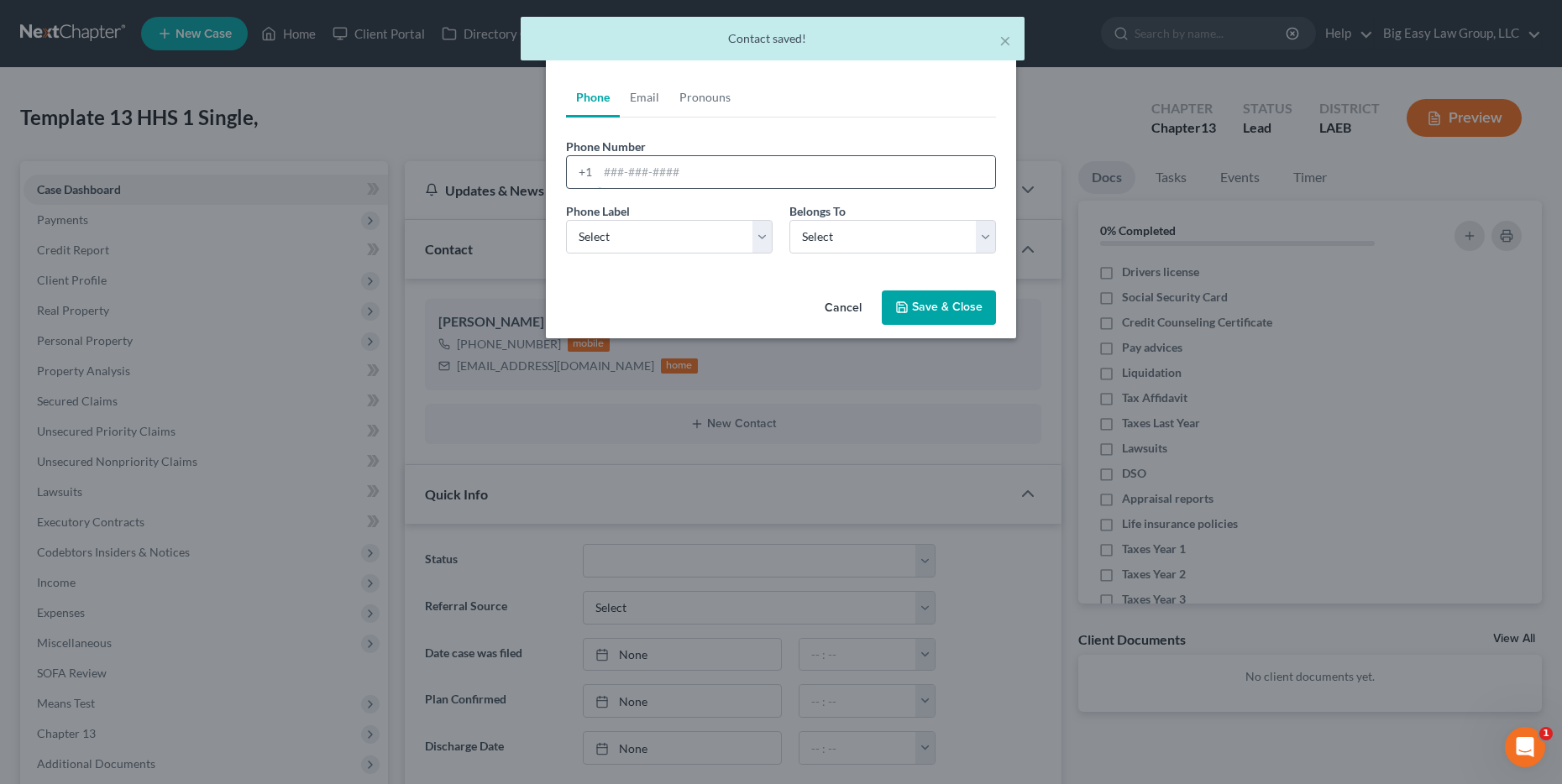
click at [717, 175] on input "tel" at bounding box center [797, 172] width 397 height 32
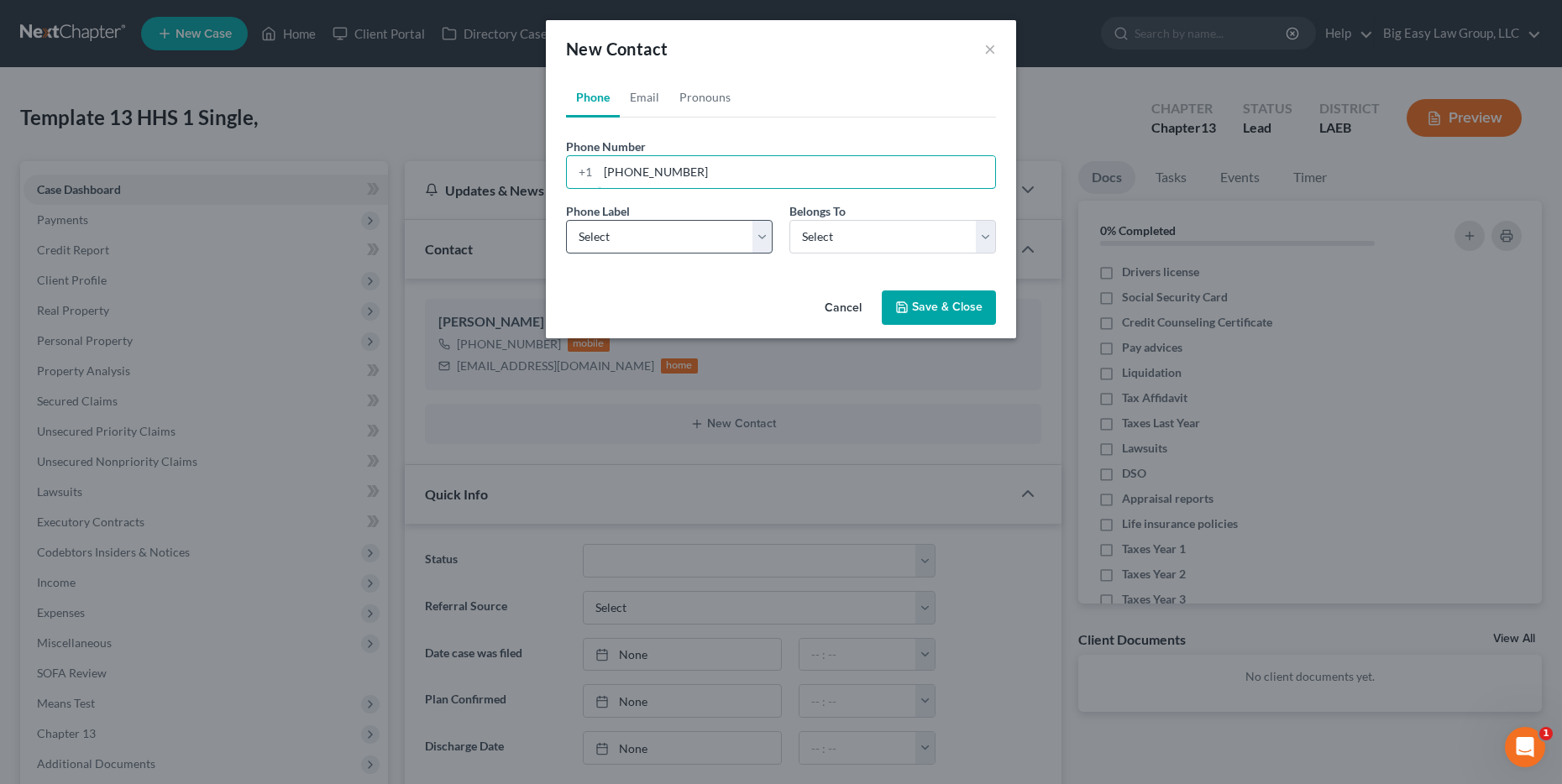
type input "[PHONE_NUMBER]"
click at [684, 239] on select "Select Mobile Home Work Other" at bounding box center [669, 237] width 206 height 34
select select "2"
click at [566, 220] on select "Select Mobile Home Work Other" at bounding box center [669, 237] width 206 height 34
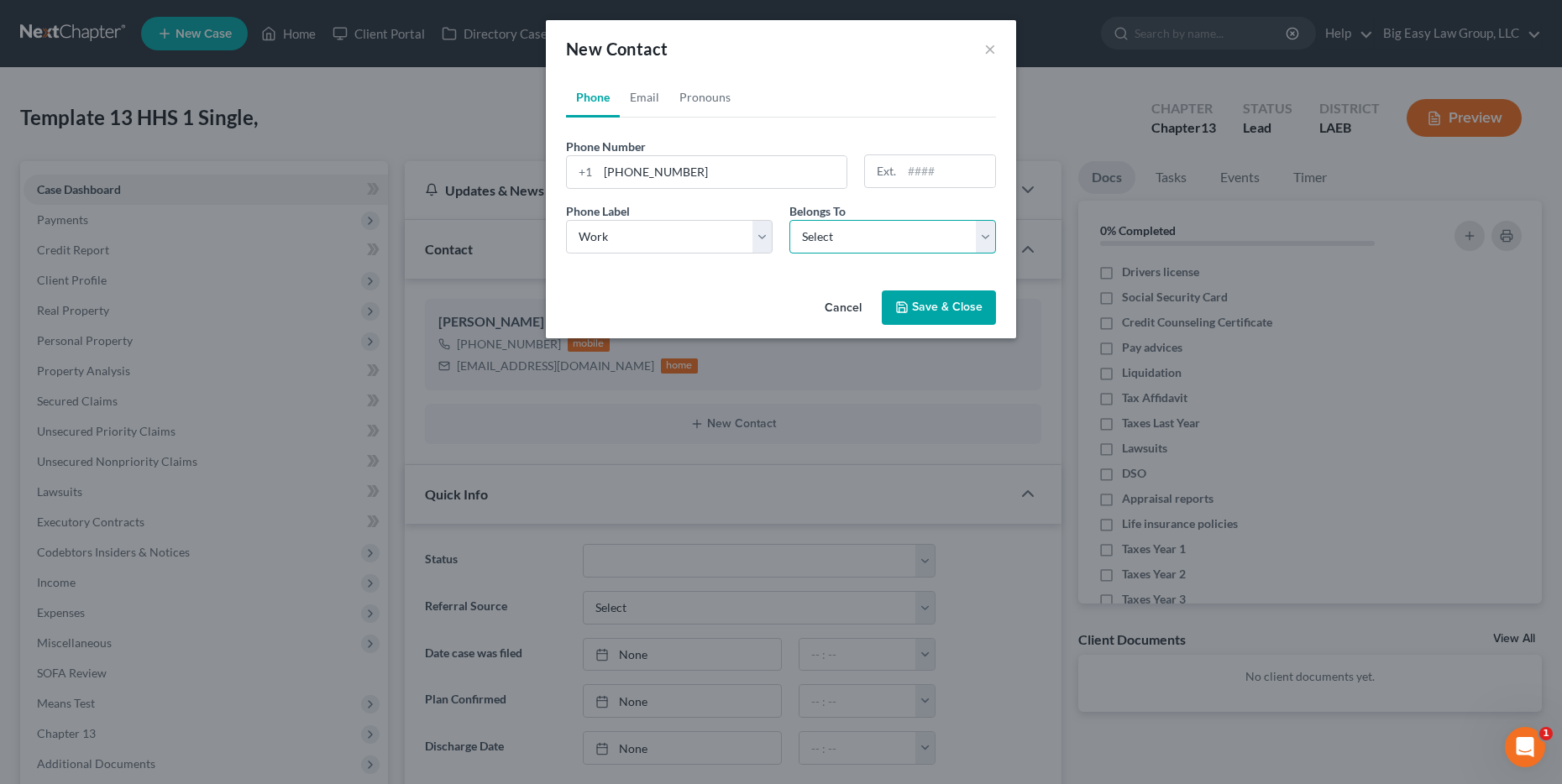
click at [981, 231] on select "Select Client Other" at bounding box center [892, 237] width 206 height 34
select select "0"
click at [790, 220] on select "Select Client Other" at bounding box center [892, 237] width 206 height 34
drag, startPoint x: 981, startPoint y: 231, endPoint x: 977, endPoint y: 308, distance: 77.1
click at [977, 308] on button "Save & Close" at bounding box center [939, 307] width 114 height 35
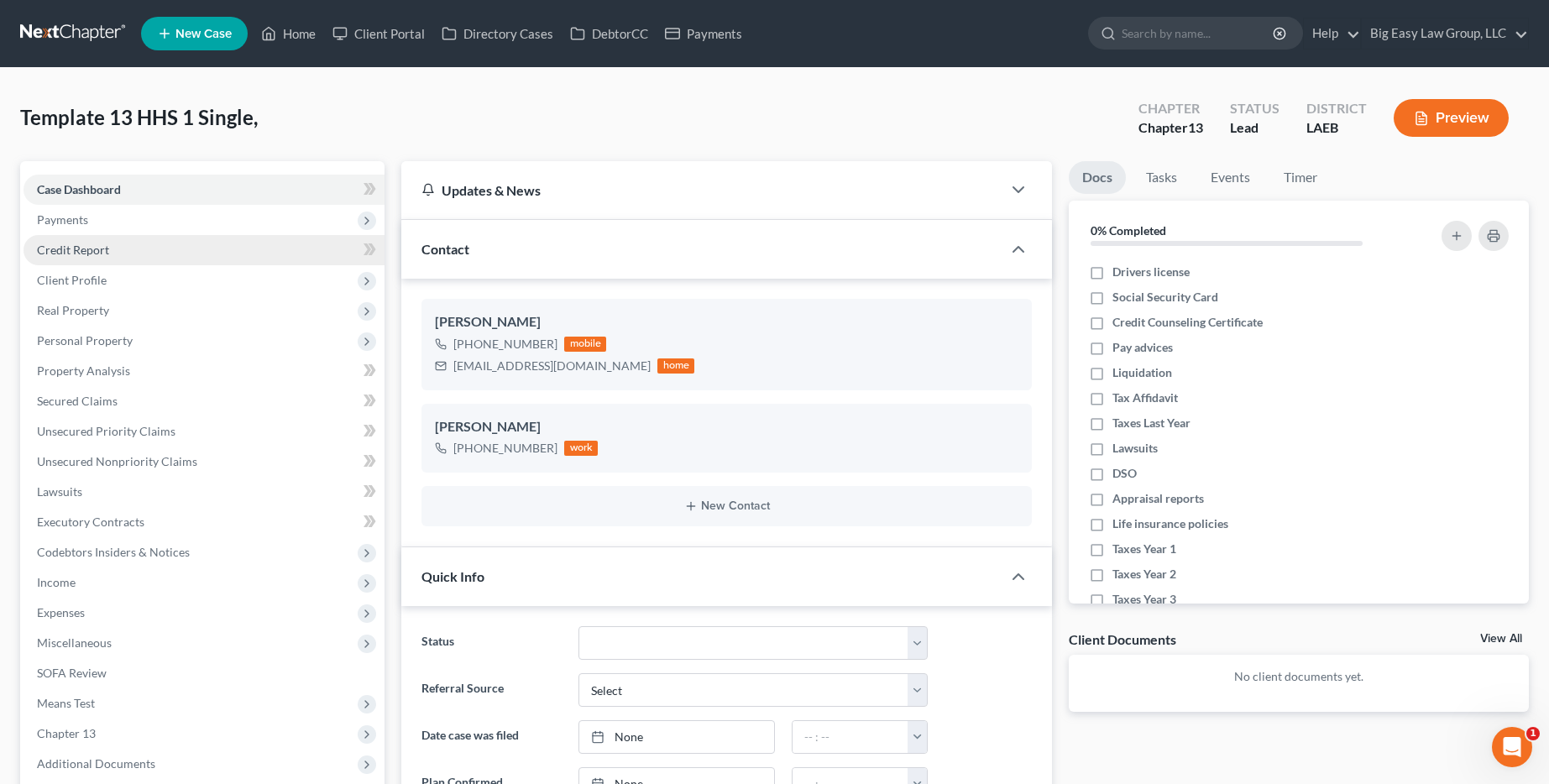
click at [148, 242] on link "Credit Report" at bounding box center [204, 250] width 361 height 30
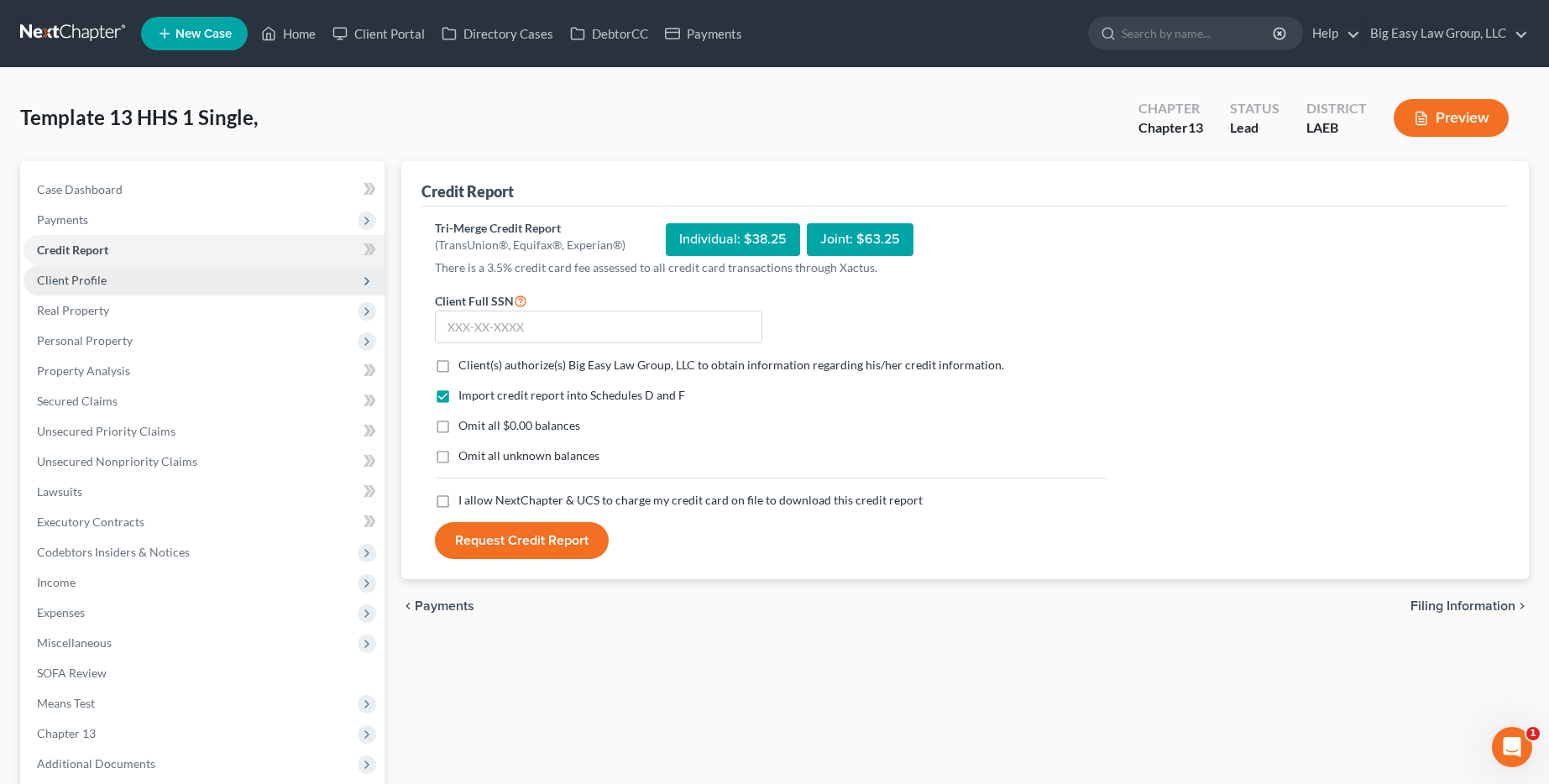
click at [148, 267] on span "Client Profile" at bounding box center [204, 280] width 361 height 30
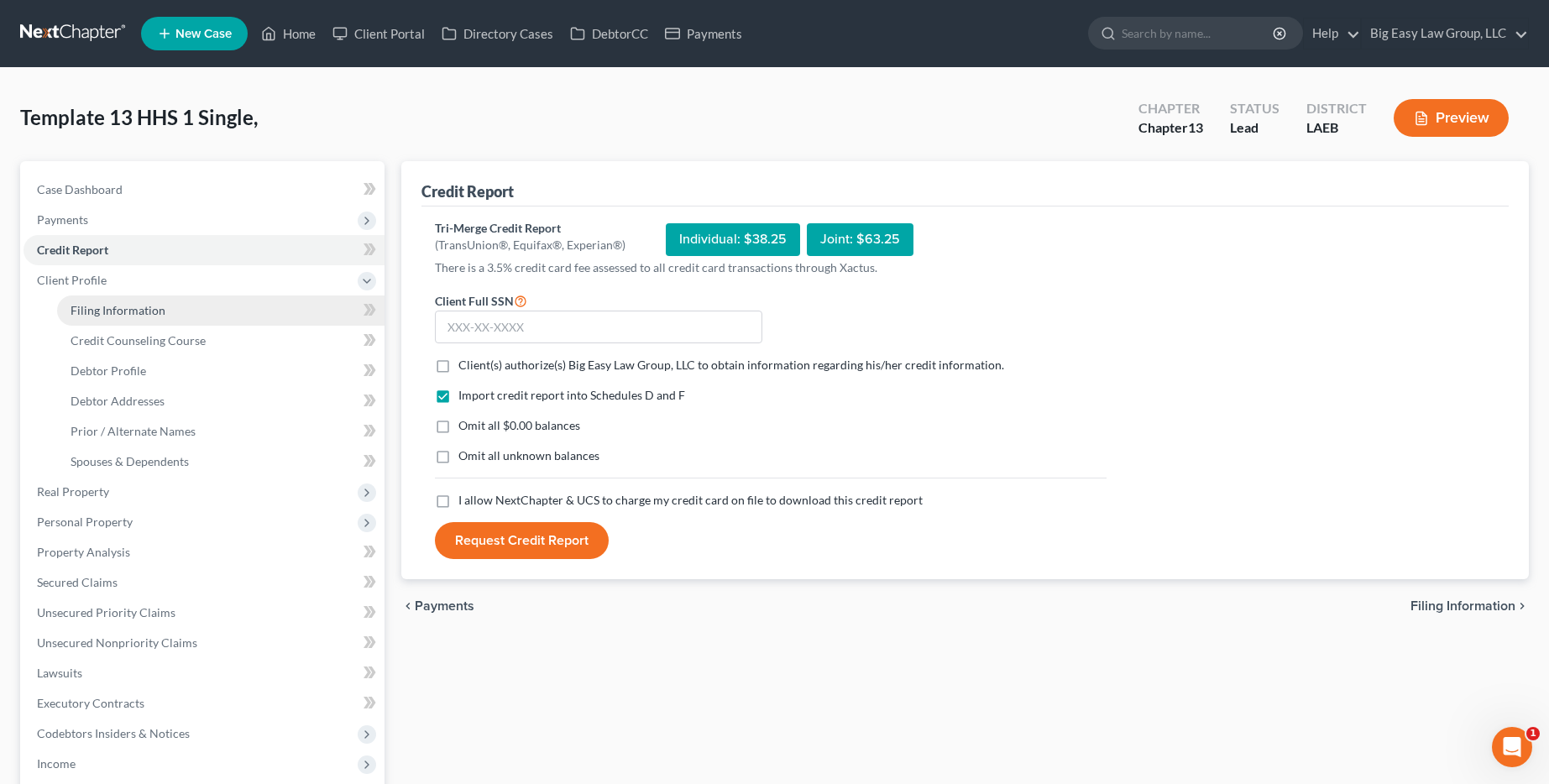
click at [136, 319] on link "Filing Information" at bounding box center [220, 310] width 327 height 30
select select "1"
select select "0"
select select "3"
select select "34"
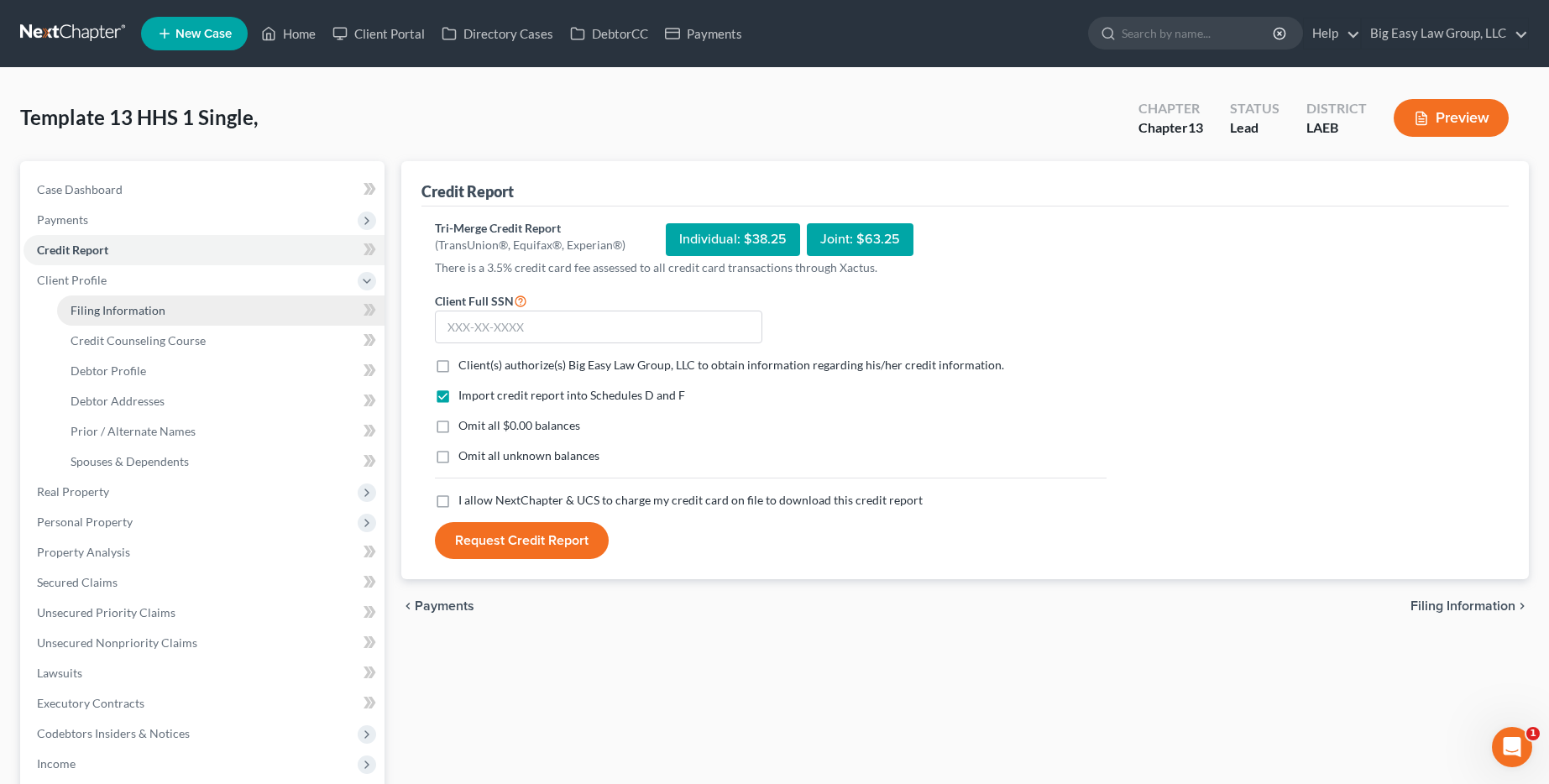
select select "0"
select select "19"
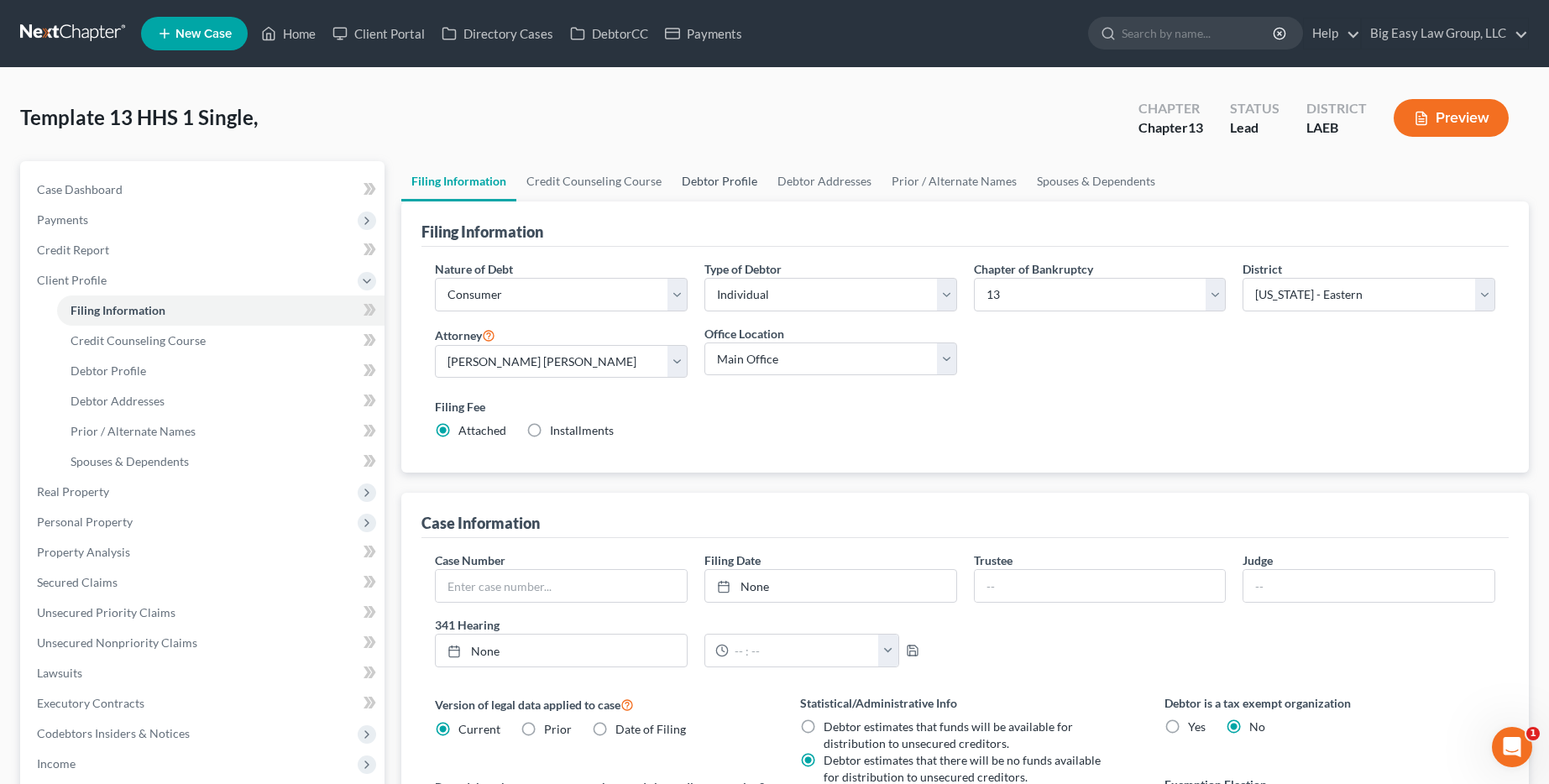
click at [699, 187] on link "Debtor Profile" at bounding box center [719, 181] width 96 height 41
select select "0"
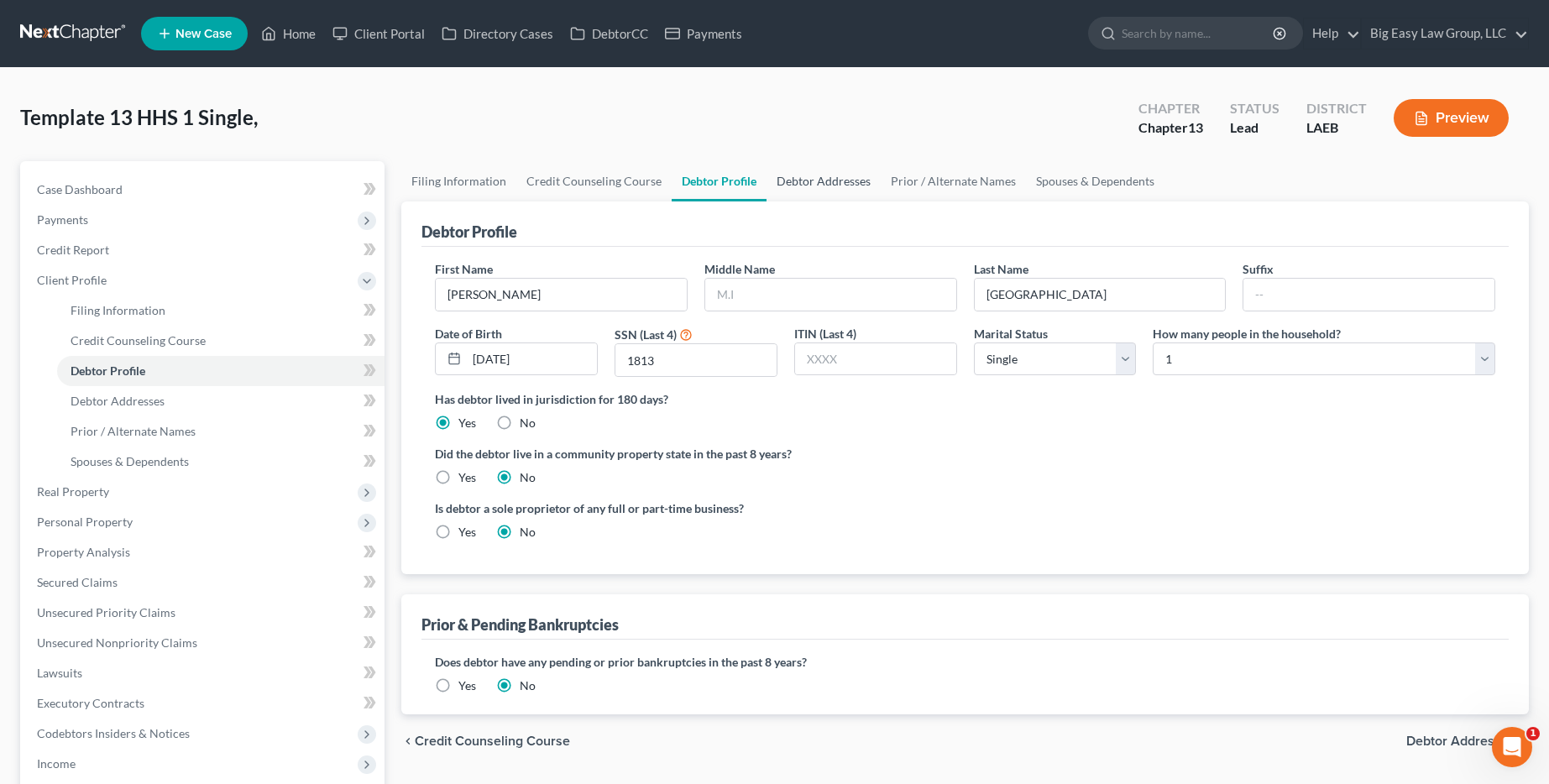
click at [825, 193] on link "Debtor Addresses" at bounding box center [824, 181] width 114 height 41
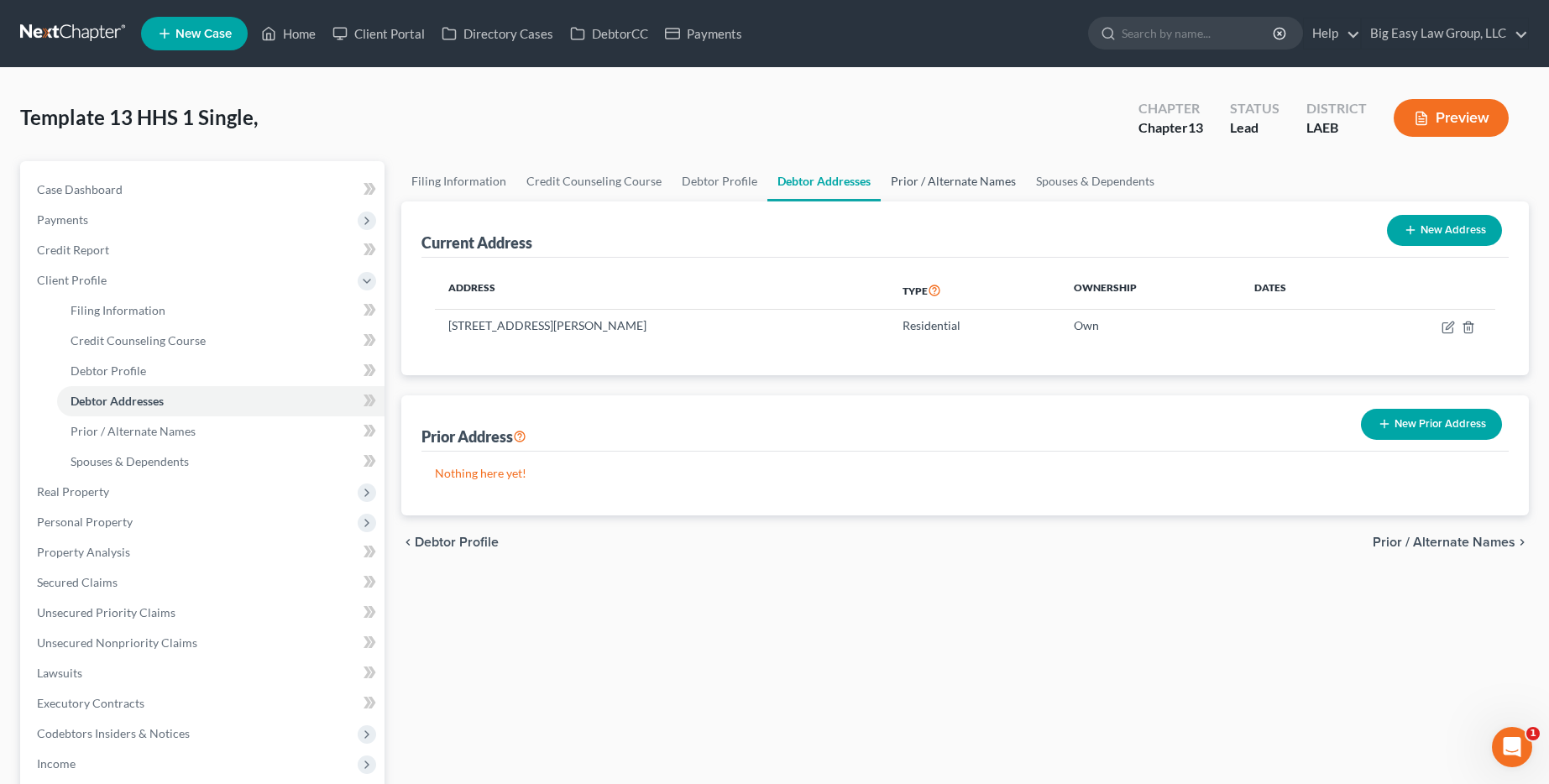
click at [966, 186] on link "Prior / Alternate Names" at bounding box center [953, 181] width 145 height 41
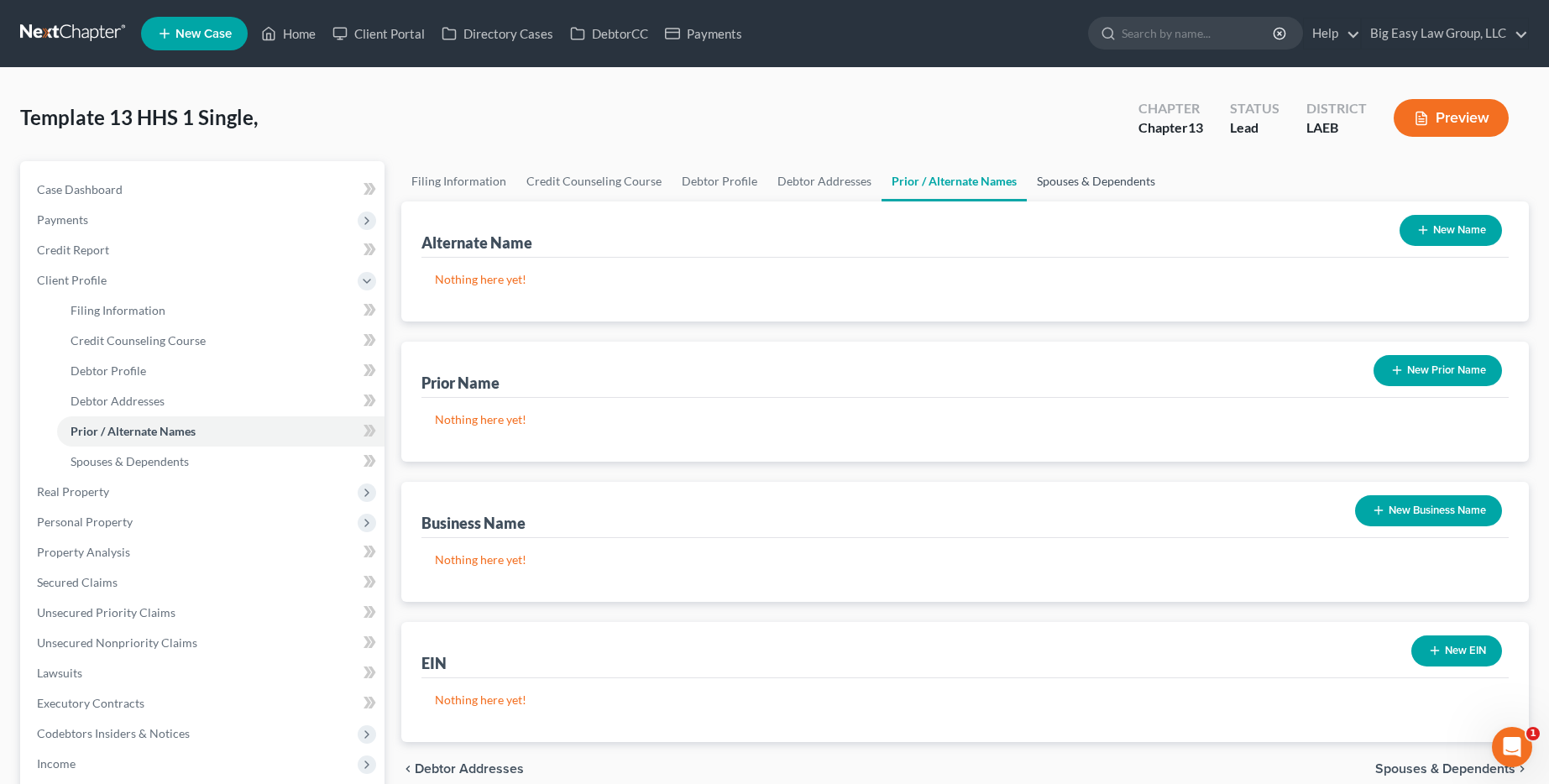
click at [1092, 182] on link "Spouses & Dependents" at bounding box center [1096, 181] width 138 height 41
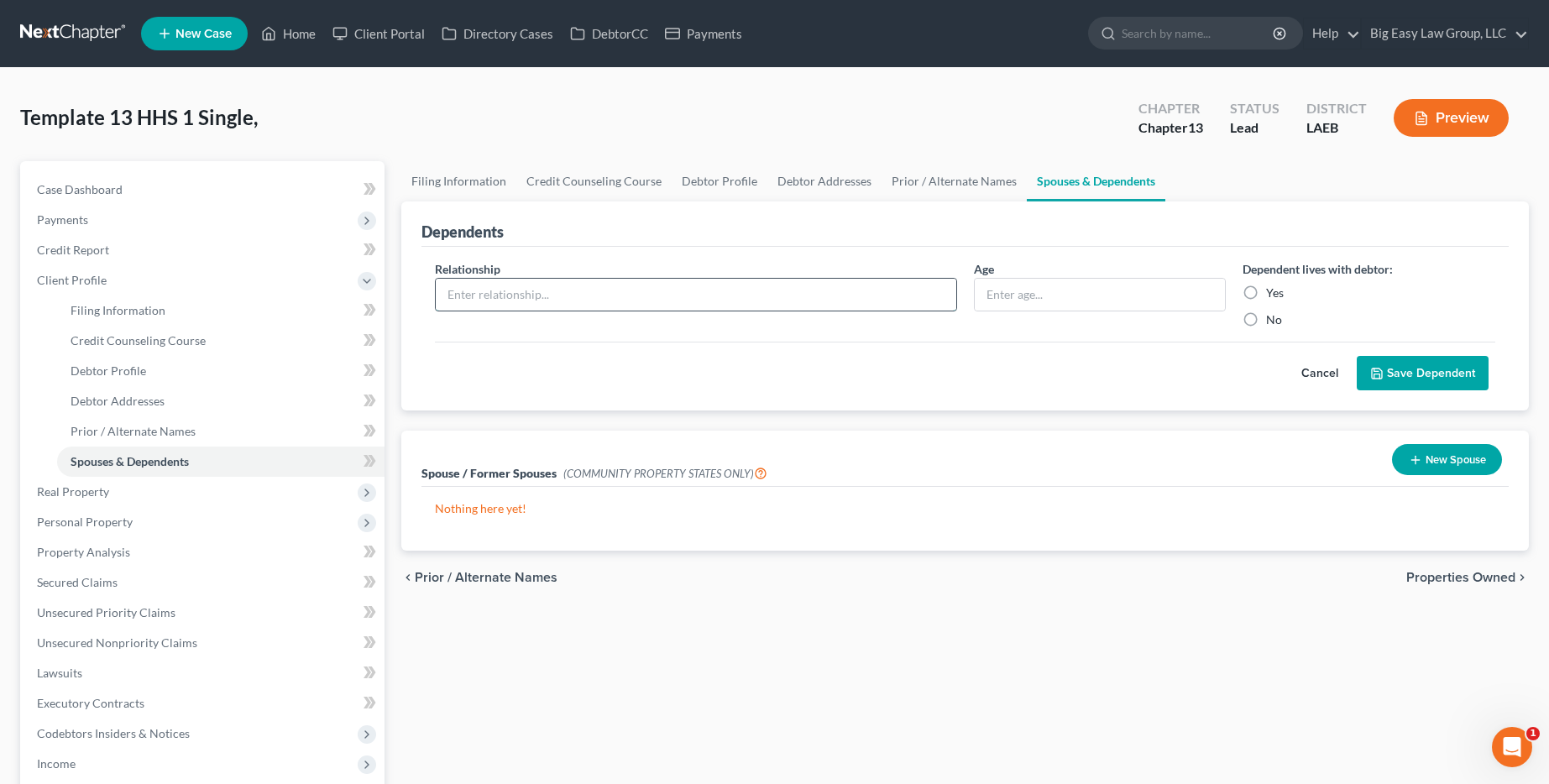
click at [528, 297] on input "text" at bounding box center [696, 294] width 520 height 32
type input "Son"
click at [1055, 305] on input "text" at bounding box center [1100, 294] width 251 height 32
type input "22"
click at [1266, 298] on label "Yes" at bounding box center [1274, 293] width 17 height 16
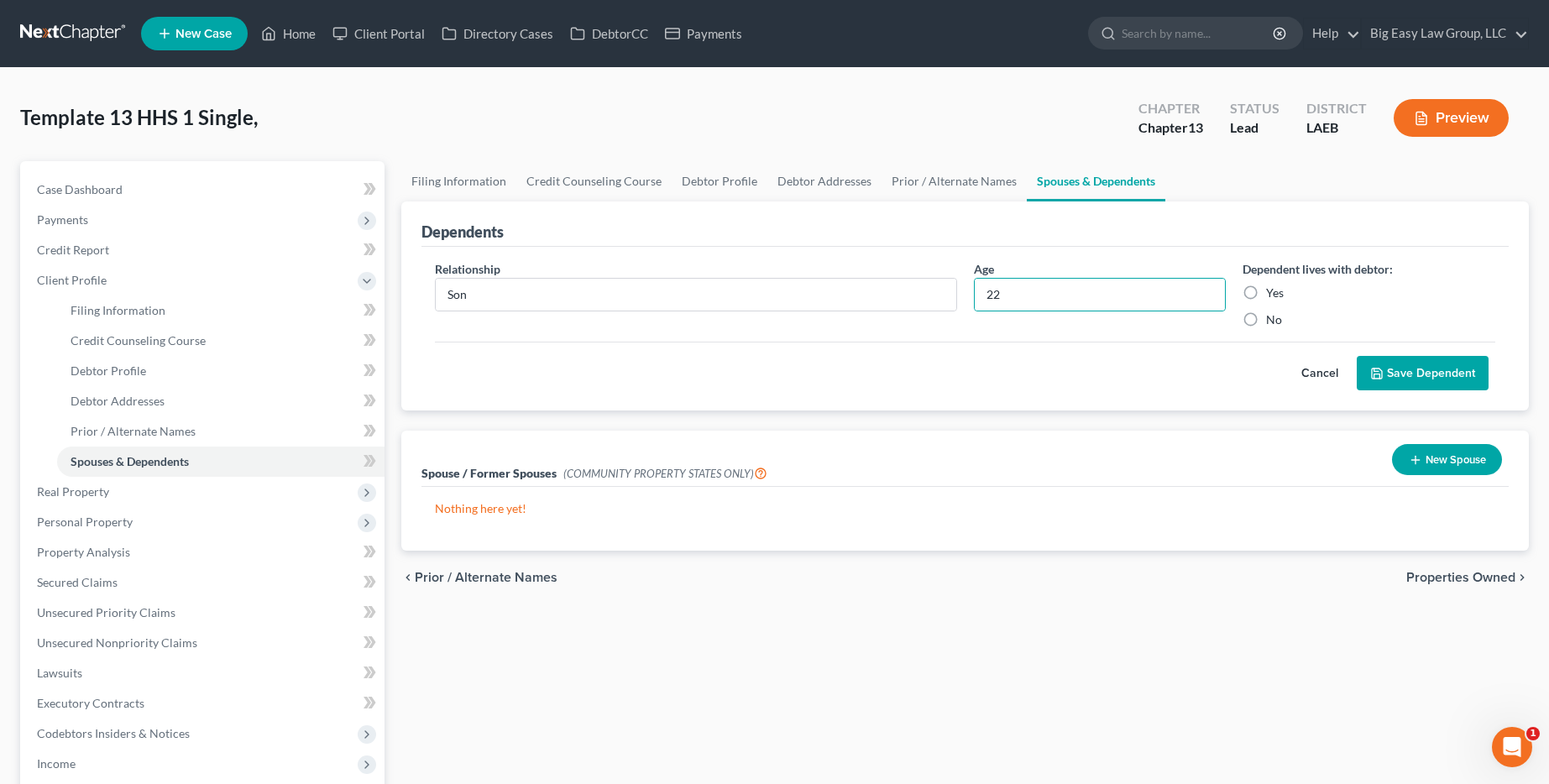
click at [1273, 295] on input "Yes" at bounding box center [1278, 290] width 11 height 11
radio input "true"
click at [1453, 372] on button "Save Dependent" at bounding box center [1422, 373] width 132 height 35
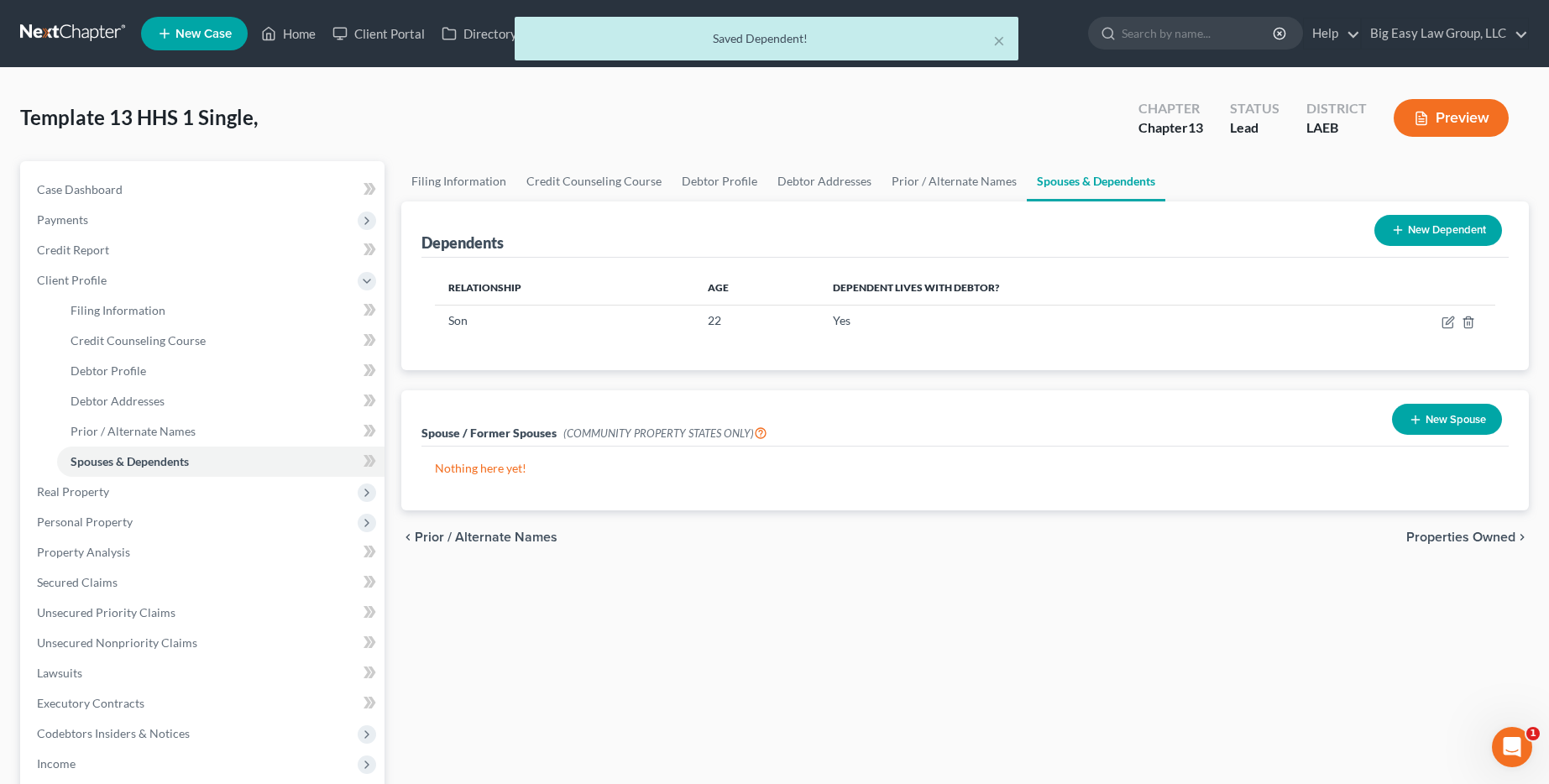
click at [1396, 237] on button "New Dependent" at bounding box center [1438, 231] width 128 height 31
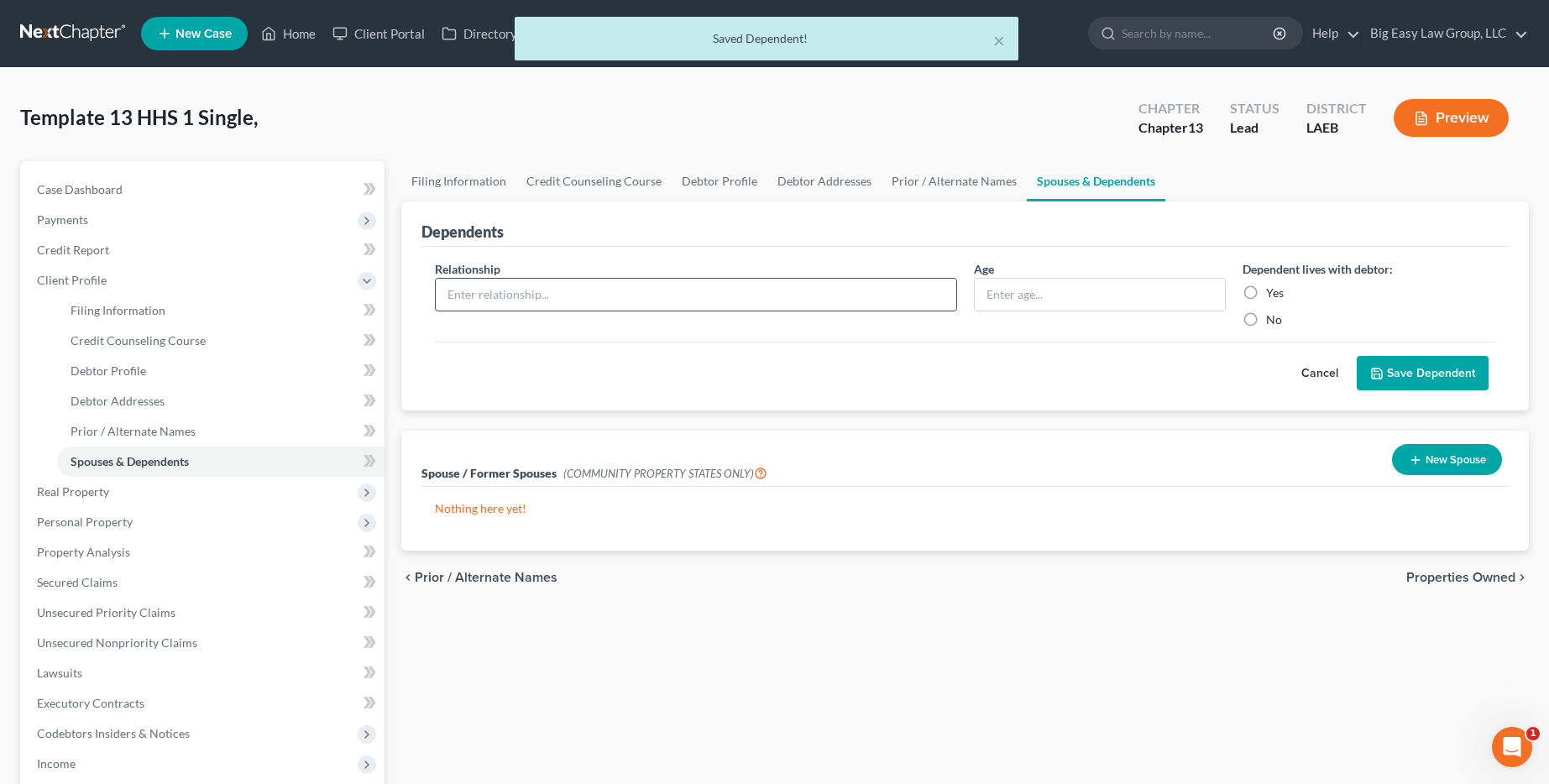
click at [526, 289] on input "text" at bounding box center [696, 294] width 520 height 32
type input "d"
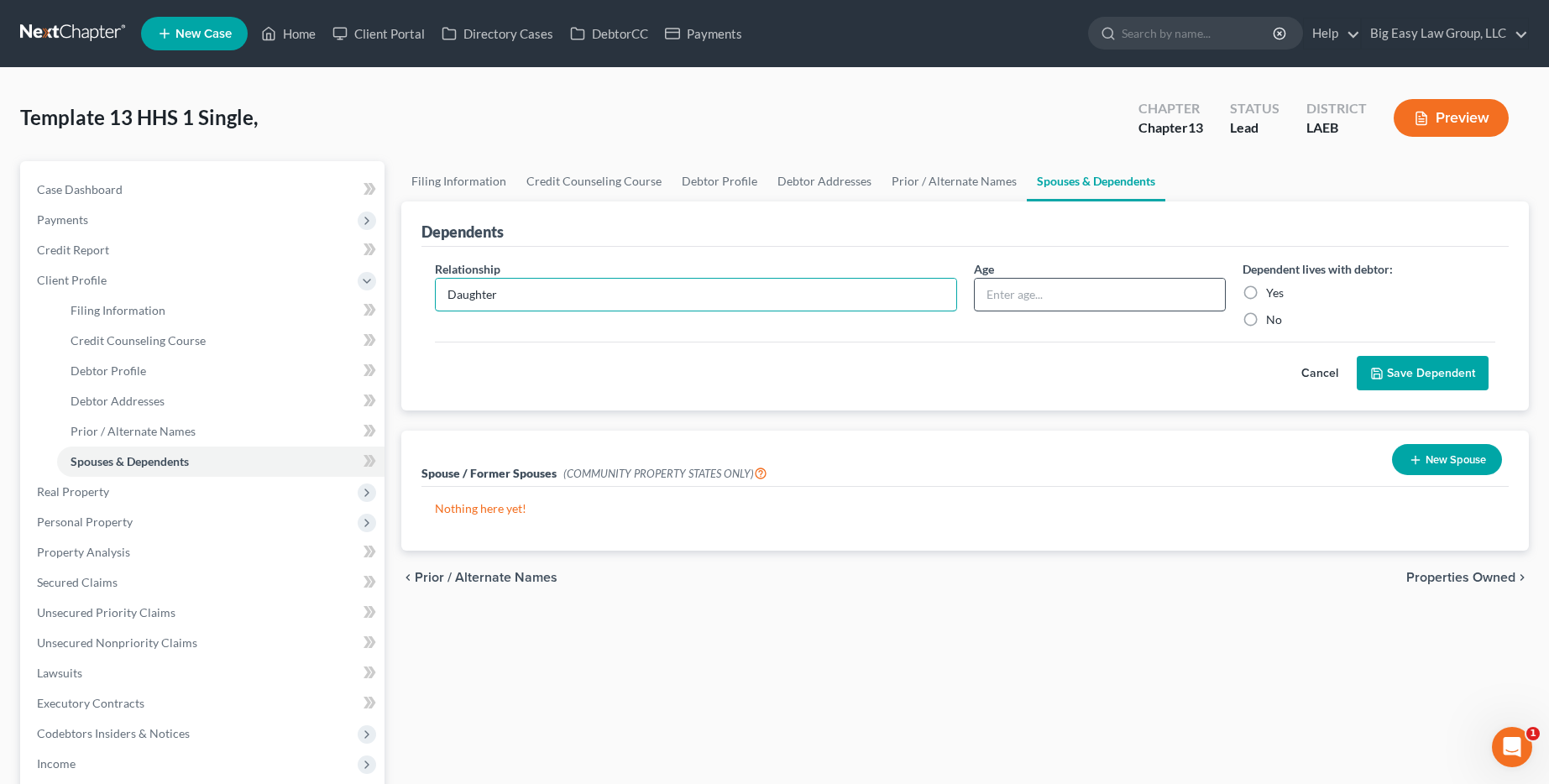
type input "Daughter"
click at [1127, 304] on input "text" at bounding box center [1100, 294] width 251 height 32
type input "14"
click at [1261, 284] on div "Dependent lives with debtor: Yes No" at bounding box center [1369, 294] width 269 height 68
drag, startPoint x: 1264, startPoint y: 285, endPoint x: 1274, endPoint y: 289, distance: 10.8
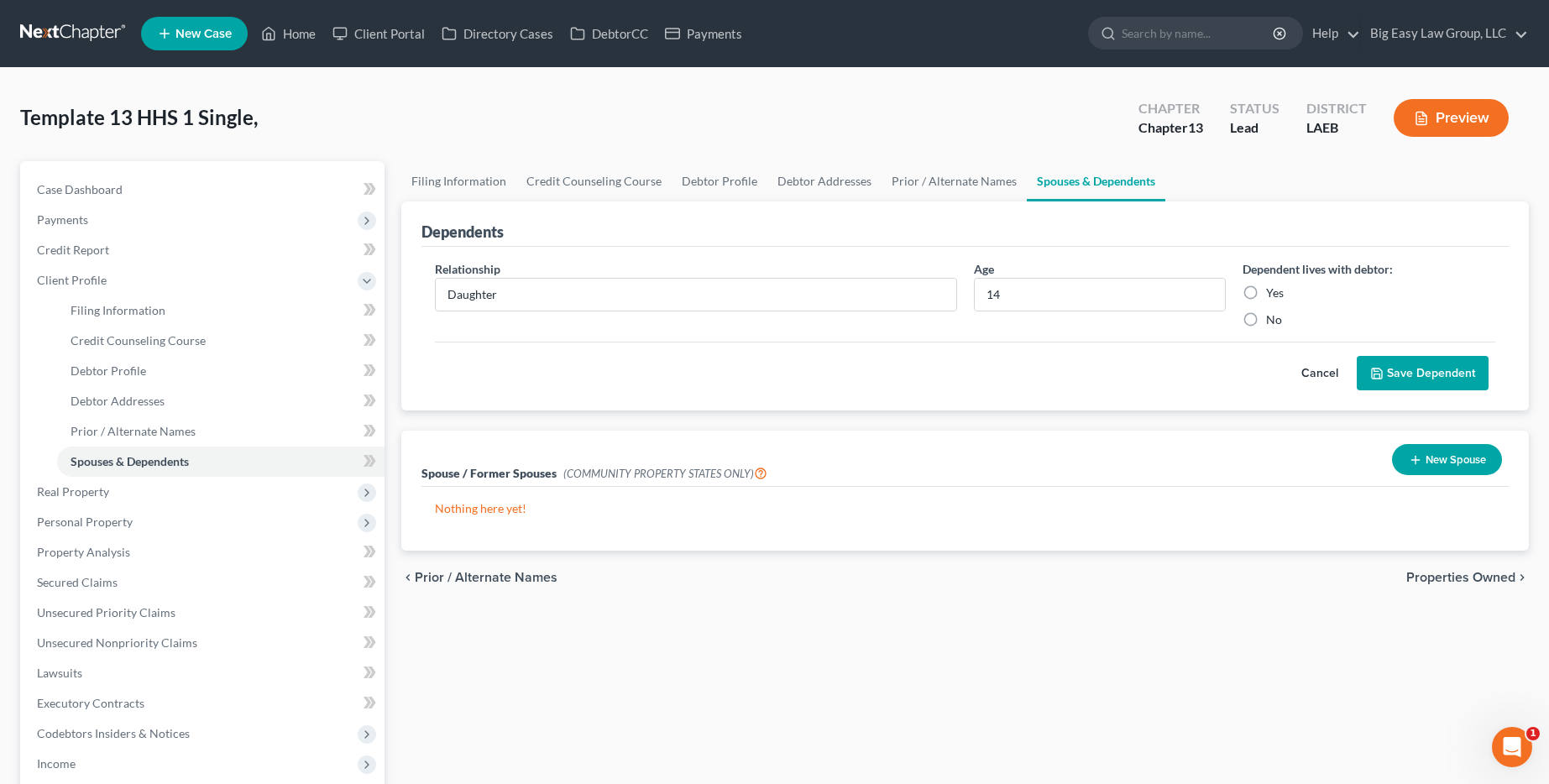
click at [1263, 287] on div "Yes" at bounding box center [1369, 293] width 253 height 16
click at [1276, 293] on label "Yes" at bounding box center [1274, 293] width 17 height 16
click at [1276, 293] on input "Yes" at bounding box center [1278, 290] width 11 height 11
radio input "true"
click at [1413, 375] on button "Save Dependent" at bounding box center [1422, 373] width 132 height 35
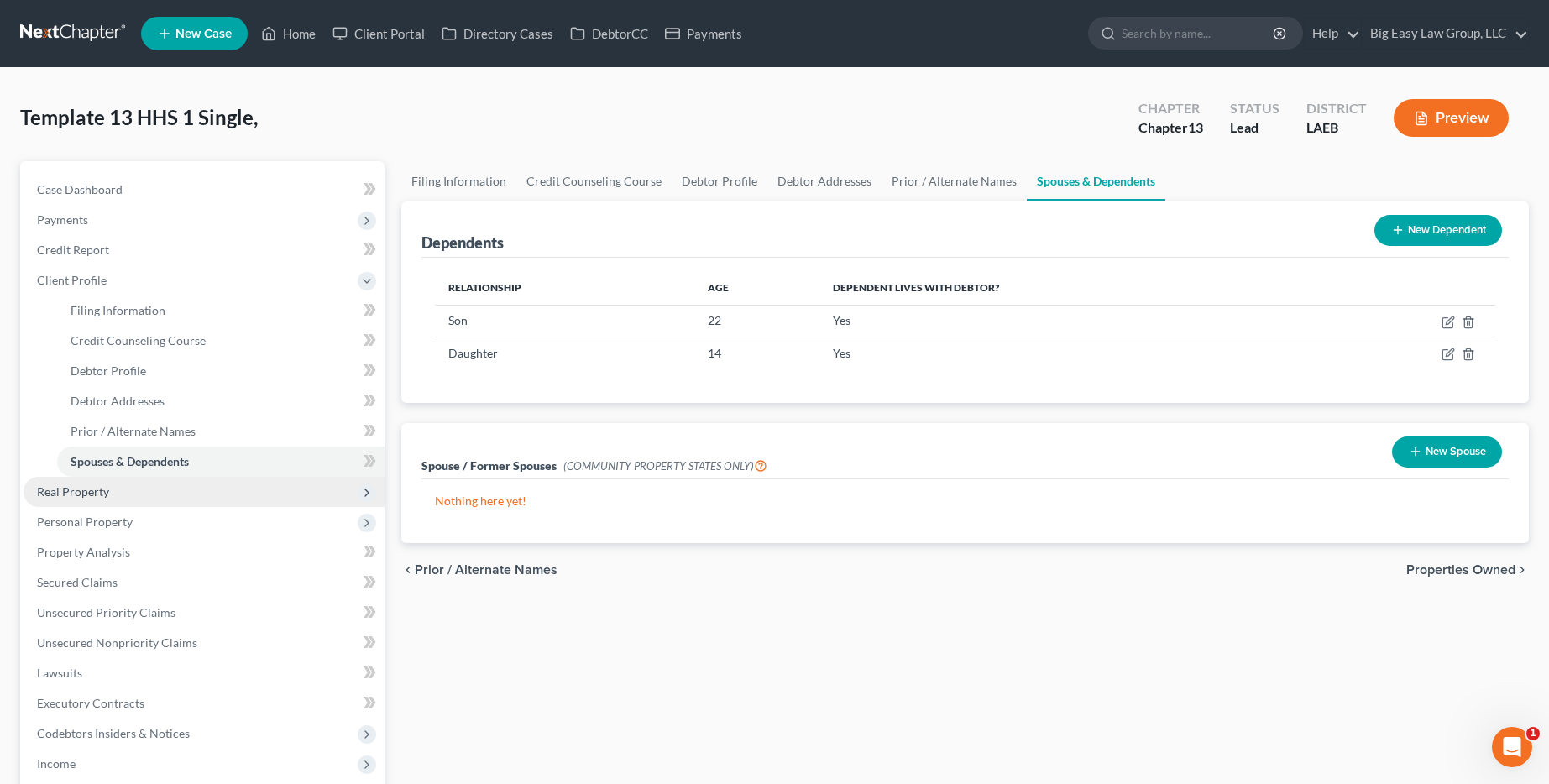
click at [149, 502] on span "Real Property" at bounding box center [204, 491] width 361 height 30
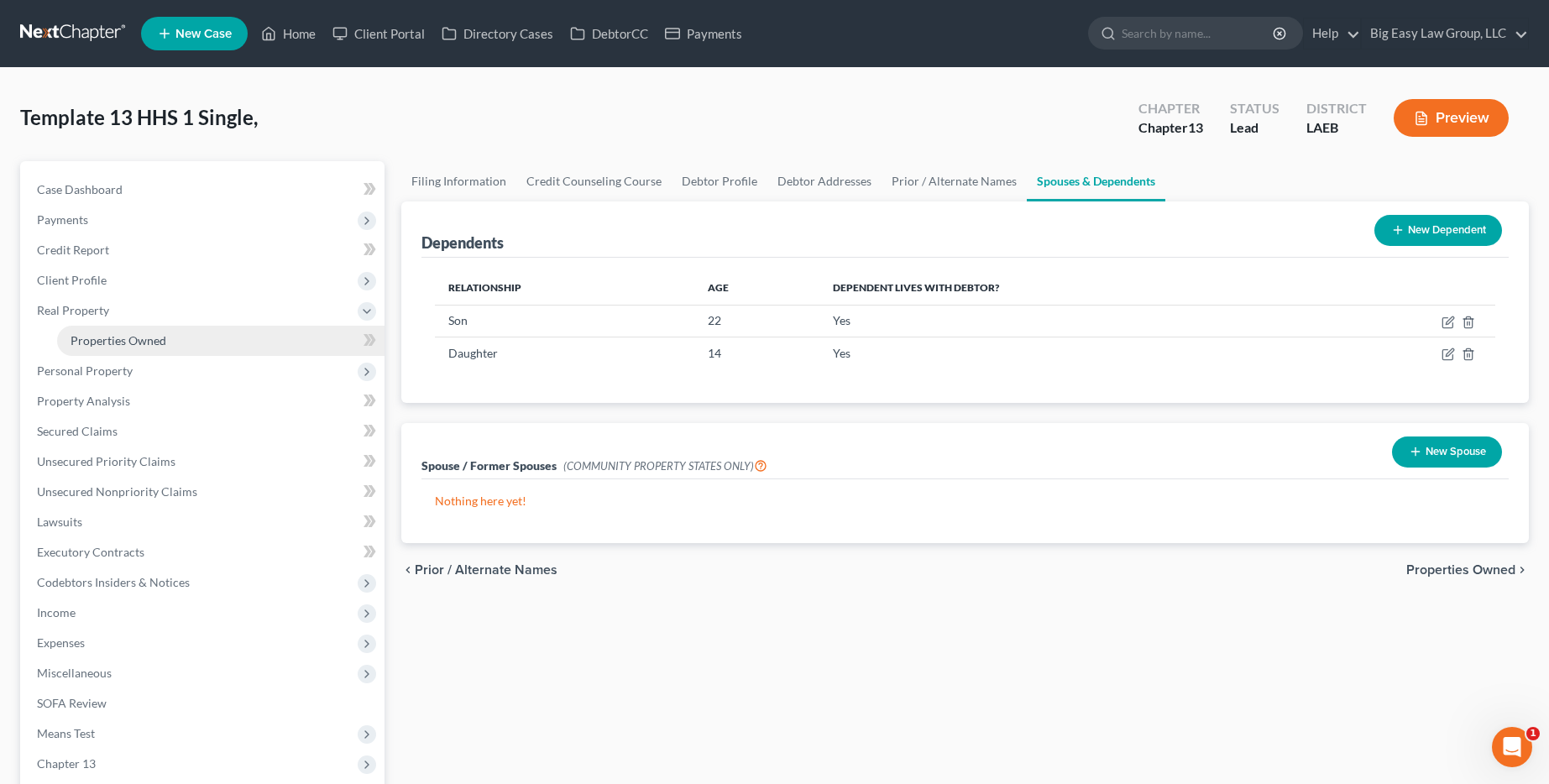
click at [150, 334] on span "Properties Owned" at bounding box center [118, 340] width 96 height 15
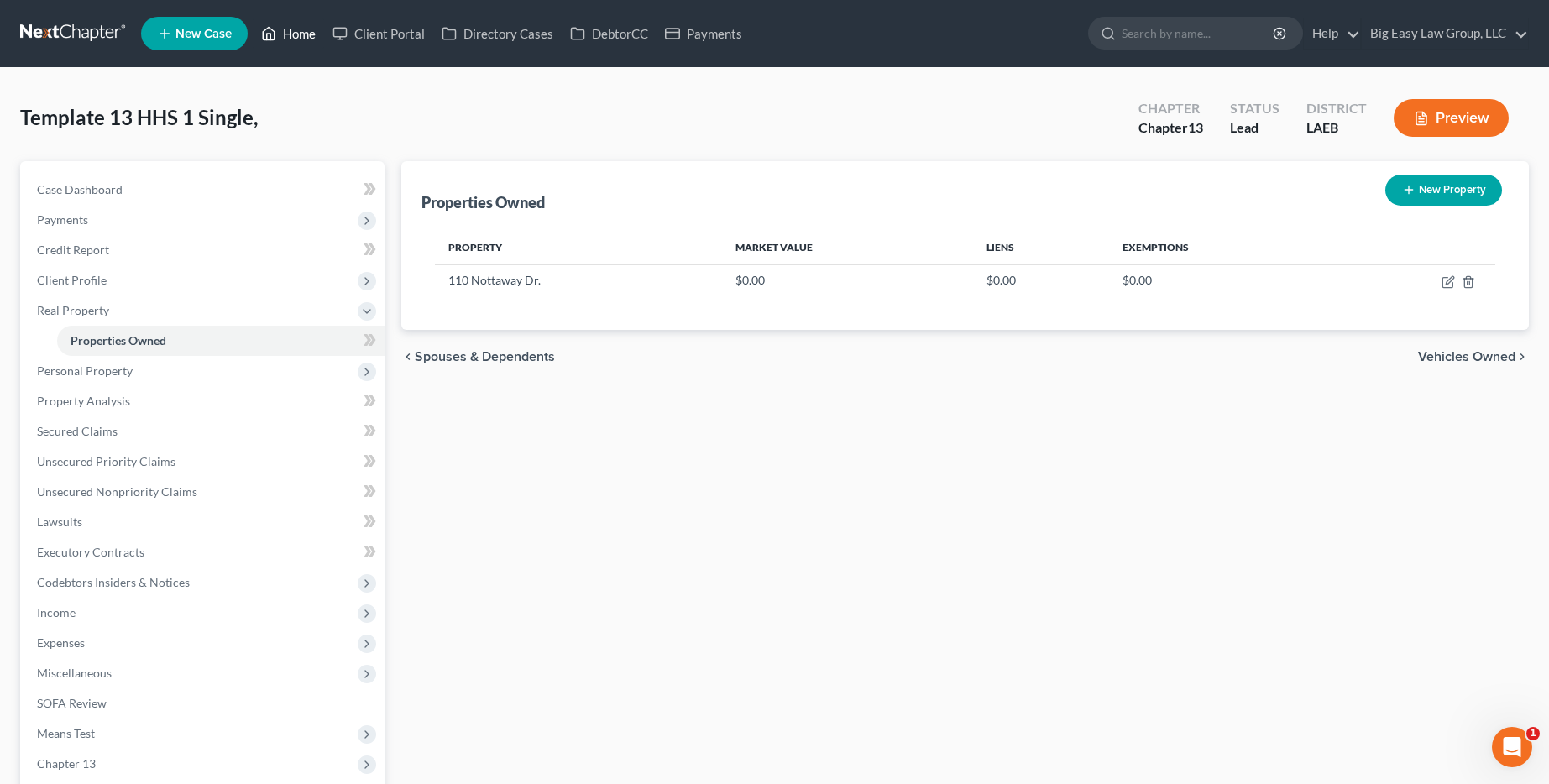
click at [295, 34] on link "Home" at bounding box center [288, 33] width 72 height 30
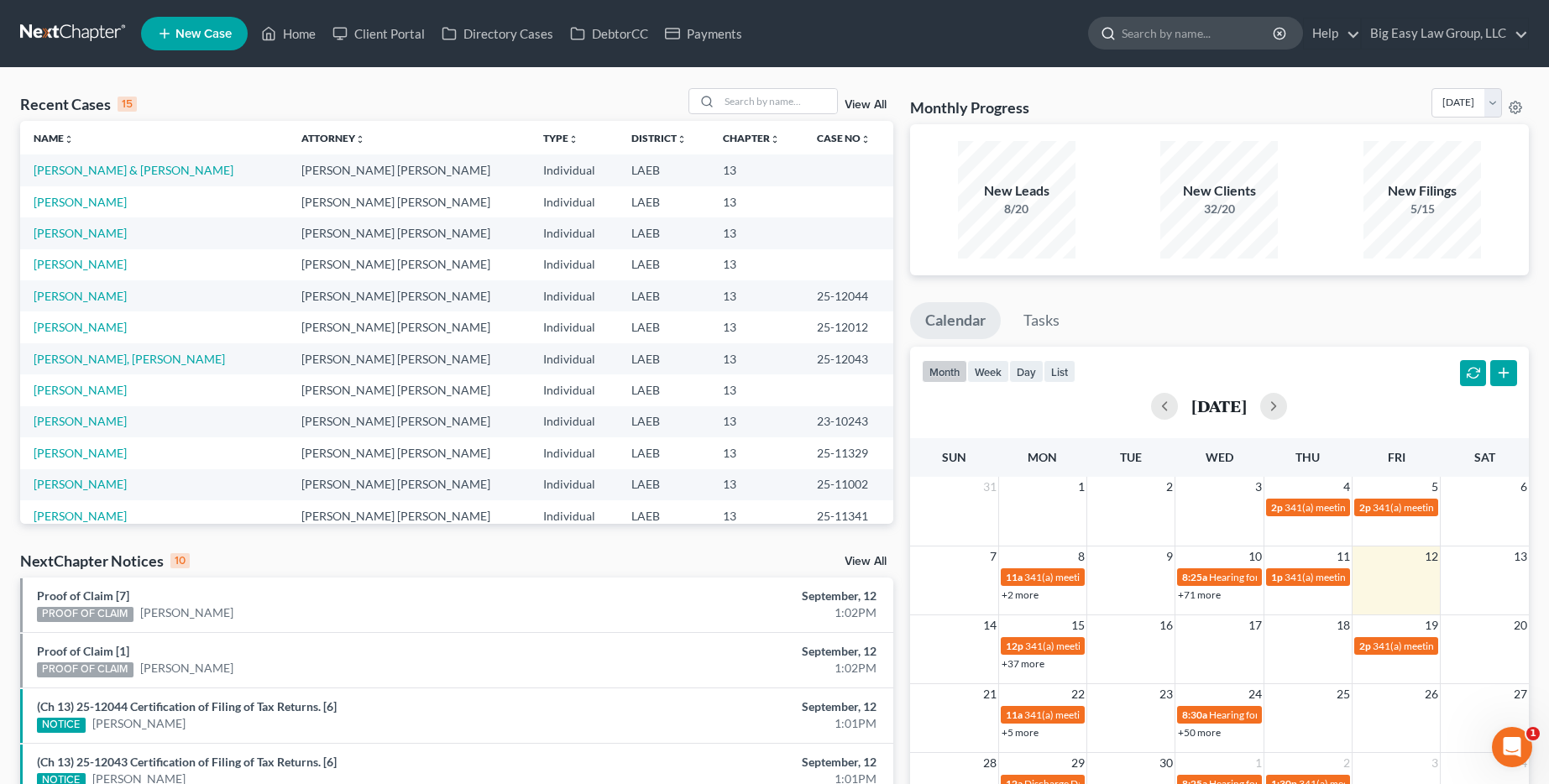
click at [1215, 46] on input "search" at bounding box center [1198, 33] width 154 height 31
type input "[PERSON_NAME]"
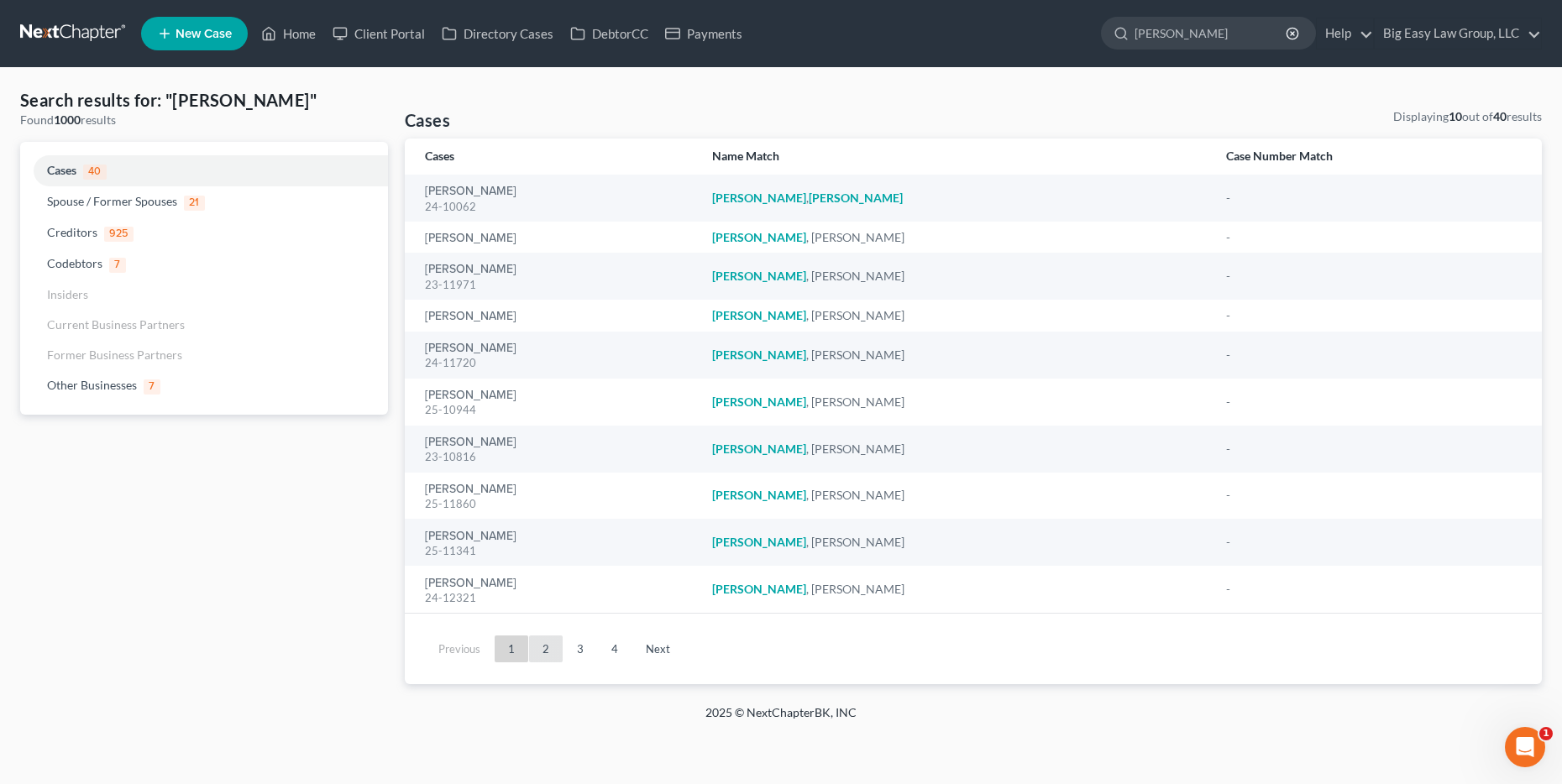
click at [543, 635] on ul "Previous 1 2 3 4 Next" at bounding box center [973, 648] width 1110 height 44
click at [545, 643] on link "2" at bounding box center [546, 648] width 34 height 27
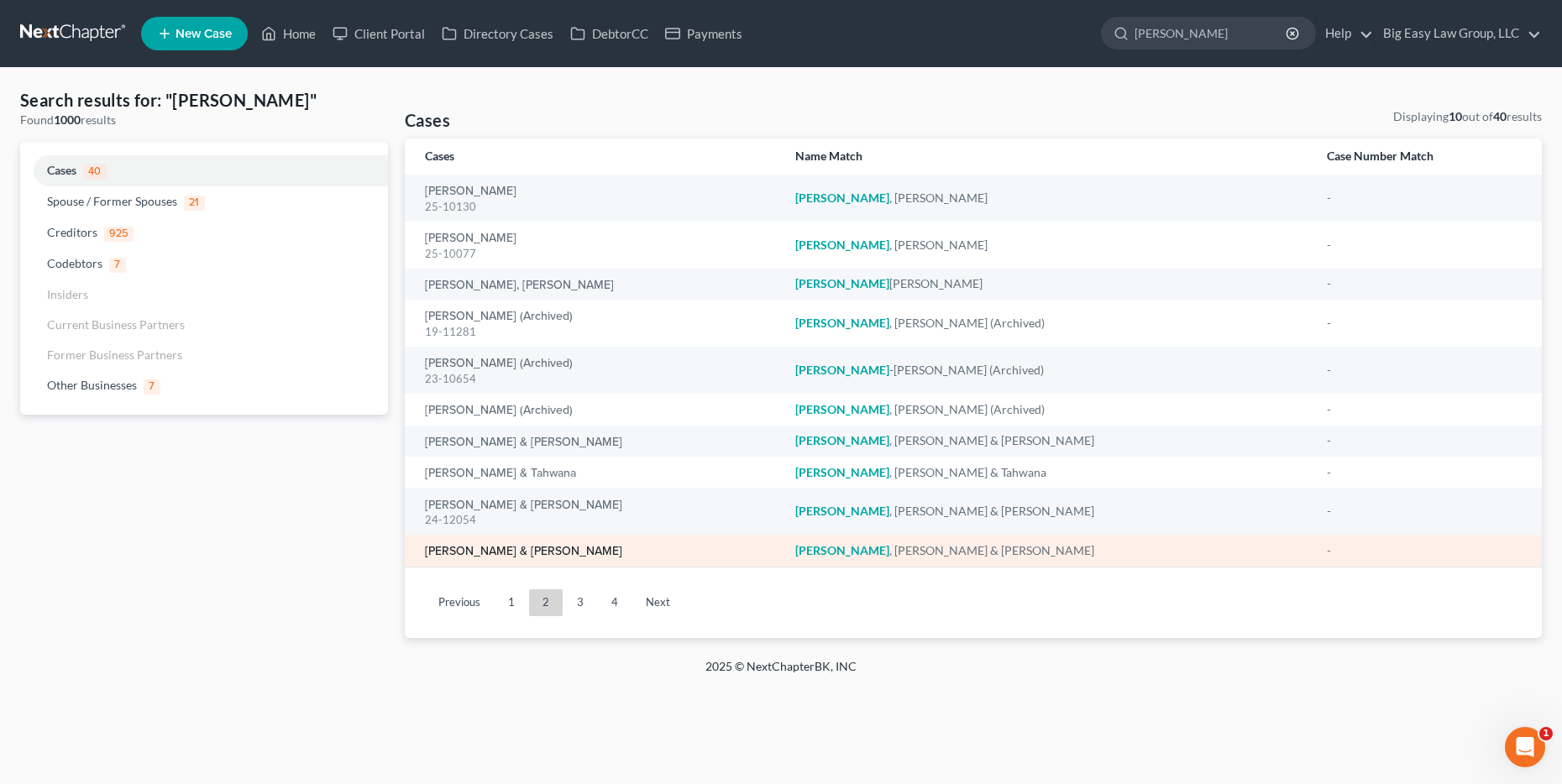
click at [543, 555] on link "[PERSON_NAME] & [PERSON_NAME]" at bounding box center [524, 552] width 197 height 12
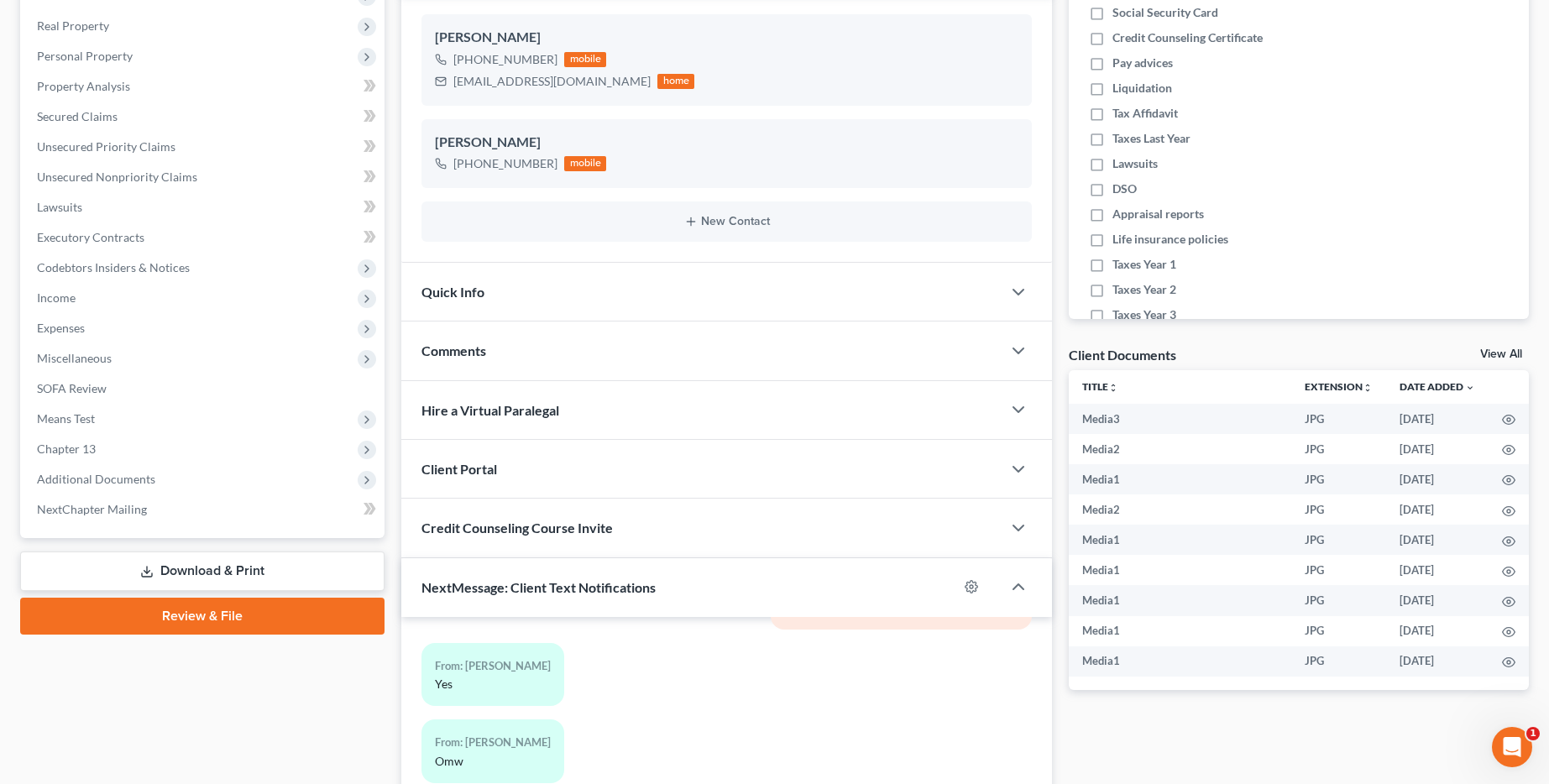
scroll to position [222, 0]
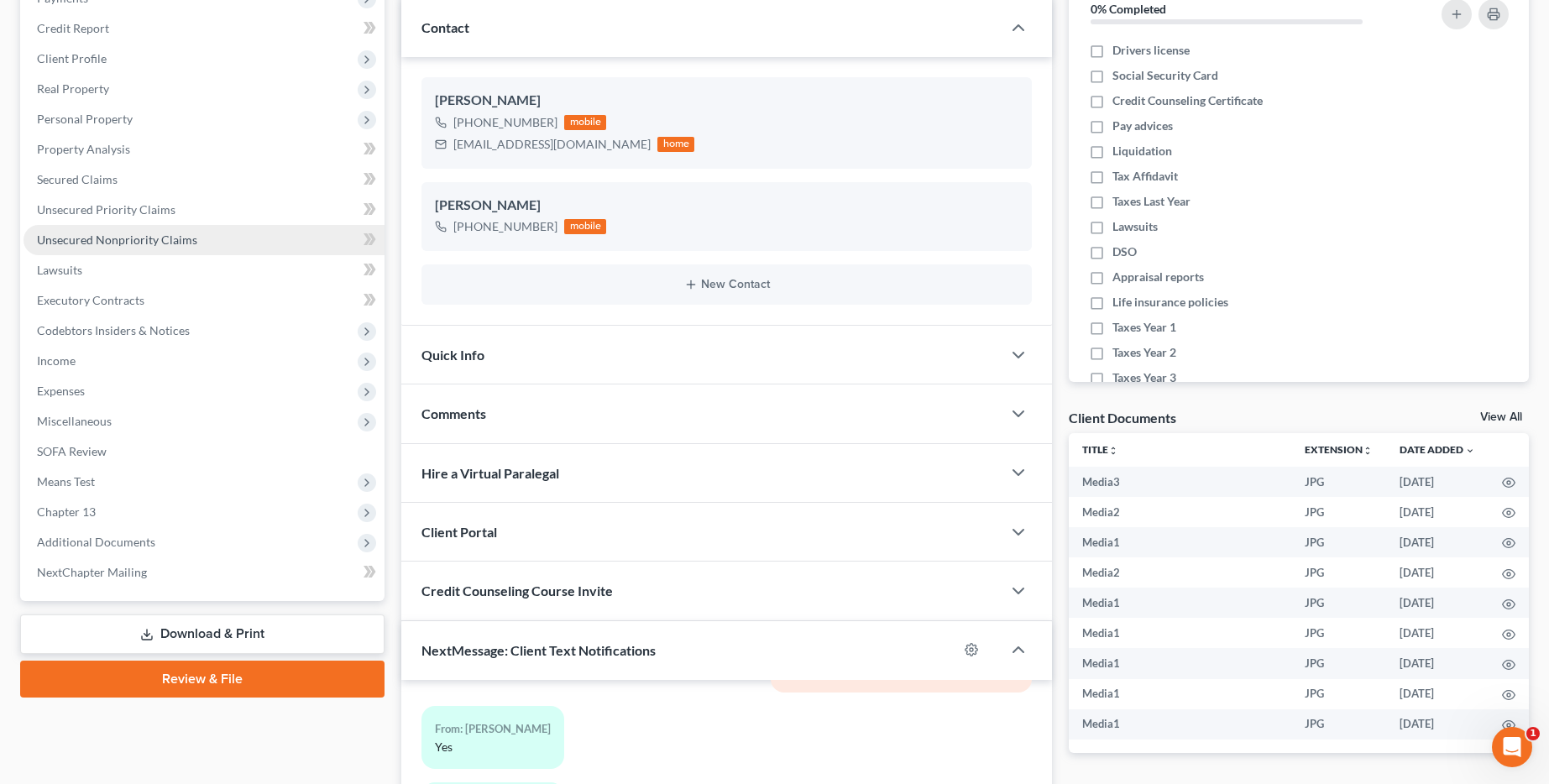
click at [202, 227] on link "Unsecured Nonpriority Claims" at bounding box center [204, 240] width 361 height 30
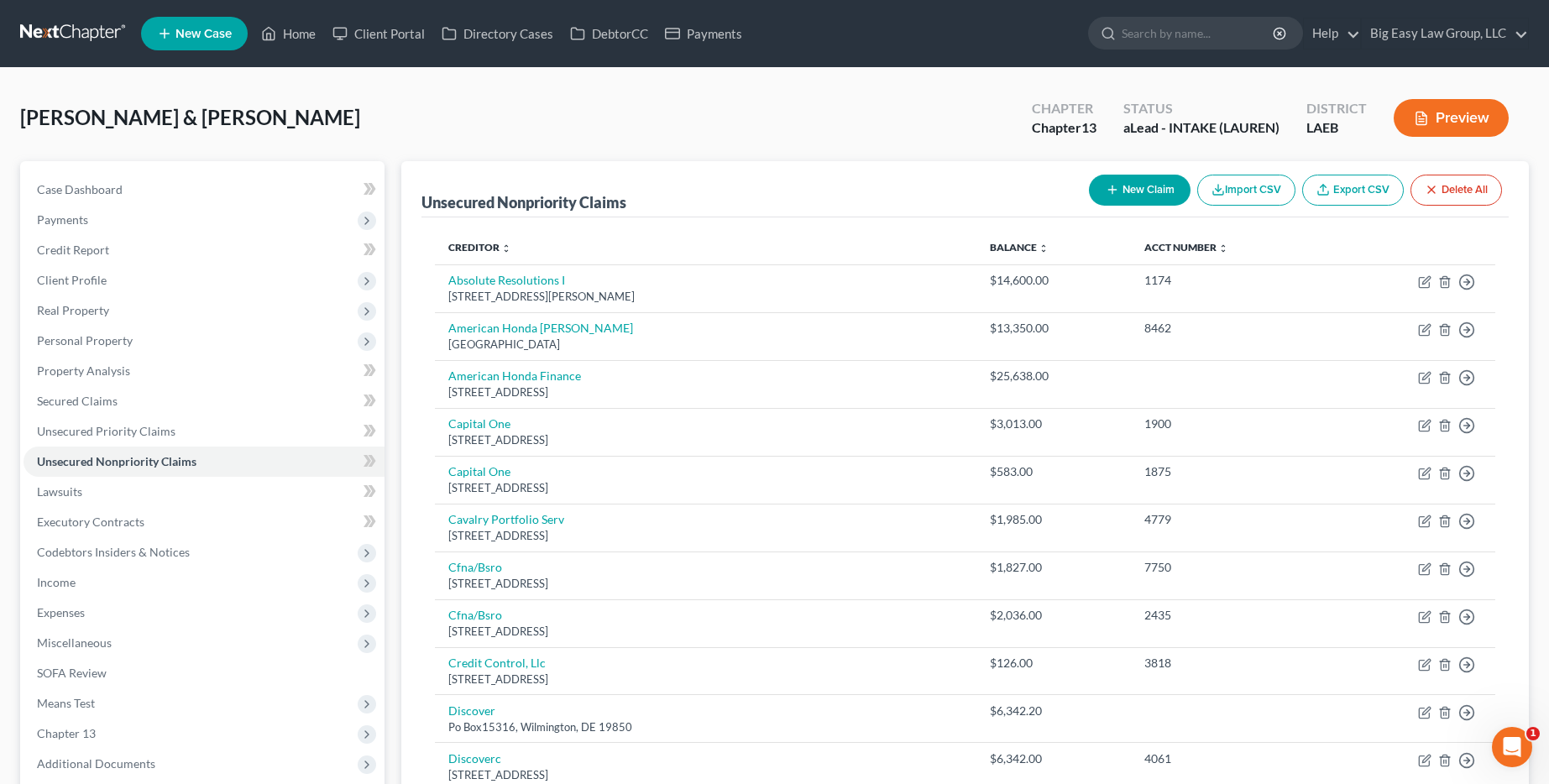
click at [1169, 197] on button "New Claim" at bounding box center [1140, 190] width 102 height 31
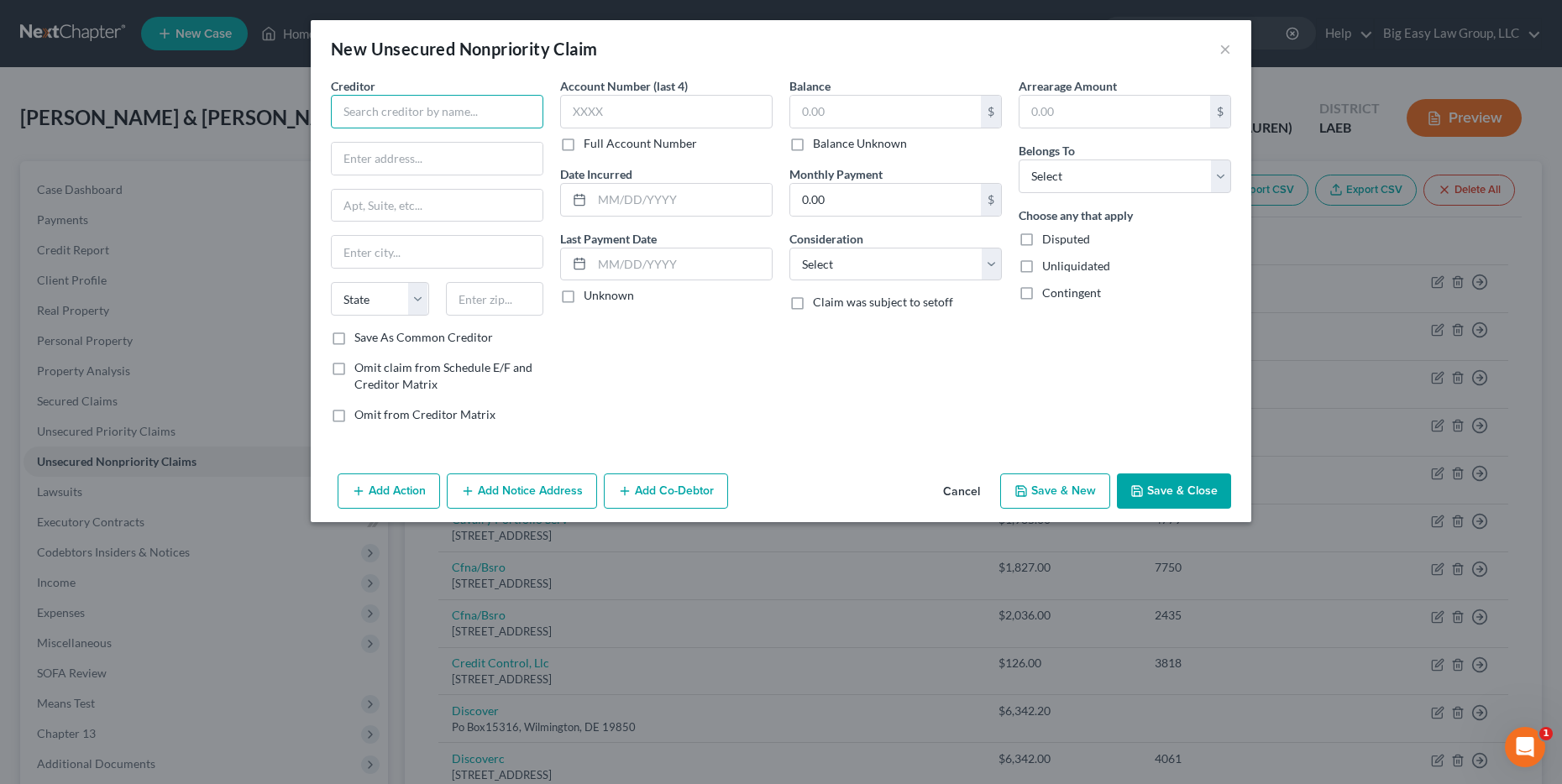
click at [505, 105] on input "text" at bounding box center [437, 111] width 213 height 34
type input "Conn's Service"
click at [959, 485] on button "Cancel" at bounding box center [962, 491] width 64 height 34
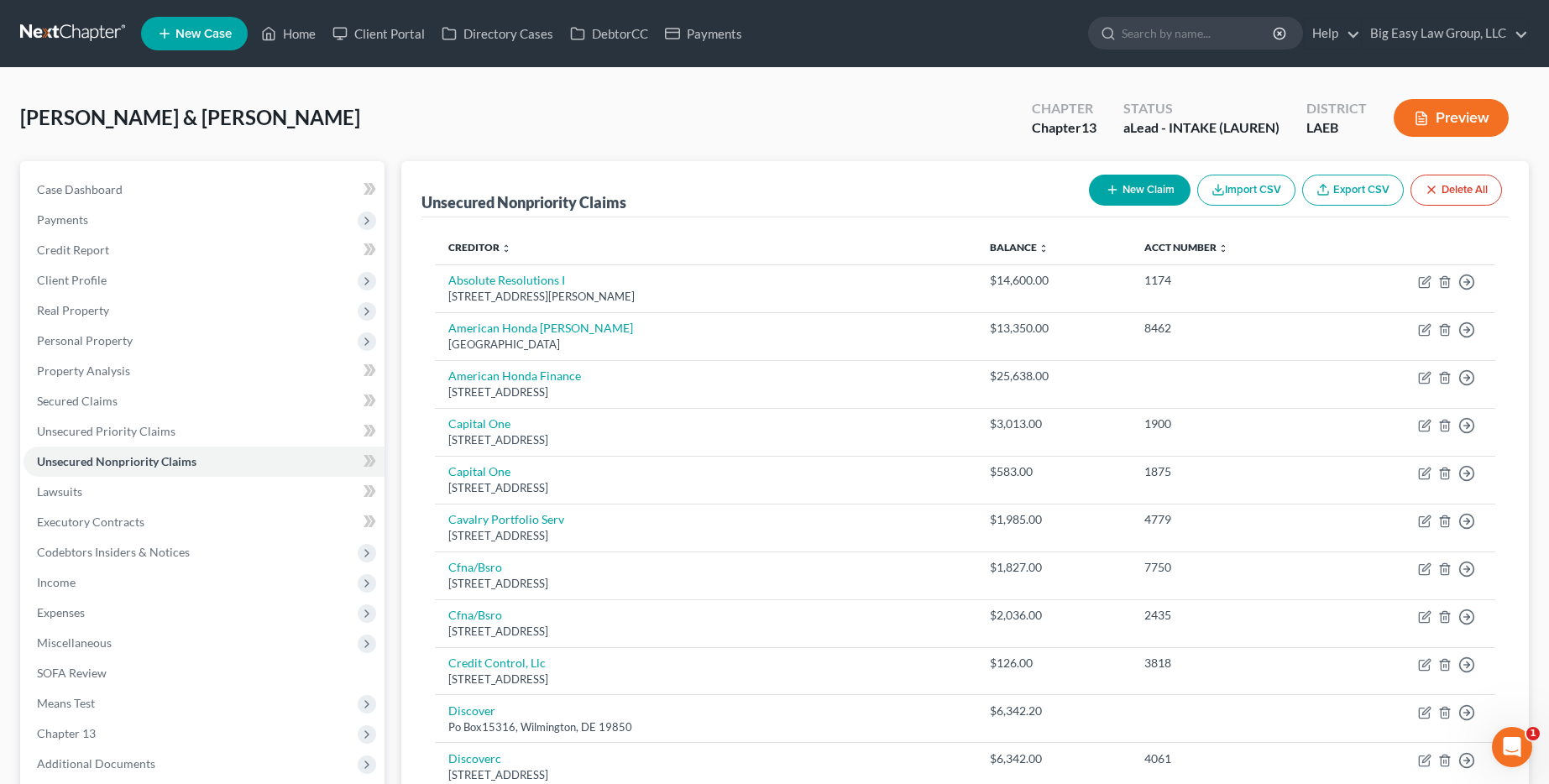
click at [1119, 199] on button "New Claim" at bounding box center [1140, 190] width 102 height 31
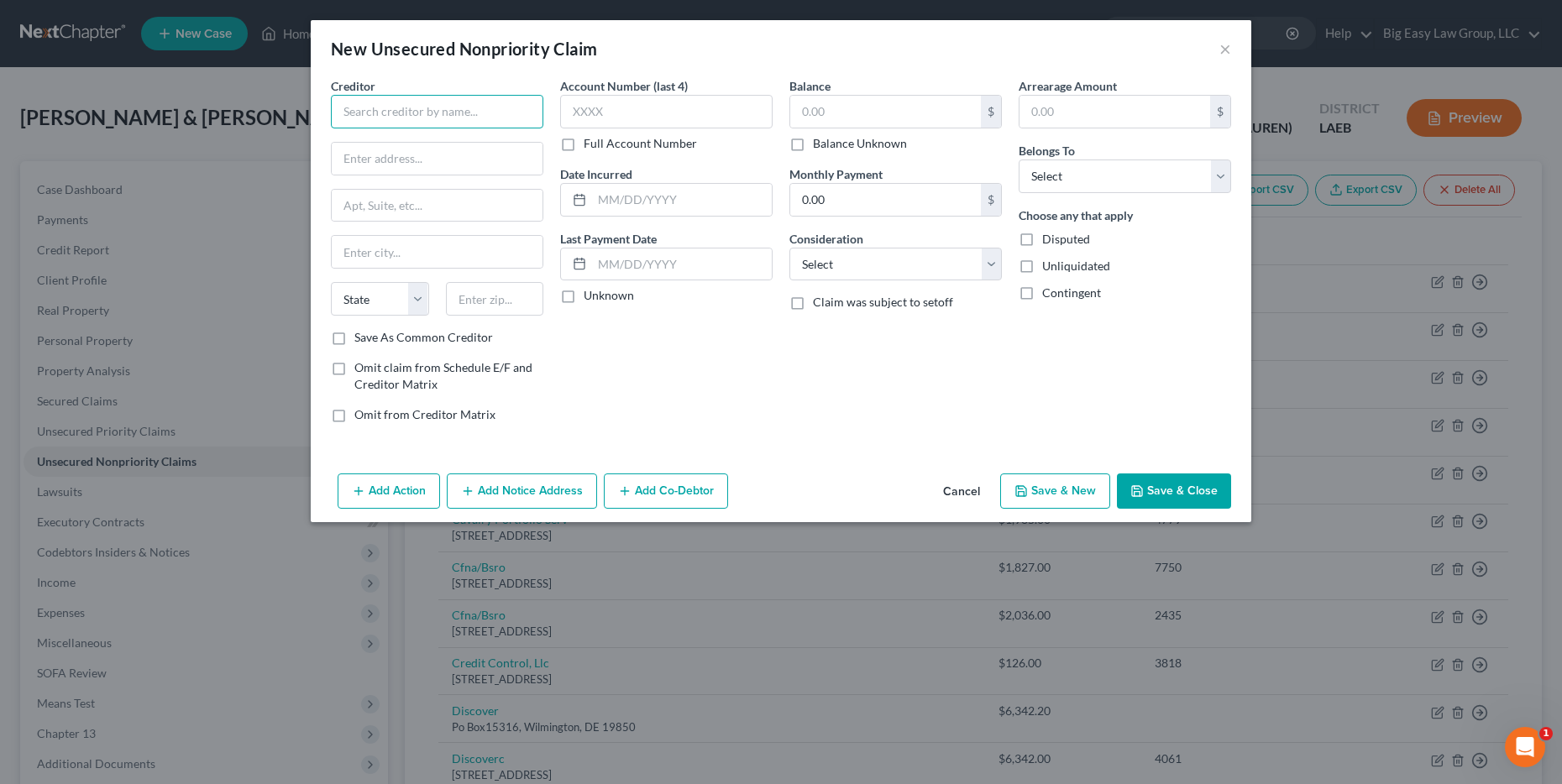
click at [383, 106] on input "text" at bounding box center [437, 111] width 213 height 34
type input "Credence Resource Management"
click at [429, 158] on div "[STREET_ADDRESS][PERSON_NAME]" at bounding box center [432, 156] width 175 height 15
type input "[STREET_ADDRESS][PERSON_NAME]"
type input "Attn Bankruptcy"
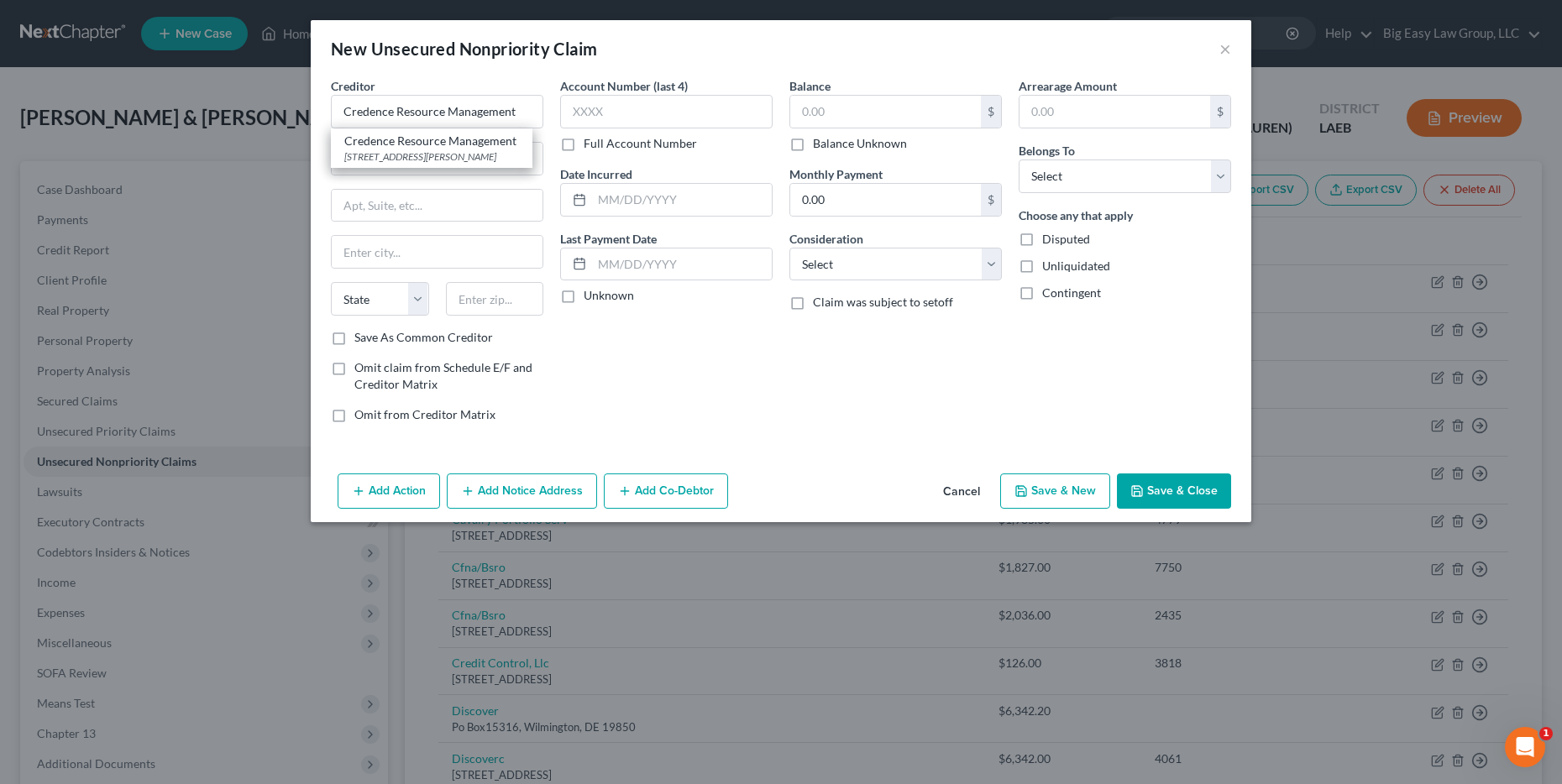
type input "[GEOGRAPHIC_DATA]"
select select "45"
type input "75287"
click at [821, 113] on input "text" at bounding box center [886, 111] width 191 height 32
type input "75,287"
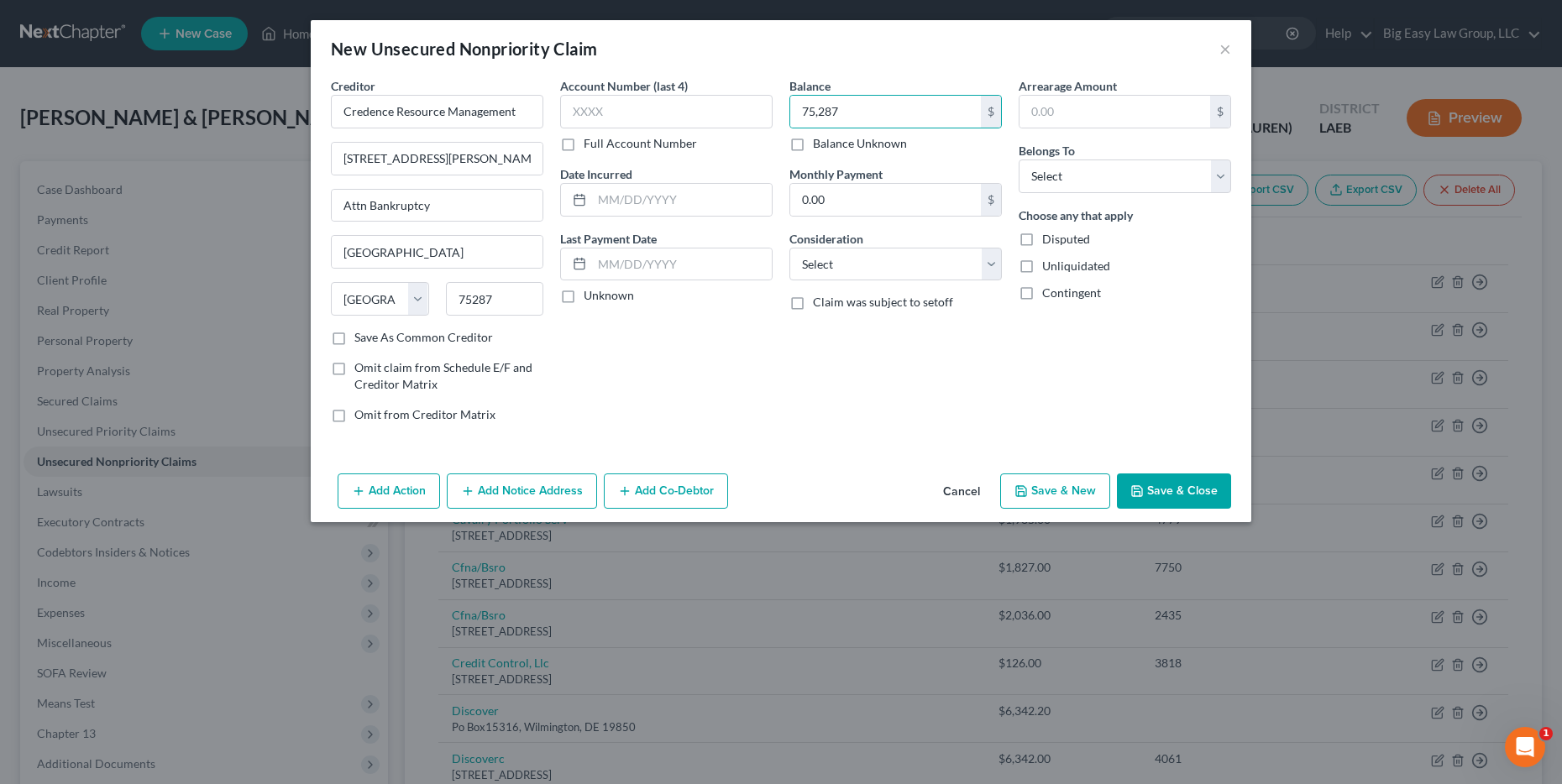
click at [1127, 197] on div "Arrearage Amount $ Belongs To * Select Debtor 1 Only Debtor 2 Only Debtor 1 And…" at bounding box center [1125, 256] width 229 height 359
click at [1128, 183] on select "Select Debtor 1 Only Debtor 2 Only Debtor 1 And Debtor 2 Only At Least One Of T…" at bounding box center [1125, 176] width 213 height 34
select select "0"
click at [1019, 160] on select "Select Debtor 1 Only Debtor 2 Only Debtor 1 And Debtor 2 Only At Least One Of T…" at bounding box center [1125, 176] width 213 height 34
click at [1184, 501] on button "Save & Close" at bounding box center [1174, 490] width 114 height 35
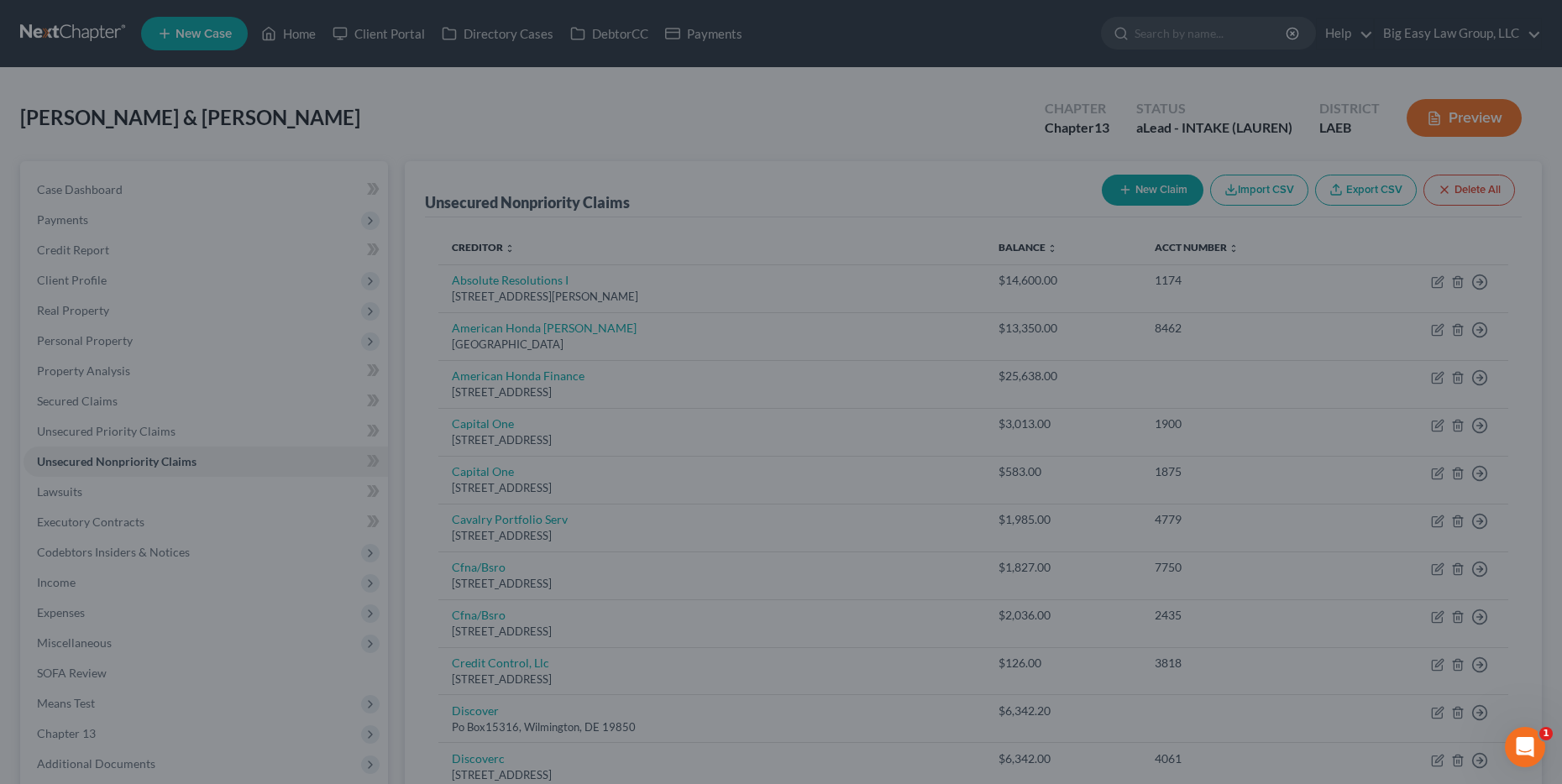
type input "75,287.00"
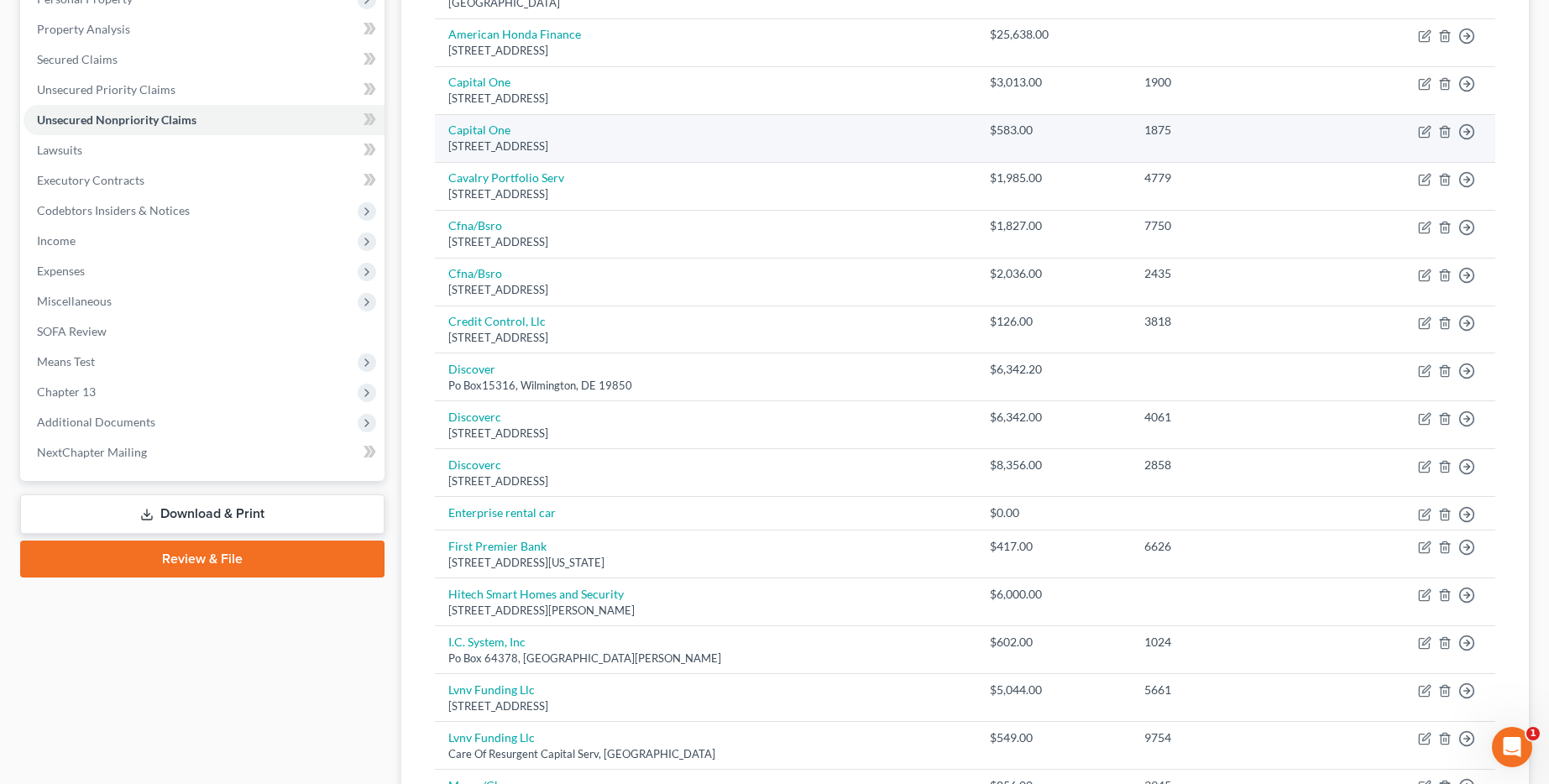
scroll to position [52, 0]
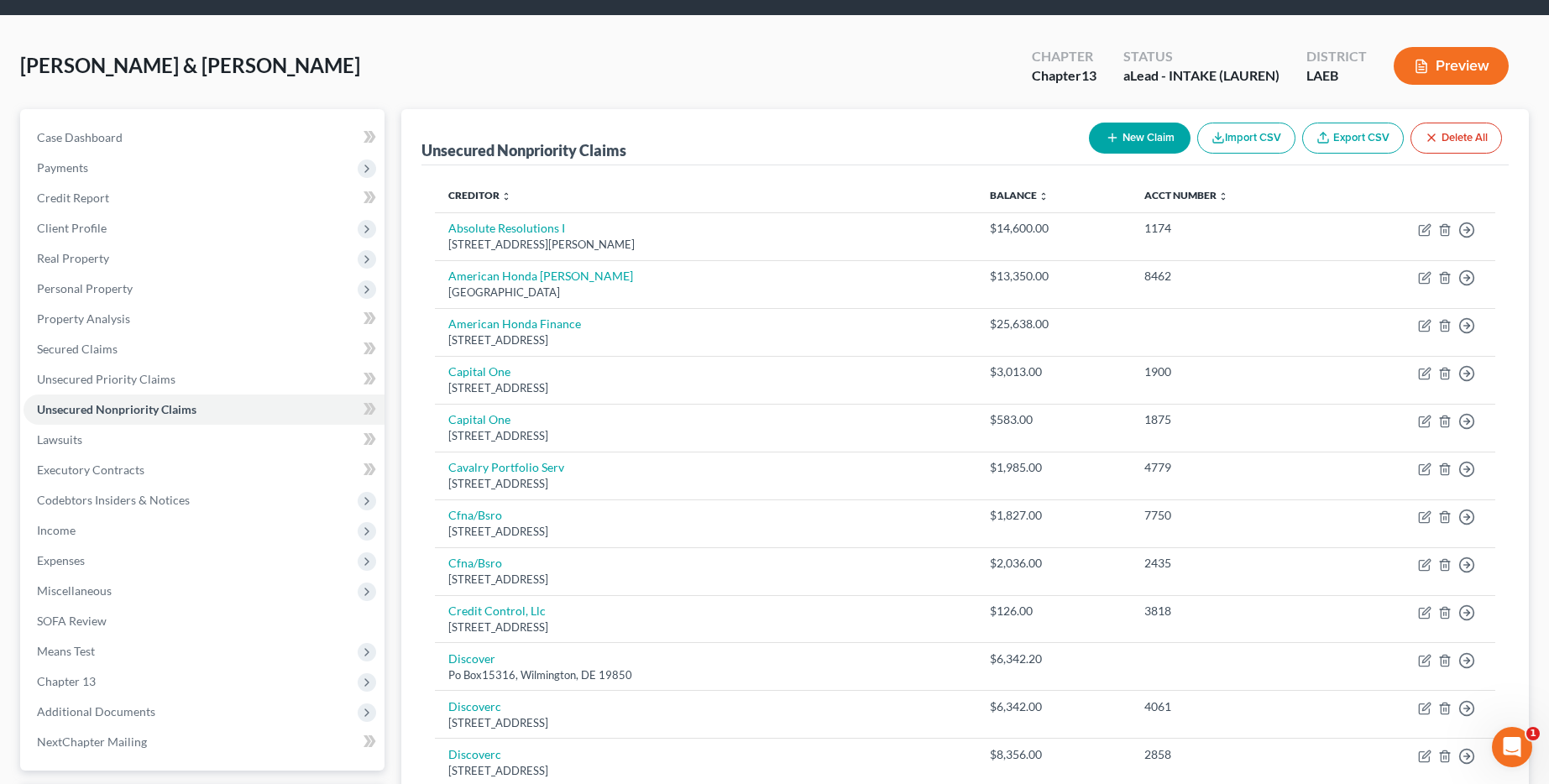
click at [1189, 135] on div "New Claim Import CSV Export CSV Delete All" at bounding box center [1295, 138] width 427 height 45
click at [1177, 136] on button "New Claim" at bounding box center [1140, 138] width 102 height 31
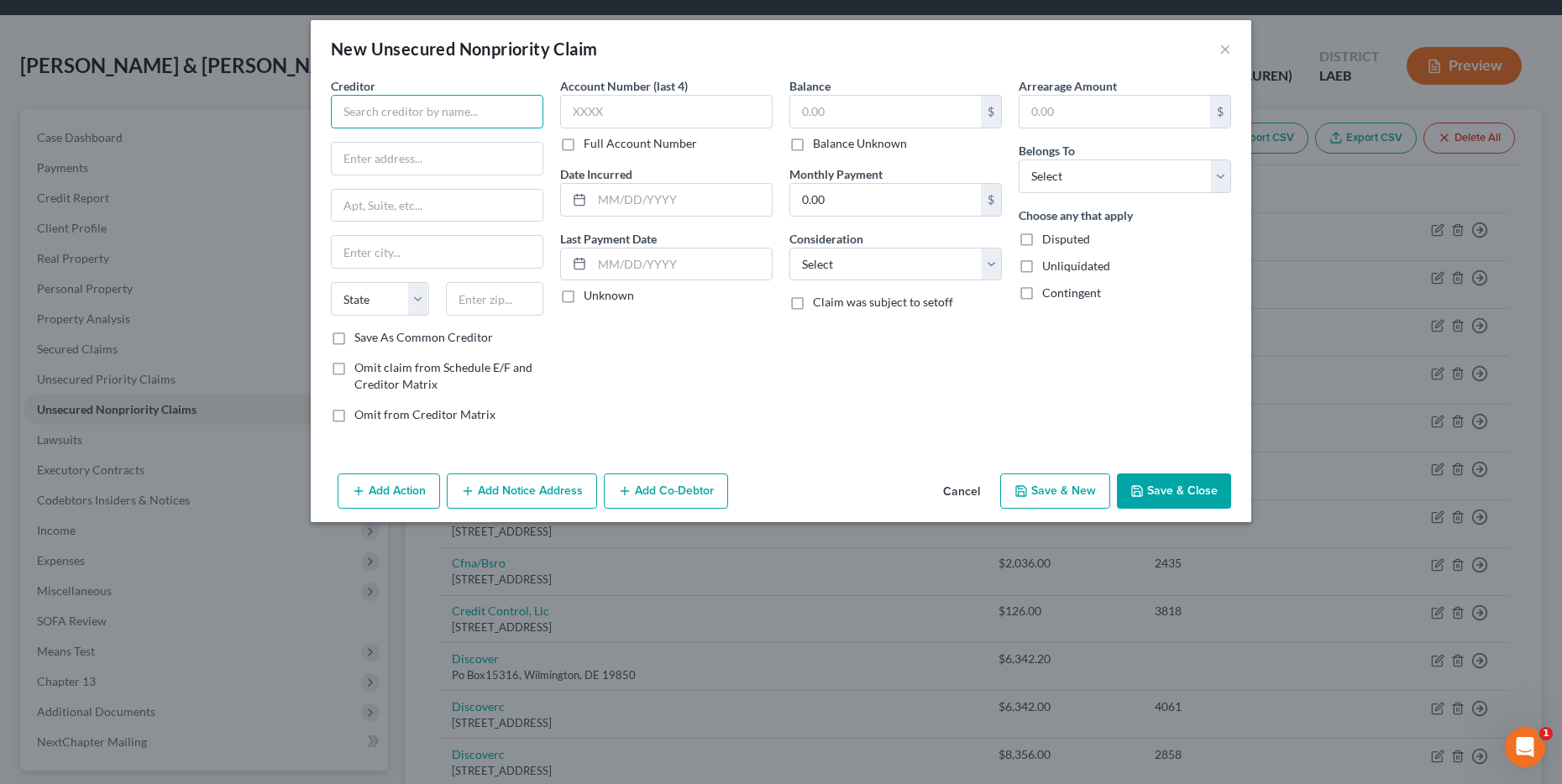
click at [502, 123] on input "text" at bounding box center [437, 111] width 213 height 34
type input "Credit First"
type input "P.O. Box 81315"
type input "[GEOGRAPHIC_DATA]"
select select "36"
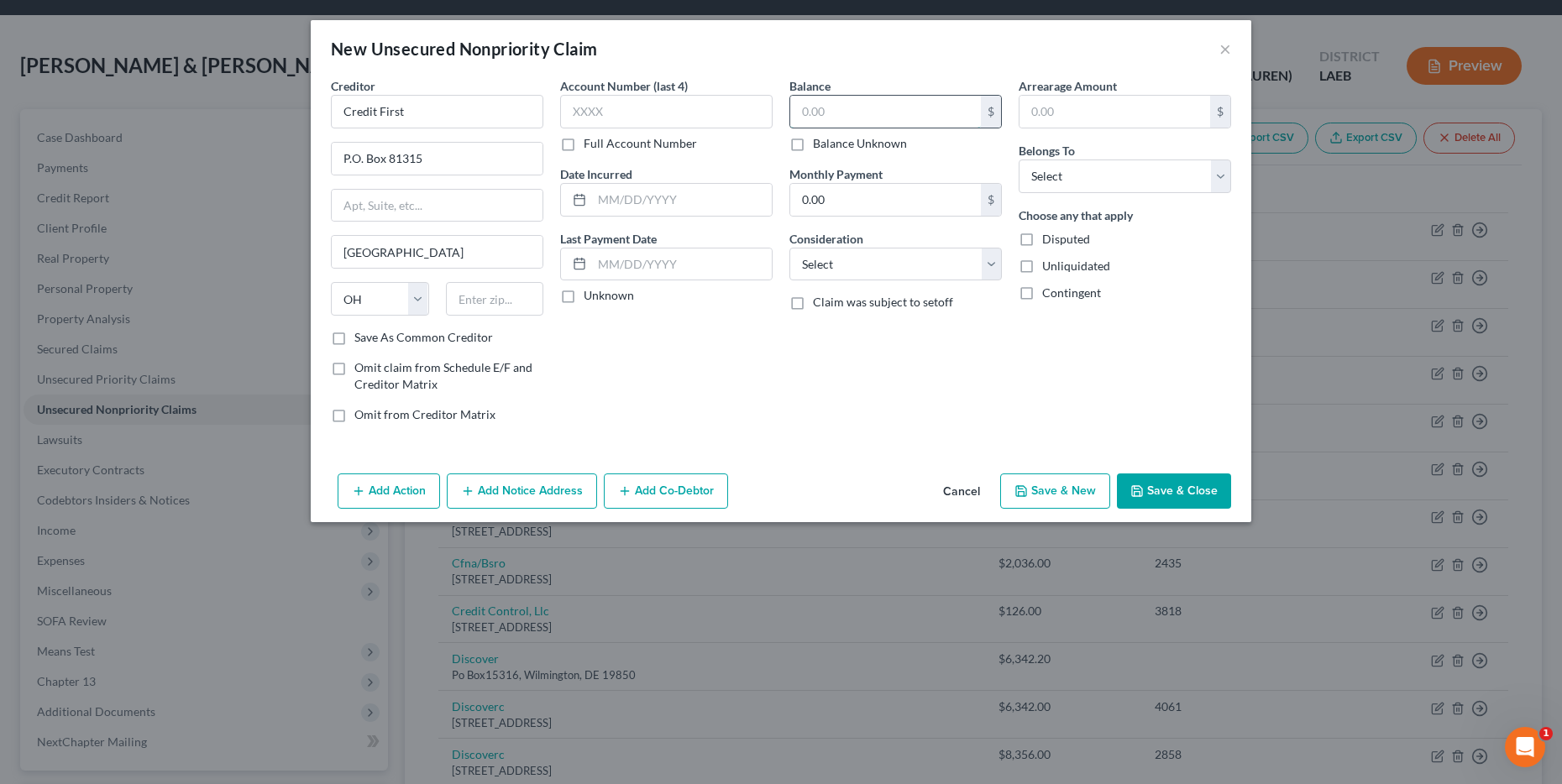
click at [904, 109] on input "text" at bounding box center [886, 111] width 191 height 32
type input "1,827"
click at [1121, 174] on select "Select Debtor 1 Only Debtor 2 Only Debtor 1 And Debtor 2 Only At Least One Of T…" at bounding box center [1125, 176] width 213 height 34
select select "0"
click at [1019, 160] on select "Select Debtor 1 Only Debtor 2 Only Debtor 1 And Debtor 2 Only At Least One Of T…" at bounding box center [1125, 176] width 213 height 34
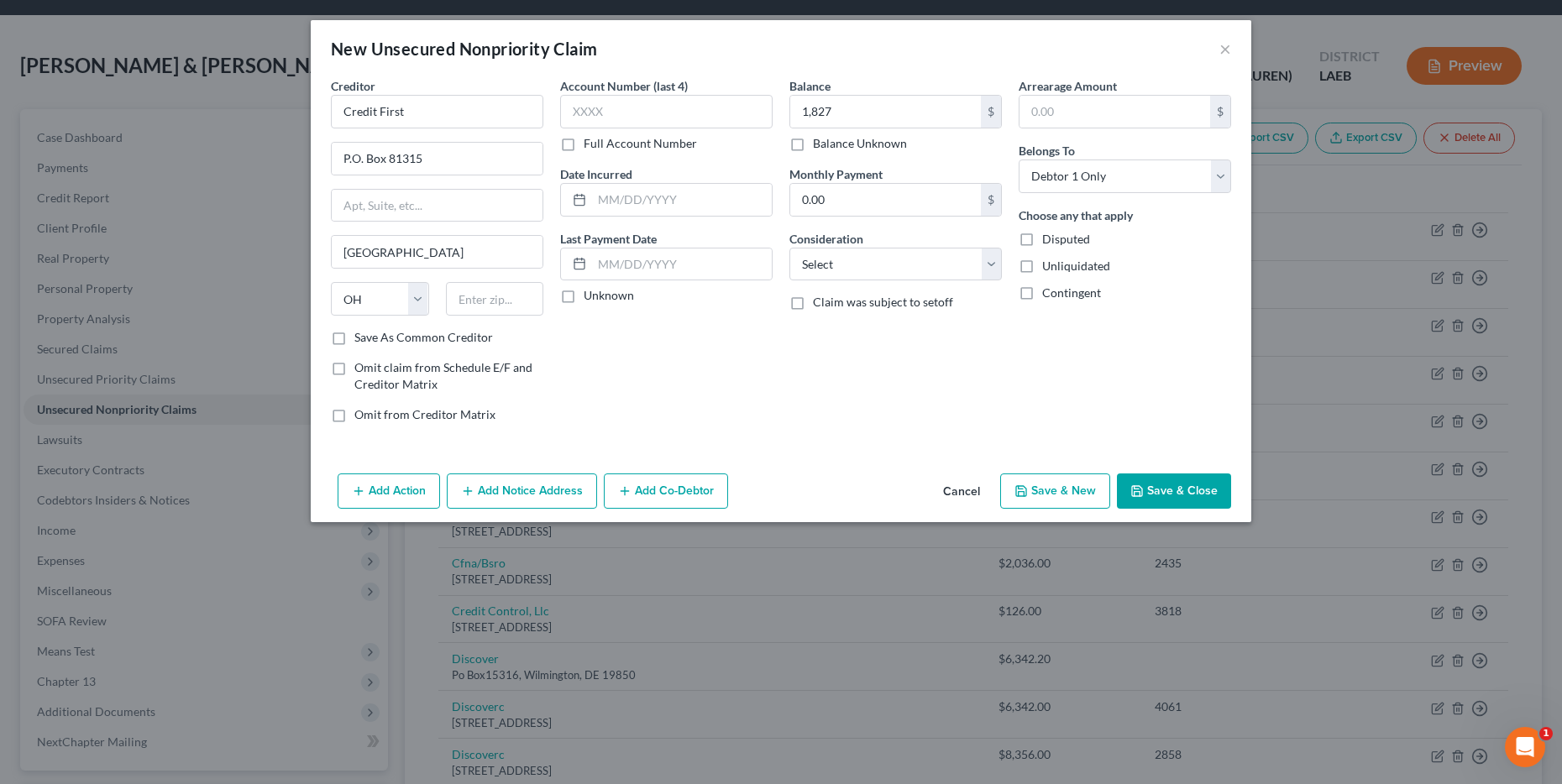
click at [1165, 475] on button "Save & Close" at bounding box center [1174, 490] width 114 height 35
type input "1,827.00"
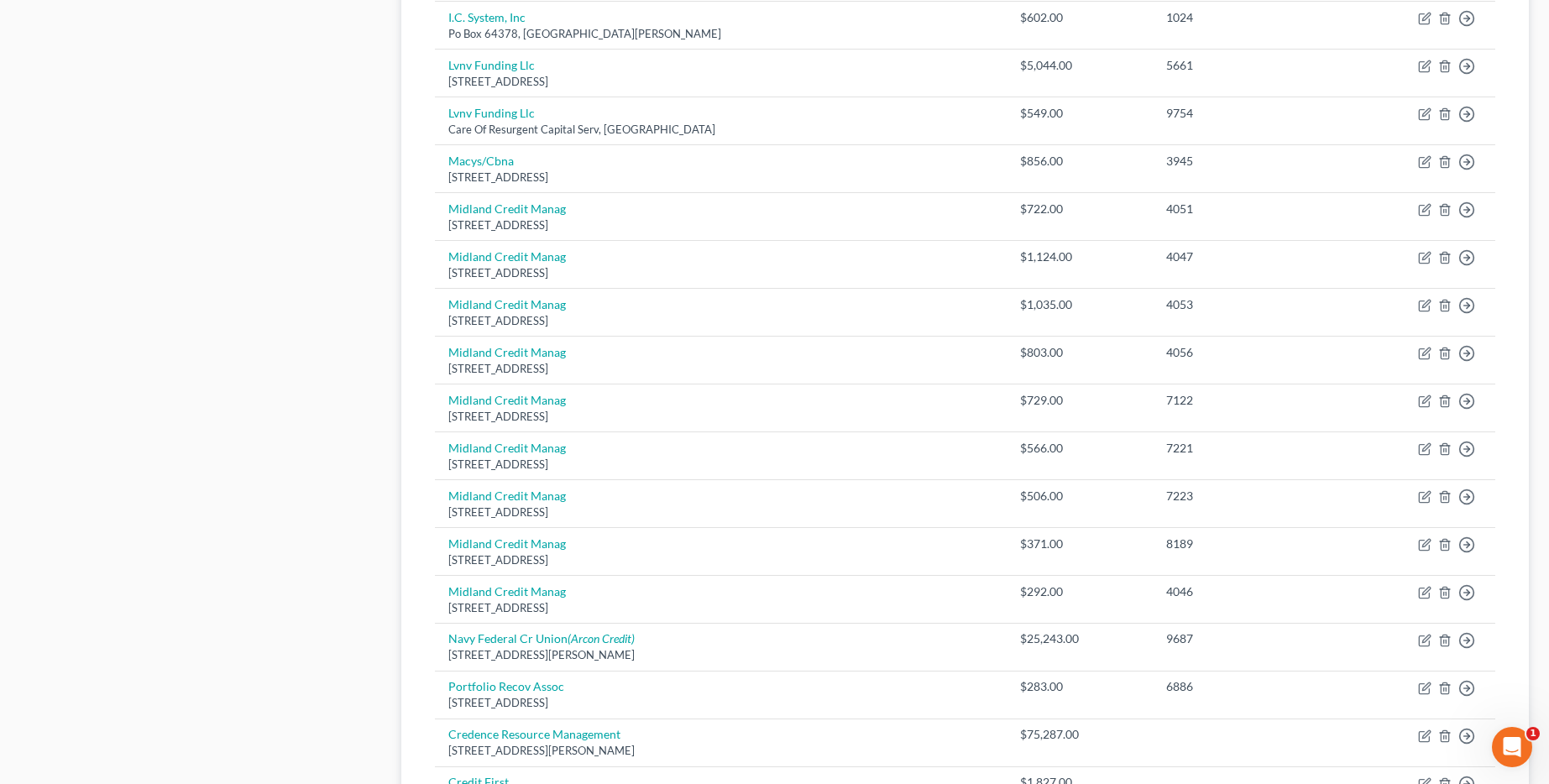
scroll to position [1236, 0]
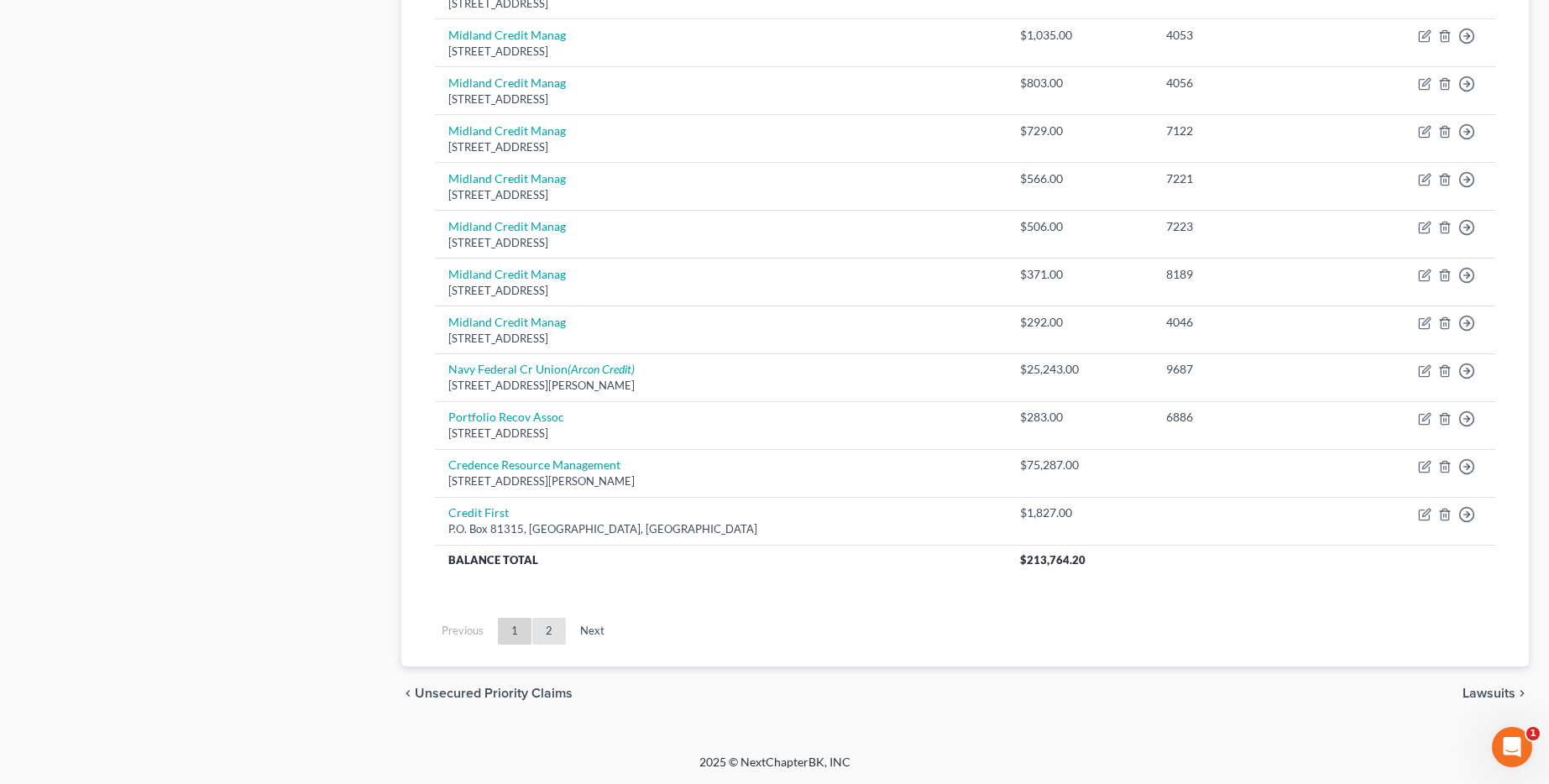
click at [558, 638] on link "2" at bounding box center [548, 631] width 34 height 27
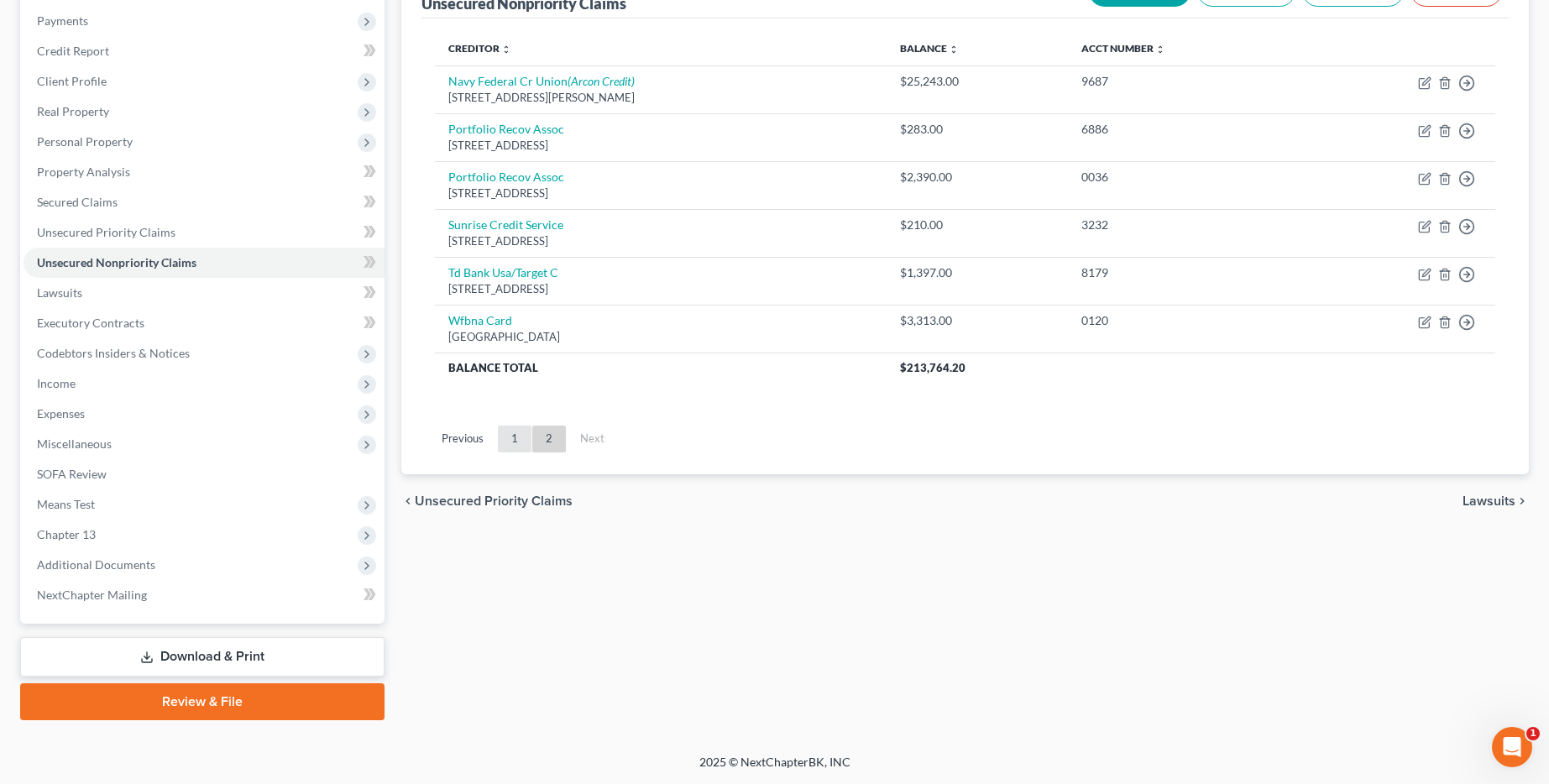
click at [516, 446] on link "1" at bounding box center [515, 439] width 34 height 27
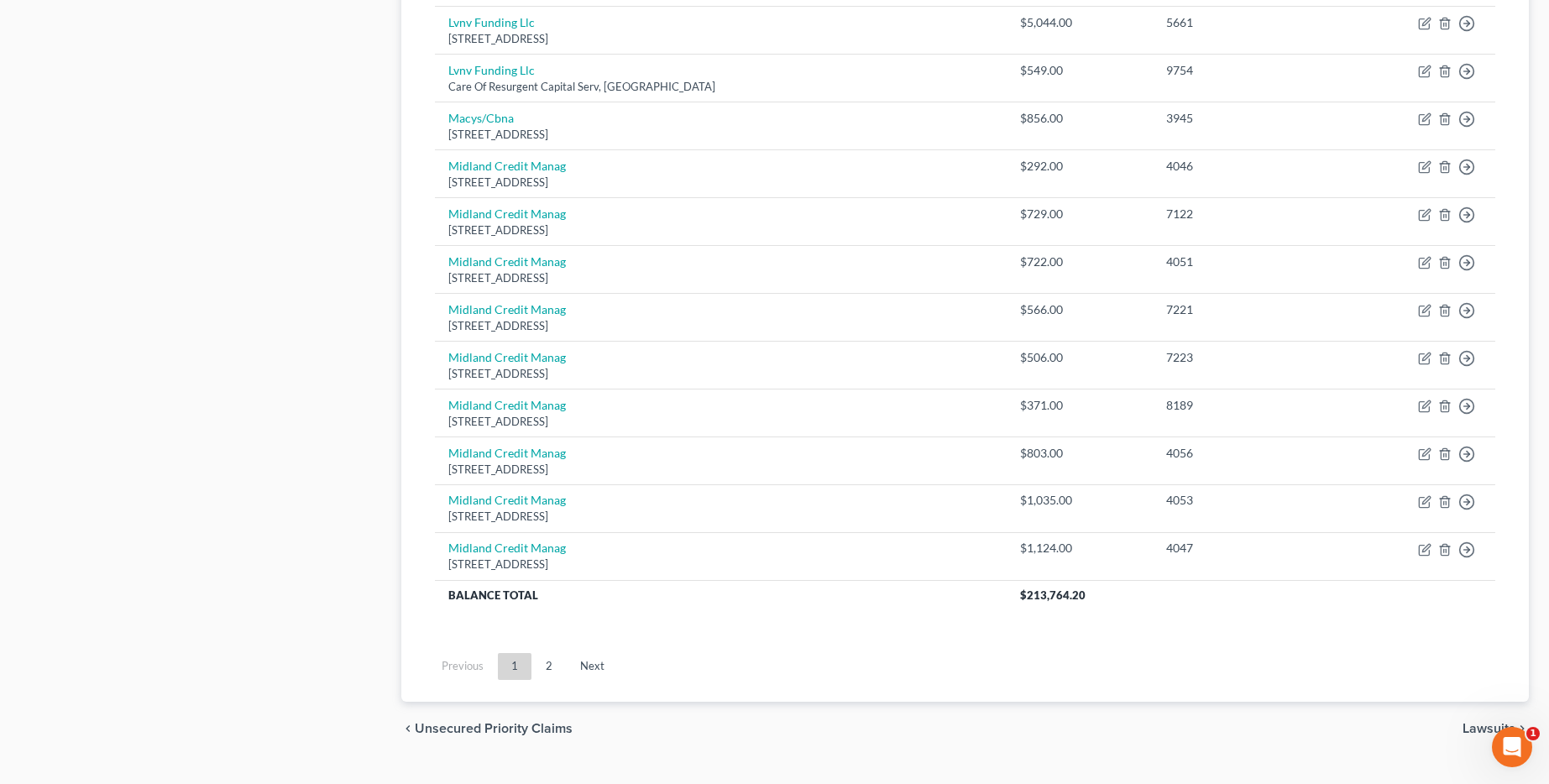
scroll to position [1140, 0]
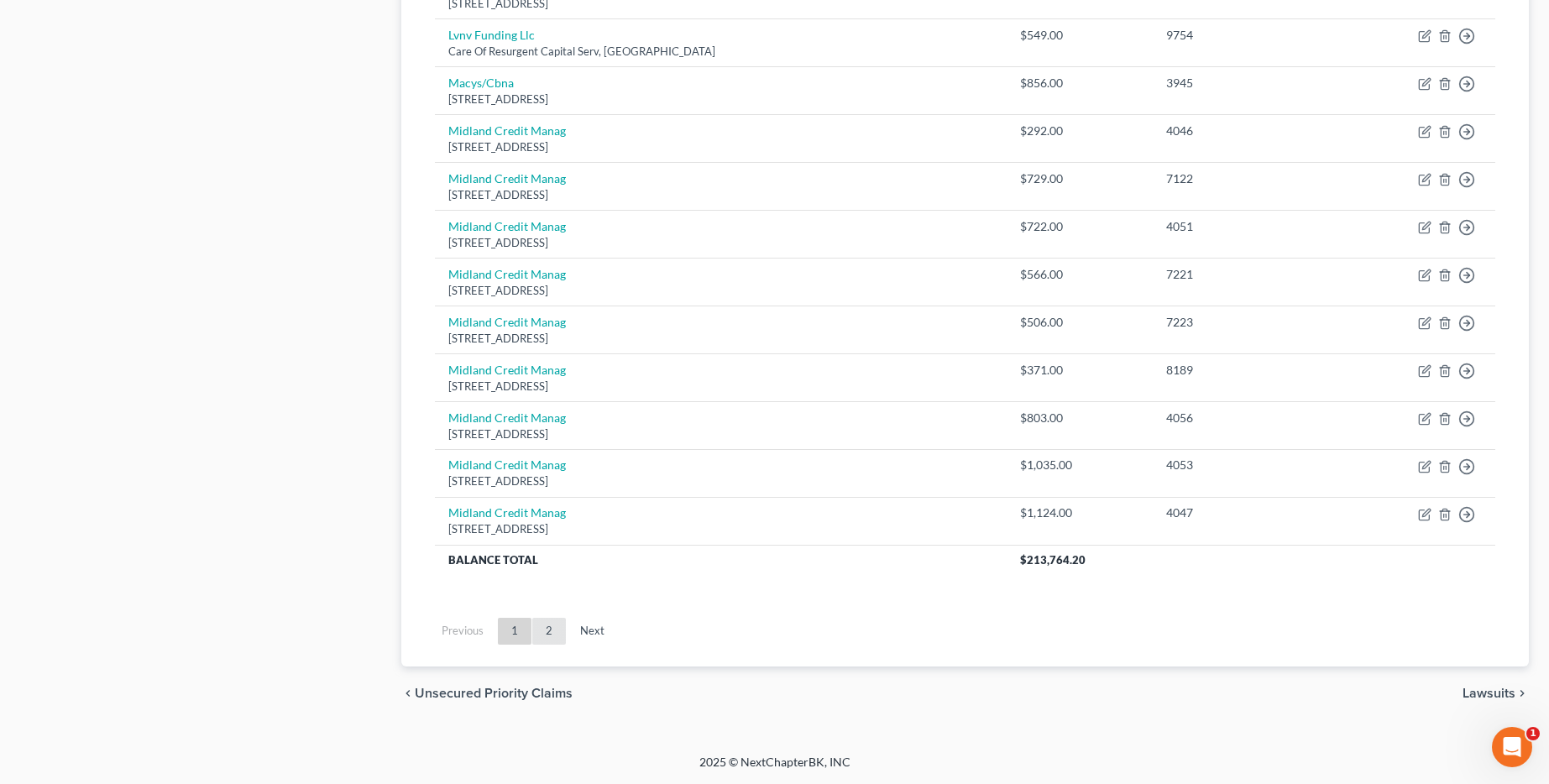
click at [533, 640] on link "2" at bounding box center [548, 631] width 34 height 27
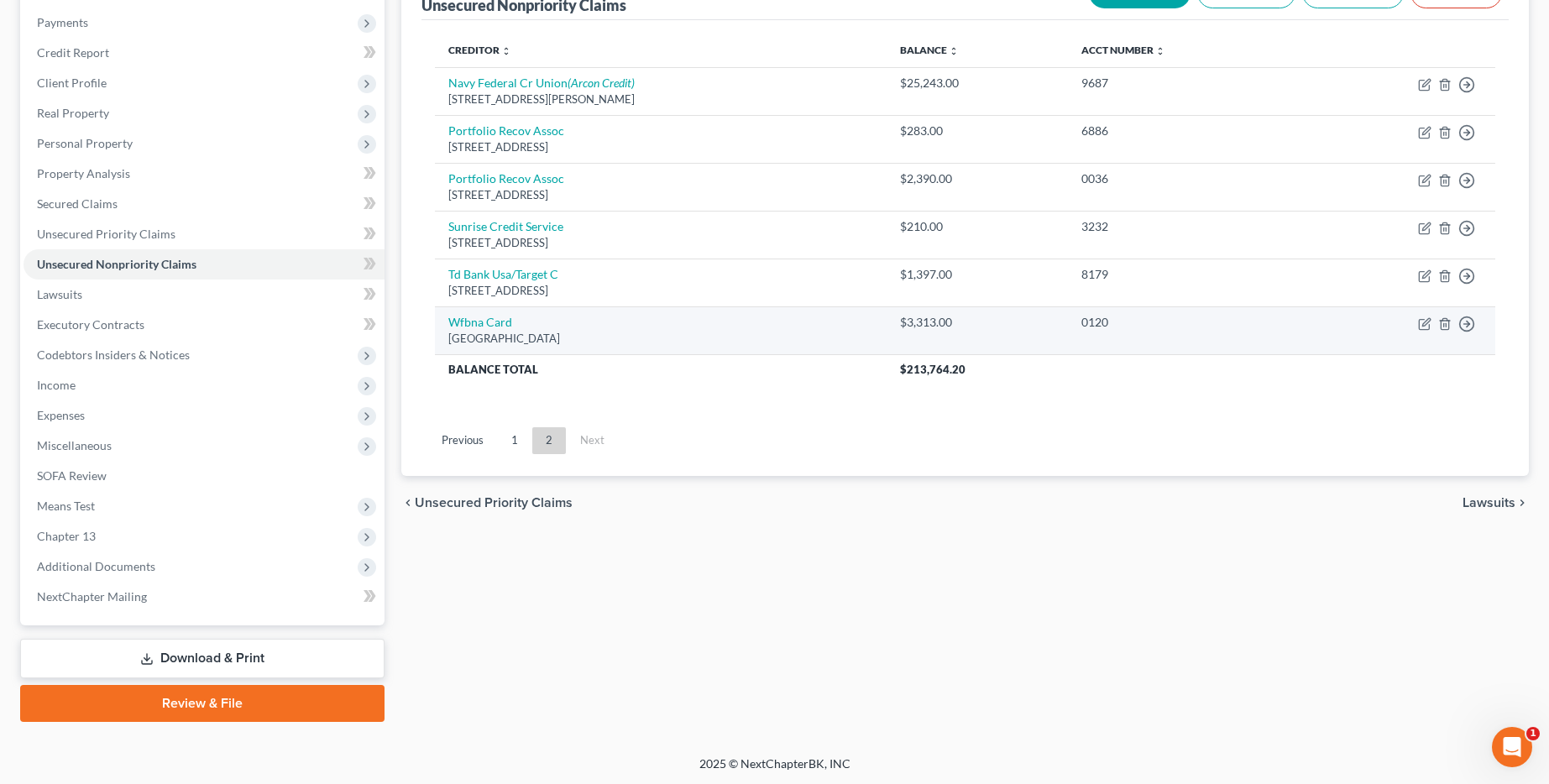
scroll to position [196, 0]
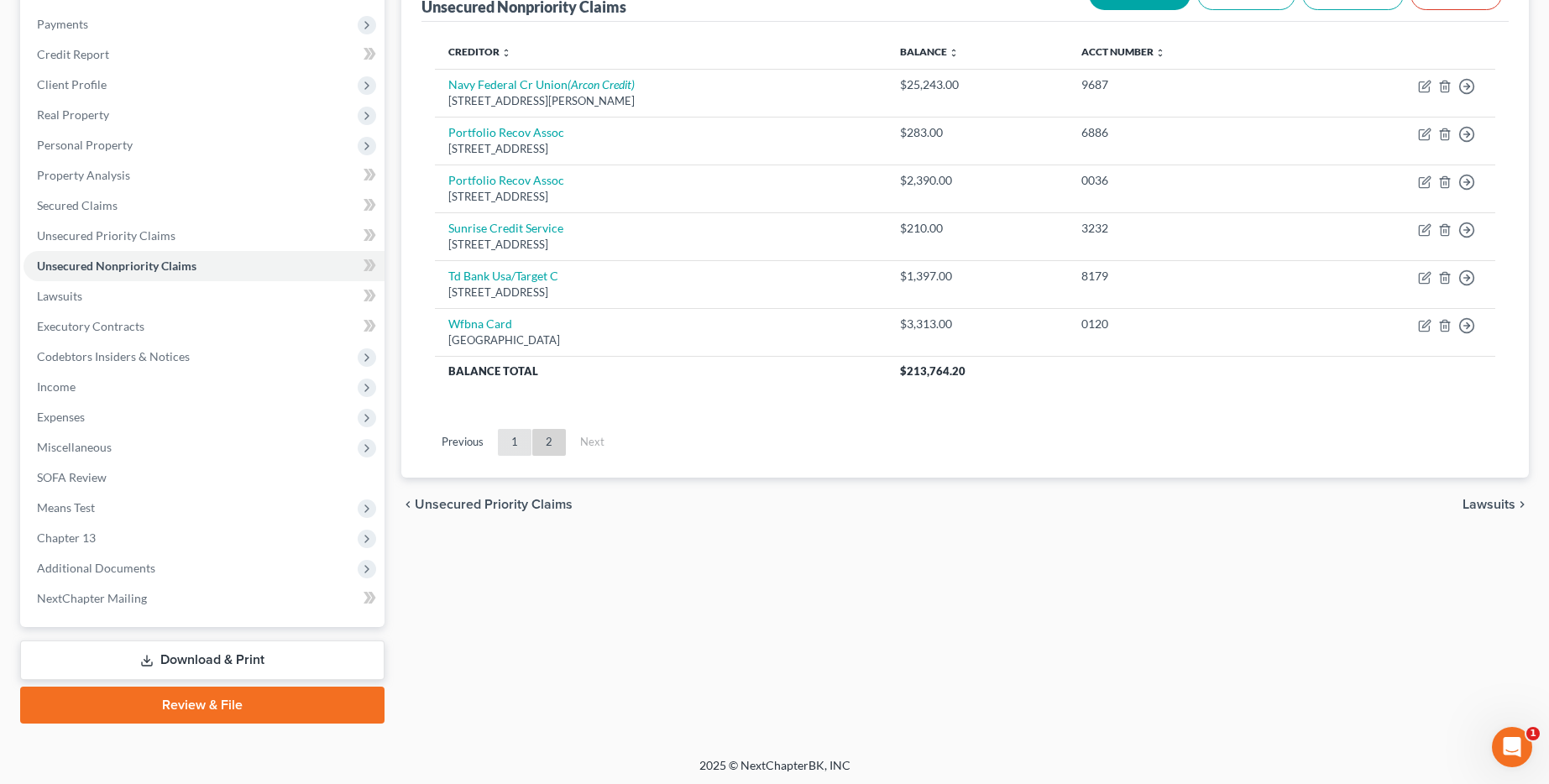
click at [528, 433] on link "1" at bounding box center [515, 442] width 34 height 27
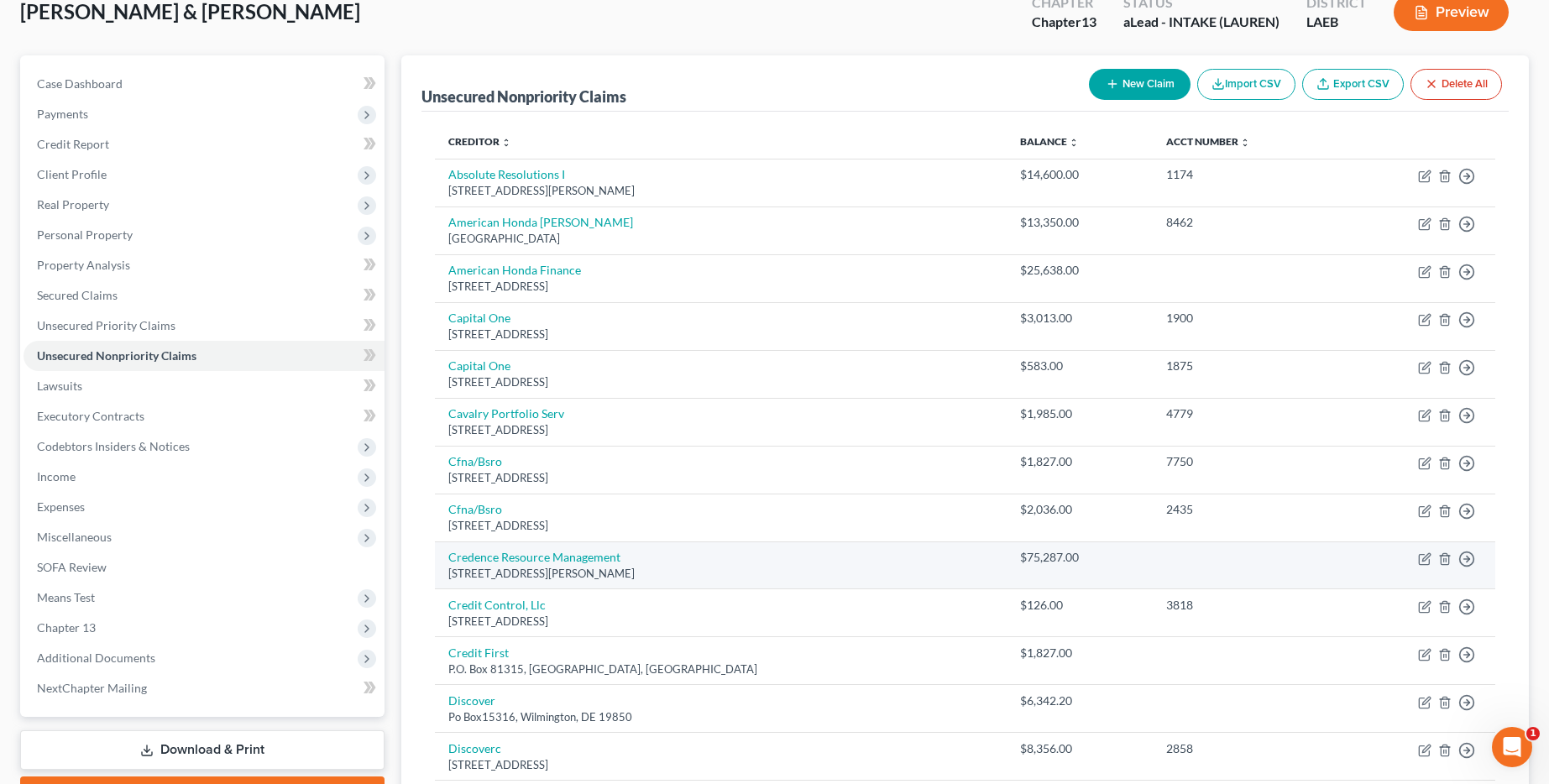
scroll to position [0, 0]
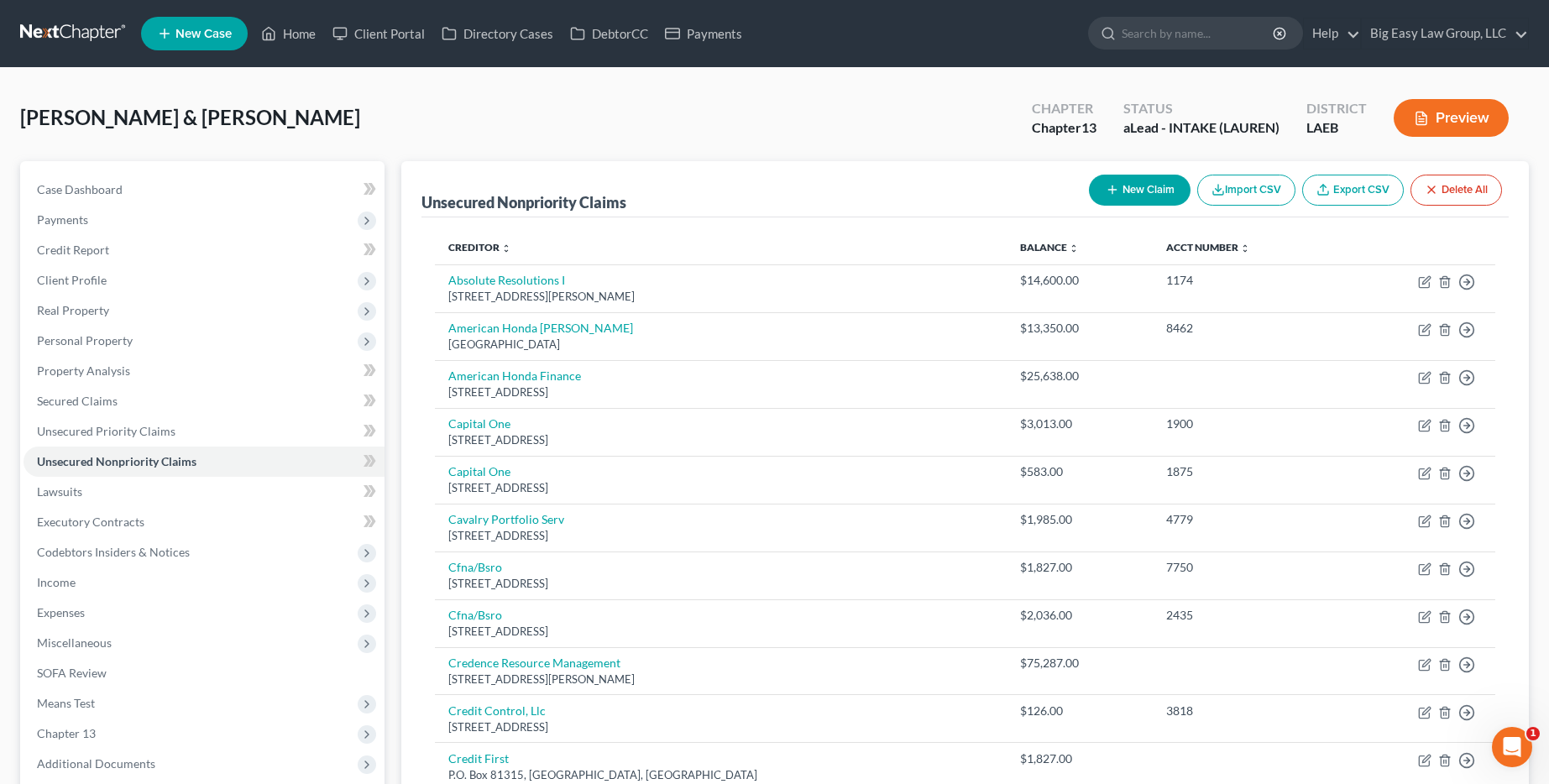
click at [1140, 186] on button "New Claim" at bounding box center [1140, 190] width 102 height 31
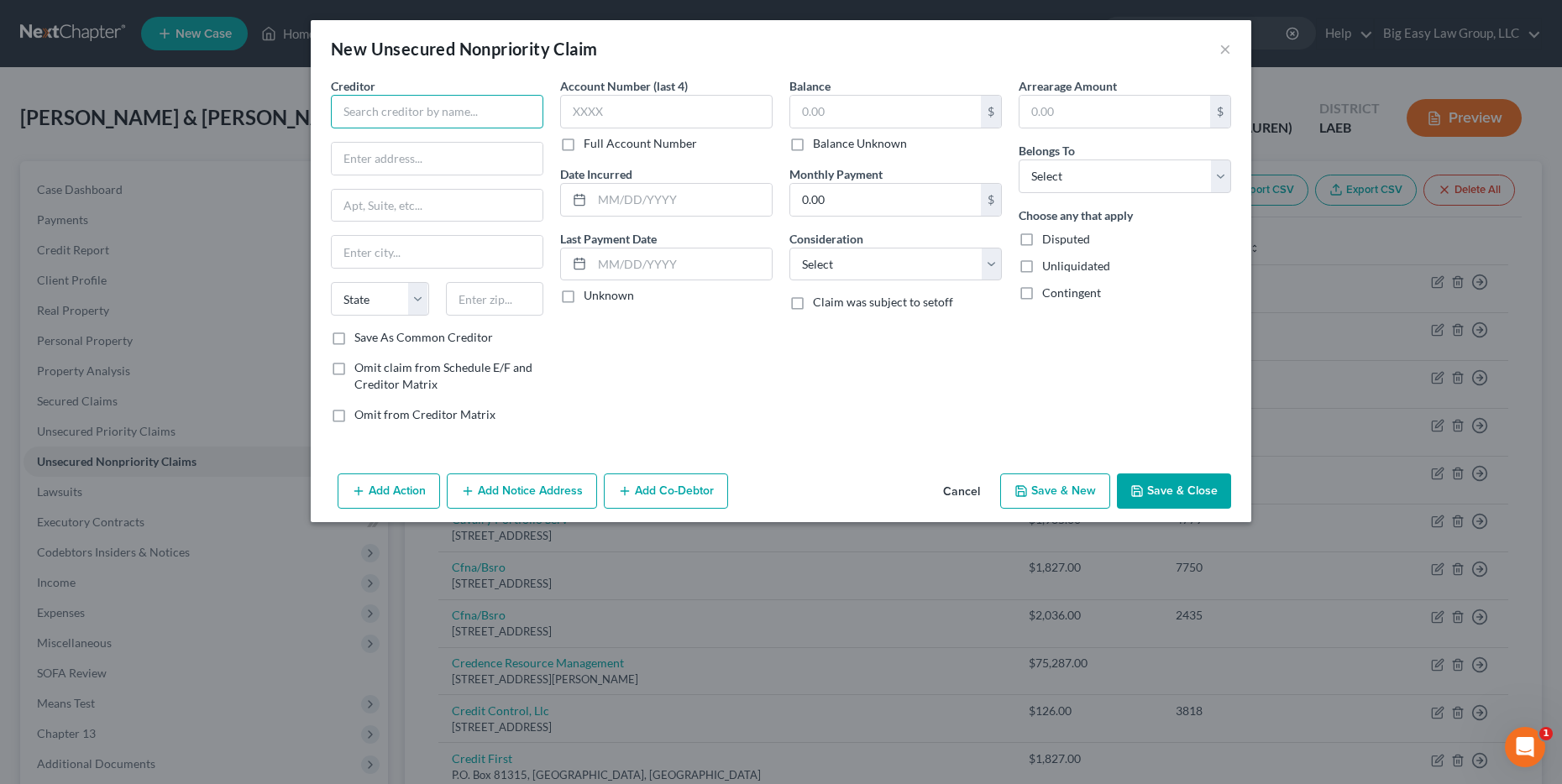
click at [479, 108] on input "text" at bounding box center [437, 111] width 213 height 34
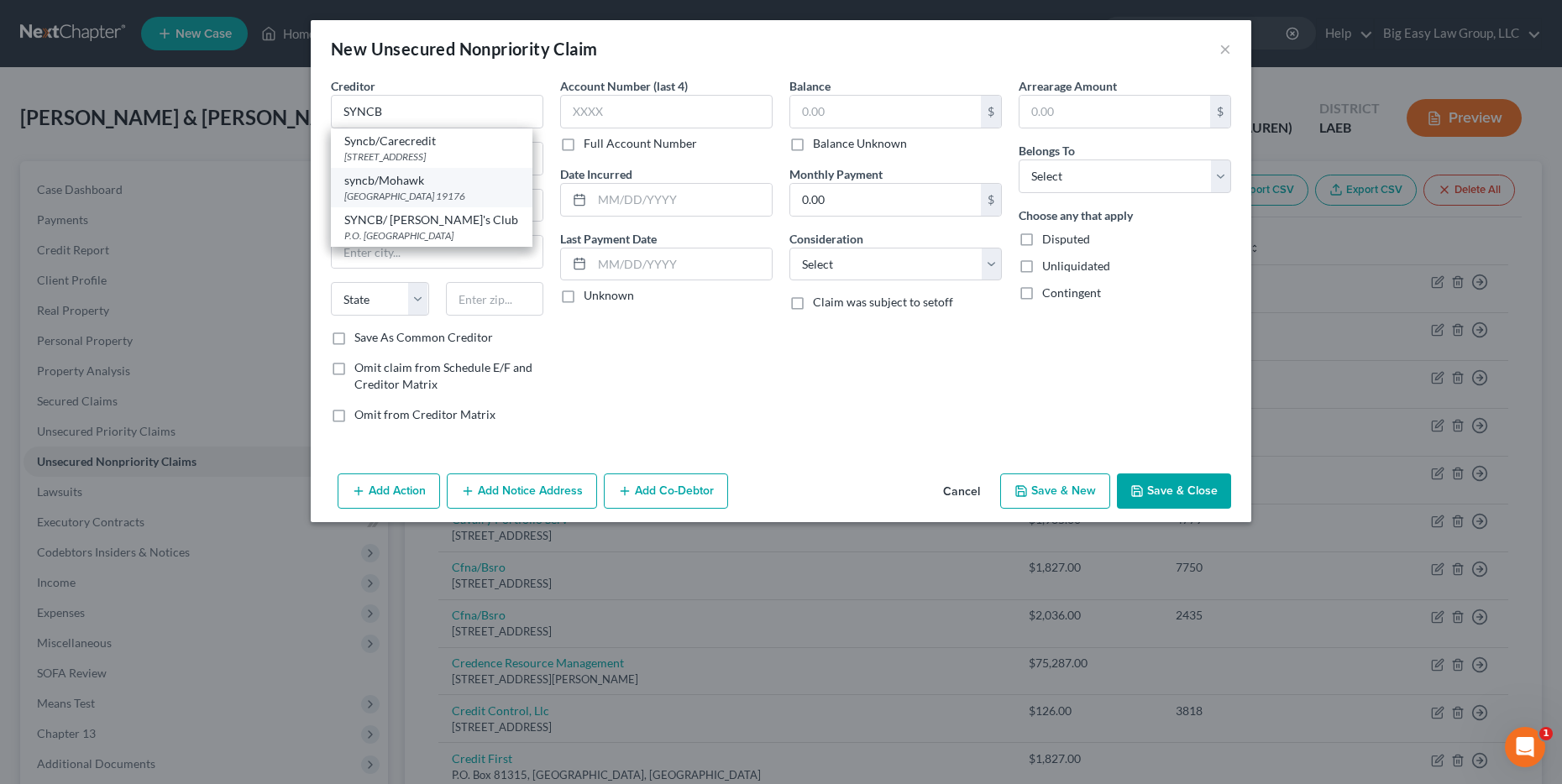
click at [463, 197] on div "[GEOGRAPHIC_DATA] 19176" at bounding box center [432, 196] width 175 height 15
type input "syncb/Mohawk"
type input "PO Box 71757"
type input "[GEOGRAPHIC_DATA]"
select select "39"
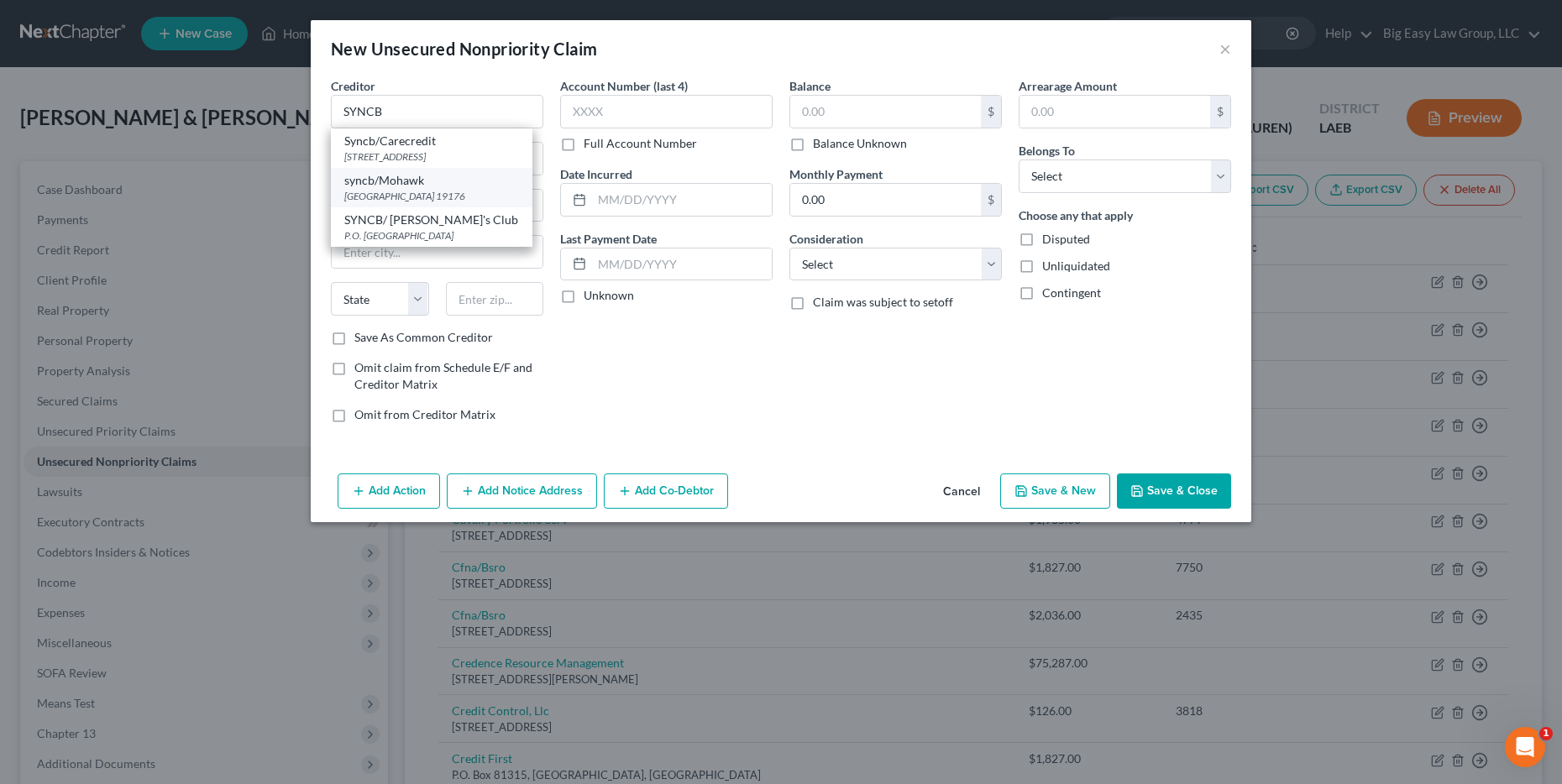
type input "19176"
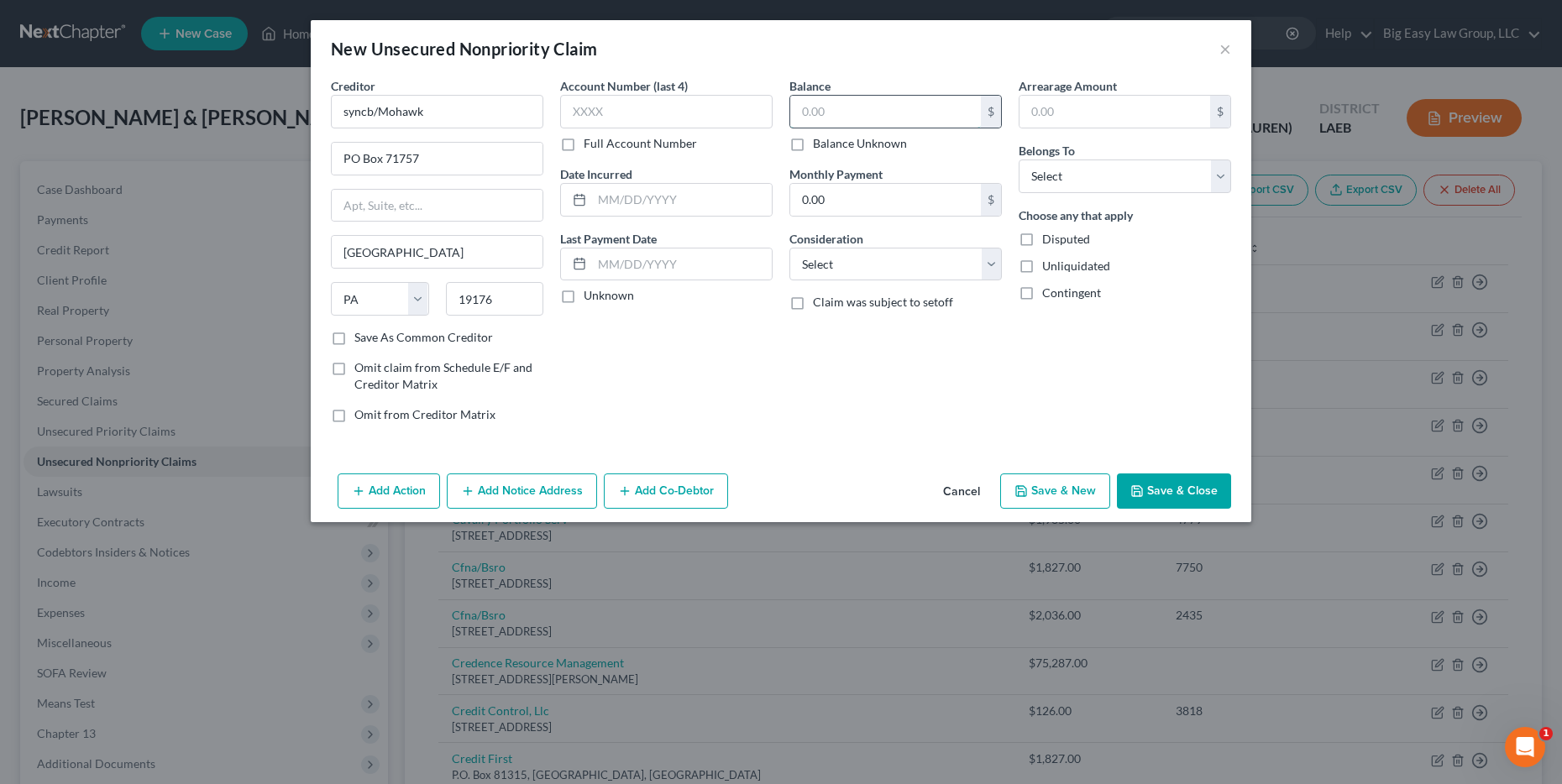
click at [903, 118] on input "text" at bounding box center [886, 111] width 191 height 32
type input "1,500"
click at [1100, 176] on select "Select Debtor 1 Only Debtor 2 Only Debtor 1 And Debtor 2 Only At Least One Of T…" at bounding box center [1125, 176] width 213 height 34
select select "0"
click at [1019, 160] on select "Select Debtor 1 Only Debtor 2 Only Debtor 1 And Debtor 2 Only At Least One Of T…" at bounding box center [1125, 176] width 213 height 34
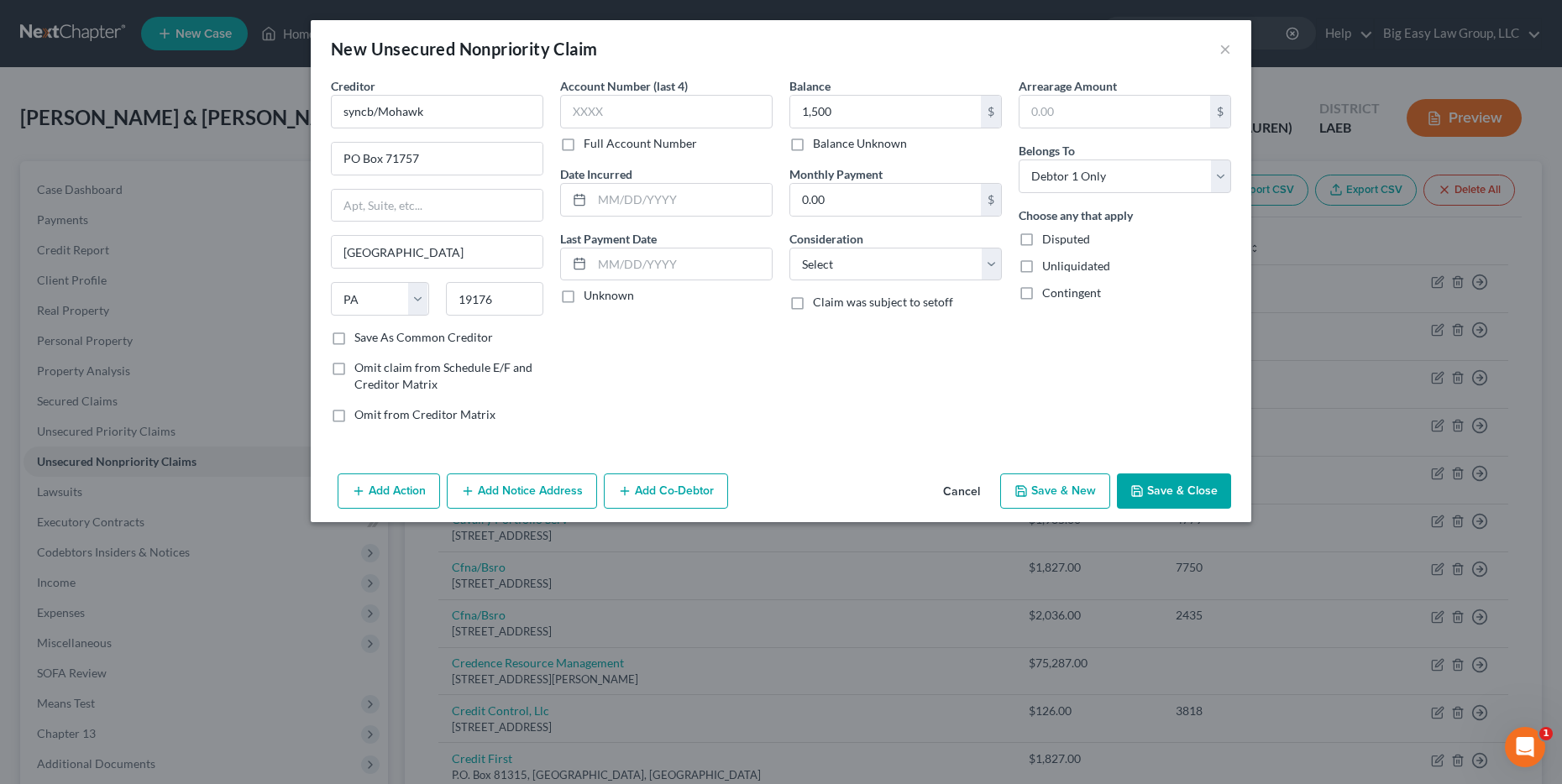
click at [1191, 491] on button "Save & Close" at bounding box center [1174, 490] width 114 height 35
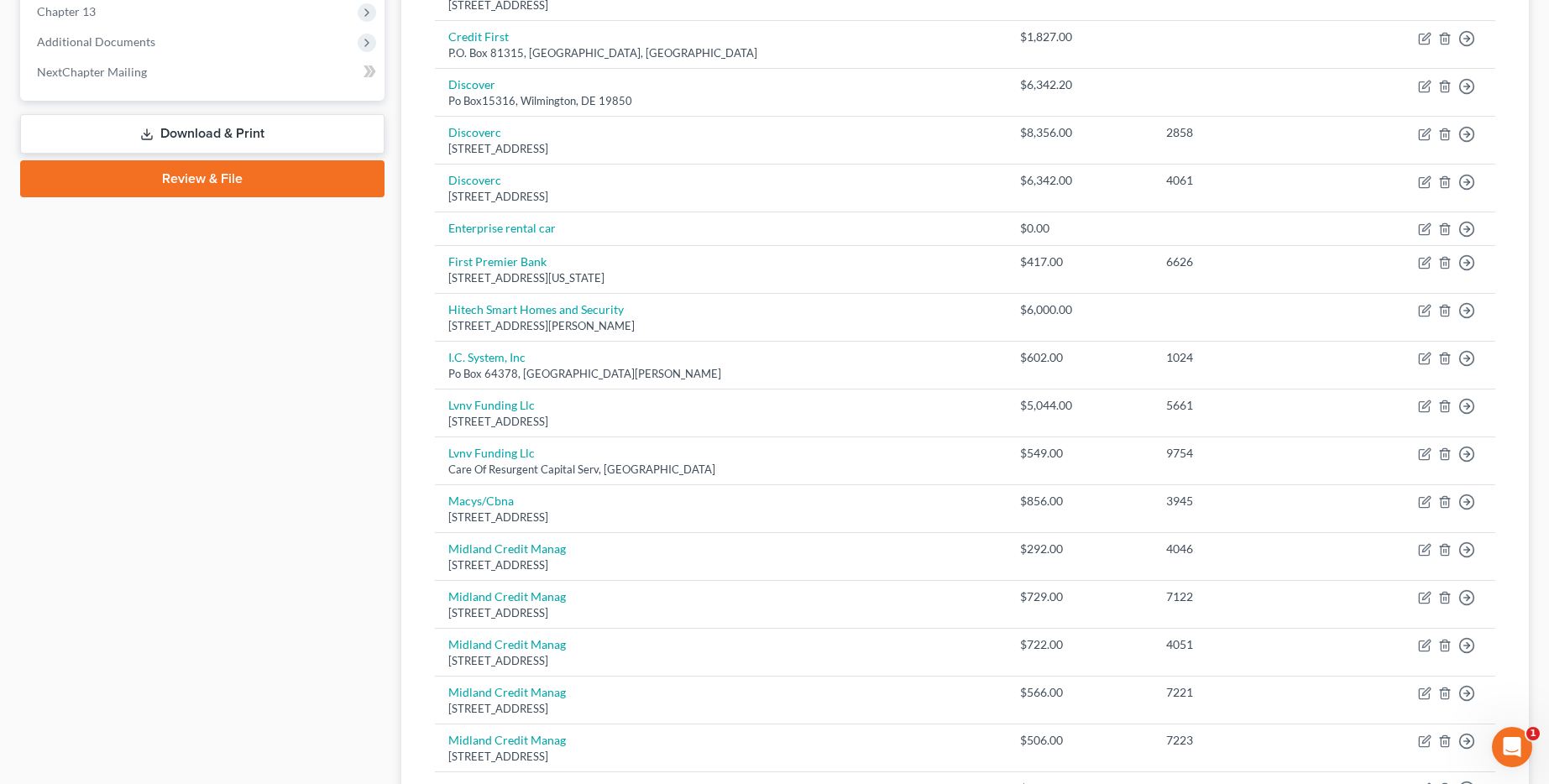
scroll to position [1188, 0]
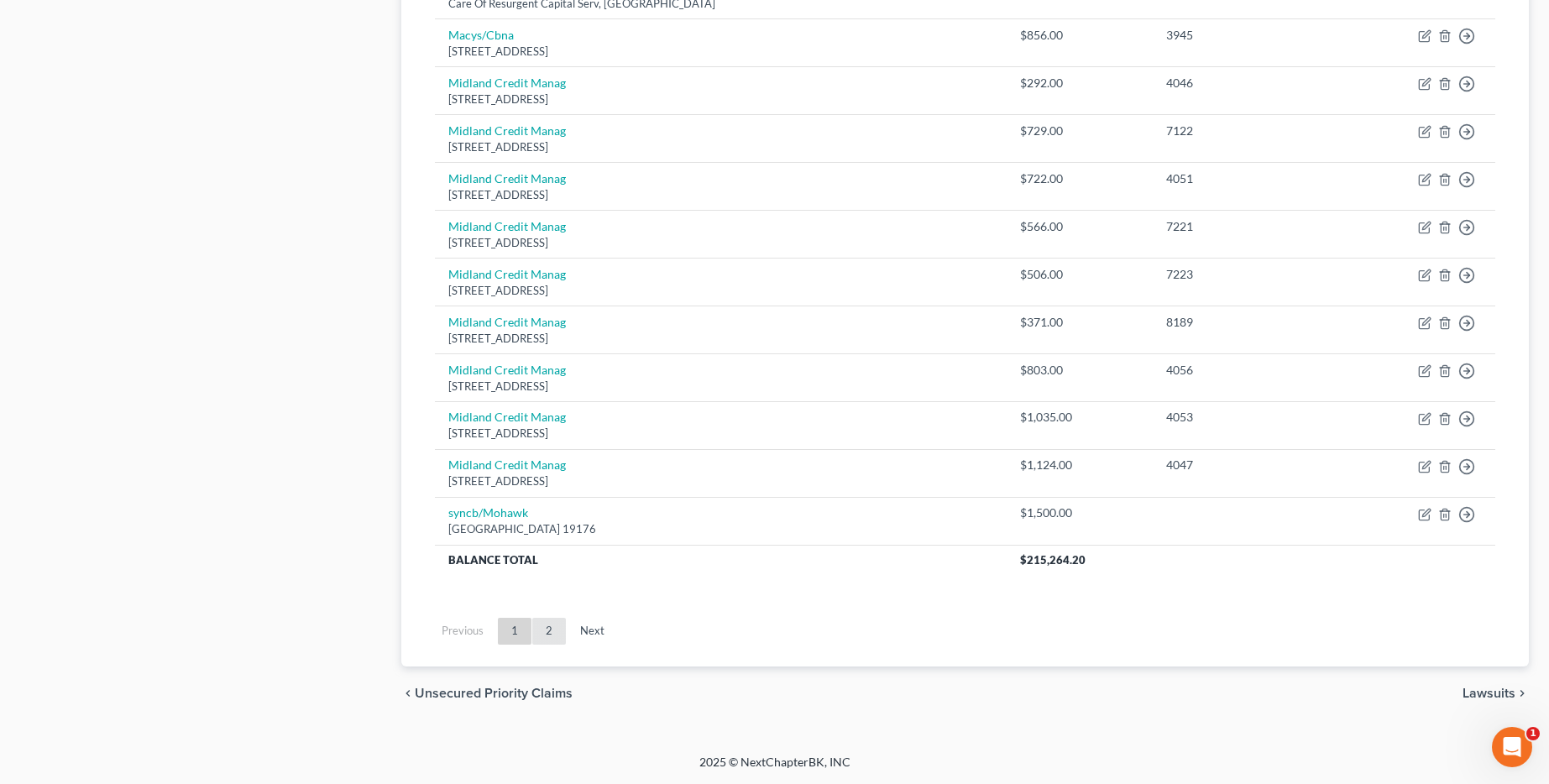
click at [532, 634] on link "2" at bounding box center [548, 631] width 34 height 27
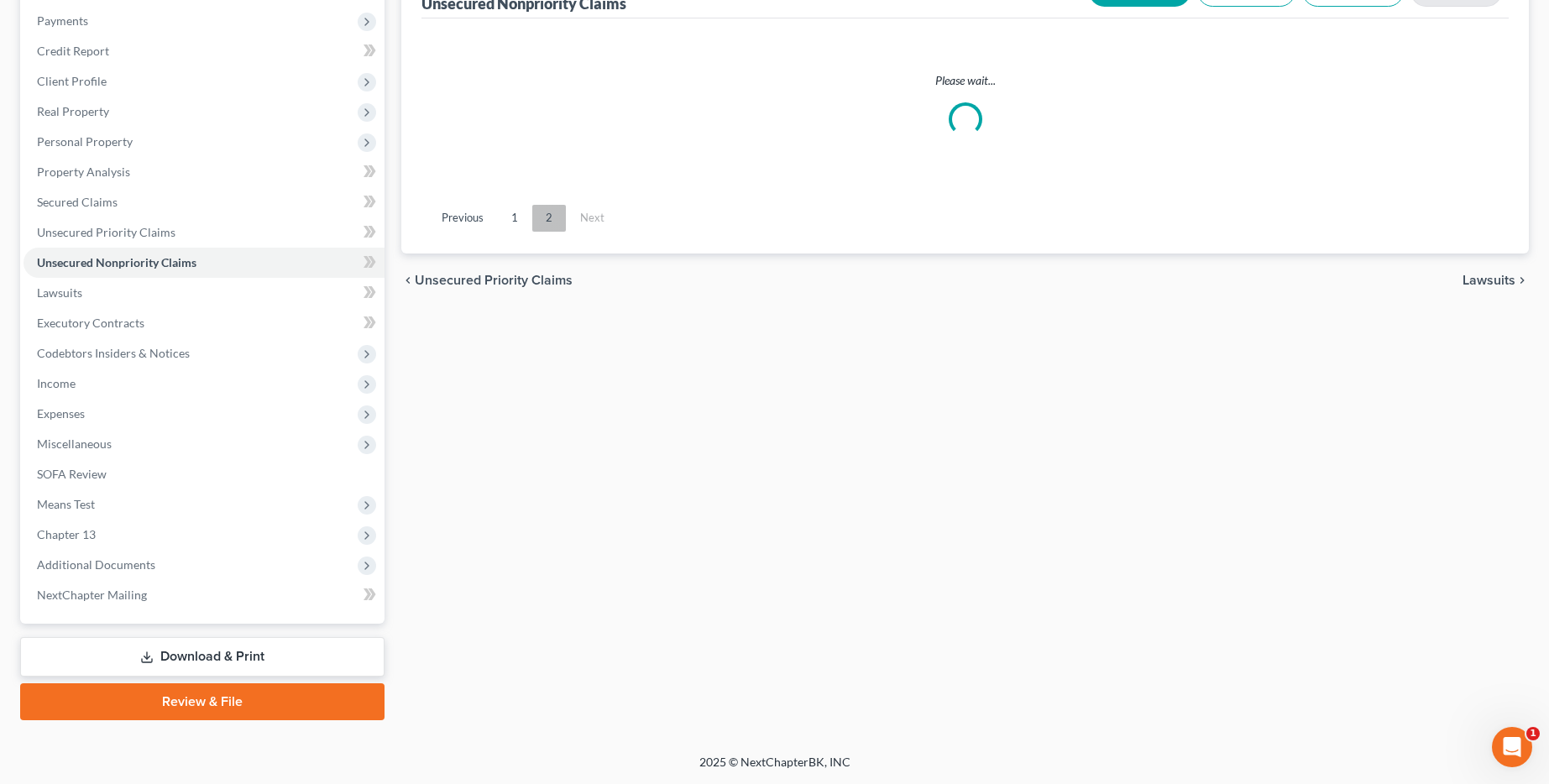
scroll to position [199, 0]
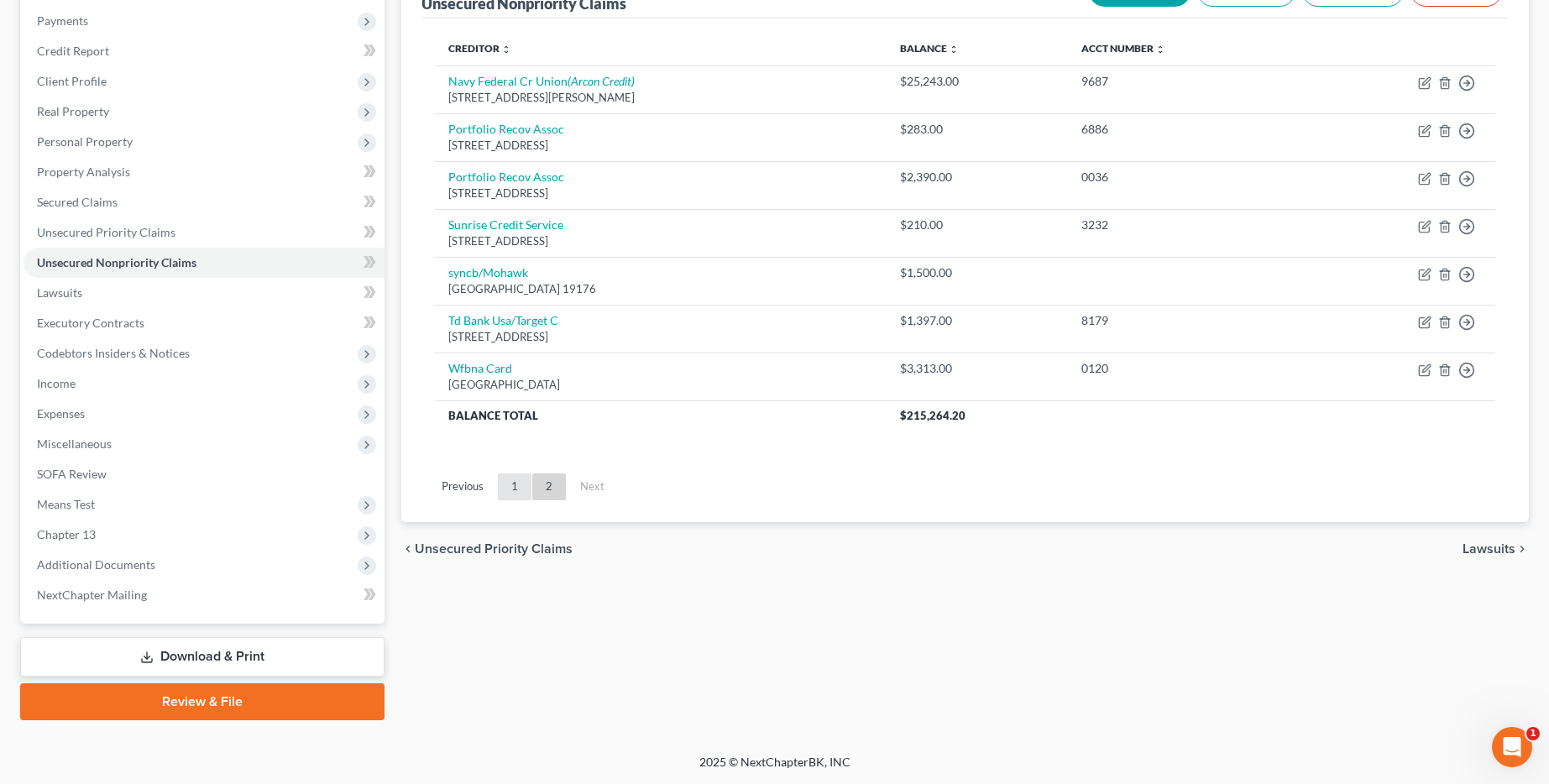
click at [509, 491] on link "1" at bounding box center [515, 486] width 34 height 27
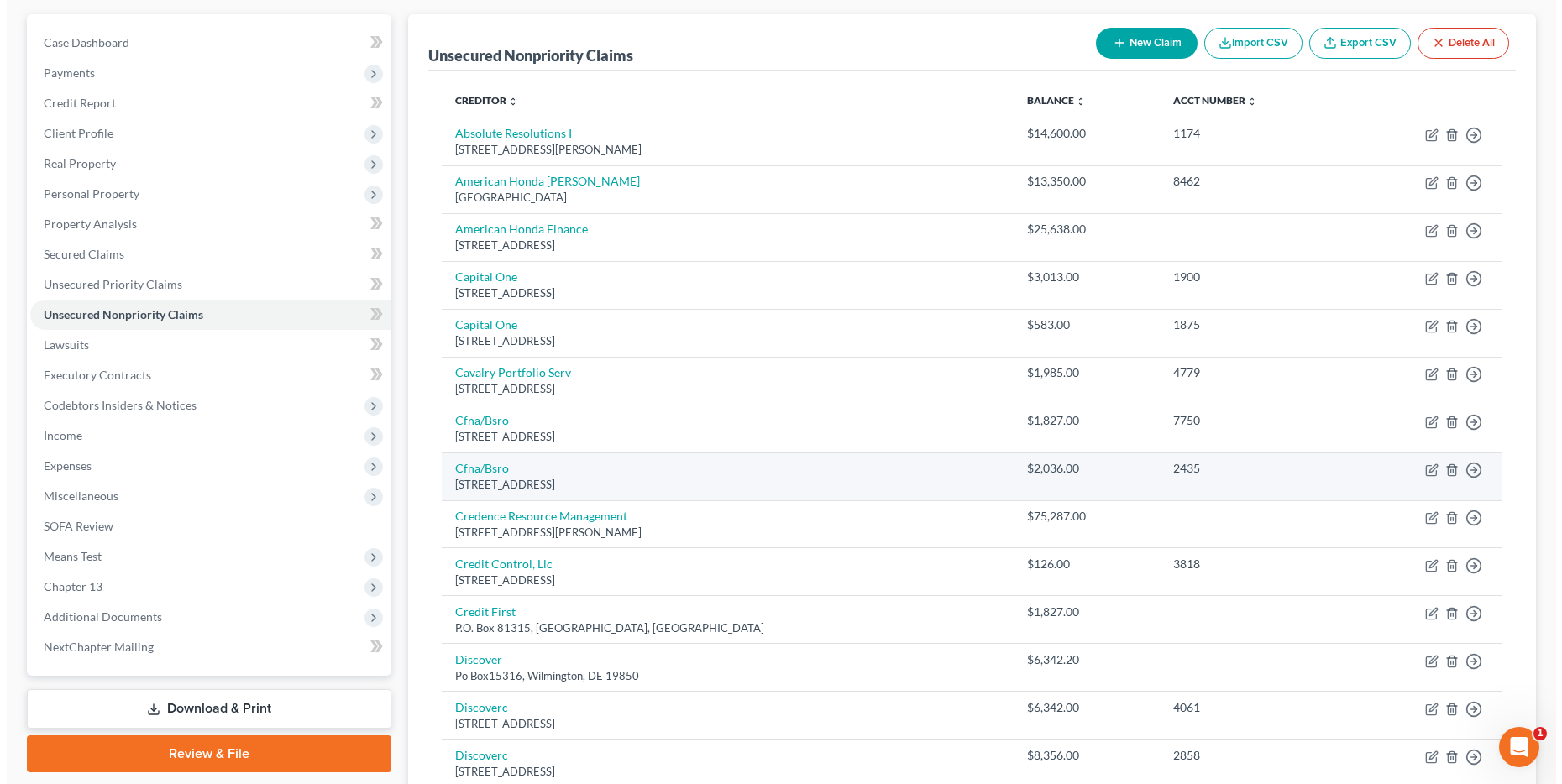
scroll to position [0, 0]
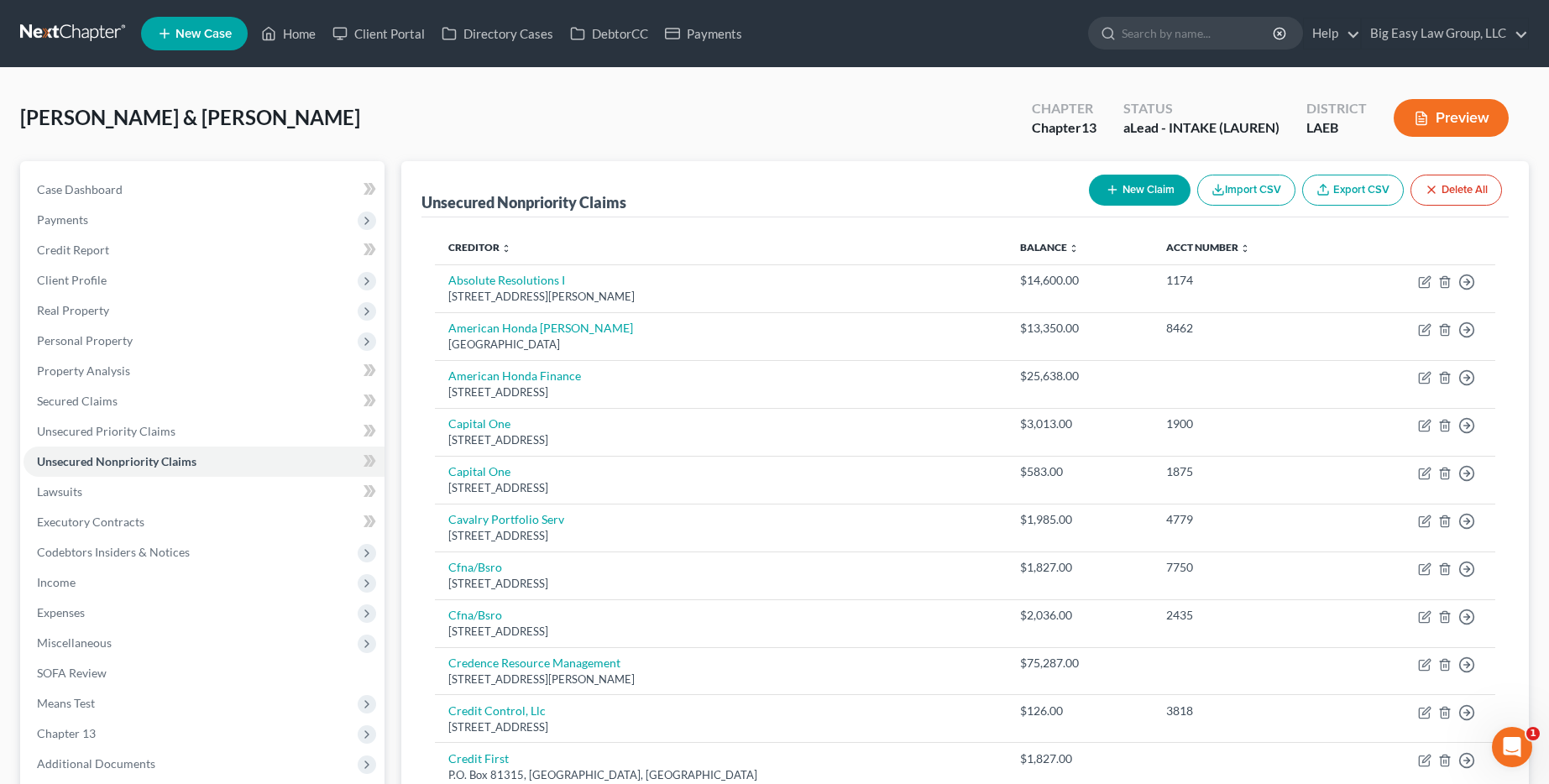
click at [1132, 195] on button "New Claim" at bounding box center [1140, 190] width 102 height 31
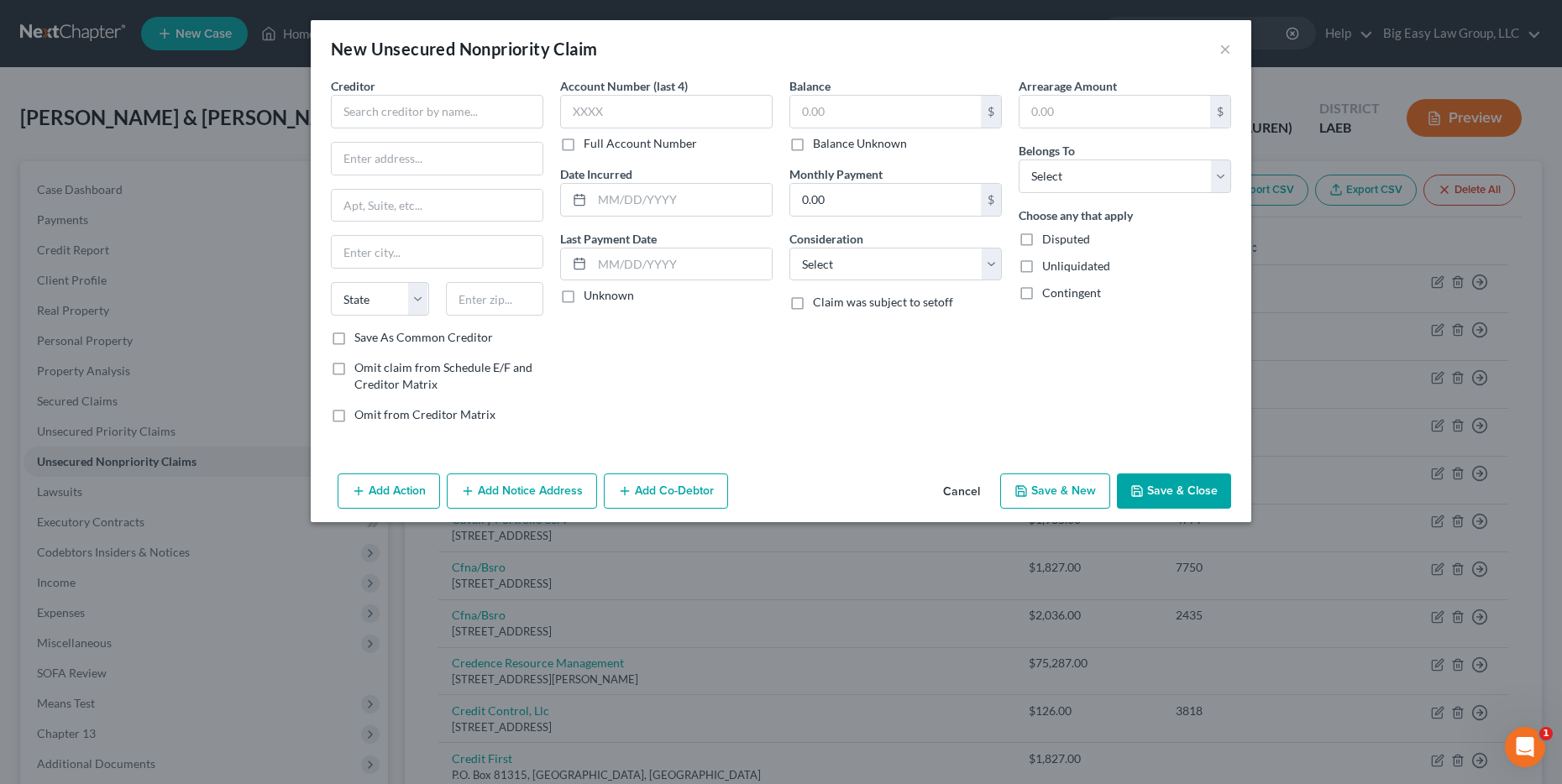
click at [446, 132] on div "Creditor * State [US_STATE] AK AR AZ CA CO [GEOGRAPHIC_DATA] DE DC [GEOGRAPHIC_…" at bounding box center [437, 203] width 213 height 252
click at [455, 115] on input "text" at bounding box center [437, 111] width 213 height 34
type input "C"
type input "CB Stage"
drag, startPoint x: 443, startPoint y: 152, endPoint x: 339, endPoint y: 158, distance: 104.2
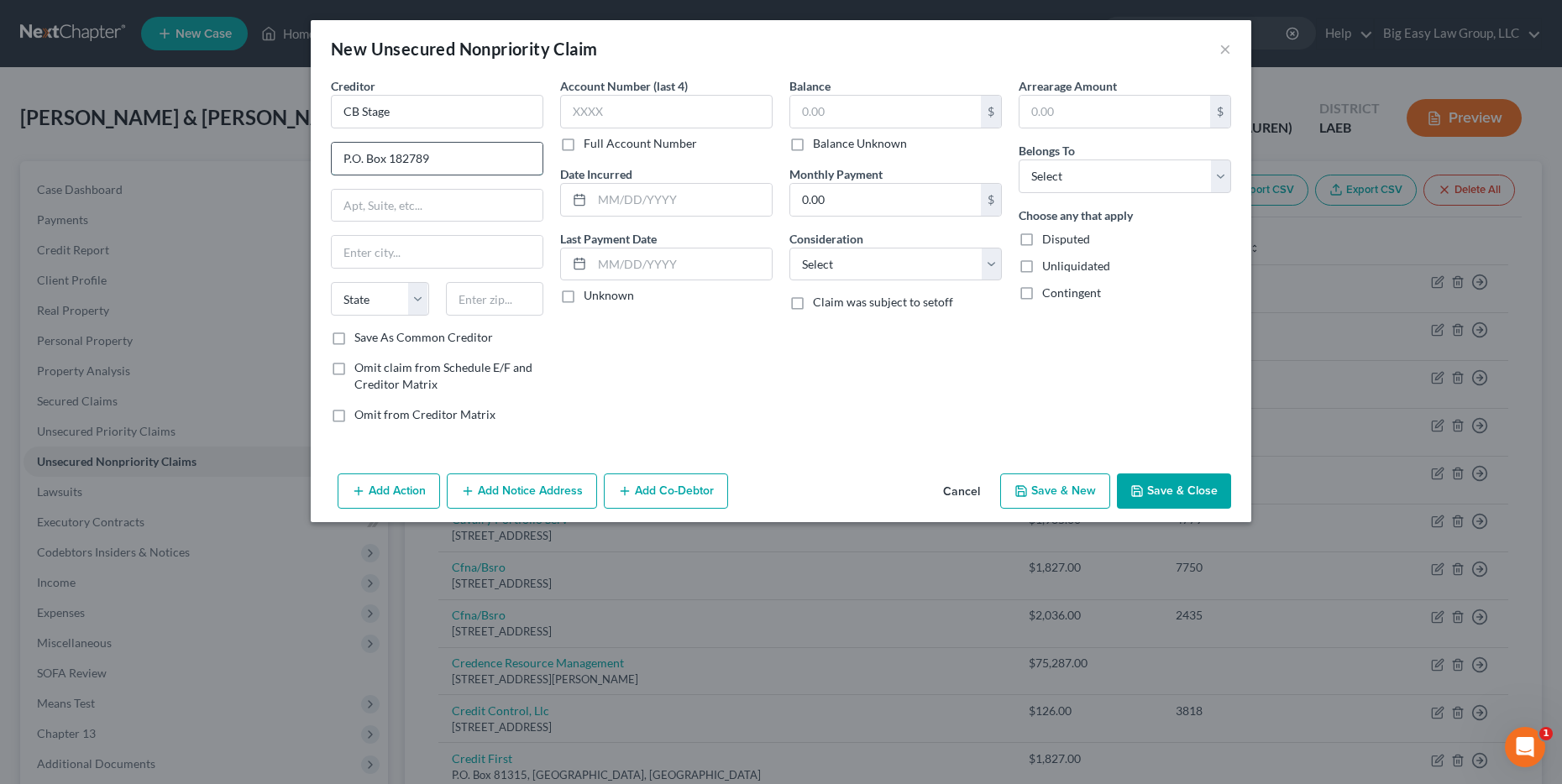
click at [339, 158] on input "P.O. Box 182789" at bounding box center [437, 158] width 211 height 32
type input "P.O. Box 182789"
click at [429, 211] on input "text" at bounding box center [437, 205] width 211 height 32
click at [353, 113] on input "CB Stage" at bounding box center [437, 111] width 213 height 34
click at [403, 111] on input "Comenity B Stage" at bounding box center [437, 111] width 213 height 34
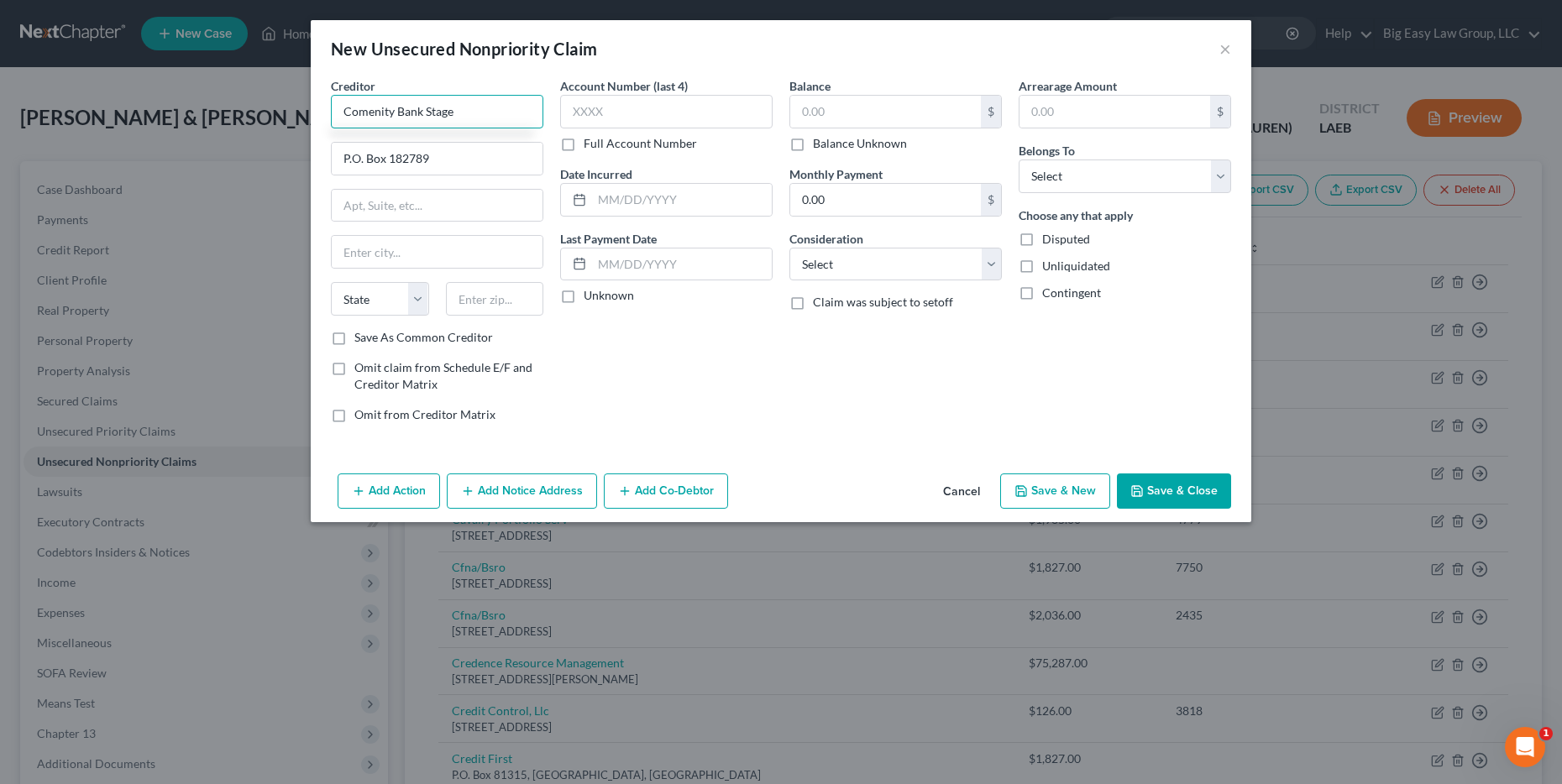
drag, startPoint x: 529, startPoint y: 114, endPoint x: 389, endPoint y: 109, distance: 140.1
click at [389, 109] on input "Comenity Bank Stage" at bounding box center [437, 111] width 213 height 34
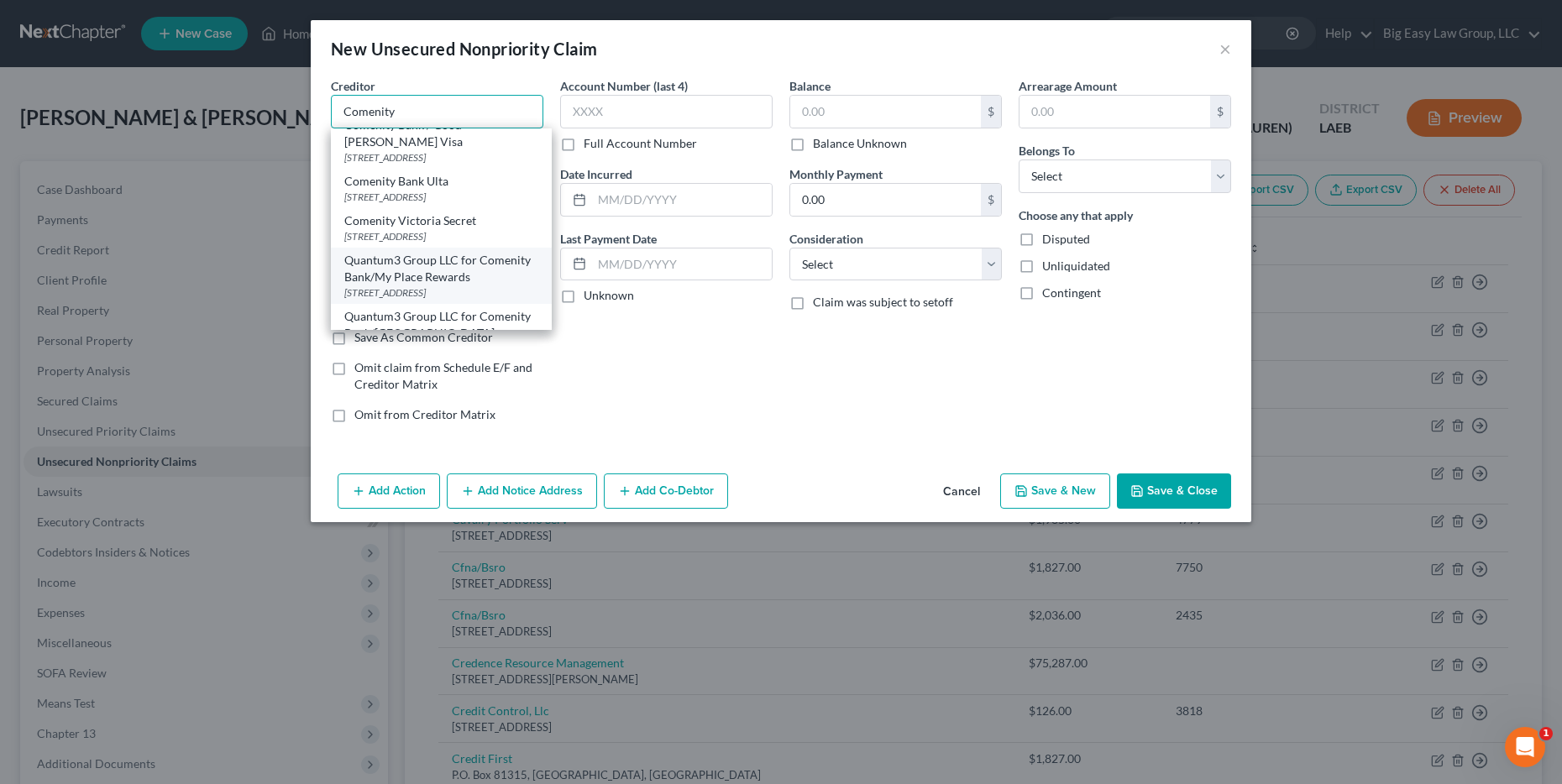
scroll to position [70, 0]
click at [469, 70] on div "New Unsecured Nonpriority Claim ×" at bounding box center [781, 48] width 941 height 57
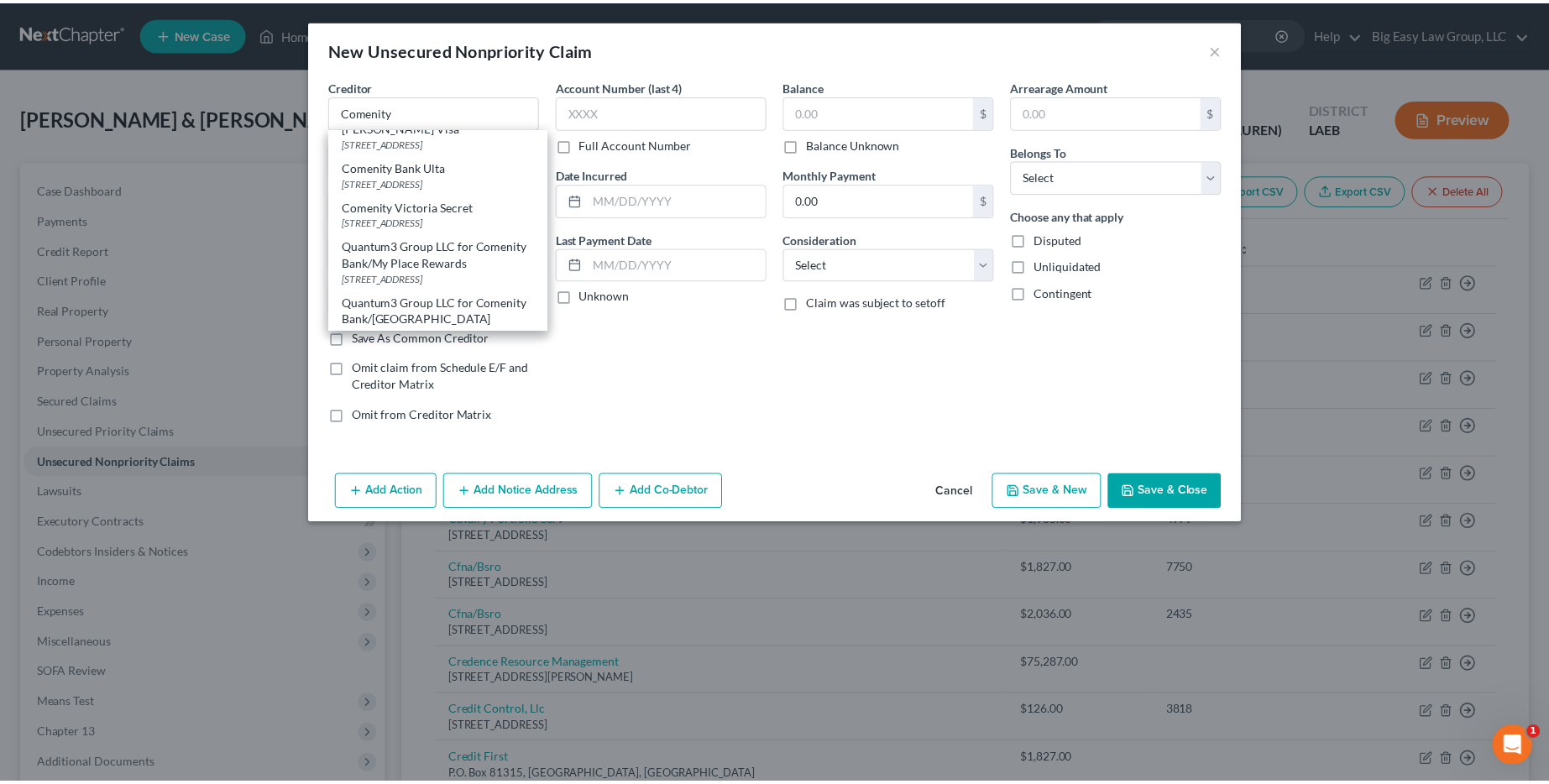
scroll to position [0, 0]
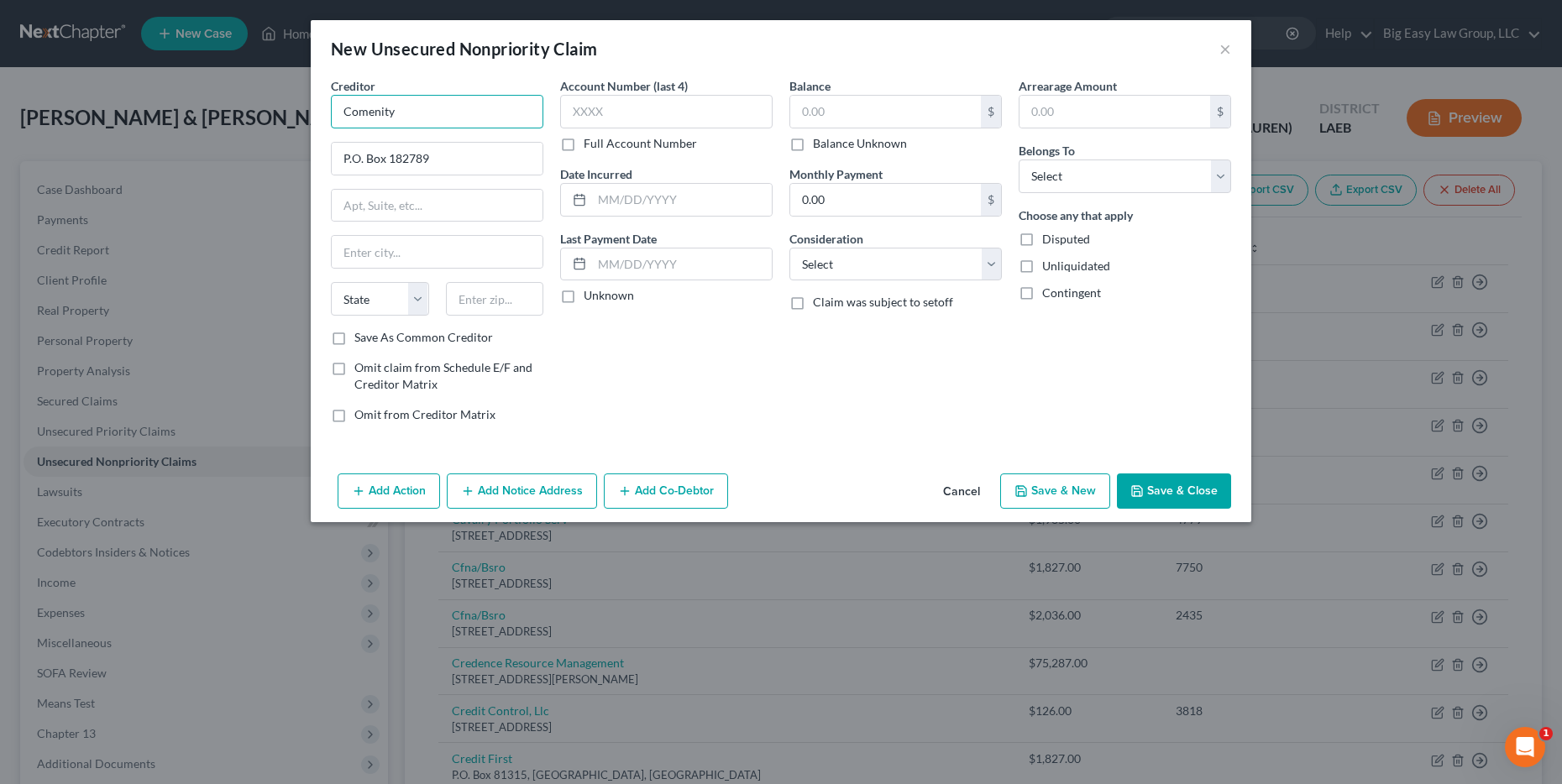
click at [458, 114] on input "Comenity" at bounding box center [437, 111] width 213 height 34
type input "Comenity Bank Stage"
click at [442, 268] on div at bounding box center [437, 251] width 213 height 34
type input "Columbus"
select select "36"
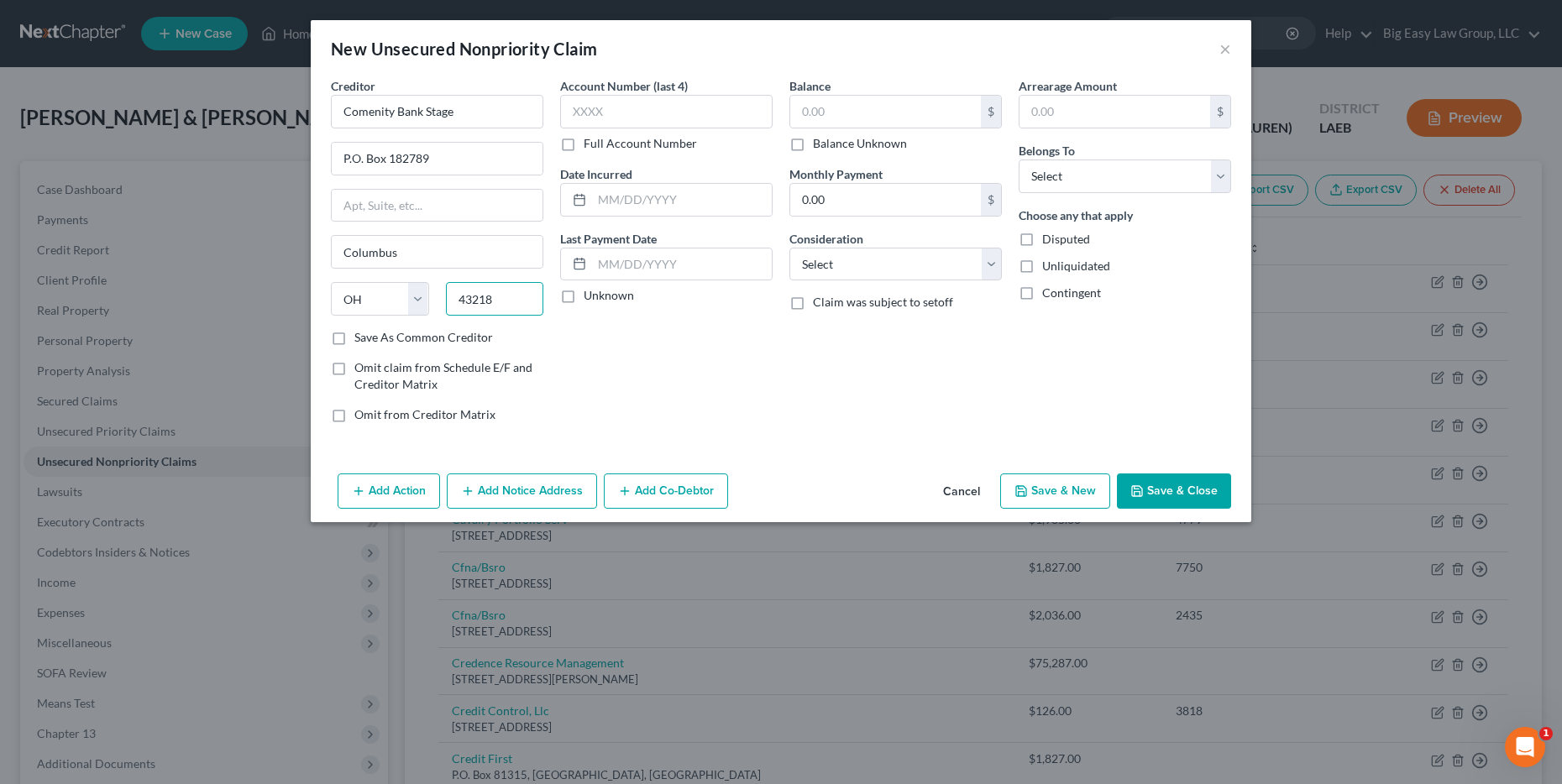
type input "43218"
click at [721, 356] on div "Account Number (last 4) Full Account Number Date Incurred Last Payment Date Unk…" at bounding box center [666, 256] width 229 height 359
drag, startPoint x: 782, startPoint y: 116, endPoint x: 798, endPoint y: 112, distance: 16.5
click at [785, 116] on div "Balance $ Balance Unknown Balance Undetermined $ Balance Unknown Monthly Paymen…" at bounding box center [895, 256] width 229 height 359
click at [801, 111] on input "text" at bounding box center [886, 111] width 191 height 32
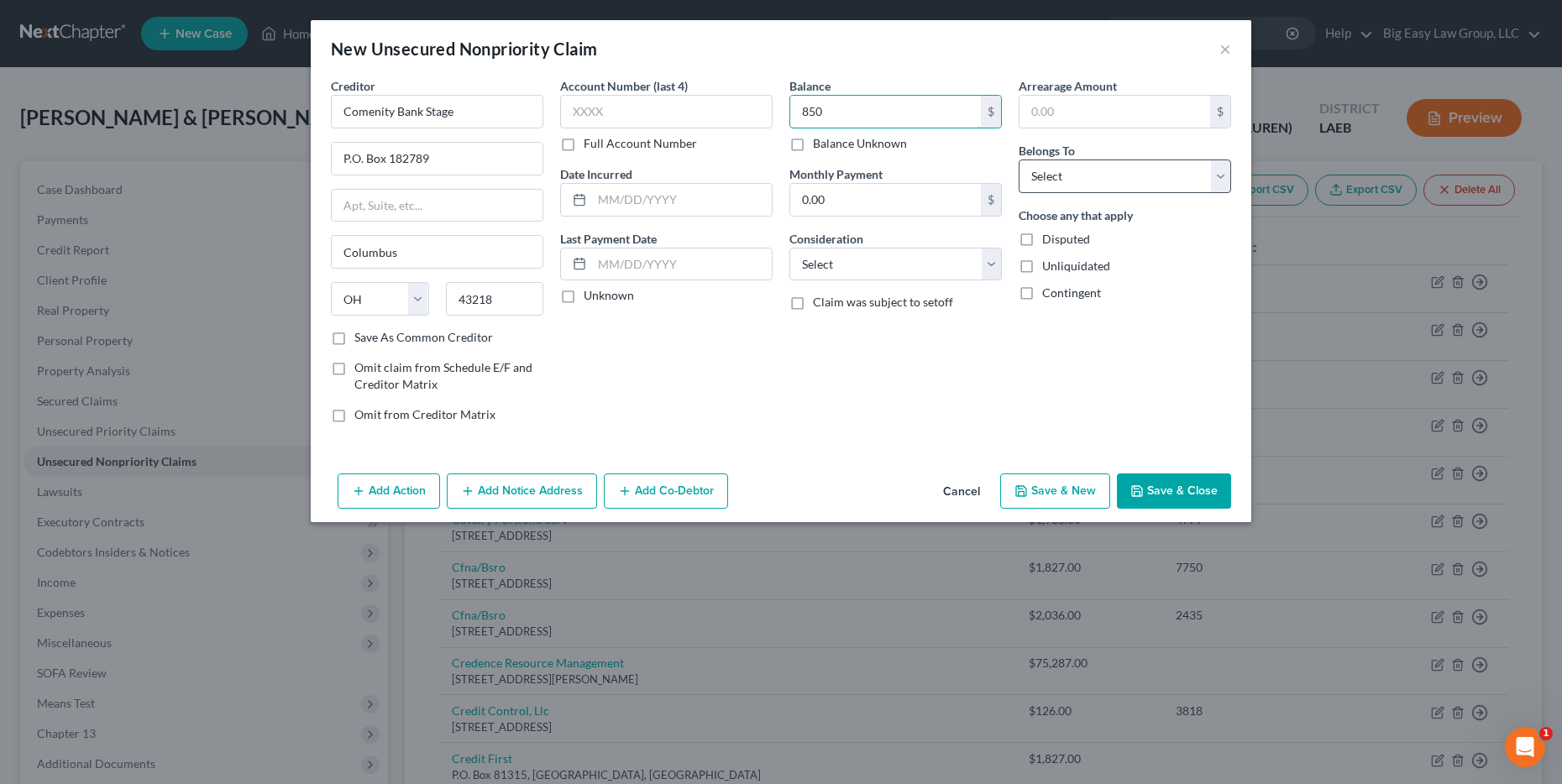
type input "850"
click at [1108, 167] on select "Select Debtor 1 Only Debtor 2 Only Debtor 1 And Debtor 2 Only At Least One Of T…" at bounding box center [1125, 176] width 213 height 34
click at [1019, 160] on select "Select Debtor 1 Only Debtor 2 Only Debtor 1 And Debtor 2 Only At Least One Of T…" at bounding box center [1125, 176] width 213 height 34
click at [1123, 184] on select "Select Debtor 1 Only Debtor 2 Only Debtor 1 And Debtor 2 Only At Least One Of T…" at bounding box center [1125, 176] width 213 height 34
select select "0"
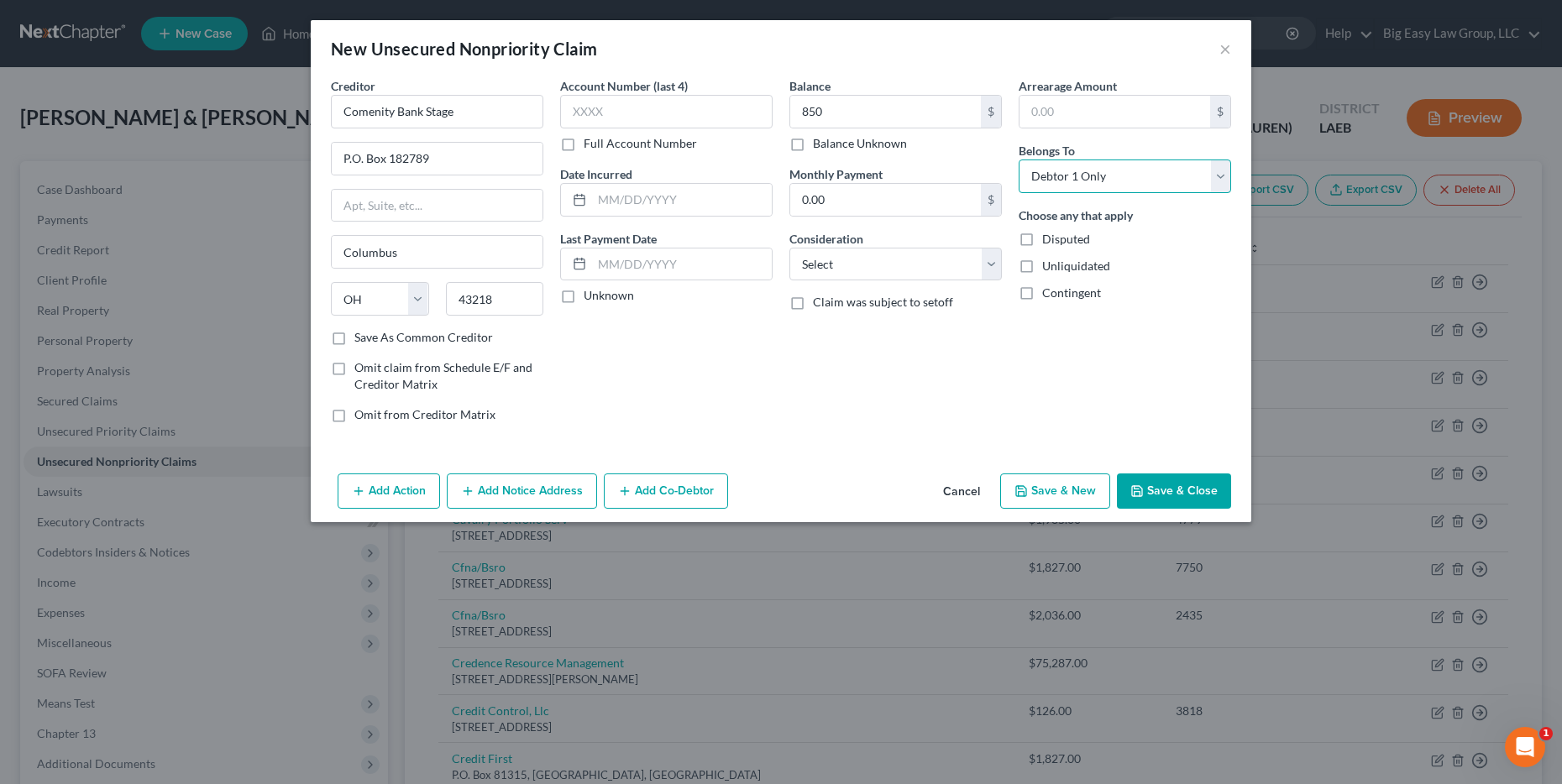
click at [1019, 160] on select "Select Debtor 1 Only Debtor 2 Only Debtor 1 And Debtor 2 Only At Least One Of T…" at bounding box center [1125, 176] width 213 height 34
click at [1195, 490] on button "Save & Close" at bounding box center [1174, 490] width 114 height 35
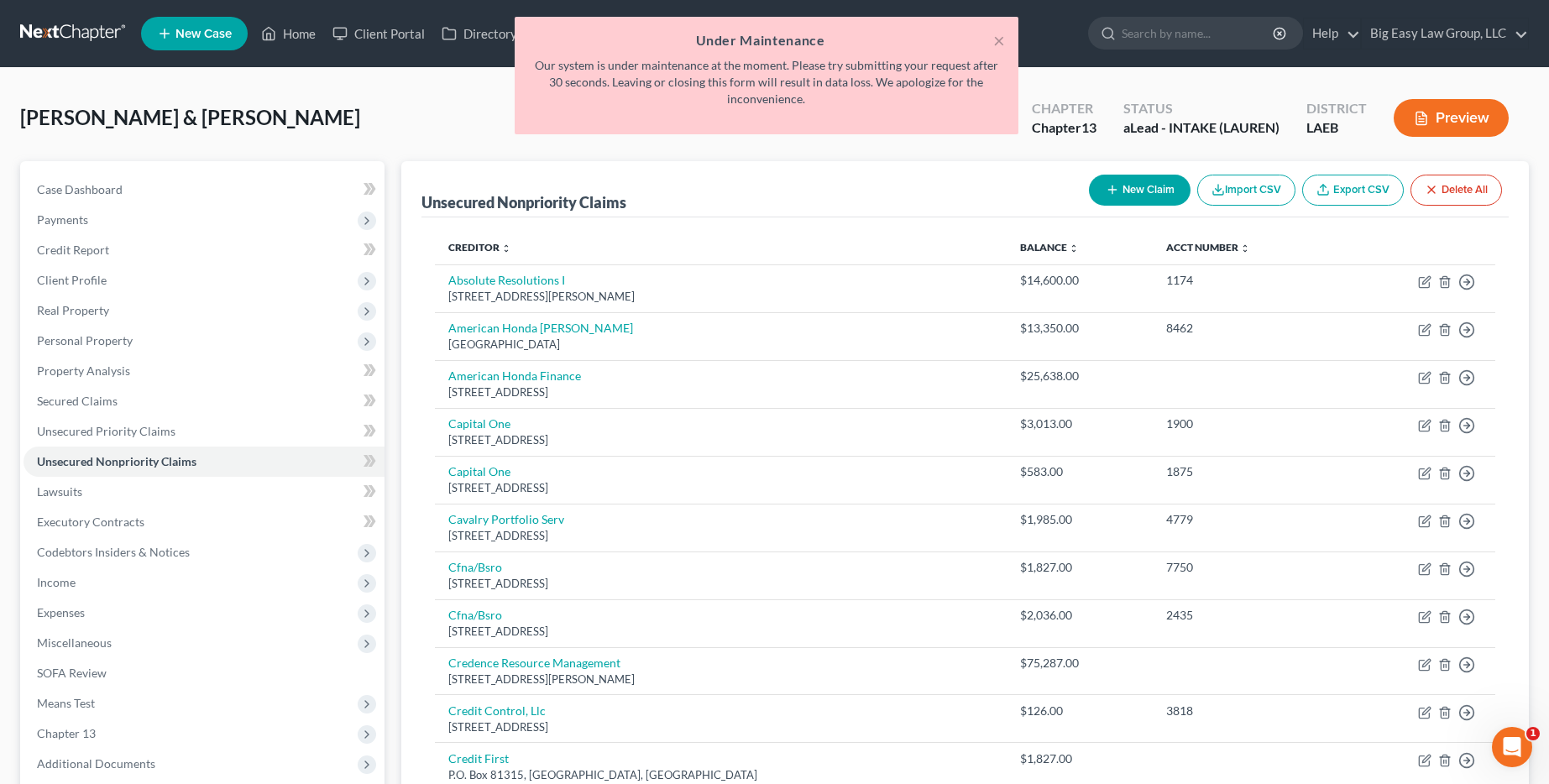
click at [471, 147] on div "[PERSON_NAME] & [PERSON_NAME] Upgraded Chapter Chapter 13 Status aLead - INTAKE…" at bounding box center [774, 124] width 1508 height 73
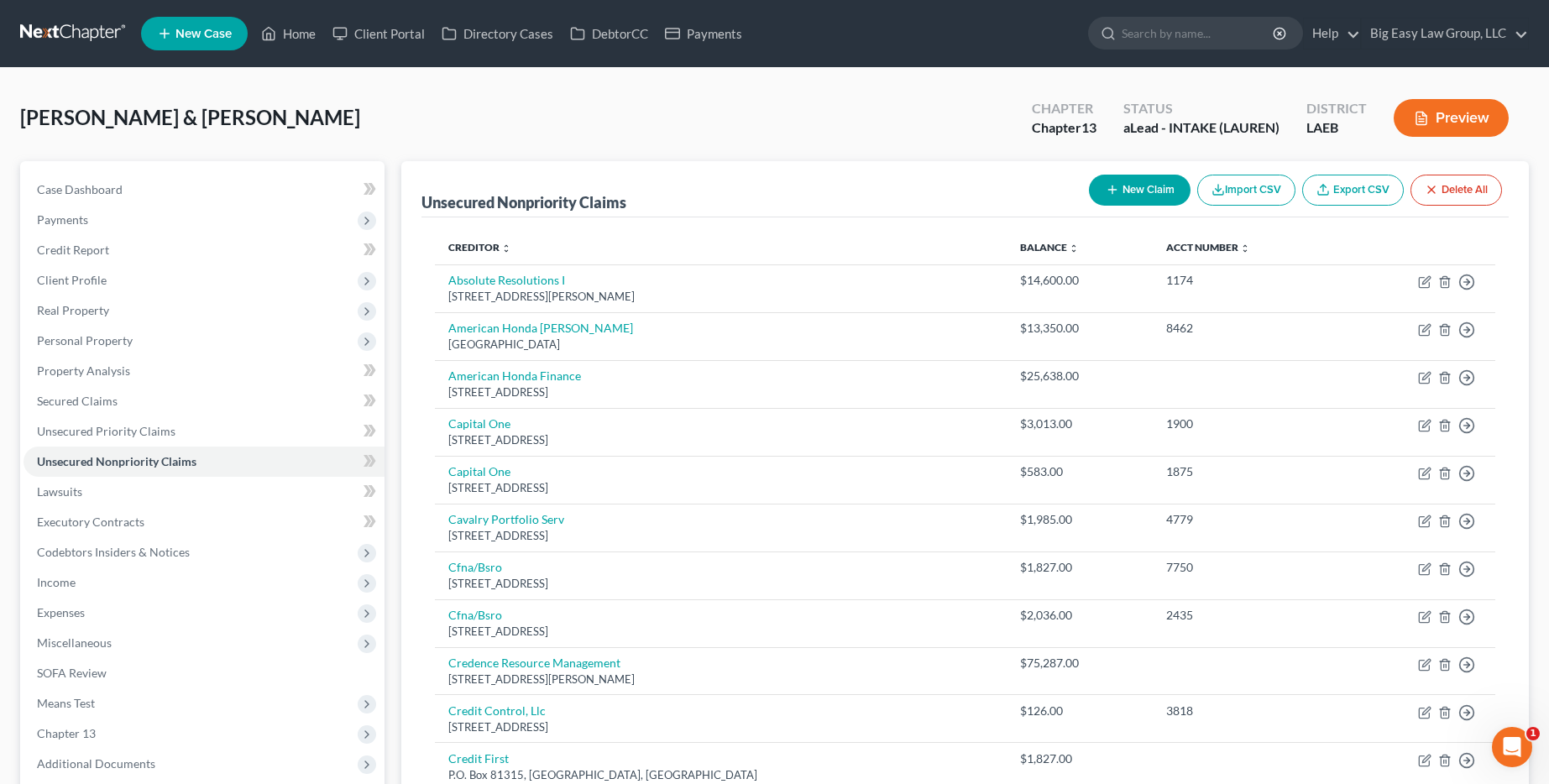
click at [1160, 186] on button "New Claim" at bounding box center [1140, 190] width 102 height 31
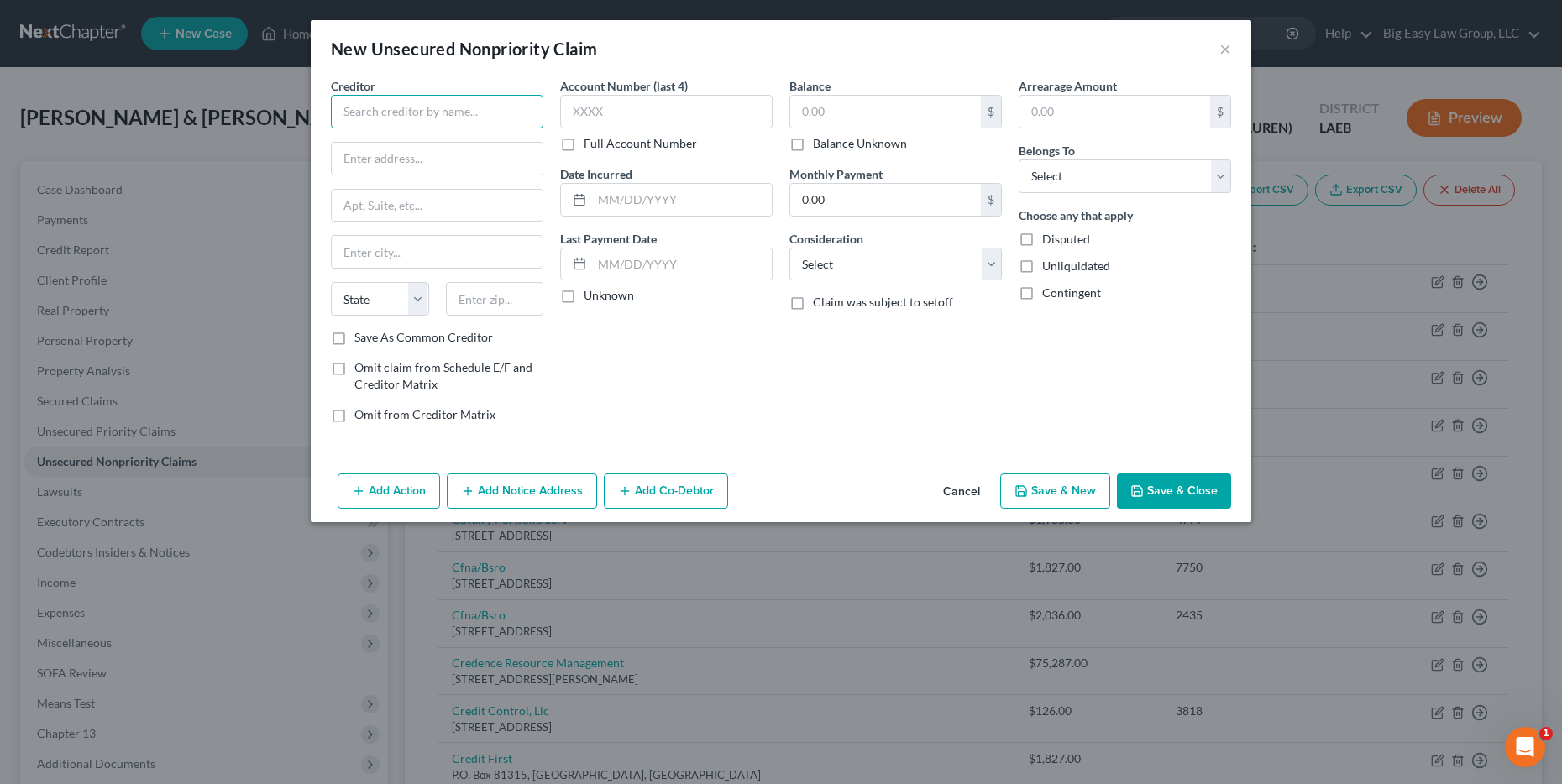
click at [394, 112] on input "text" at bounding box center [437, 111] width 213 height 34
type input "[PERSON_NAME] INTL"
type input "[STREET_ADDRESS]"
type input "Ft. [GEOGRAPHIC_DATA]"
select select "9"
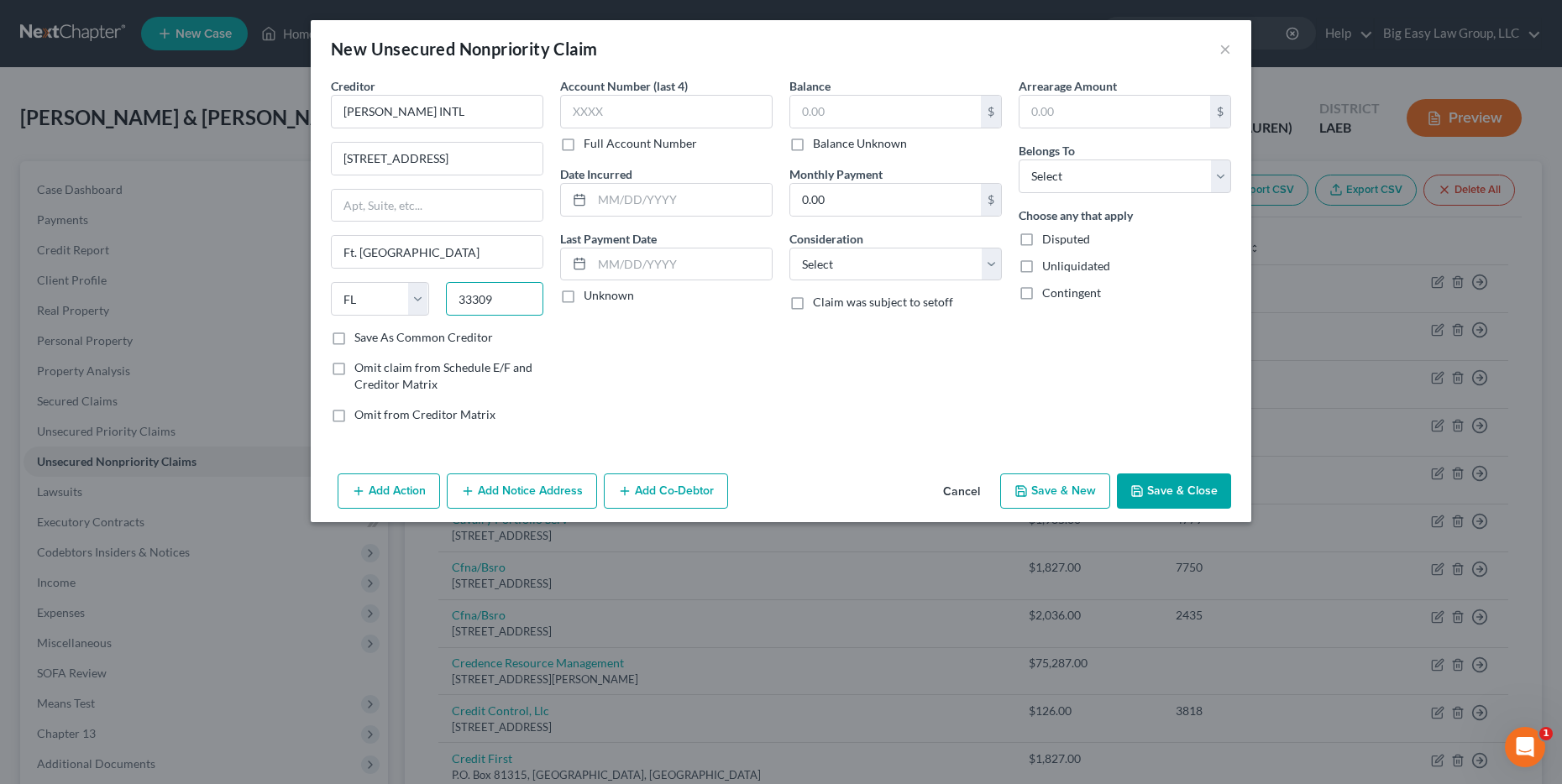
type input "33309"
click at [968, 92] on div "Balance $ Balance Unknown Balance Undetermined $ Balance Unknown" at bounding box center [896, 114] width 213 height 75
type input "[GEOGRAPHIC_DATA]"
click at [956, 111] on input "text" at bounding box center [886, 111] width 191 height 32
type input "3,293"
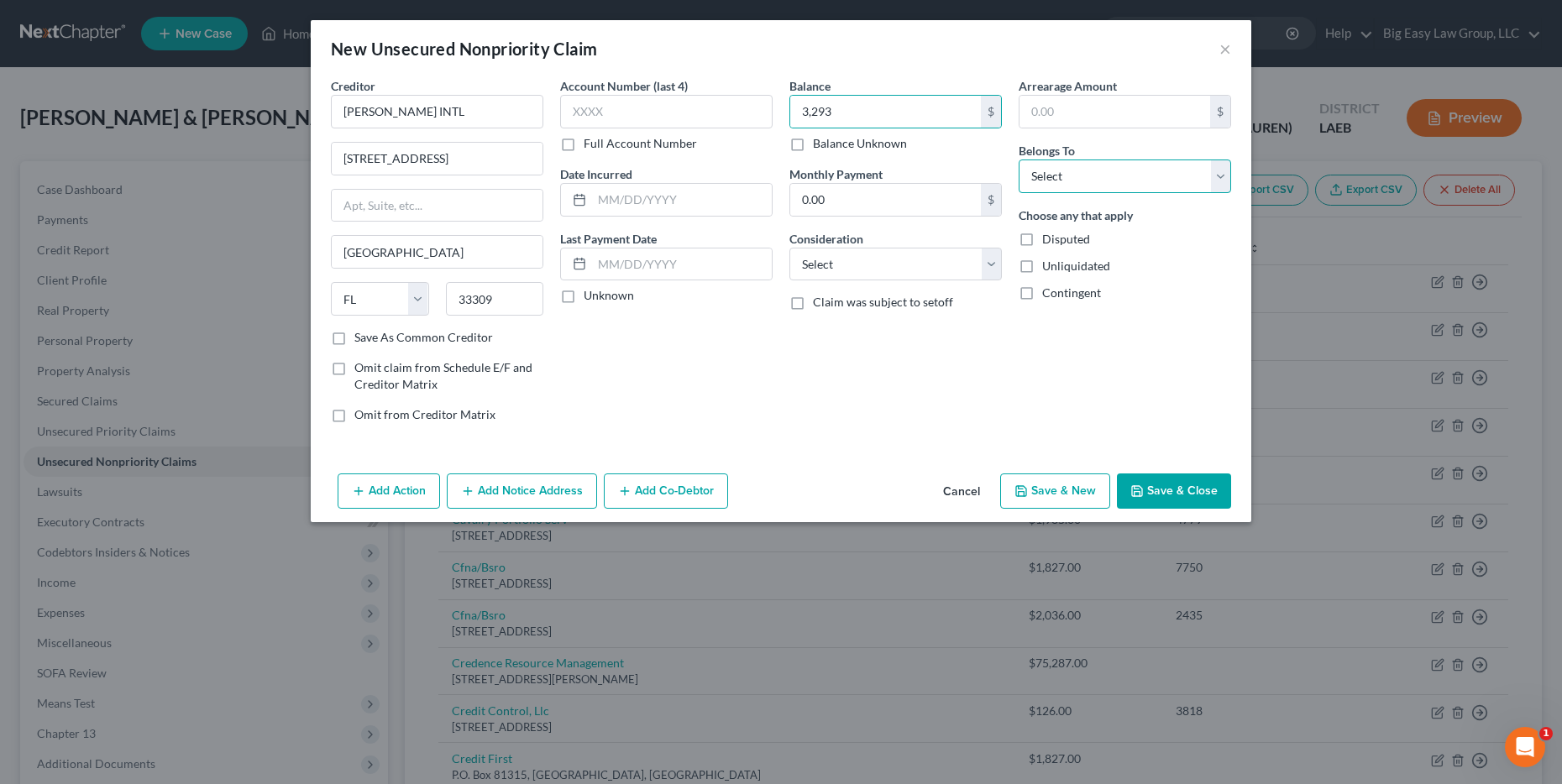
click at [1076, 177] on select "Select Debtor 1 Only Debtor 2 Only Debtor 1 And Debtor 2 Only At Least One Of T…" at bounding box center [1125, 176] width 213 height 34
select select "0"
click at [1019, 160] on select "Select Debtor 1 Only Debtor 2 Only Debtor 1 And Debtor 2 Only At Least One Of T…" at bounding box center [1125, 176] width 213 height 34
click at [1171, 497] on button "Save & Close" at bounding box center [1174, 490] width 114 height 35
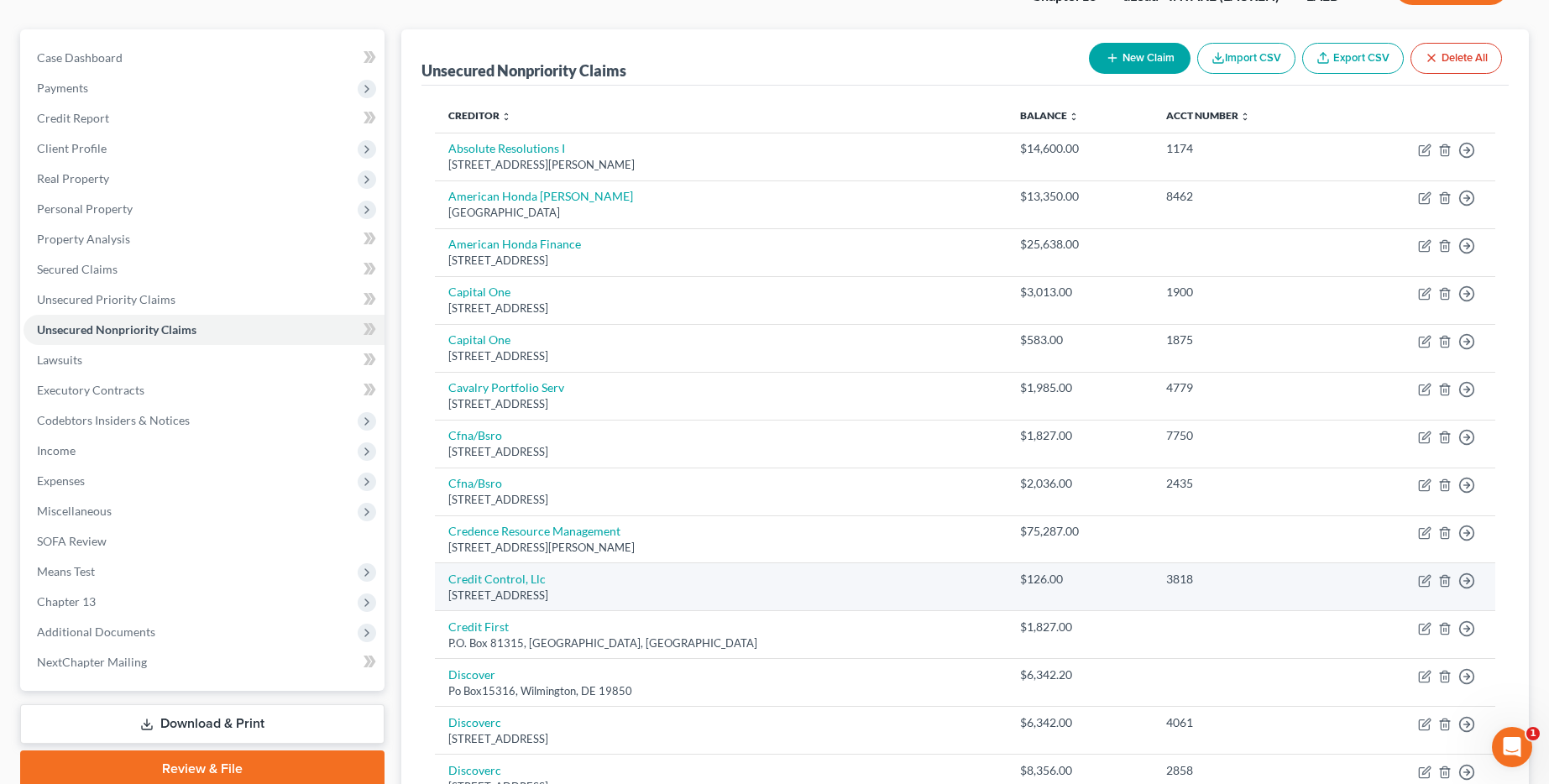
scroll to position [136, 0]
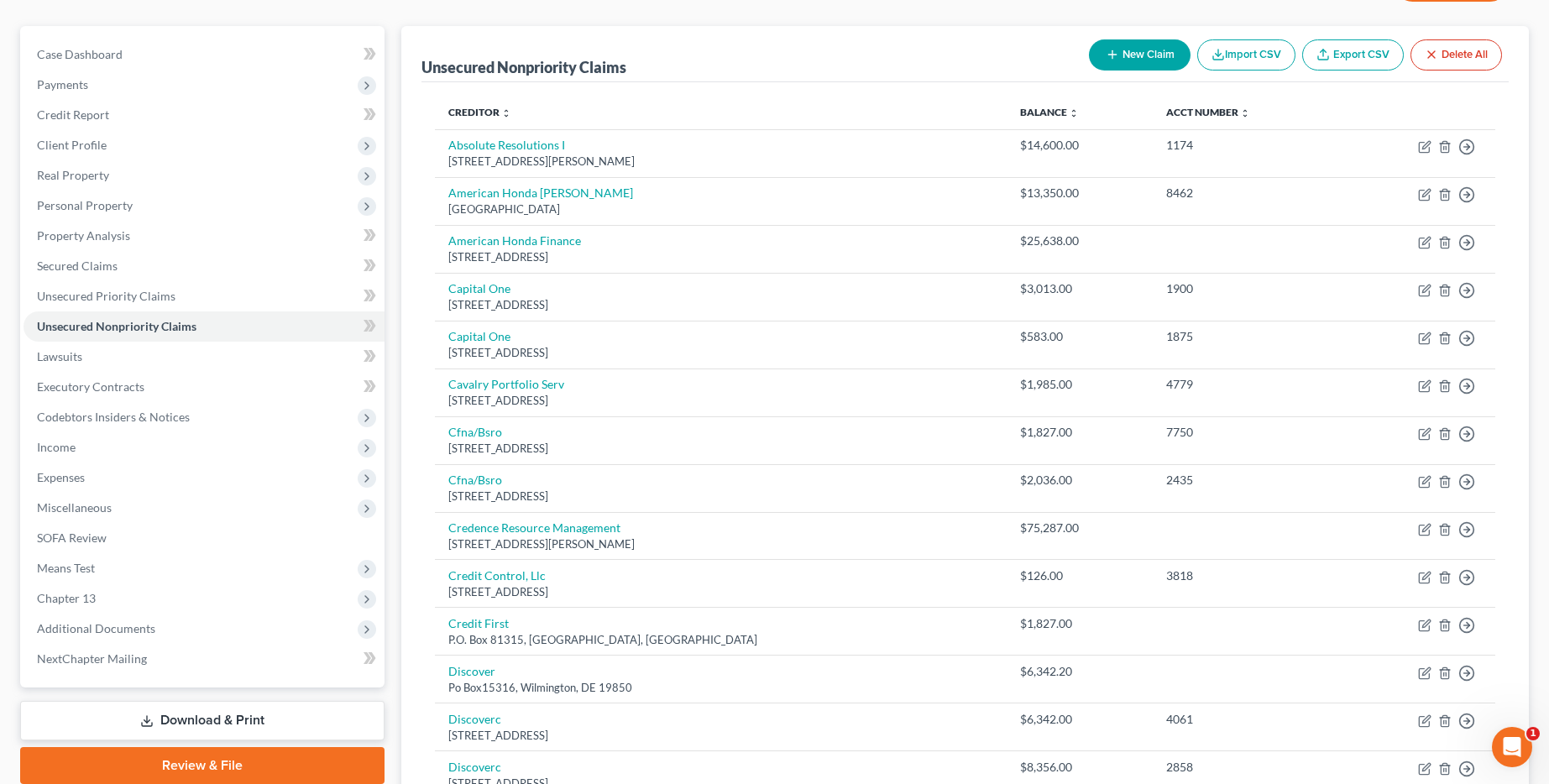
click at [1126, 61] on button "New Claim" at bounding box center [1140, 55] width 102 height 31
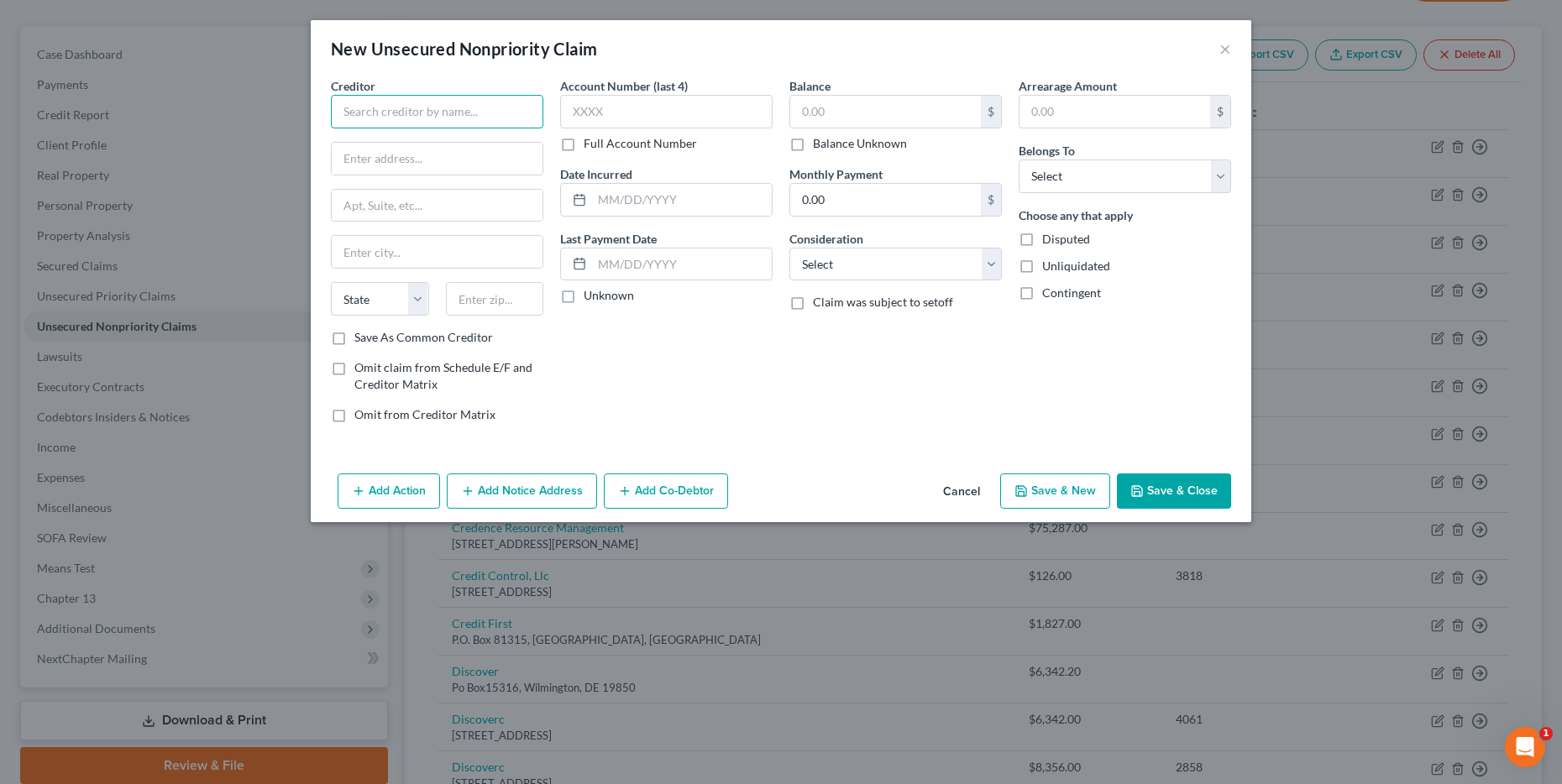
click at [448, 117] on input "text" at bounding box center [437, 111] width 213 height 34
drag, startPoint x: 421, startPoint y: 116, endPoint x: 355, endPoint y: 108, distance: 66.5
click at [355, 108] on input "CCBIAL" at bounding box center [437, 111] width 213 height 34
type input "Comenity Capital Bank IALPCOS"
click at [497, 106] on input "Comenity Capital Bank IALPCOS" at bounding box center [437, 111] width 213 height 34
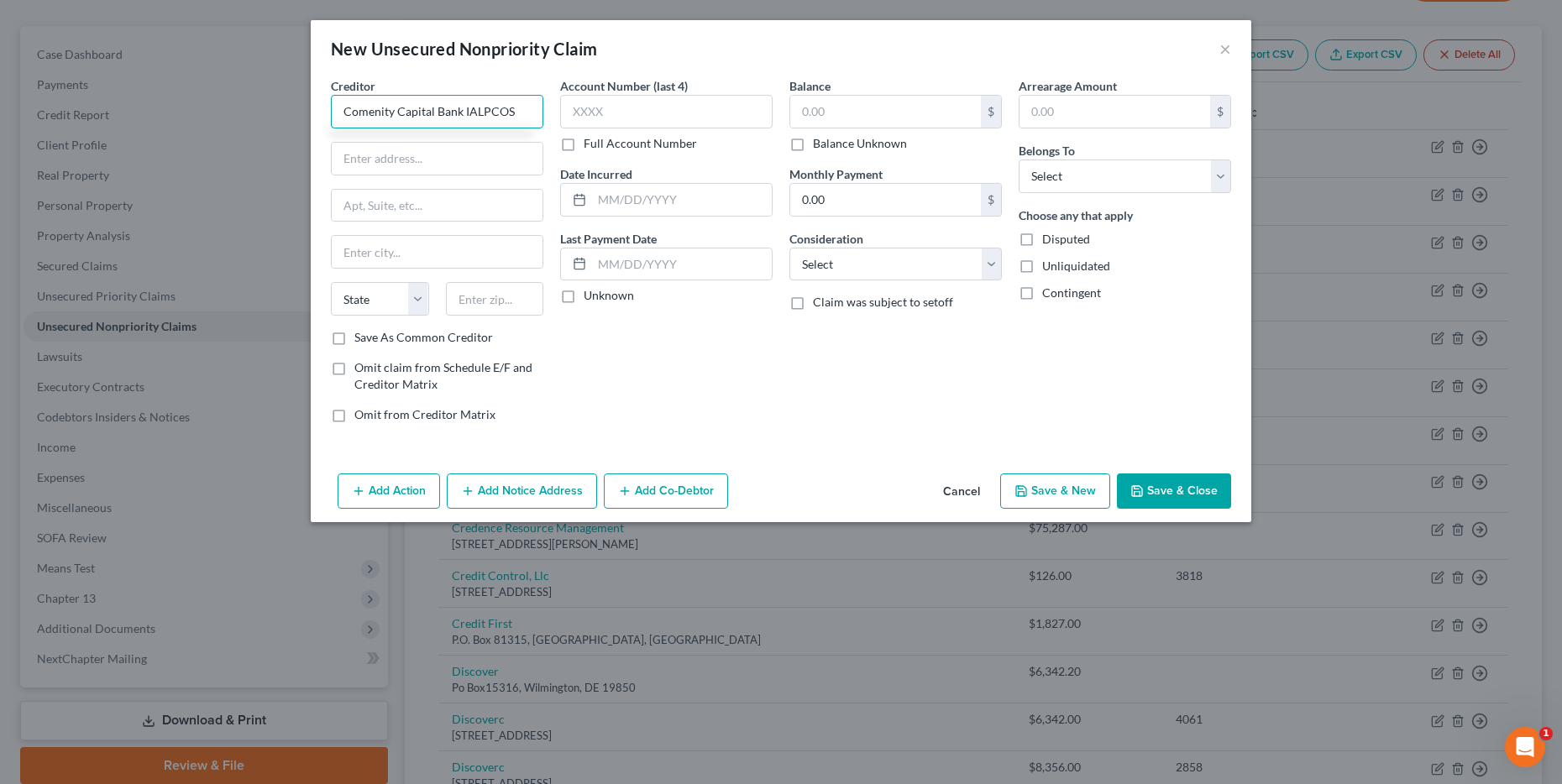
click at [497, 106] on input "Comenity Capital Bank IALPCOS" at bounding box center [437, 111] width 213 height 34
type input "CCB/ALPCOS"
click at [526, 154] on input "text" at bounding box center [437, 158] width 211 height 32
type input "P.O. Box 182120"
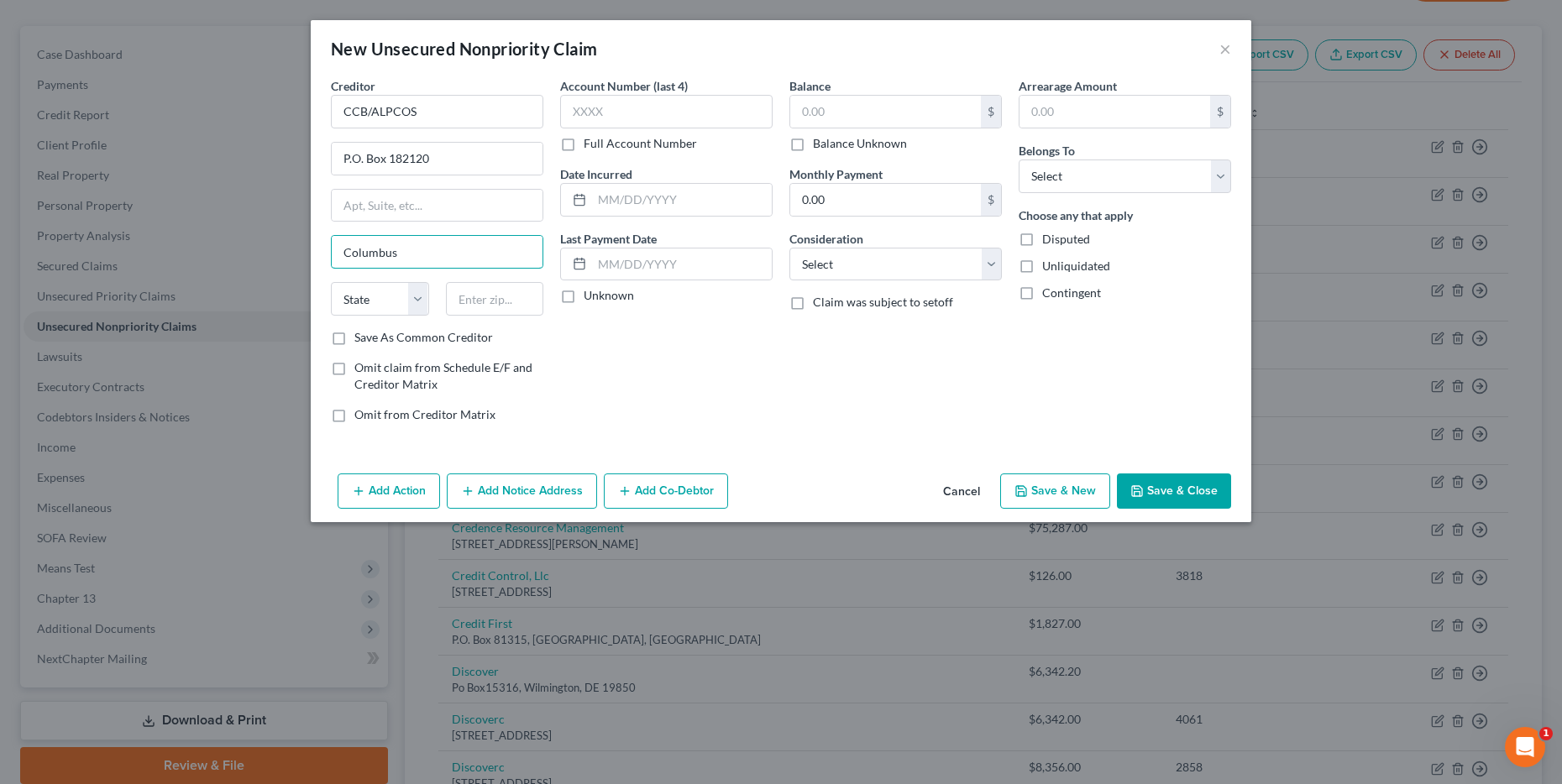
type input "Columbus"
select select "36"
type input "43208"
click at [937, 116] on input "text" at bounding box center [886, 111] width 191 height 32
type input "4,500"
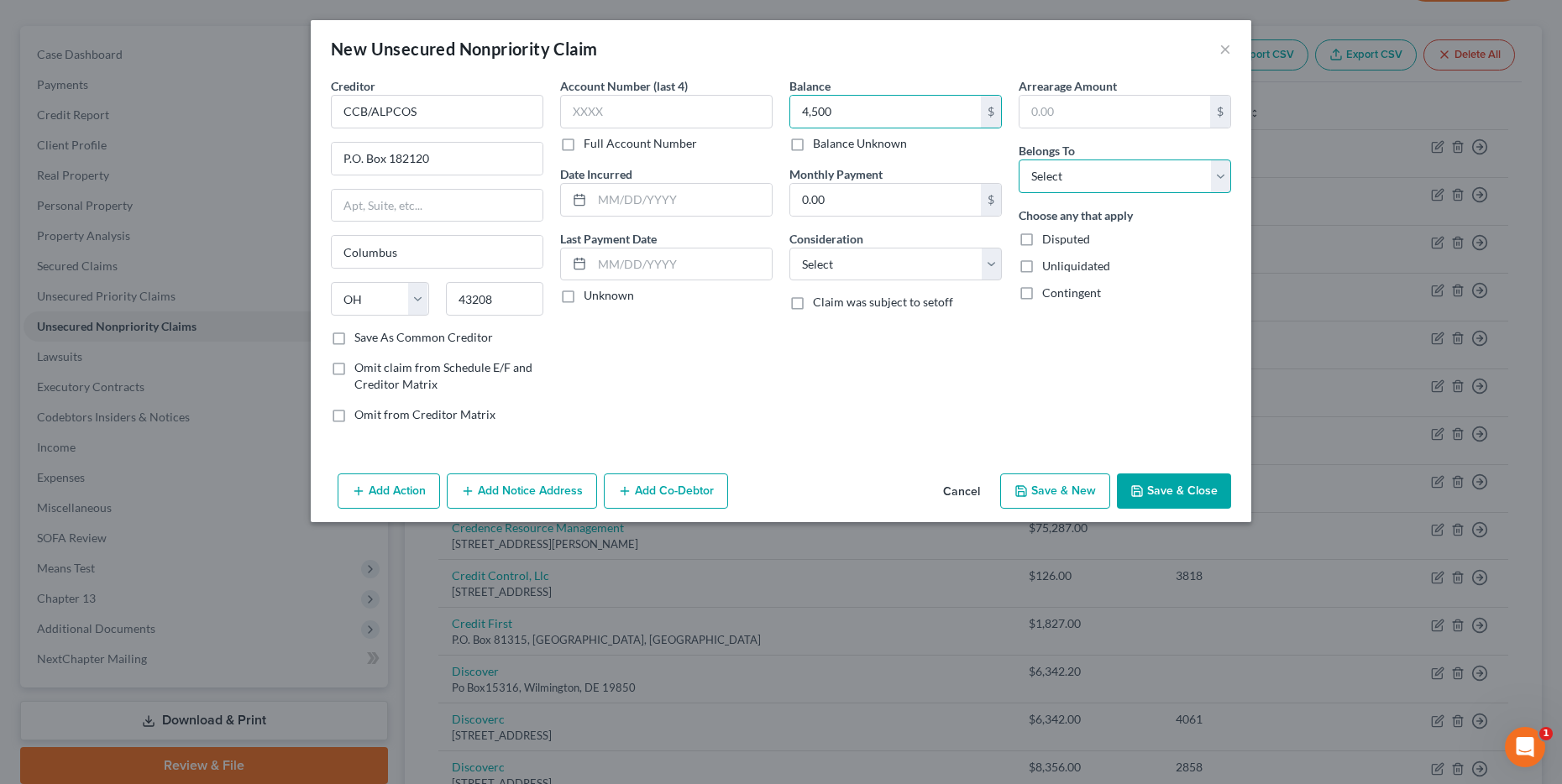
click at [1089, 166] on select "Select Debtor 1 Only Debtor 2 Only Debtor 1 And Debtor 2 Only At Least One Of T…" at bounding box center [1125, 176] width 213 height 34
select select "0"
click at [1019, 160] on select "Select Debtor 1 Only Debtor 2 Only Debtor 1 And Debtor 2 Only At Least One Of T…" at bounding box center [1125, 176] width 213 height 34
click at [1183, 499] on button "Save & Close" at bounding box center [1174, 490] width 114 height 35
type input "4,500.00"
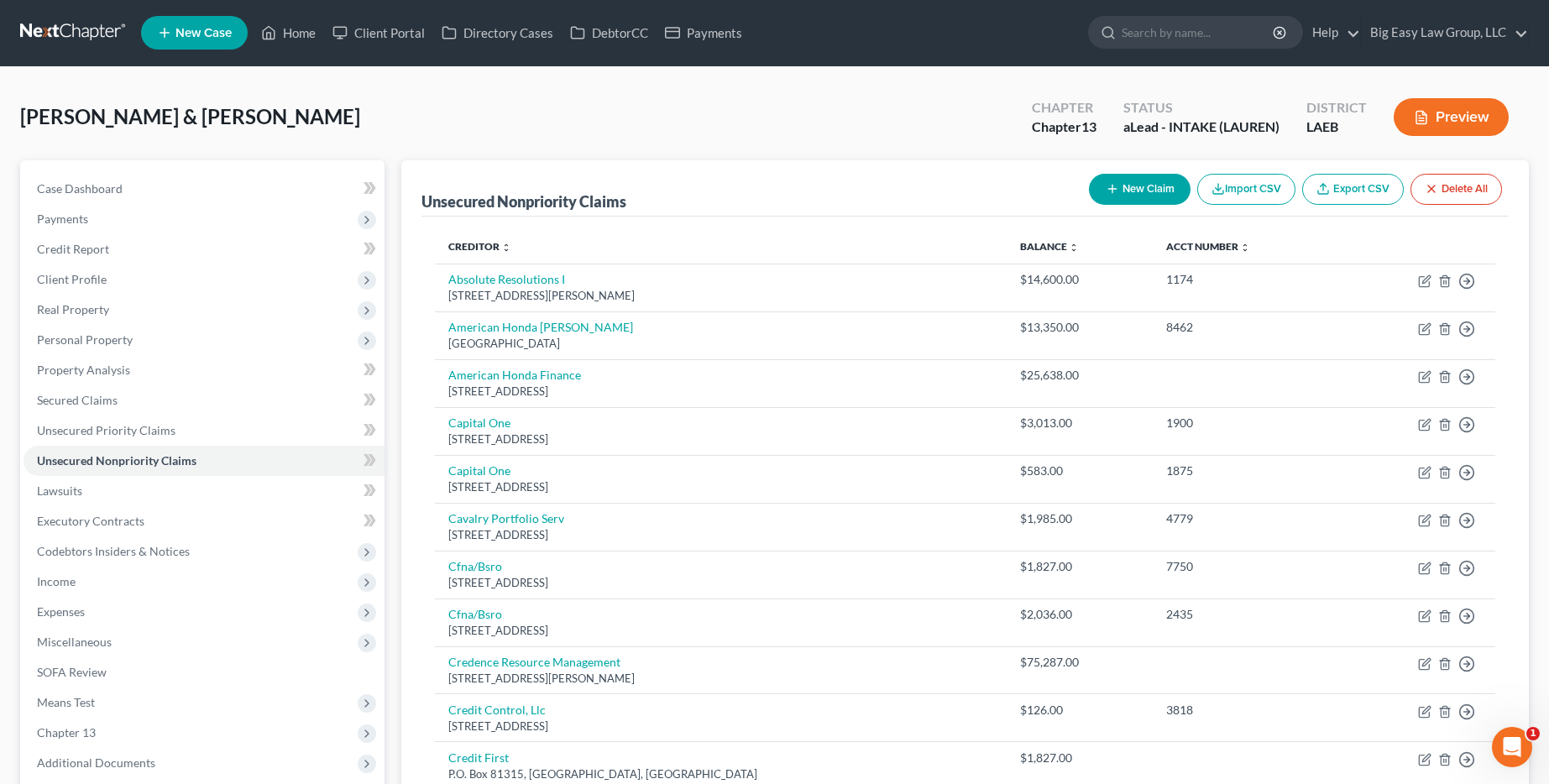
scroll to position [0, 0]
click at [1121, 187] on button "New Claim" at bounding box center [1140, 190] width 102 height 31
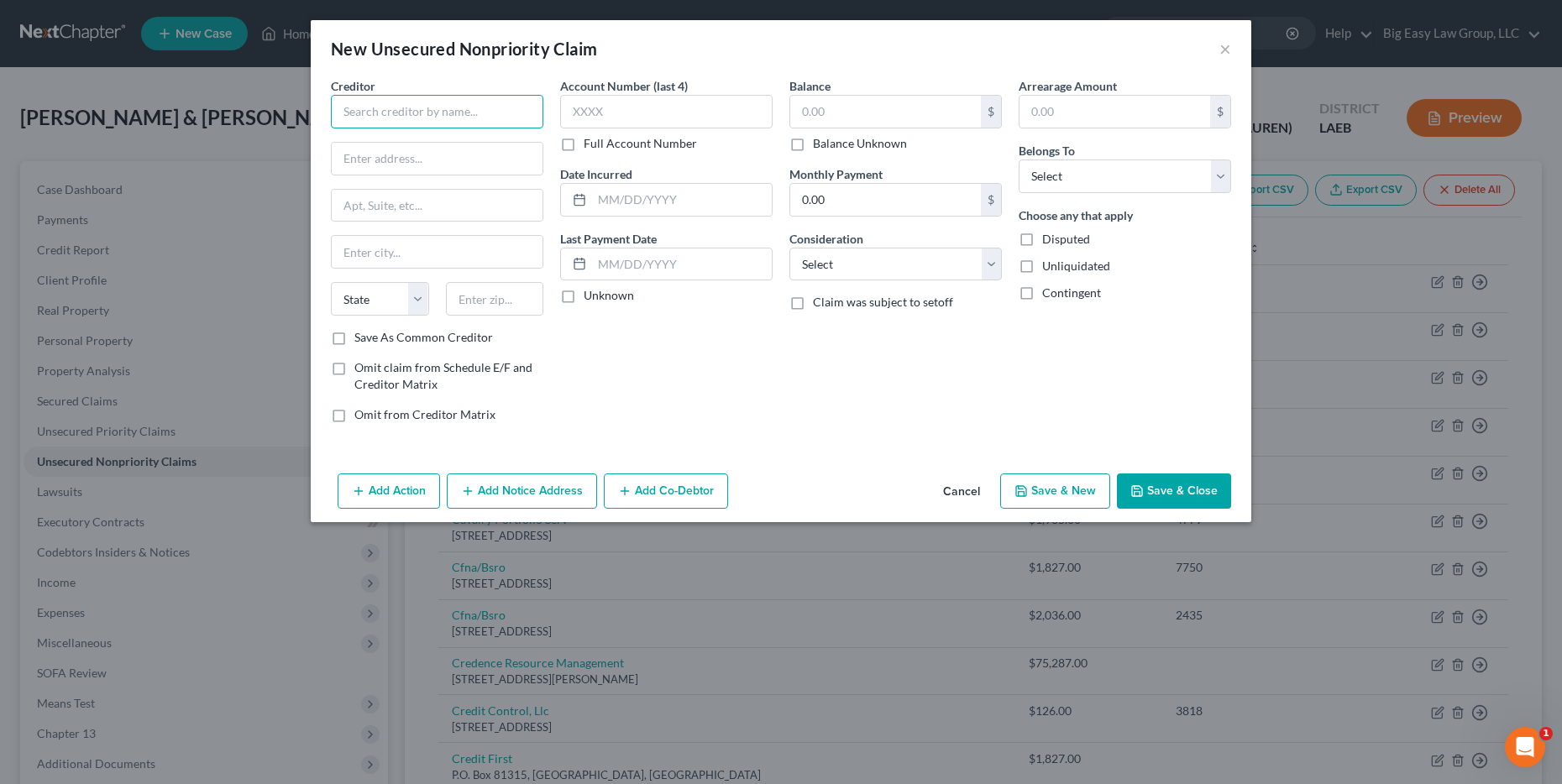
click at [447, 114] on input "text" at bounding box center [437, 111] width 213 height 34
drag, startPoint x: 422, startPoint y: 113, endPoint x: 347, endPoint y: 117, distance: 75.1
click at [347, 117] on input "STNCBTJX" at bounding box center [437, 111] width 213 height 34
click at [416, 116] on input "STNCBTJX" at bounding box center [437, 111] width 213 height 34
drag, startPoint x: 402, startPoint y: 117, endPoint x: 334, endPoint y: 90, distance: 73.2
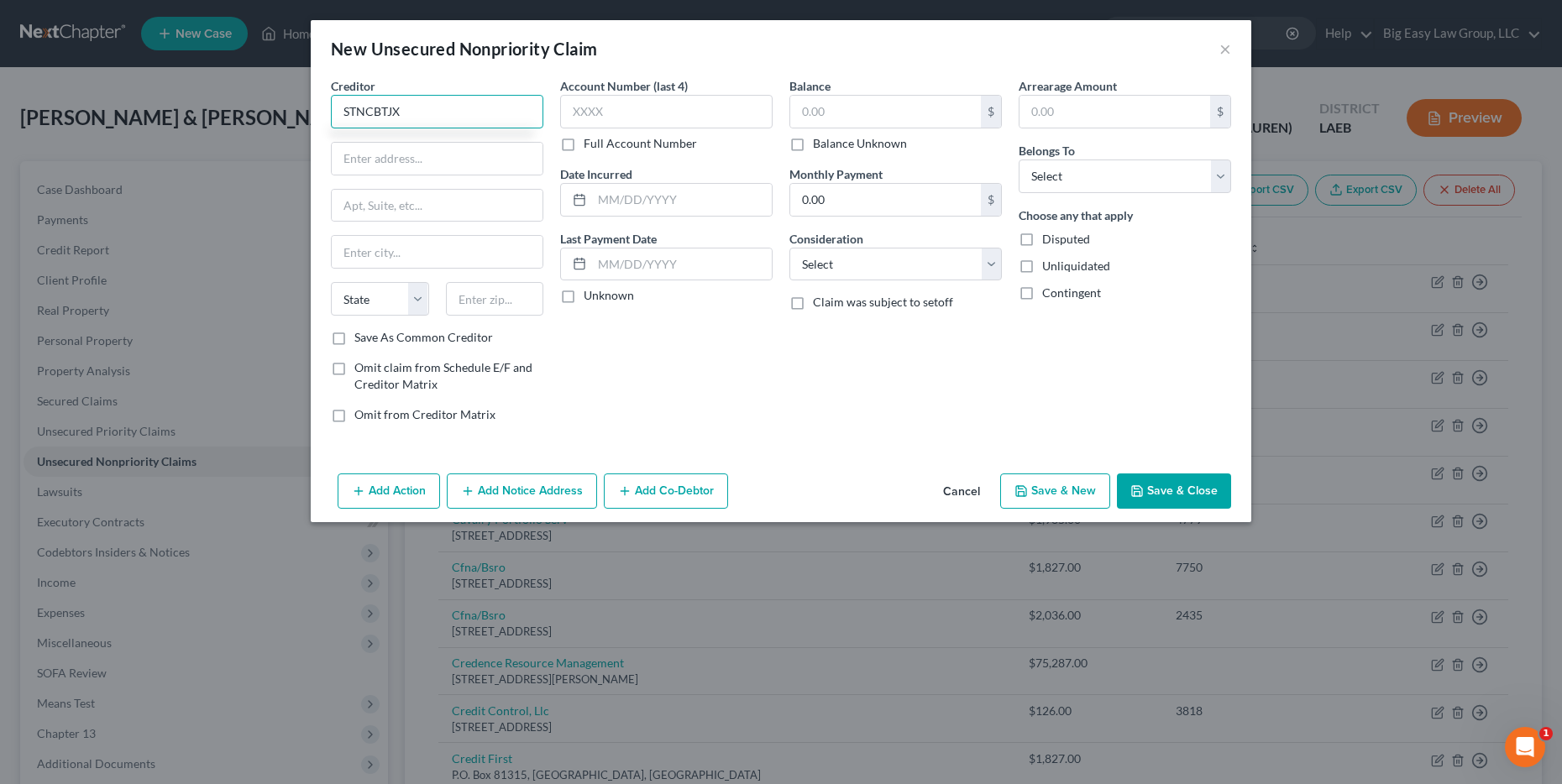
click at [334, 90] on div "Creditor * STNCBTJX" at bounding box center [437, 102] width 213 height 51
click at [410, 114] on input "STNCBTJX" at bounding box center [437, 111] width 213 height 34
click at [382, 112] on input "STNCBTJX" at bounding box center [437, 111] width 213 height 34
type input "STNCB/TJX"
click at [496, 153] on input "text" at bounding box center [437, 158] width 211 height 32
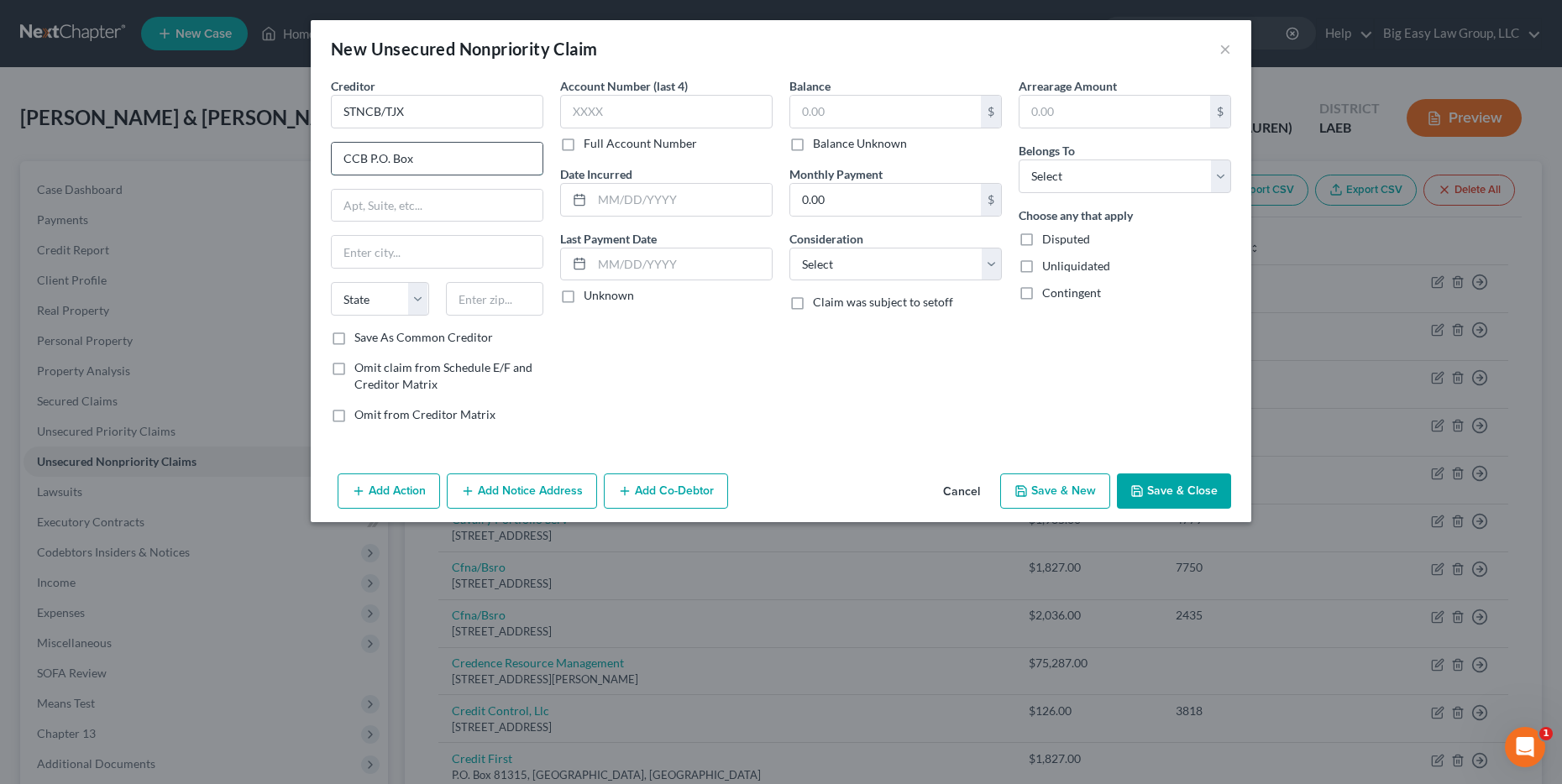
type input "CCB P.O. Box"
type input "Columbus"
select select "36"
type input "432218"
click at [867, 118] on input "text" at bounding box center [886, 111] width 191 height 32
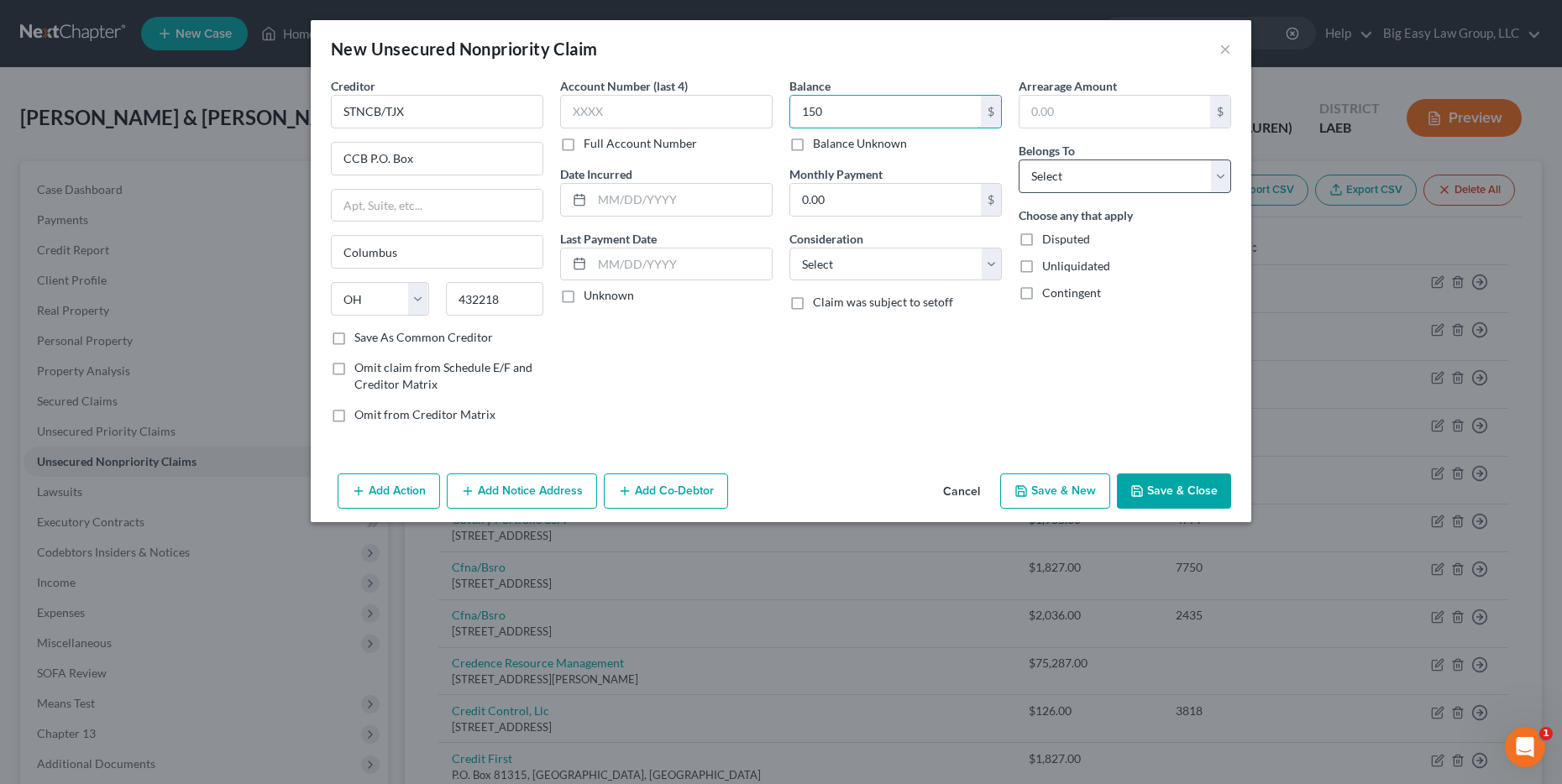
type input "150"
click at [1146, 182] on select "Select Debtor 1 Only Debtor 2 Only Debtor 1 And Debtor 2 Only At Least One Of T…" at bounding box center [1125, 176] width 213 height 34
select select "0"
click at [1019, 160] on select "Select Debtor 1 Only Debtor 2 Only Debtor 1 And Debtor 2 Only At Least One Of T…" at bounding box center [1125, 176] width 213 height 34
click at [1150, 496] on button "Save & Close" at bounding box center [1174, 490] width 114 height 35
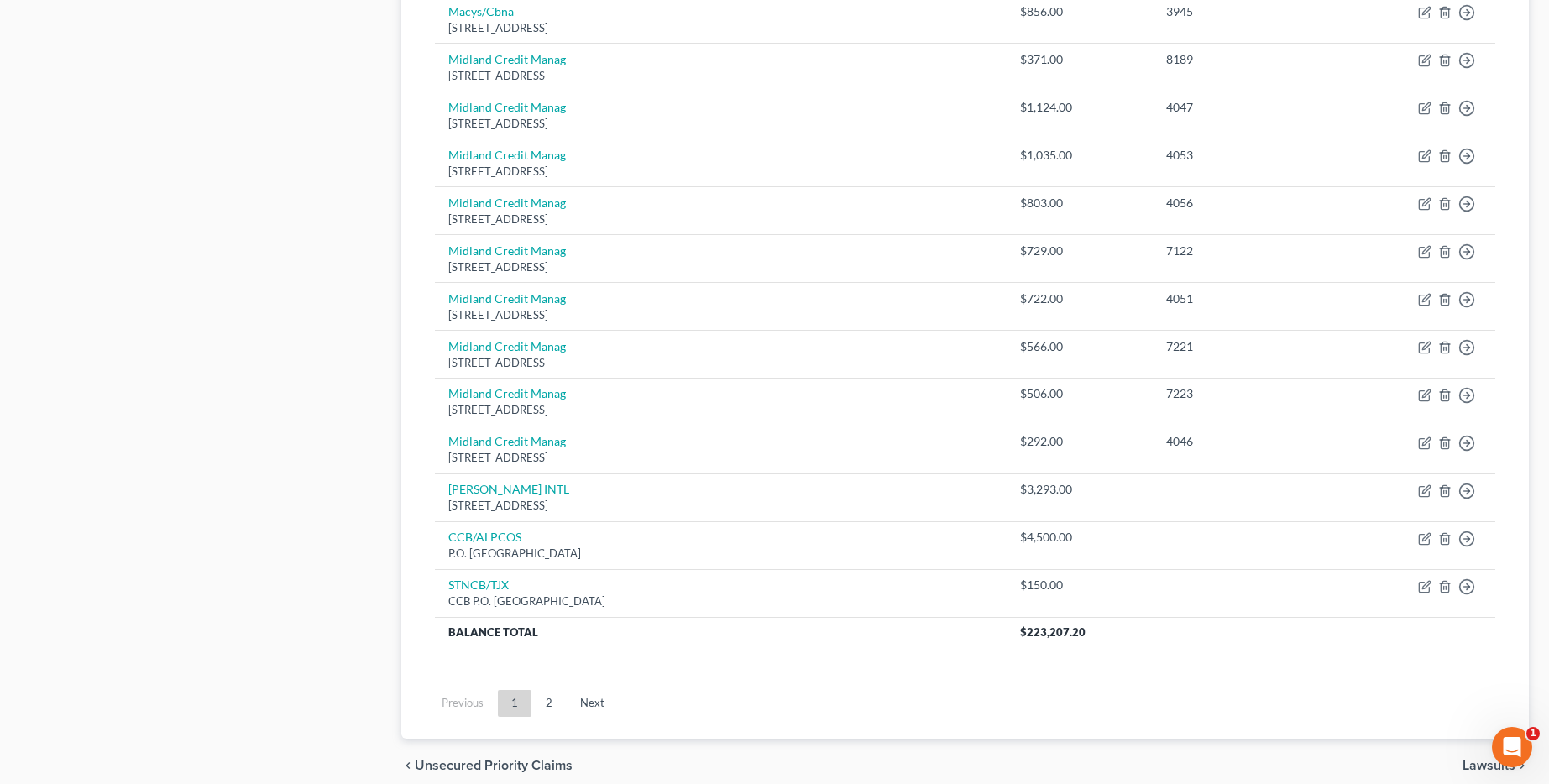
scroll to position [1284, 0]
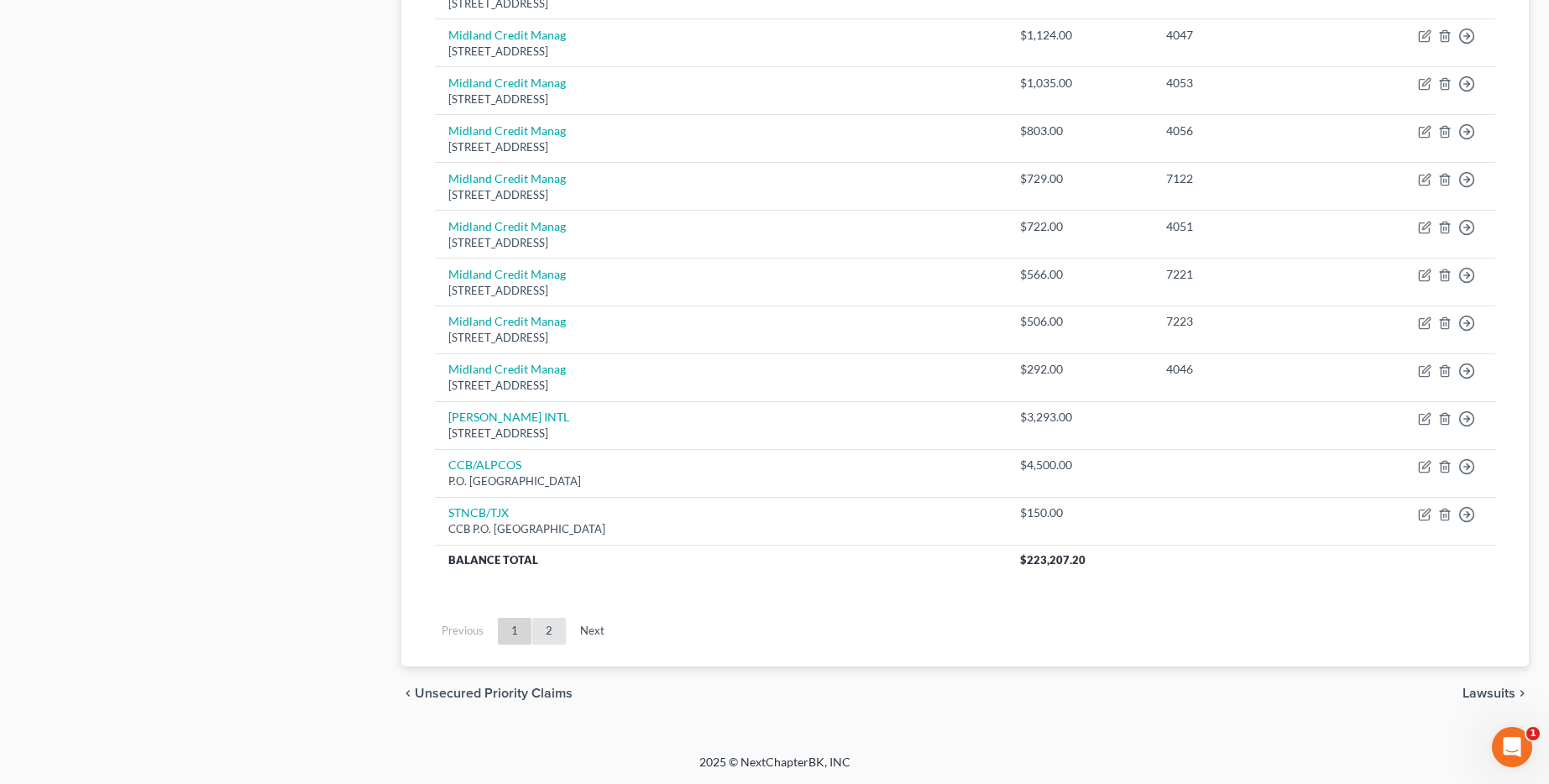
click at [544, 629] on link "2" at bounding box center [548, 631] width 34 height 27
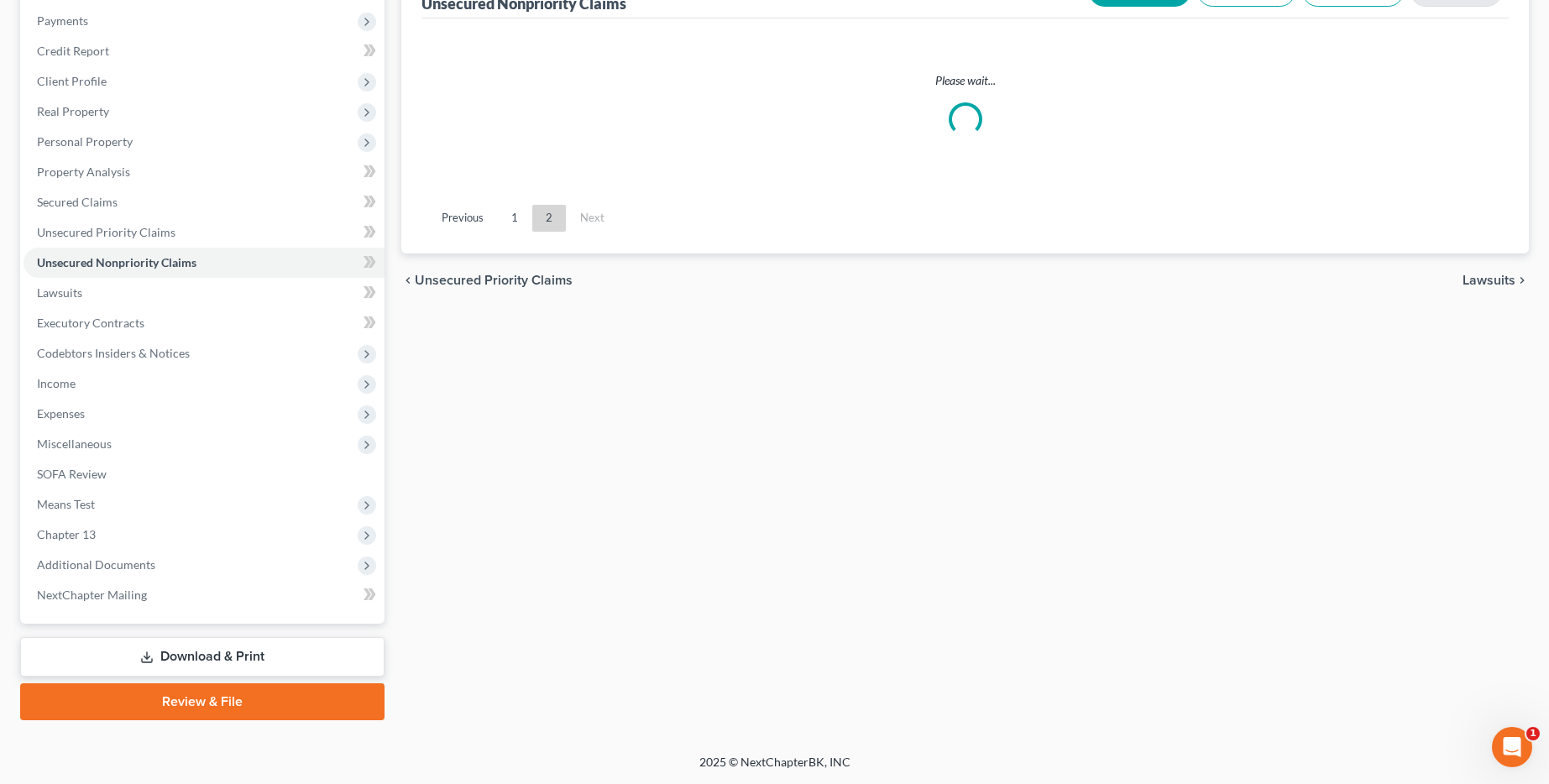
scroll to position [199, 0]
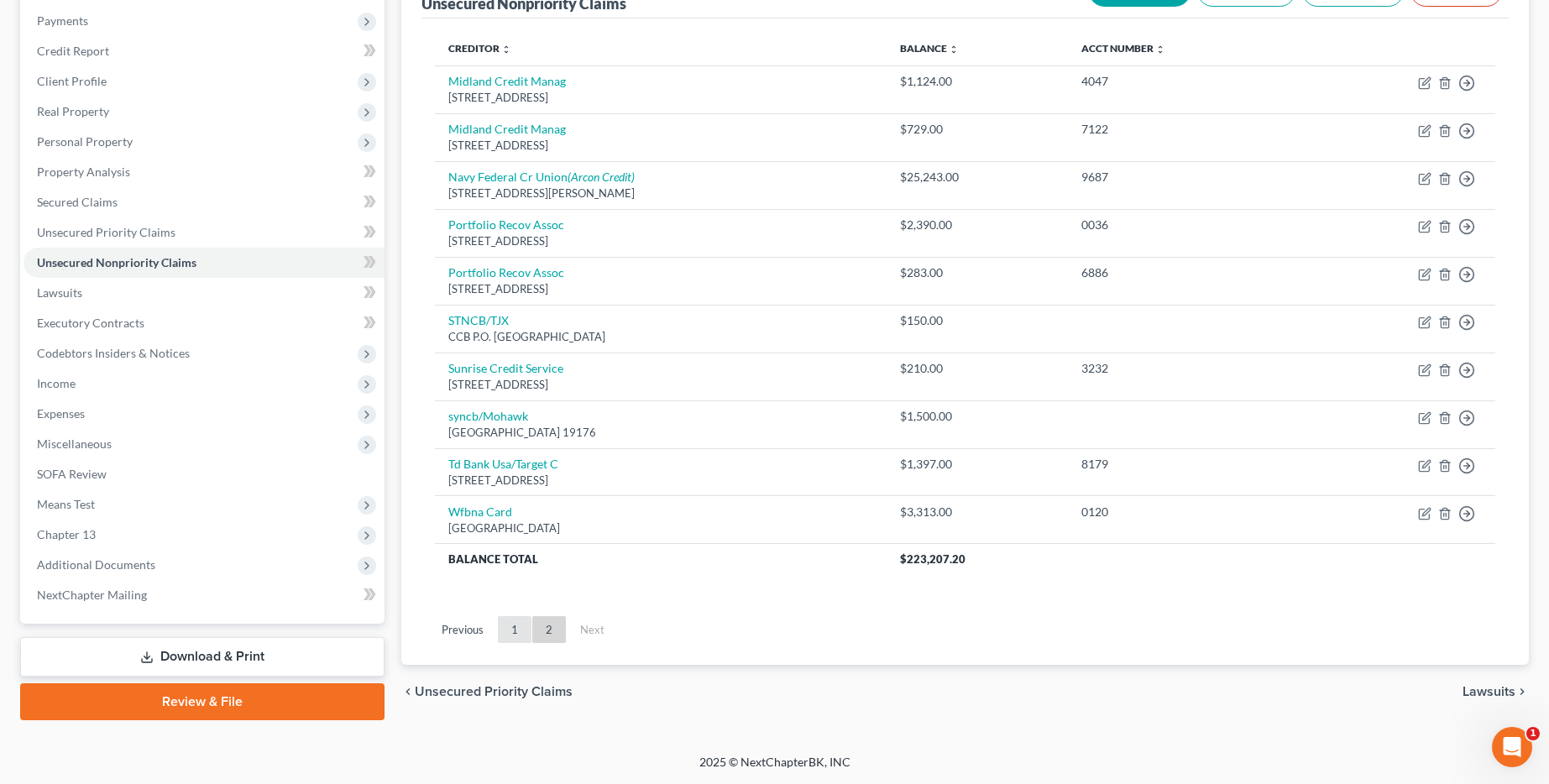
click at [518, 634] on link "1" at bounding box center [515, 629] width 34 height 27
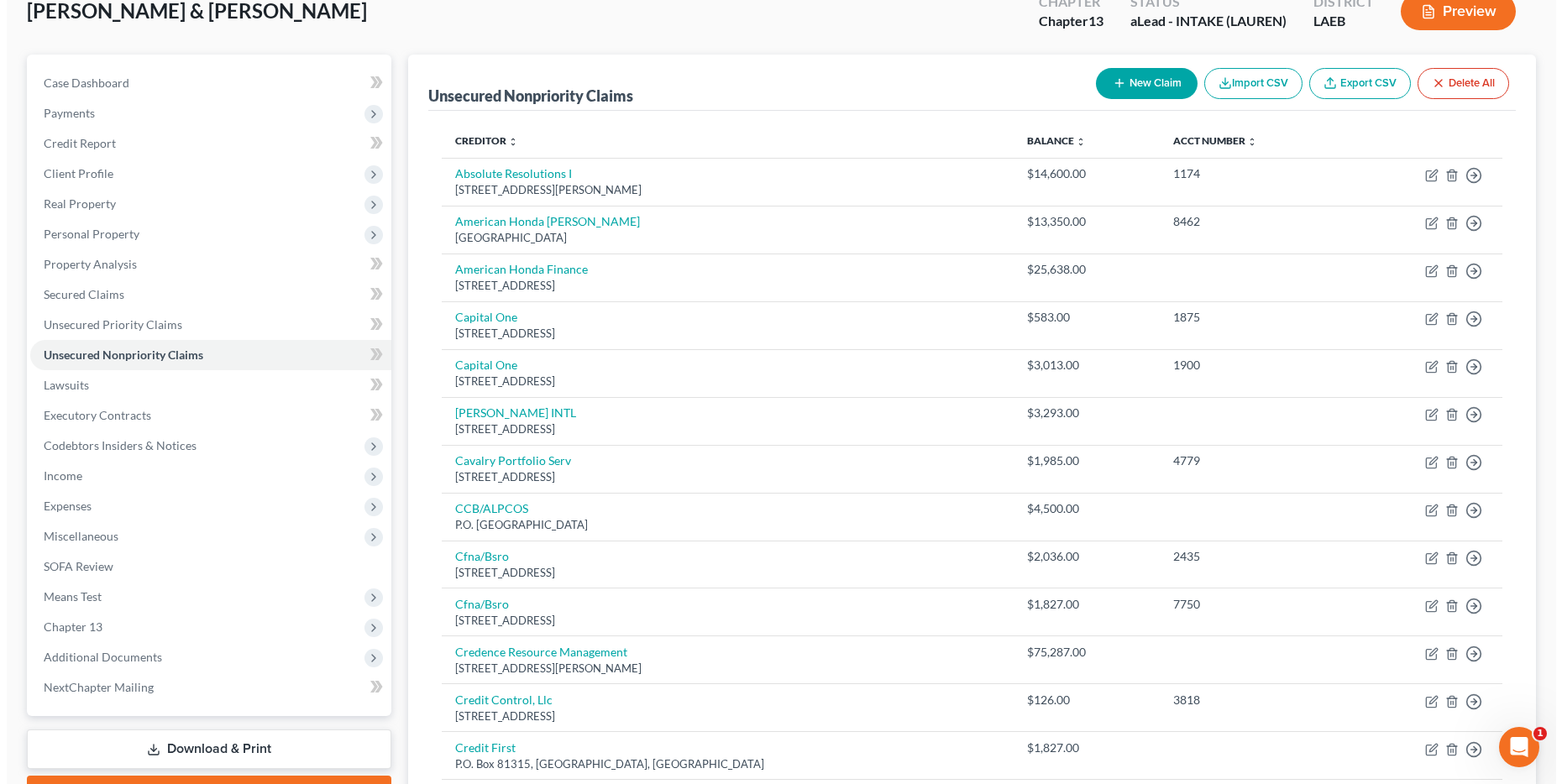
scroll to position [0, 0]
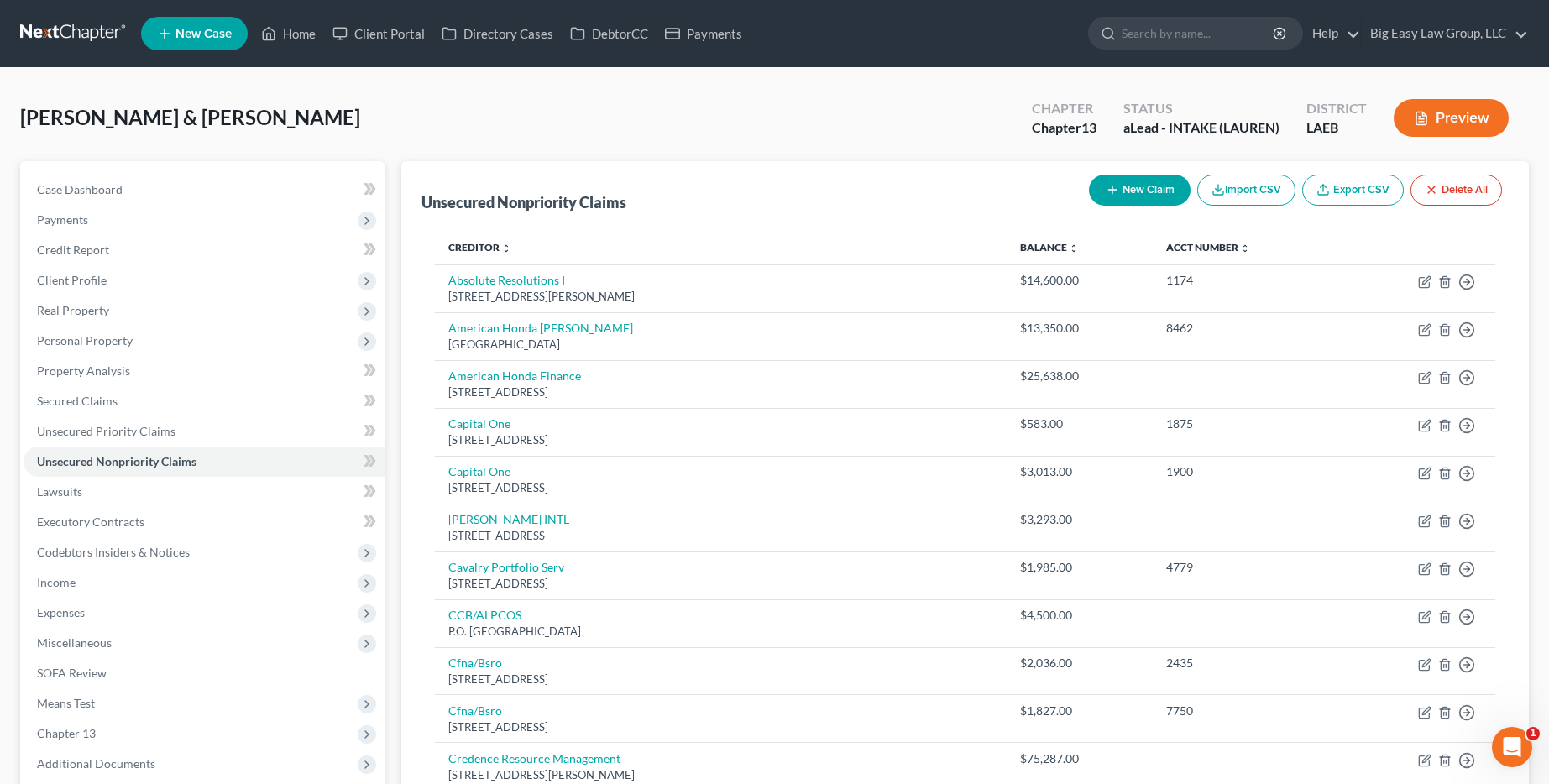
click at [1159, 198] on button "New Claim" at bounding box center [1140, 190] width 102 height 31
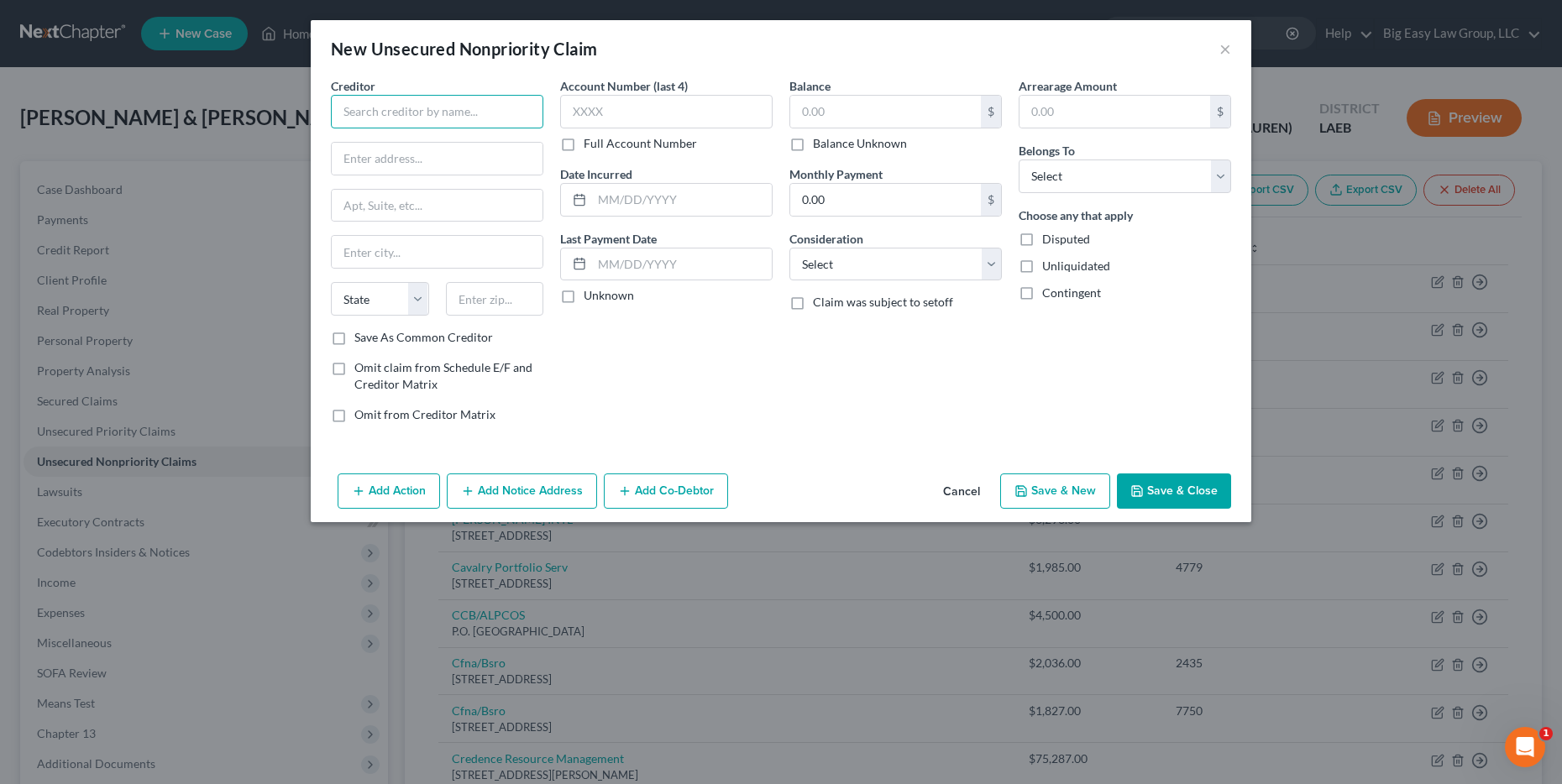
click at [440, 111] on input "text" at bounding box center [437, 111] width 213 height 34
type input "Tidewater"
click at [882, 118] on input "text" at bounding box center [886, 111] width 191 height 32
type input "1,200"
click at [1149, 173] on select "Select Debtor 1 Only Debtor 2 Only Debtor 1 And Debtor 2 Only At Least One Of T…" at bounding box center [1125, 176] width 213 height 34
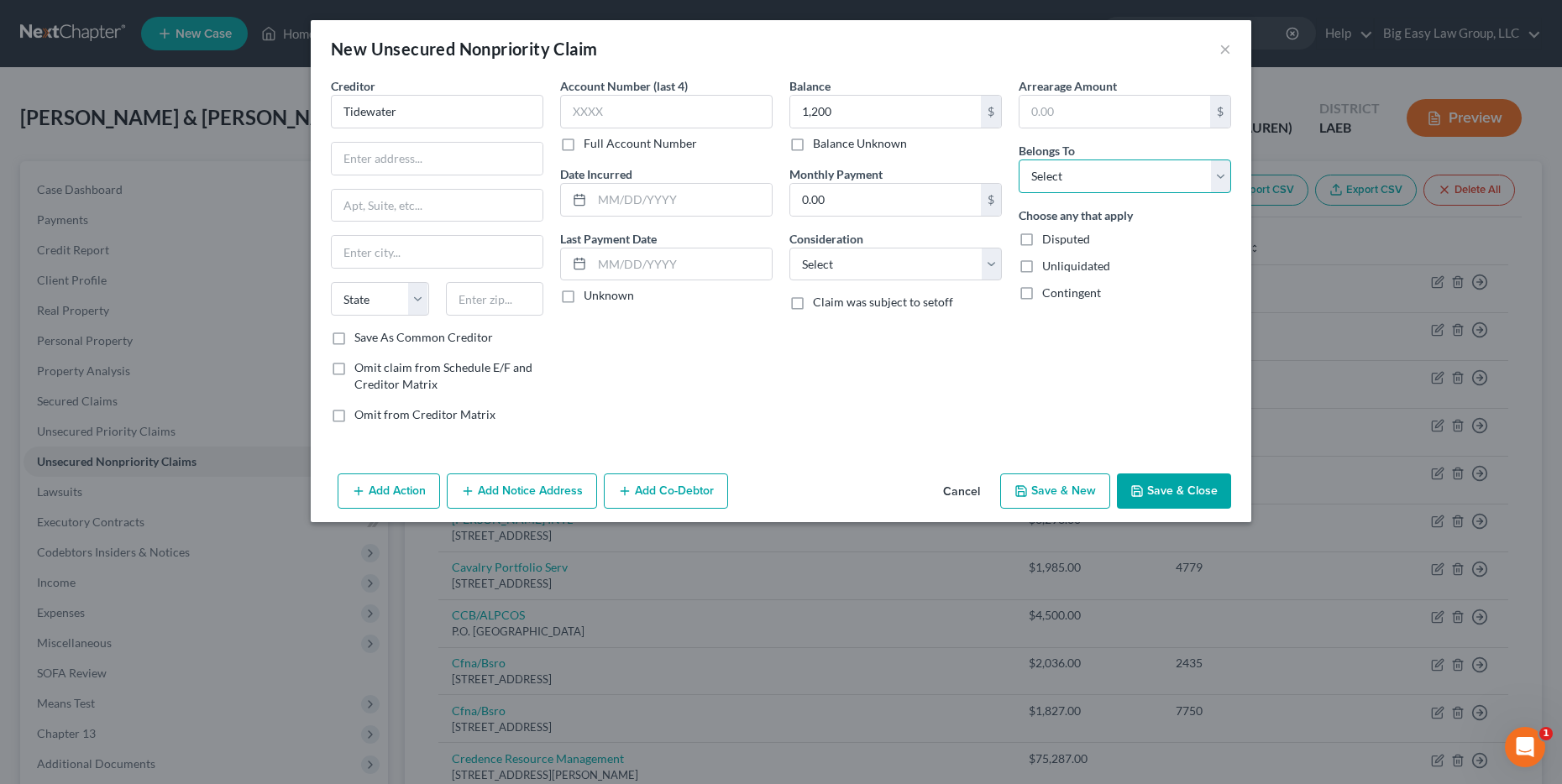
select select "0"
click at [1019, 160] on select "Select Debtor 1 Only Debtor 2 Only Debtor 1 And Debtor 2 Only At Least One Of T…" at bounding box center [1125, 176] width 213 height 34
click at [1176, 478] on button "Save & Close" at bounding box center [1174, 490] width 114 height 35
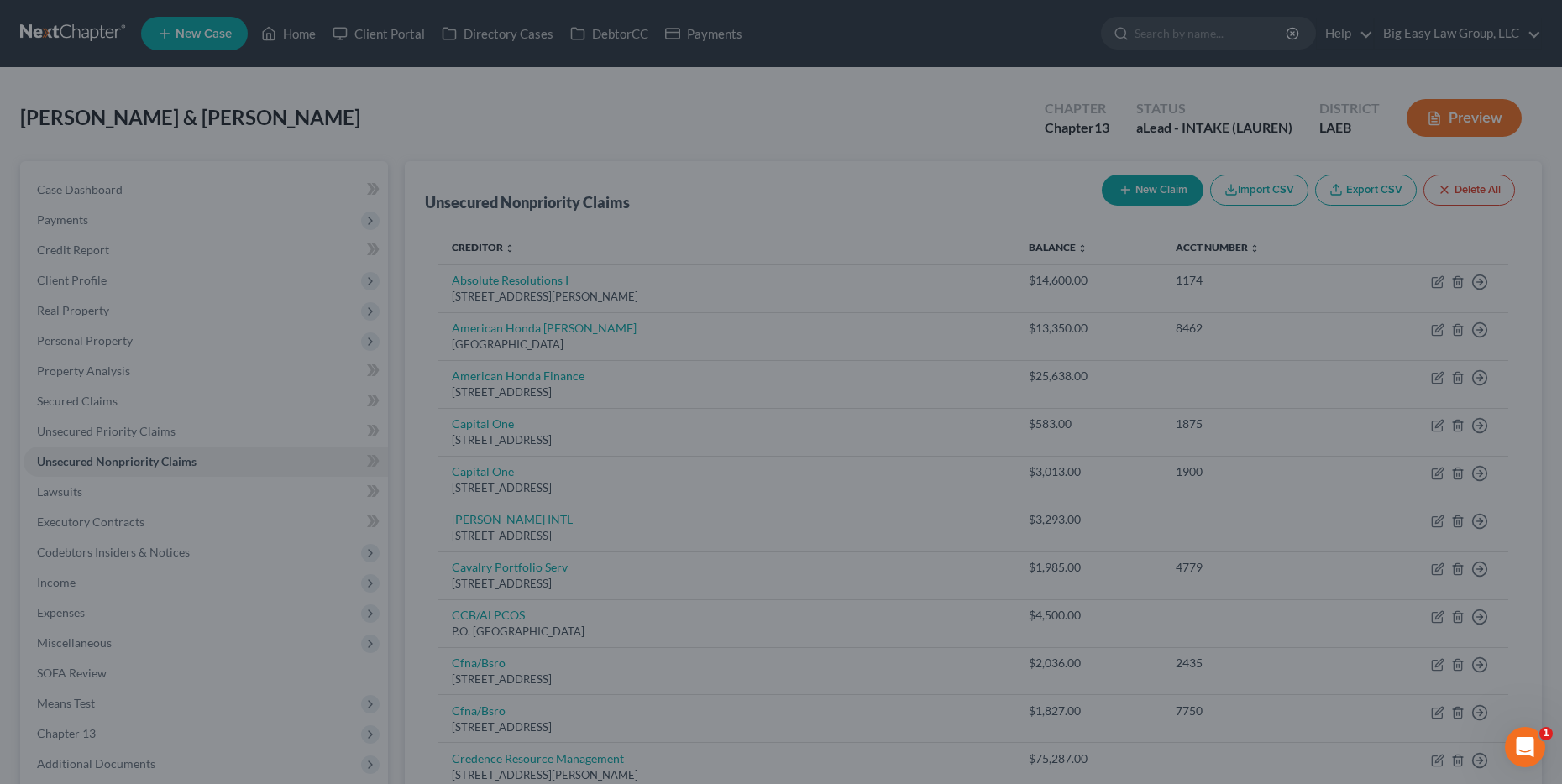
type input "1,200.00"
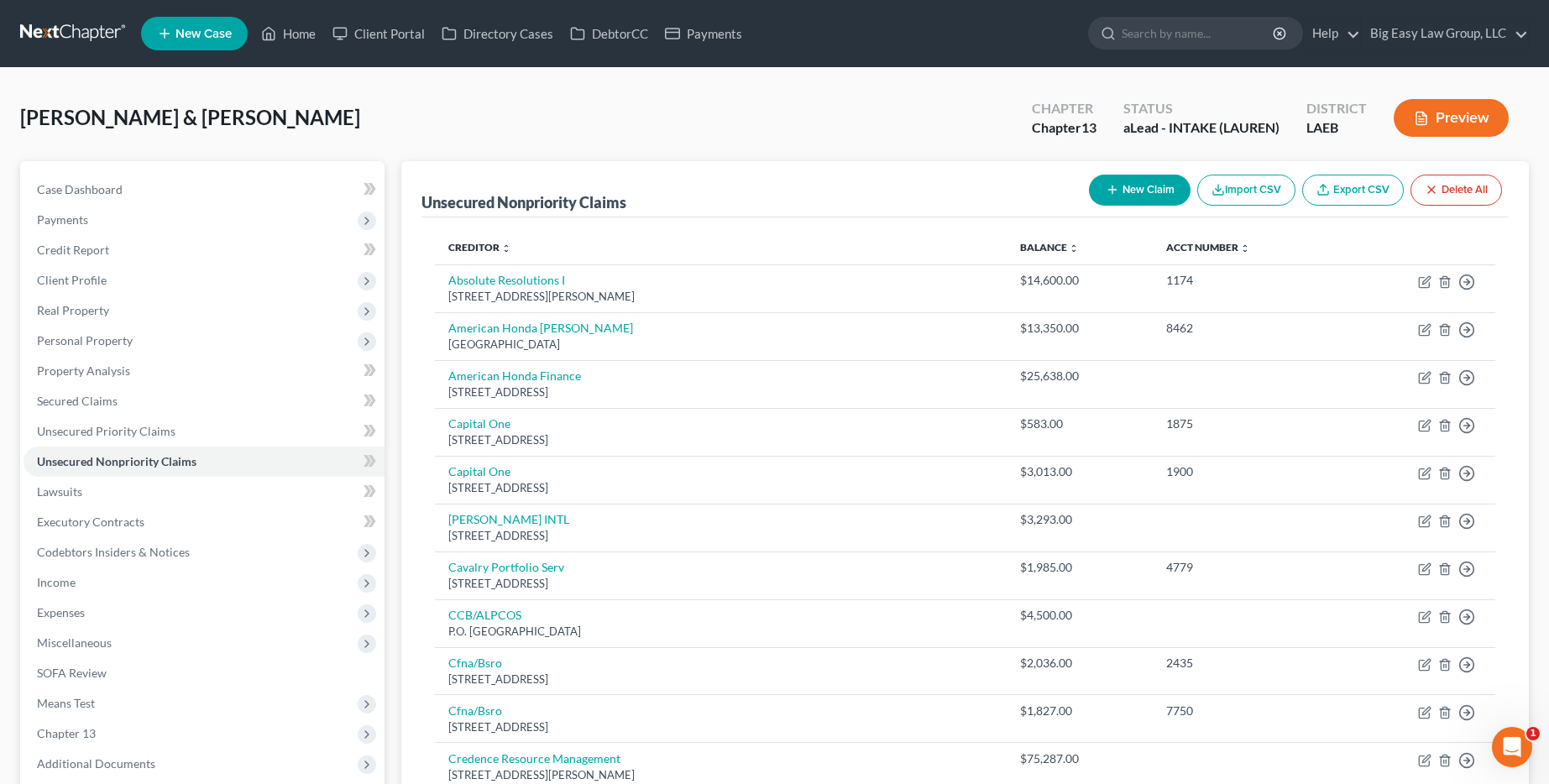
click at [1123, 186] on button "New Claim" at bounding box center [1140, 190] width 102 height 31
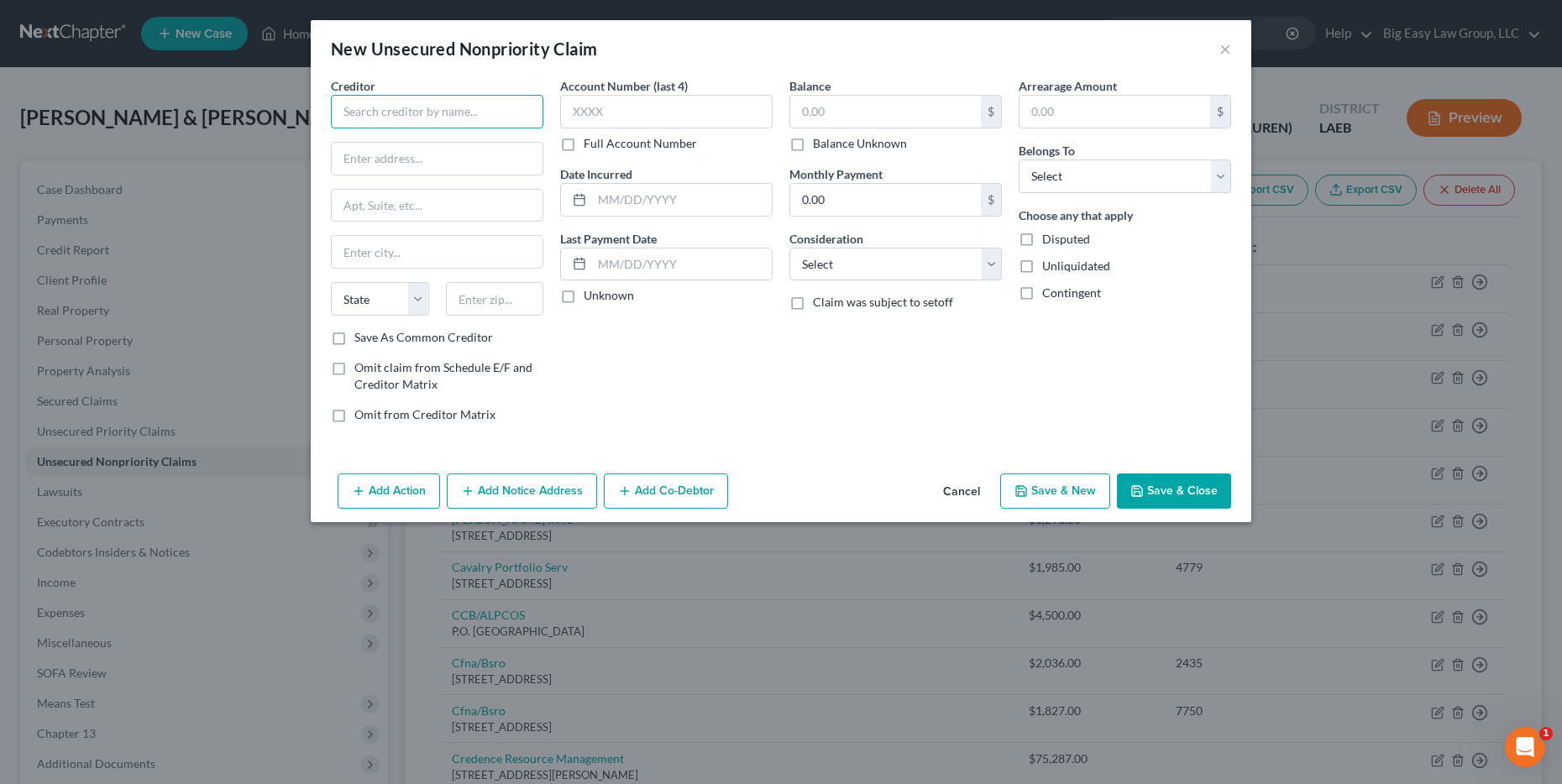
click at [455, 108] on input "text" at bounding box center [437, 111] width 213 height 34
type input "ATL CAP BK Self"
type input "[STREET_ADDRESS]"
type input "Austin"
click at [376, 289] on select "State [US_STATE] AK AR AZ CA CO CT DE DC [GEOGRAPHIC_DATA] [GEOGRAPHIC_DATA] GU…" at bounding box center [380, 299] width 98 height 34
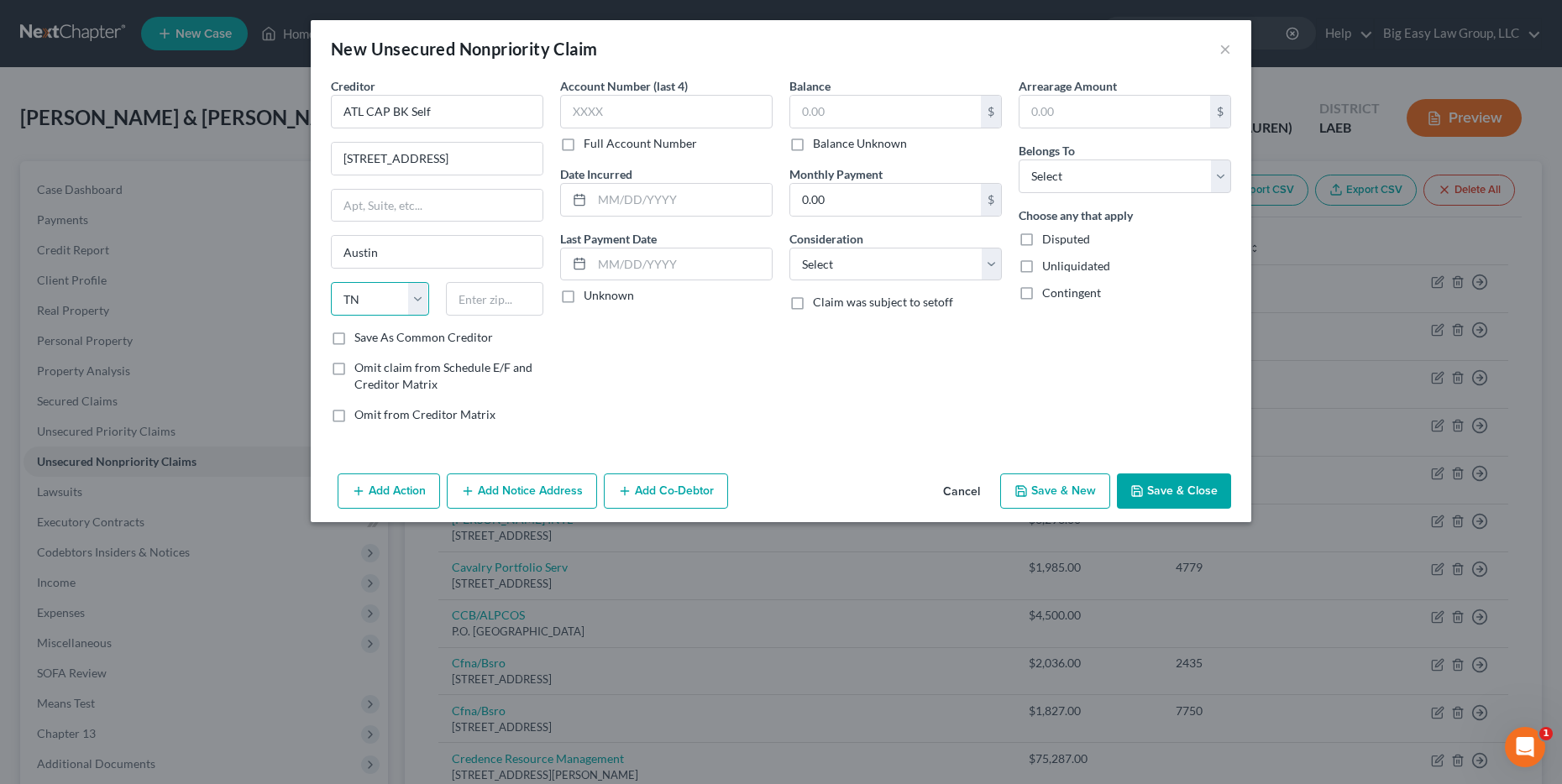
select select "45"
click at [331, 282] on select "State [US_STATE] AK AR AZ CA CO CT DE DC [GEOGRAPHIC_DATA] [GEOGRAPHIC_DATA] GU…" at bounding box center [380, 299] width 98 height 34
click at [521, 300] on input "text" at bounding box center [495, 299] width 98 height 34
type input "78701"
click at [636, 385] on div "Account Number (last 4) Full Account Number Date Incurred Last Payment Date Unk…" at bounding box center [666, 256] width 229 height 359
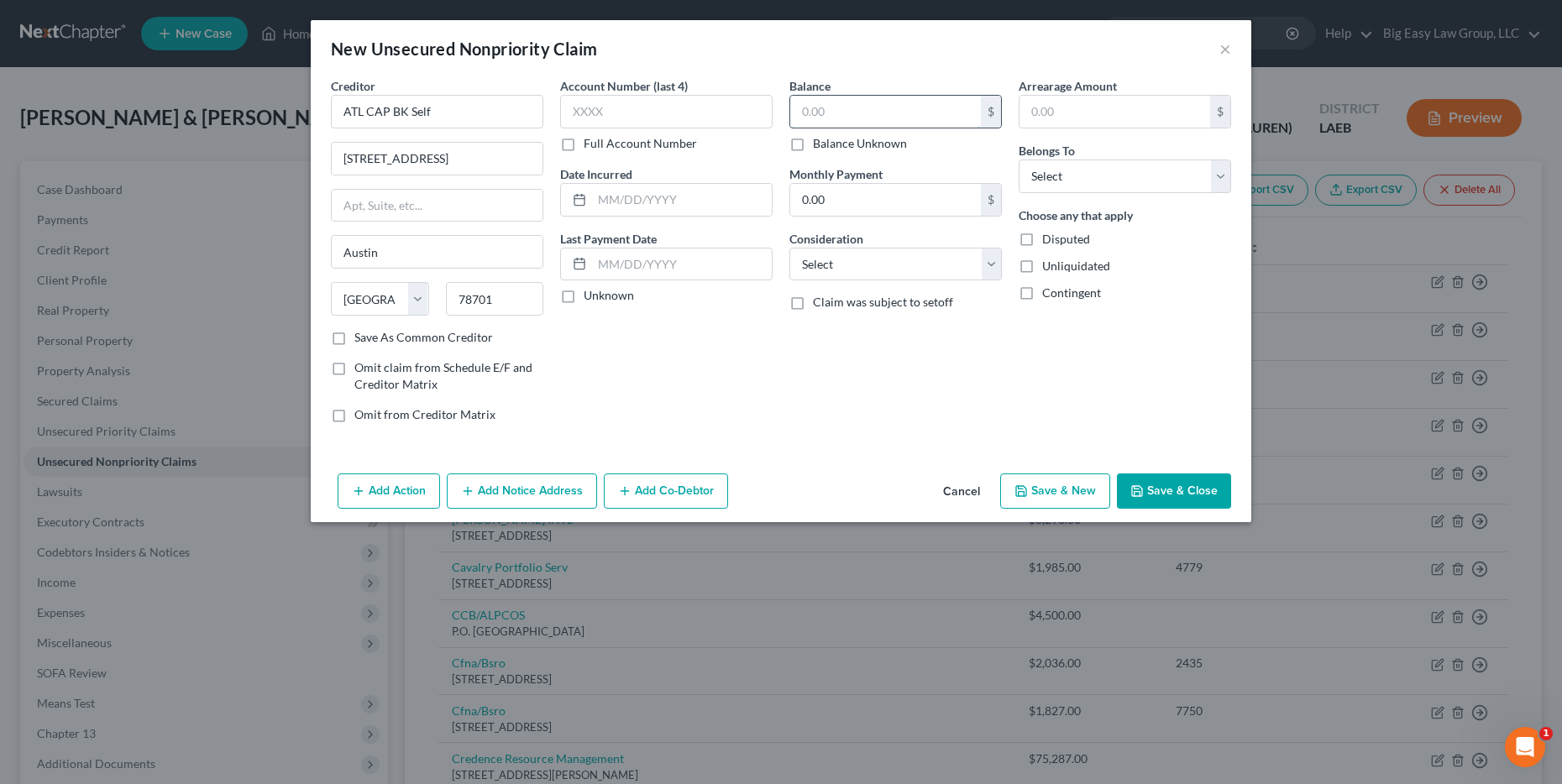
click at [841, 99] on input "text" at bounding box center [886, 111] width 191 height 32
type input "539"
click at [1082, 165] on select "Select Debtor 1 Only Debtor 2 Only Debtor 1 And Debtor 2 Only At Least One Of T…" at bounding box center [1125, 176] width 213 height 34
select select "0"
click at [1019, 160] on select "Select Debtor 1 Only Debtor 2 Only Debtor 1 And Debtor 2 Only At Least One Of T…" at bounding box center [1125, 176] width 213 height 34
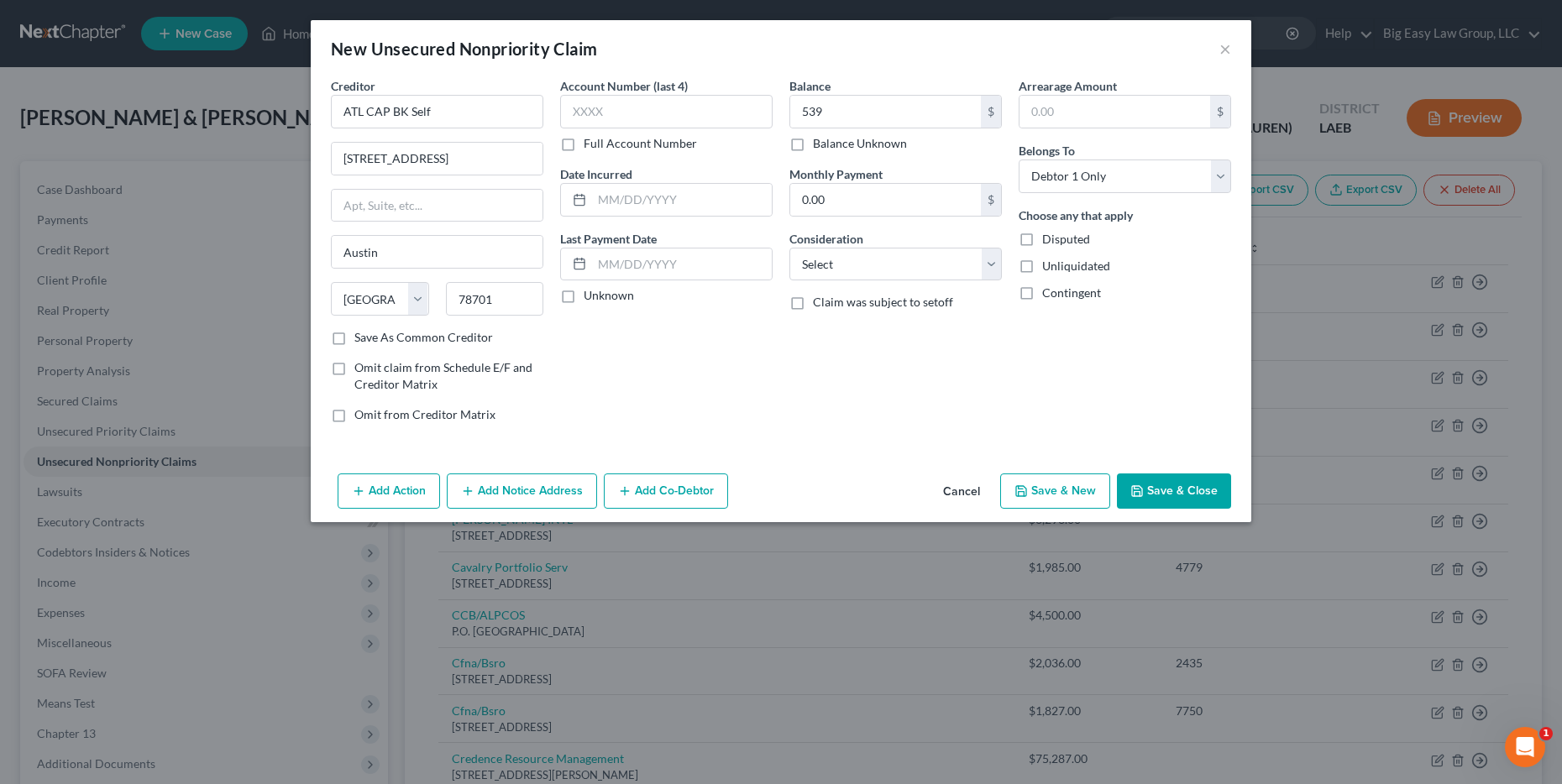
click at [1172, 491] on button "Save & Close" at bounding box center [1174, 490] width 114 height 35
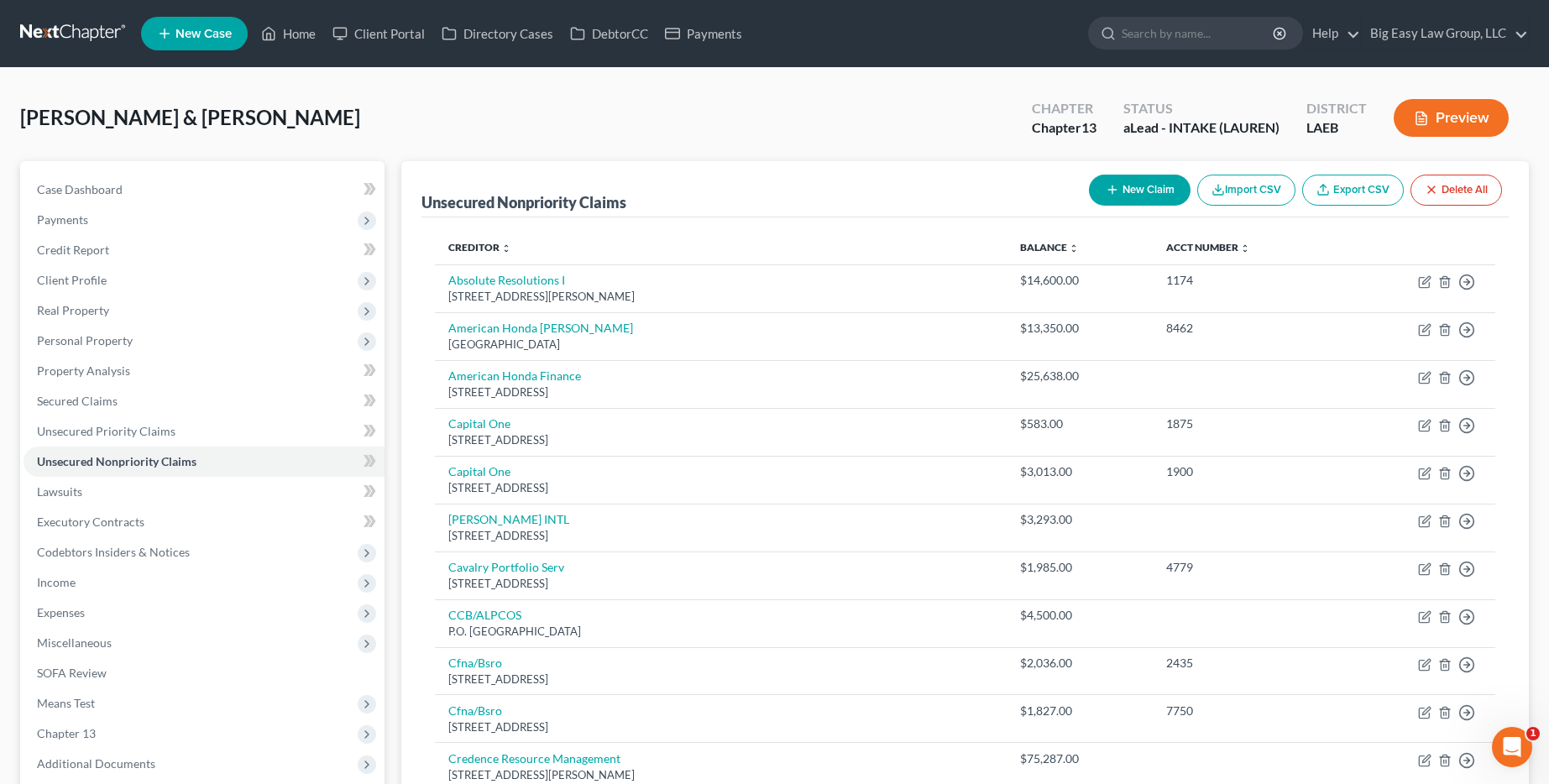
click at [1162, 194] on button "New Claim" at bounding box center [1140, 190] width 102 height 31
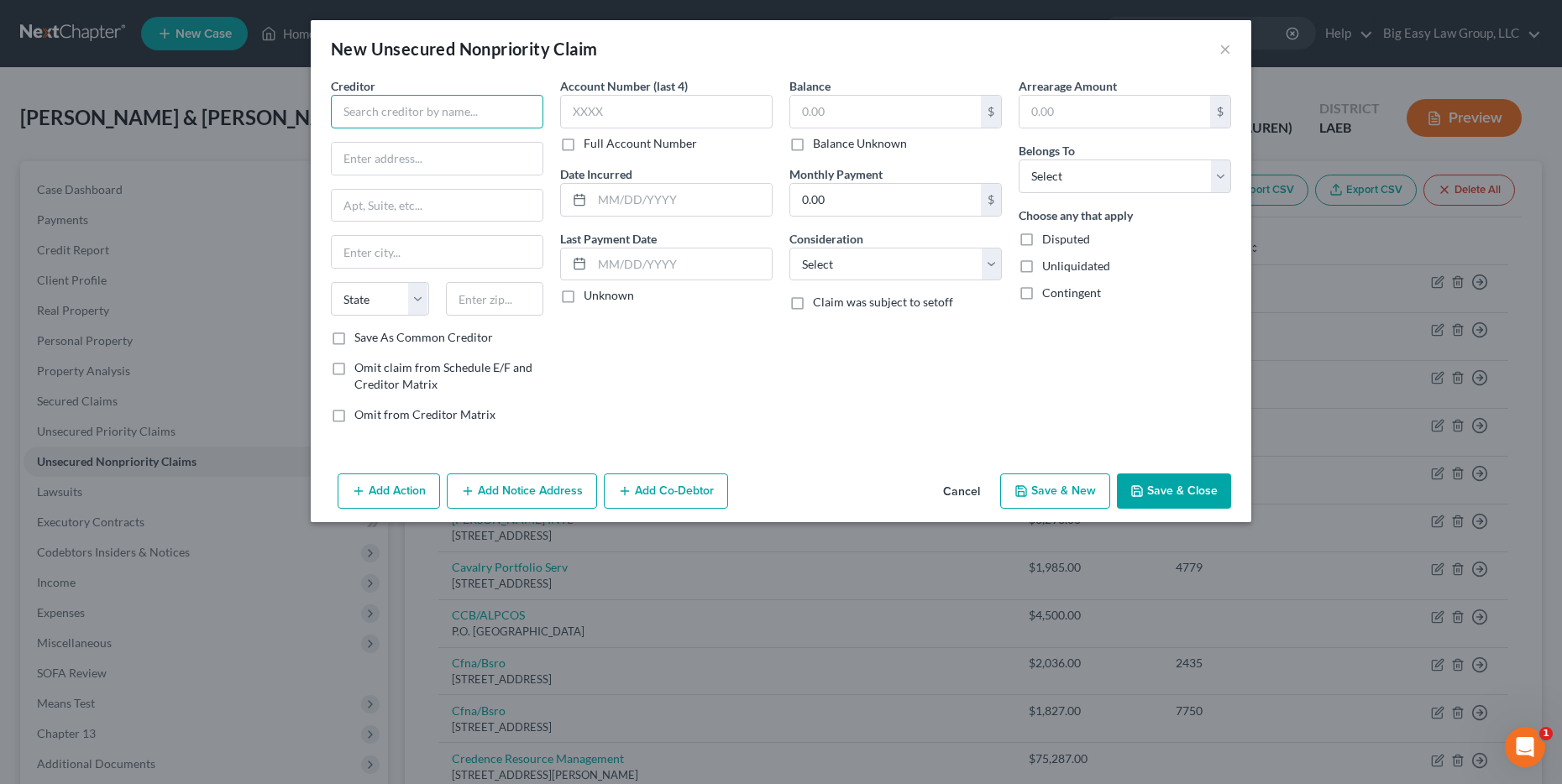
click at [468, 111] on input "text" at bounding box center [437, 111] width 213 height 34
click at [350, 117] on input "CB/ [GEOGRAPHIC_DATA]" at bounding box center [437, 111] width 213 height 34
drag, startPoint x: 438, startPoint y: 108, endPoint x: 399, endPoint y: 117, distance: 40.0
click at [399, 117] on input "Comenity B/ [GEOGRAPHIC_DATA]" at bounding box center [437, 111] width 213 height 34
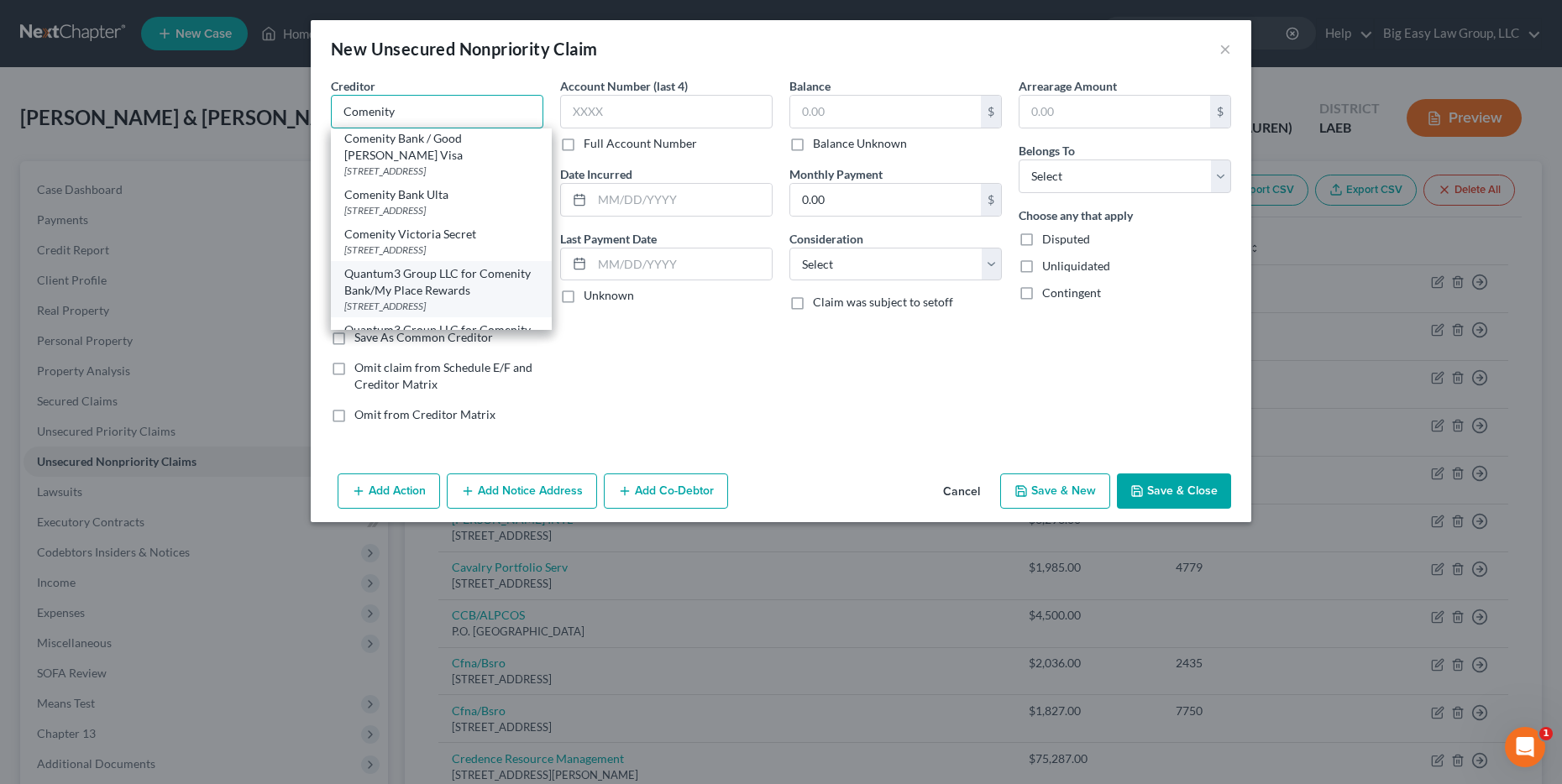
scroll to position [70, 0]
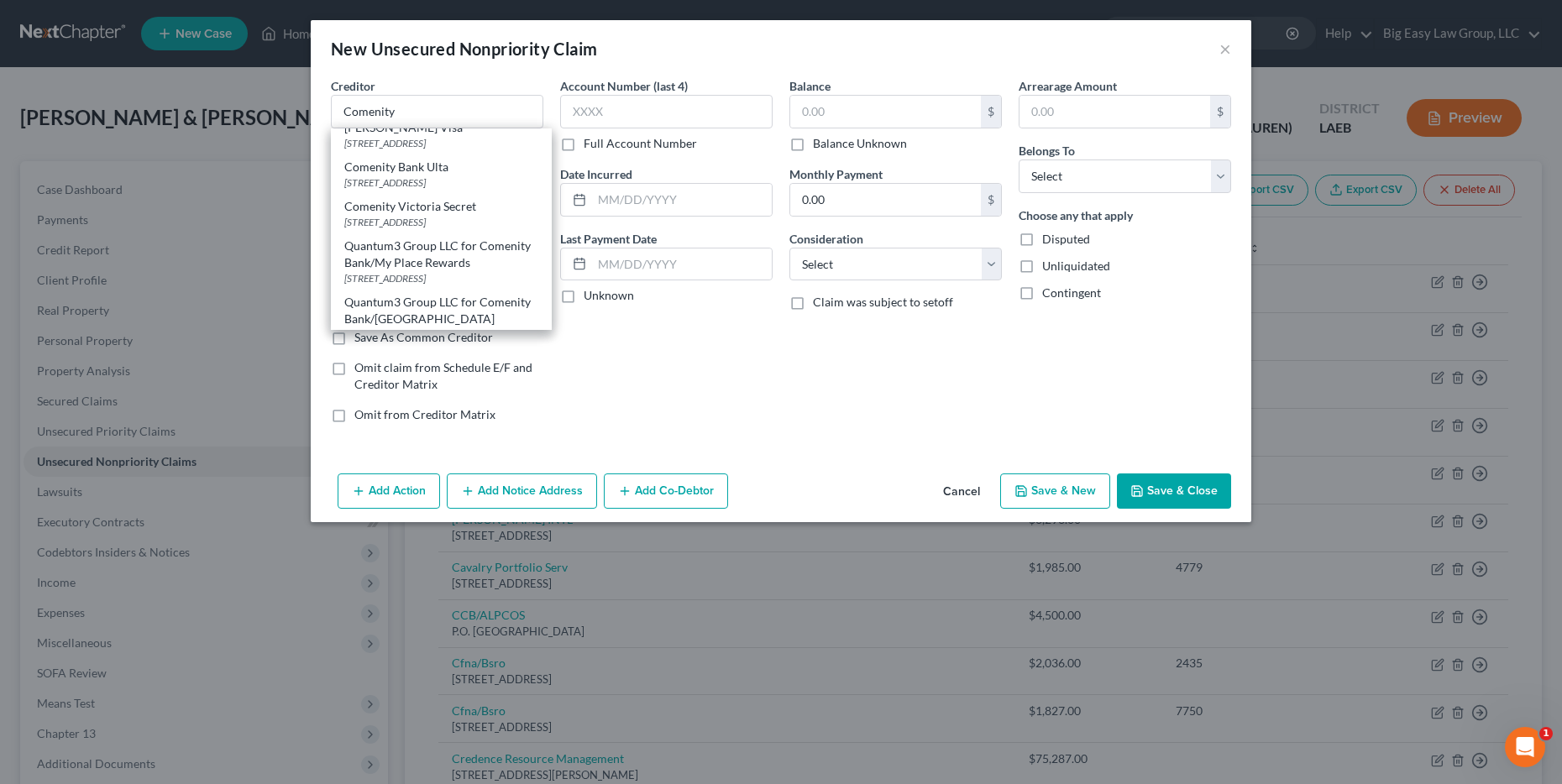
click at [372, 215] on div "[STREET_ADDRESS]" at bounding box center [441, 222] width 194 height 15
type input "Comenity Victoria Secret"
type input "PO Box 182789"
type input "Columbus"
select select "36"
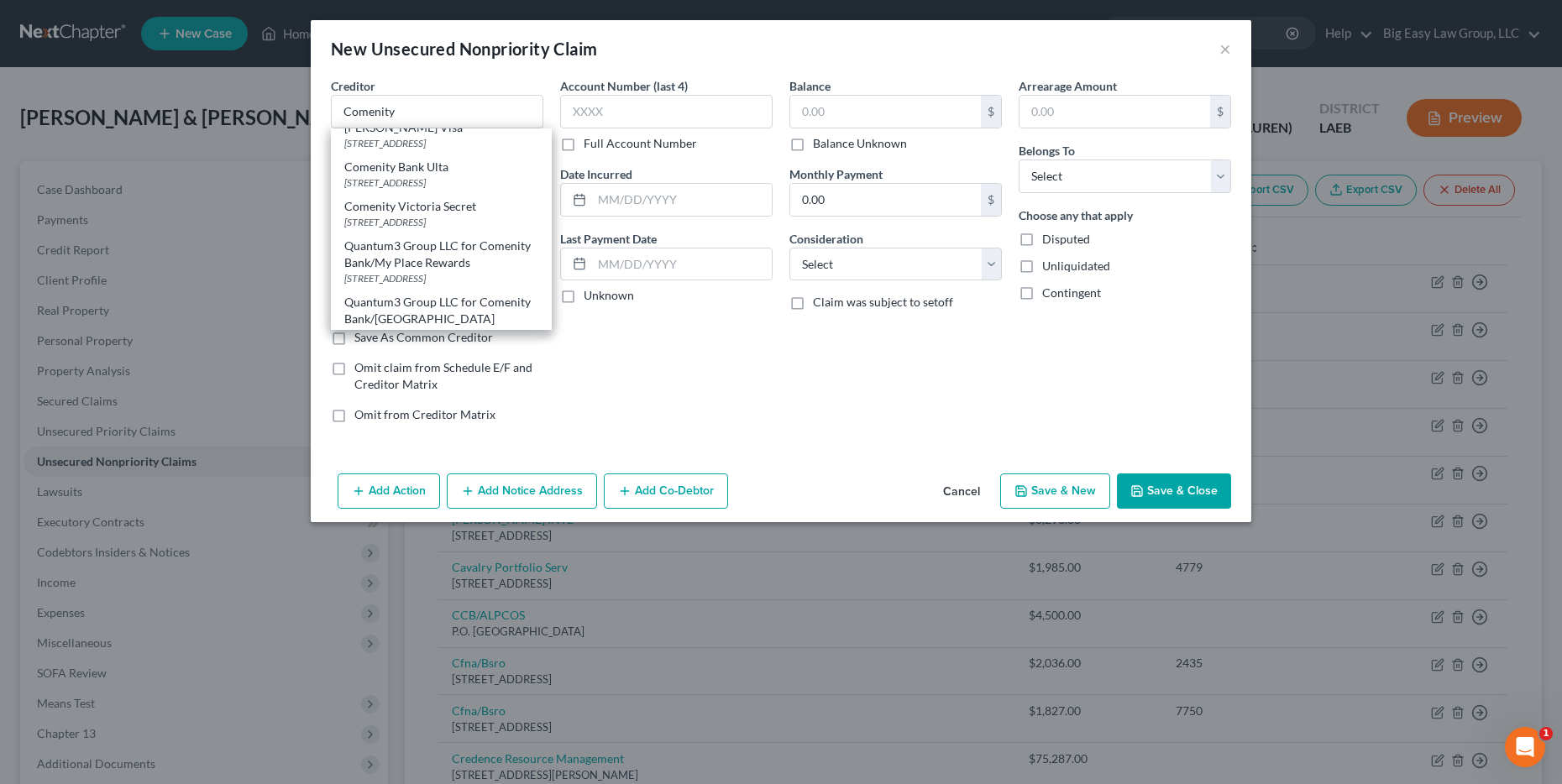
type input "43218"
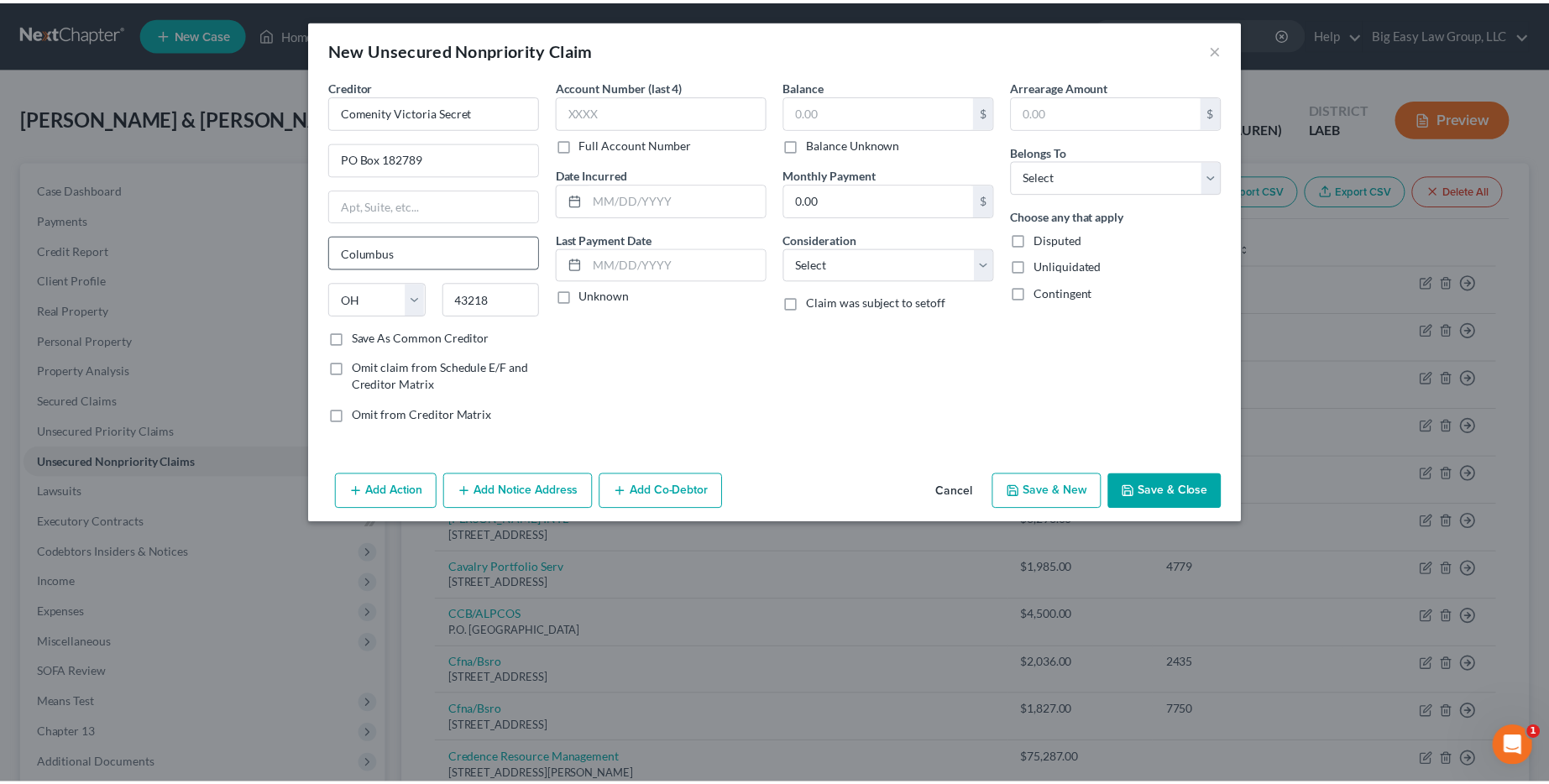
scroll to position [0, 0]
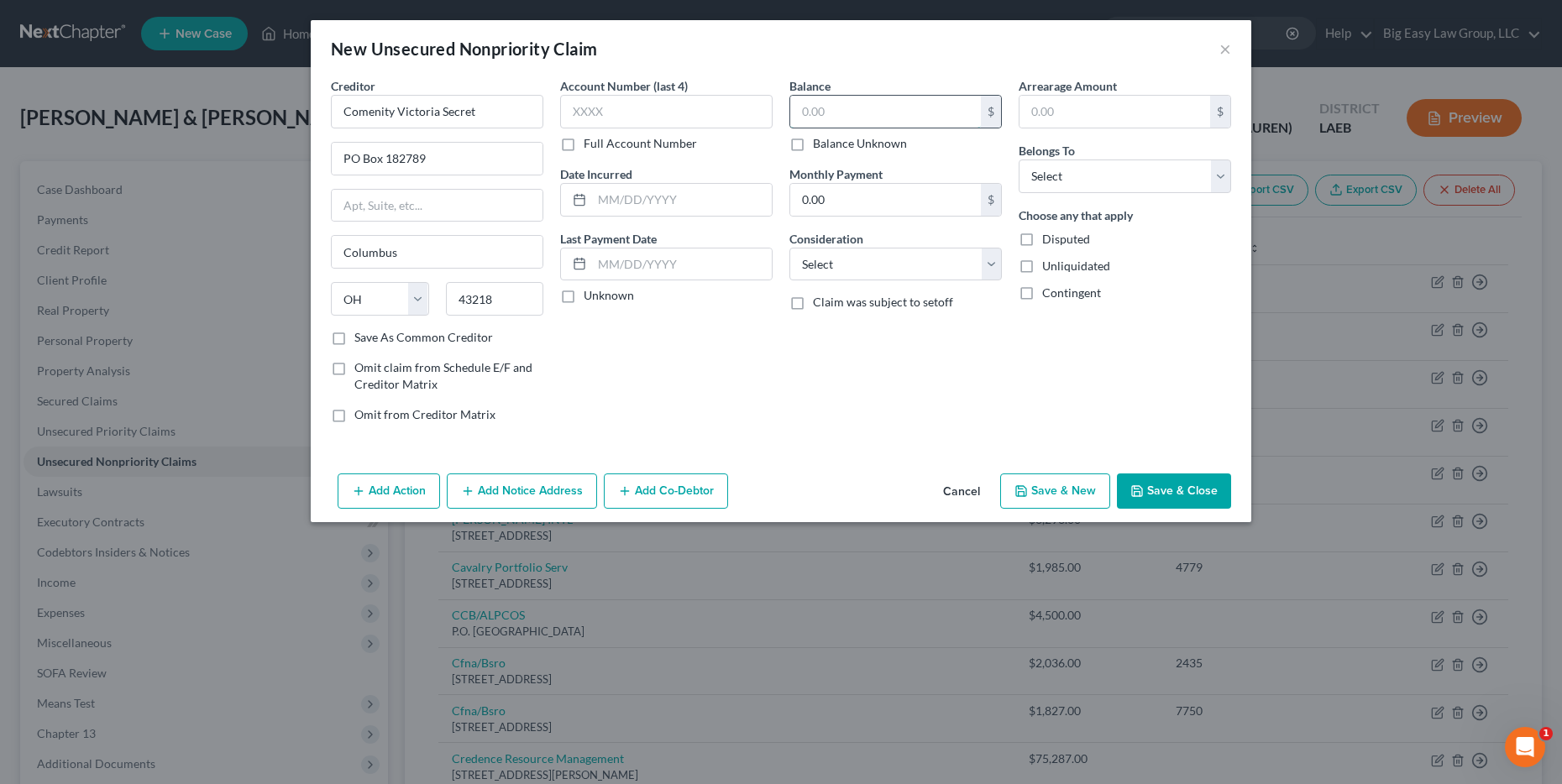
click at [937, 117] on input "text" at bounding box center [886, 111] width 191 height 32
type input "500"
drag, startPoint x: 1051, startPoint y: 154, endPoint x: 1052, endPoint y: 176, distance: 22.0
click at [1051, 174] on div "Belongs To * Select Debtor 1 Only Debtor 2 Only Debtor 1 And Debtor 2 Only At L…" at bounding box center [1125, 167] width 213 height 51
click at [1052, 176] on select "Select Debtor 1 Only Debtor 2 Only Debtor 1 And Debtor 2 Only At Least One Of T…" at bounding box center [1125, 176] width 213 height 34
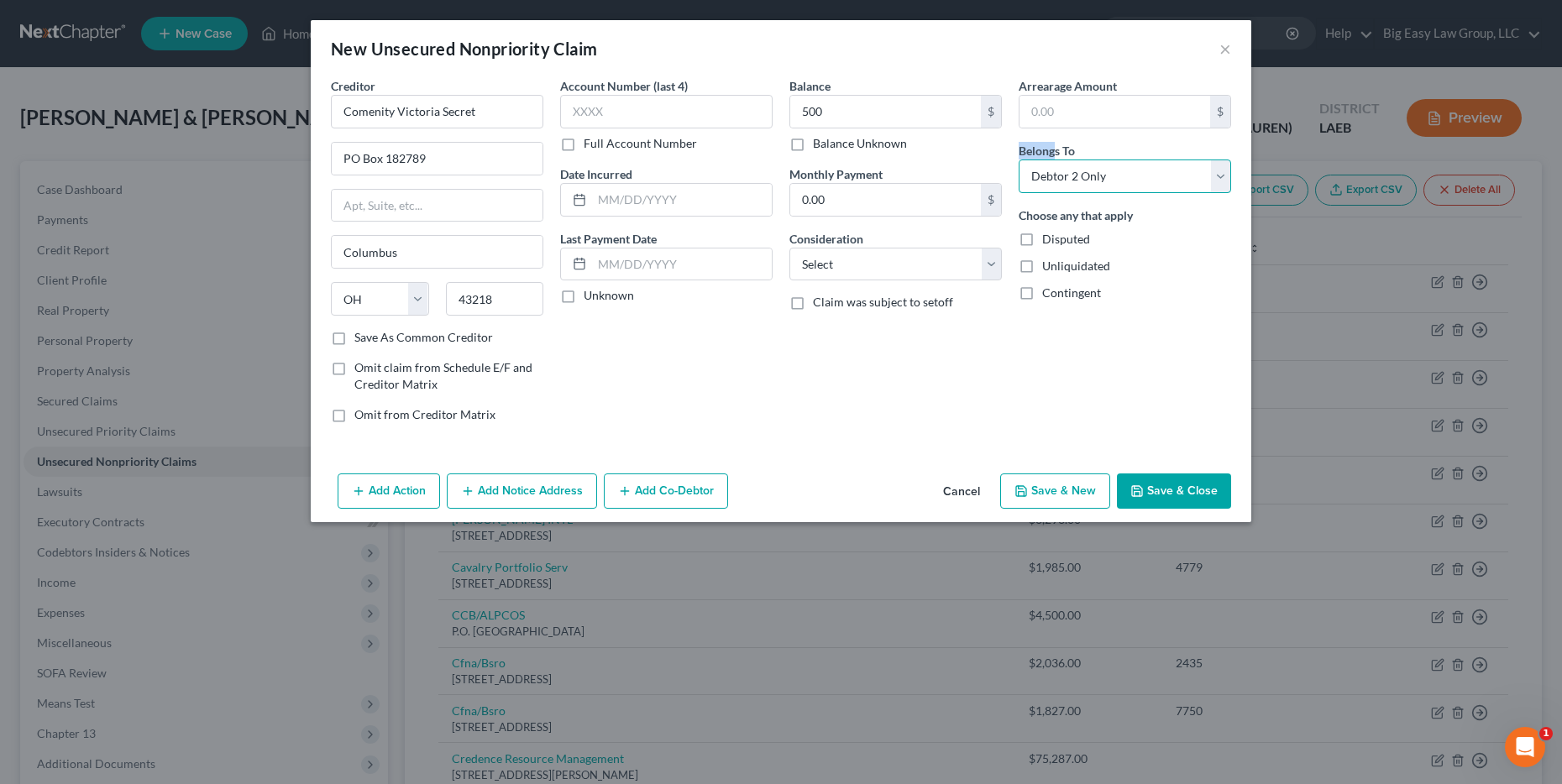
click at [1019, 160] on select "Select Debtor 1 Only Debtor 2 Only Debtor 1 And Debtor 2 Only At Least One Of T…" at bounding box center [1125, 176] width 213 height 34
click at [1081, 182] on select "Select Debtor 1 Only Debtor 2 Only Debtor 1 And Debtor 2 Only At Least One Of T…" at bounding box center [1125, 176] width 213 height 34
select select "0"
click at [1019, 160] on select "Select Debtor 1 Only Debtor 2 Only Debtor 1 And Debtor 2 Only At Least One Of T…" at bounding box center [1125, 176] width 213 height 34
click at [1202, 493] on button "Save & Close" at bounding box center [1174, 490] width 114 height 35
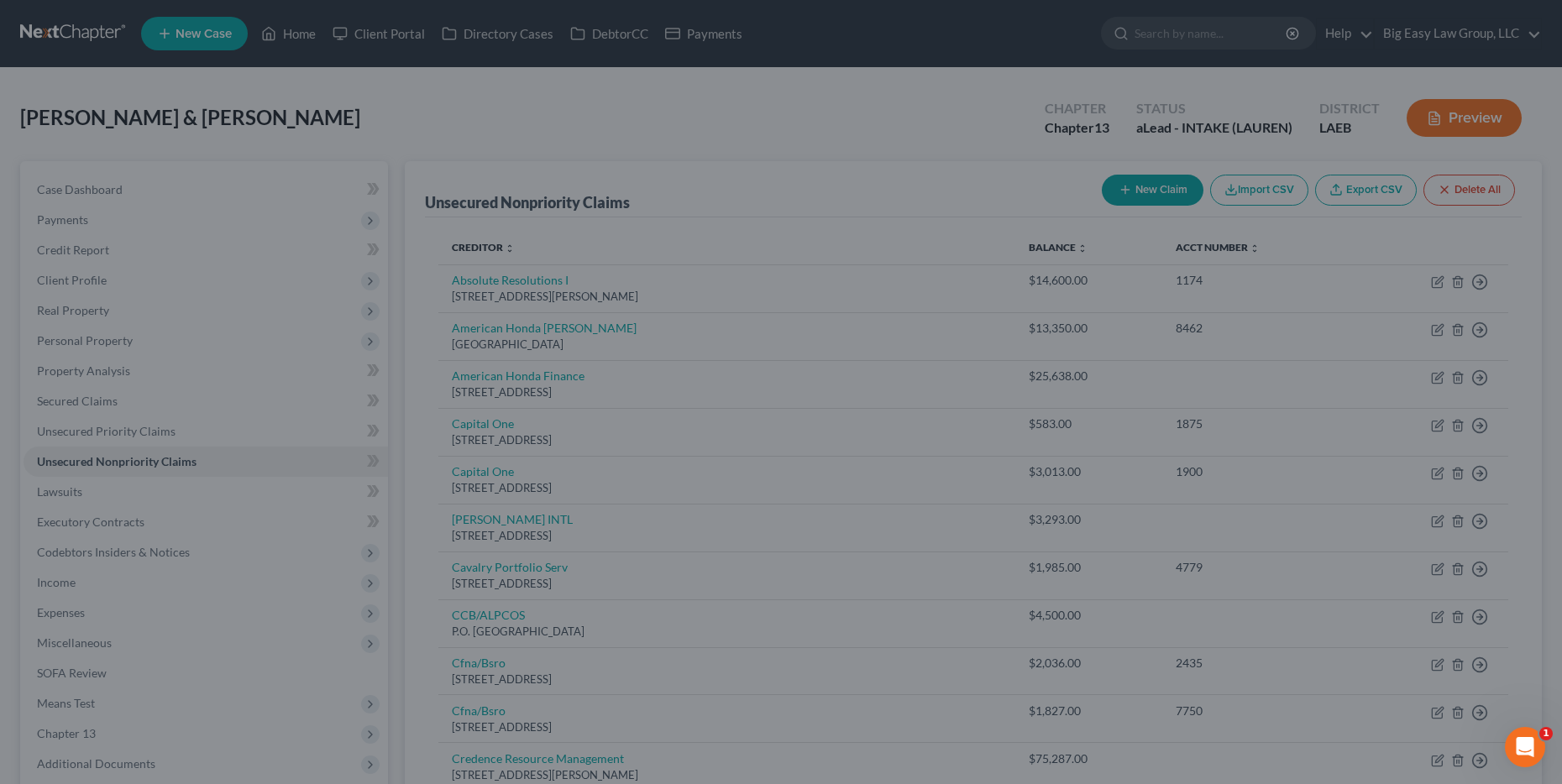
type input "500.00"
